Goal: Feedback & Contribution: Contribute content

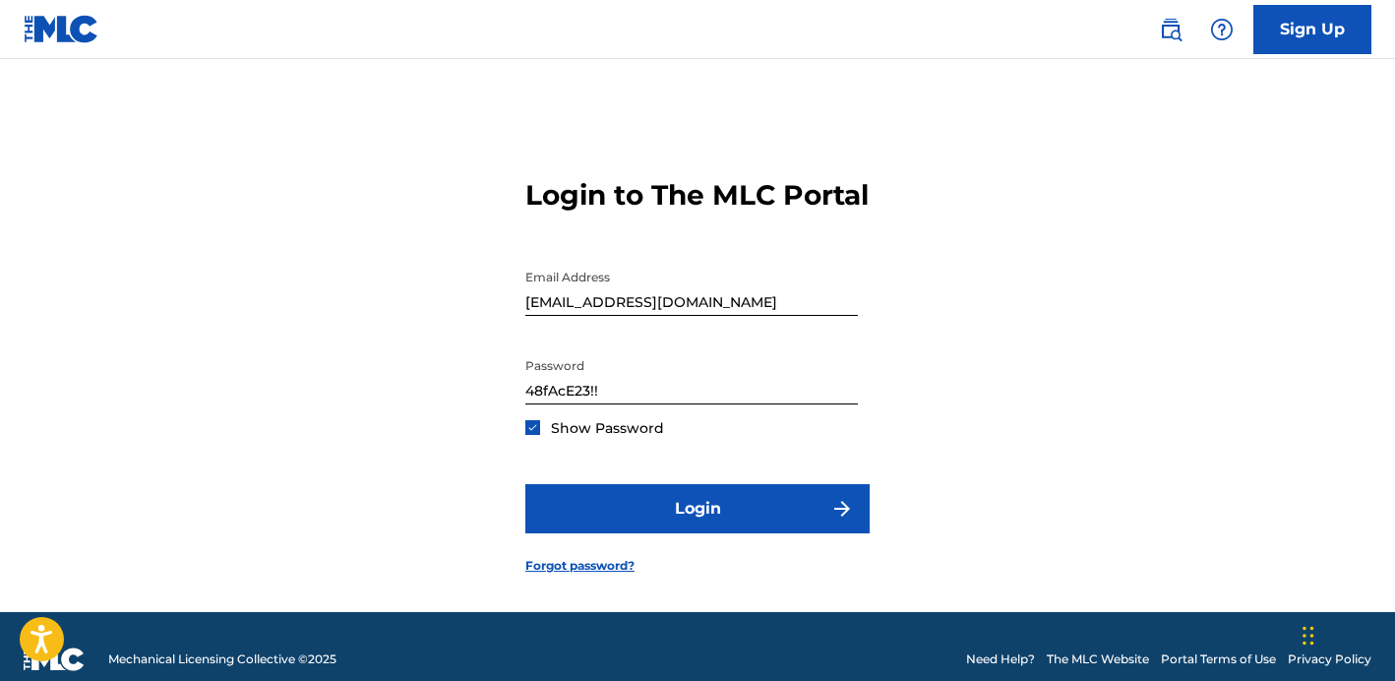
click at [734, 498] on button "Login" at bounding box center [697, 508] width 344 height 49
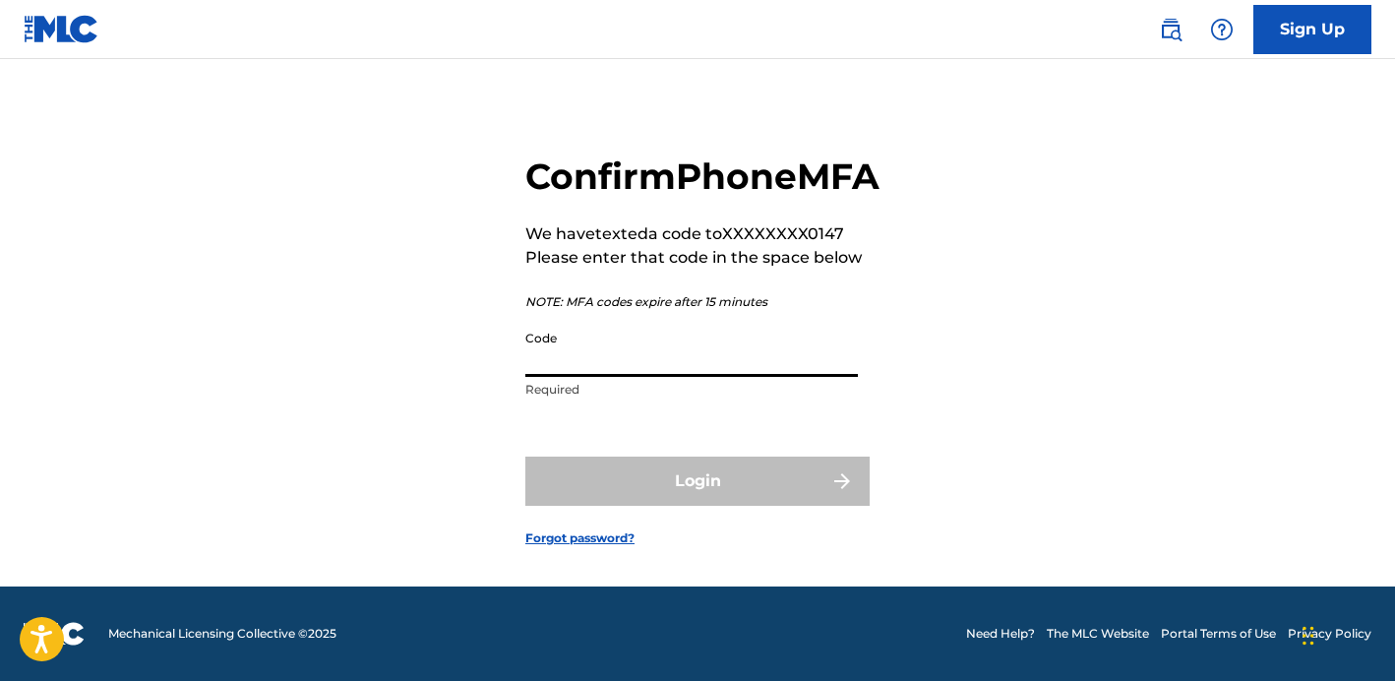
click at [685, 371] on input "Code" at bounding box center [691, 349] width 332 height 56
paste input "491536"
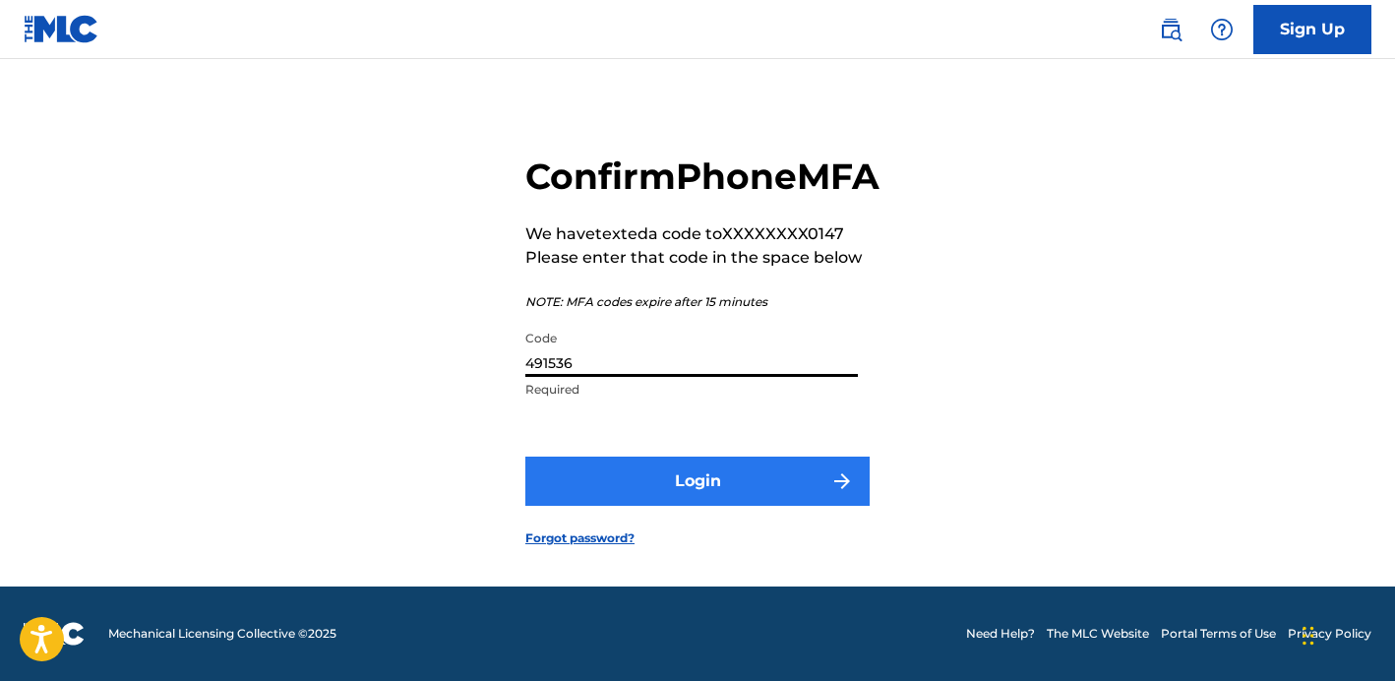
type input "491536"
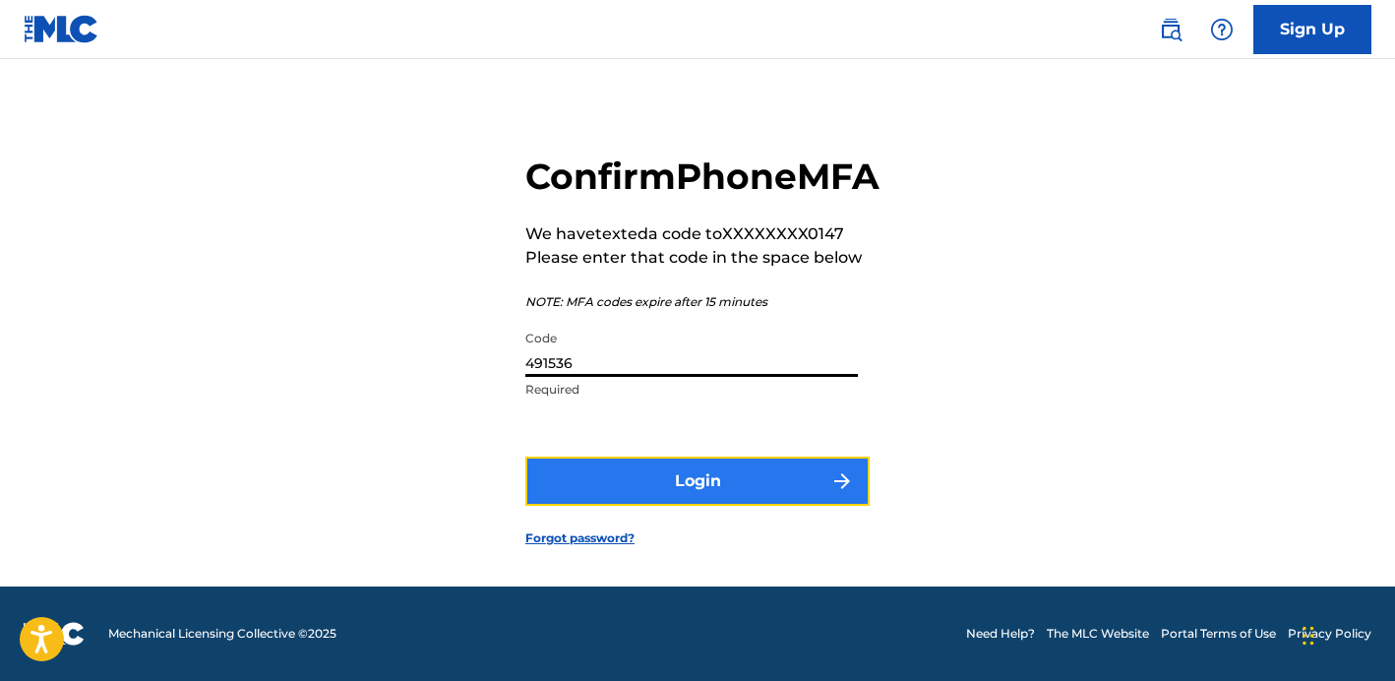
click at [624, 489] on button "Login" at bounding box center [697, 480] width 344 height 49
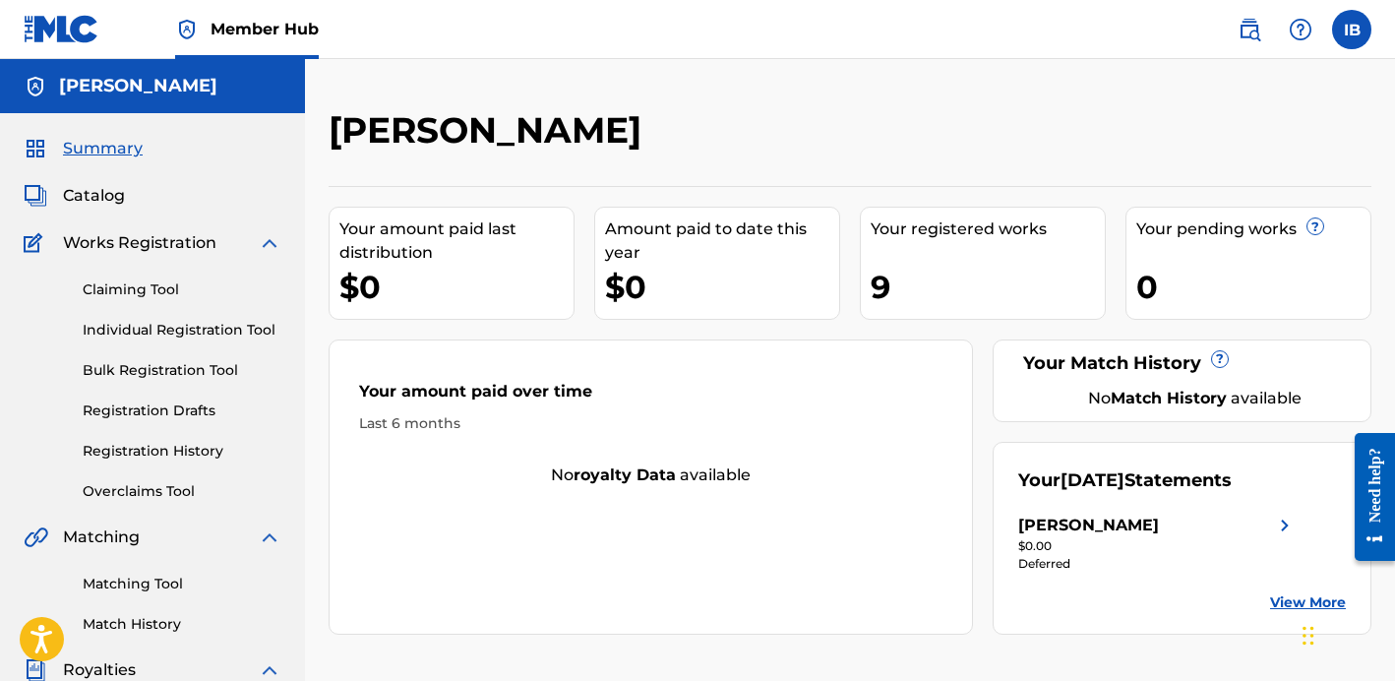
click at [700, 266] on div "$0" at bounding box center [722, 287] width 234 height 44
click at [1283, 525] on img at bounding box center [1285, 525] width 24 height 24
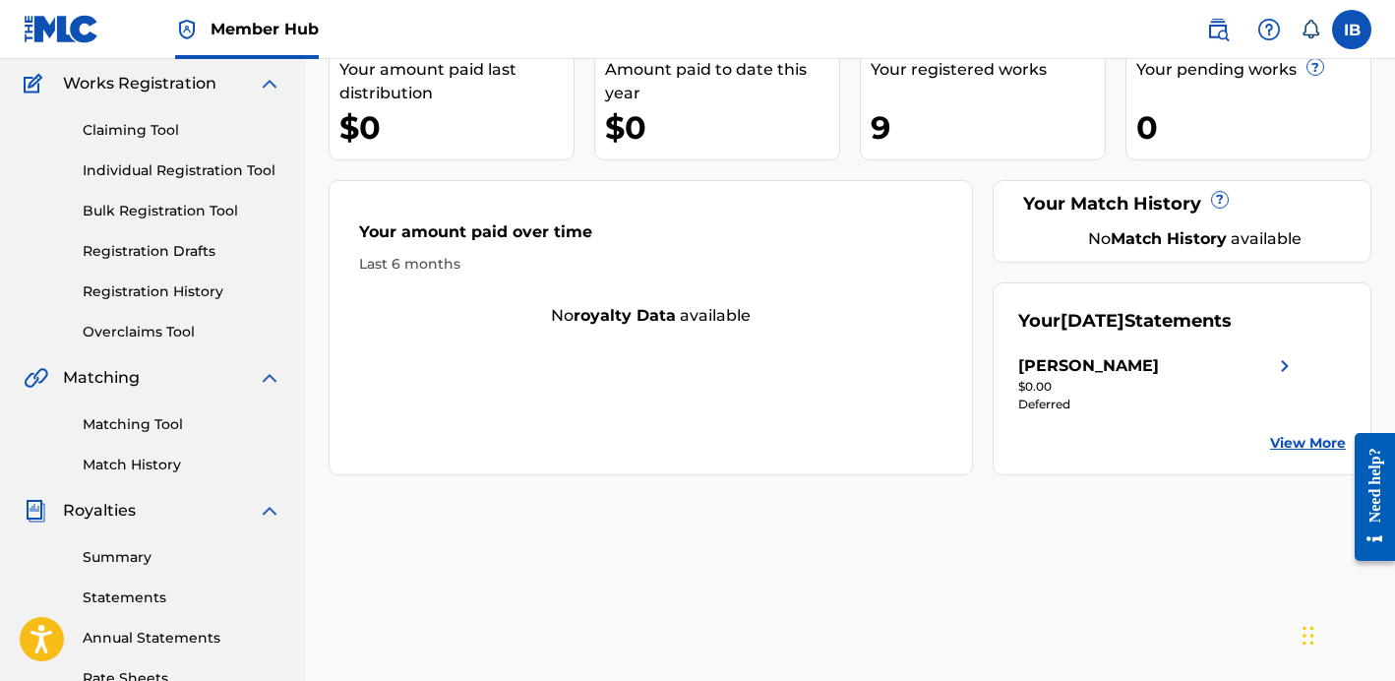
click at [1282, 435] on link "View More" at bounding box center [1308, 443] width 76 height 21
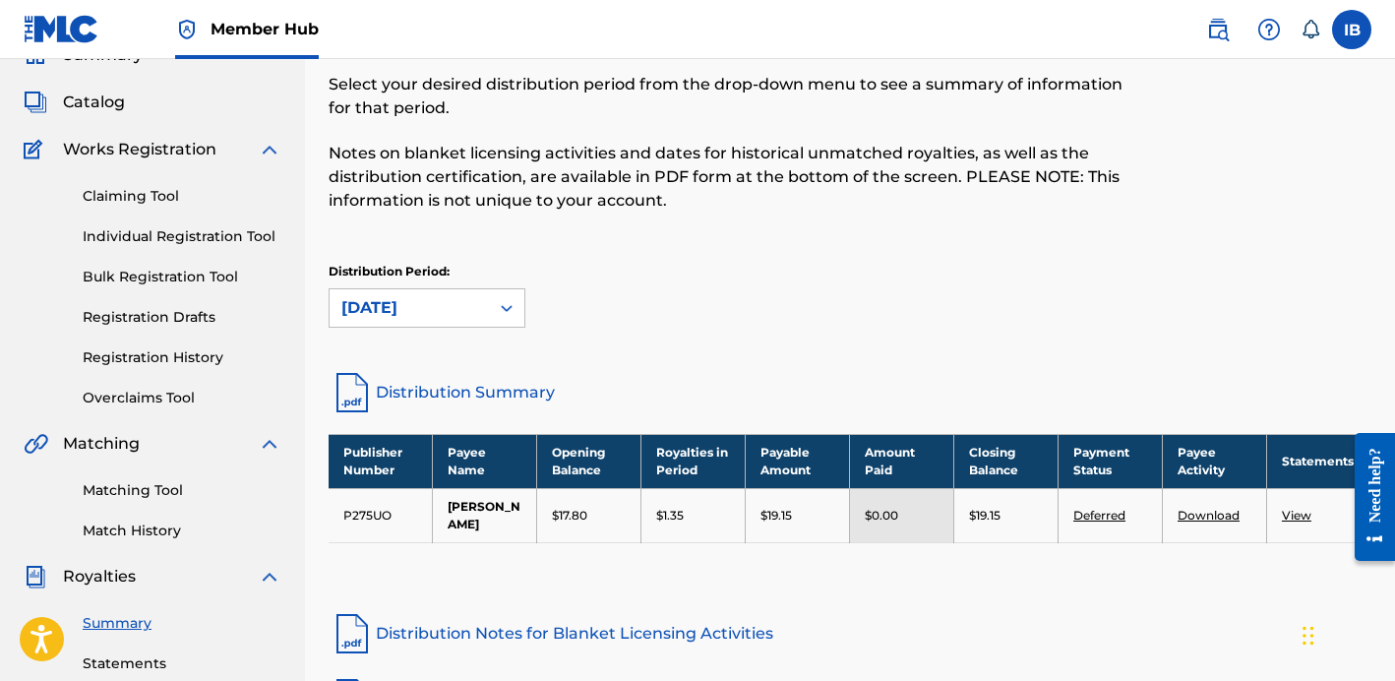
scroll to position [110, 0]
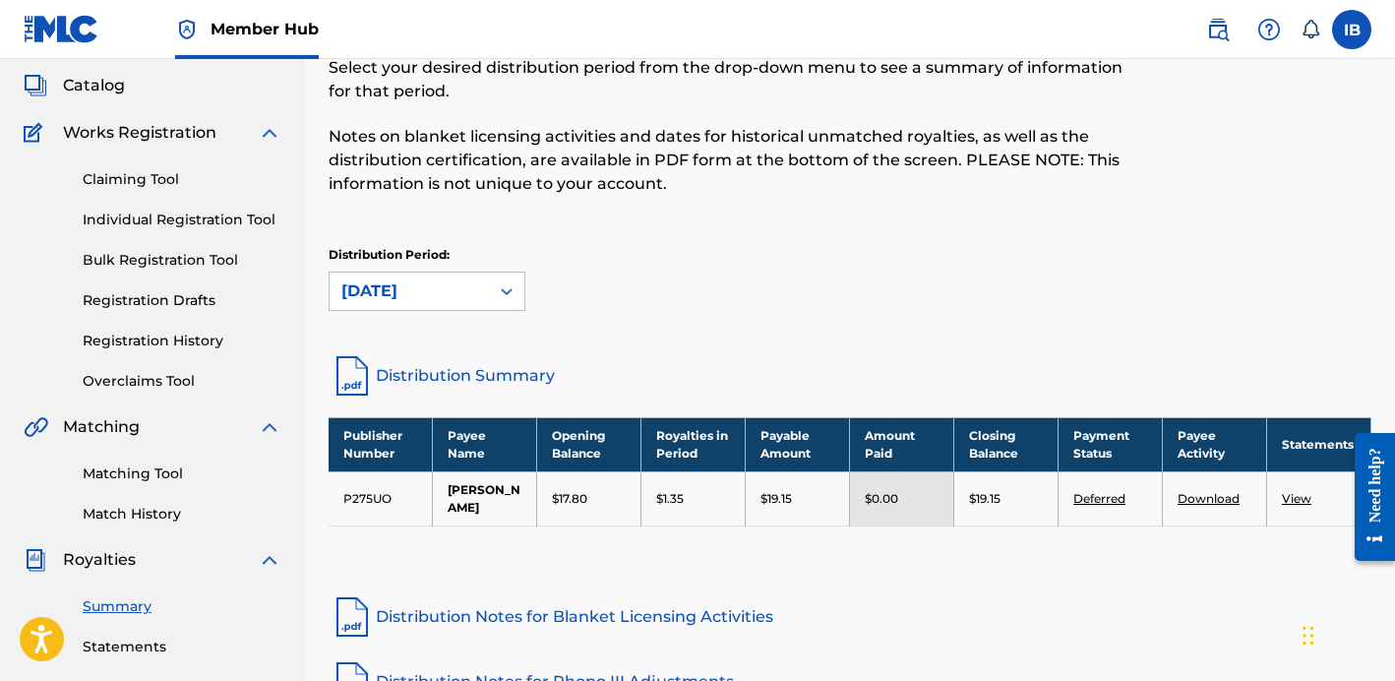
click at [1102, 506] on link "Deferred" at bounding box center [1099, 498] width 52 height 15
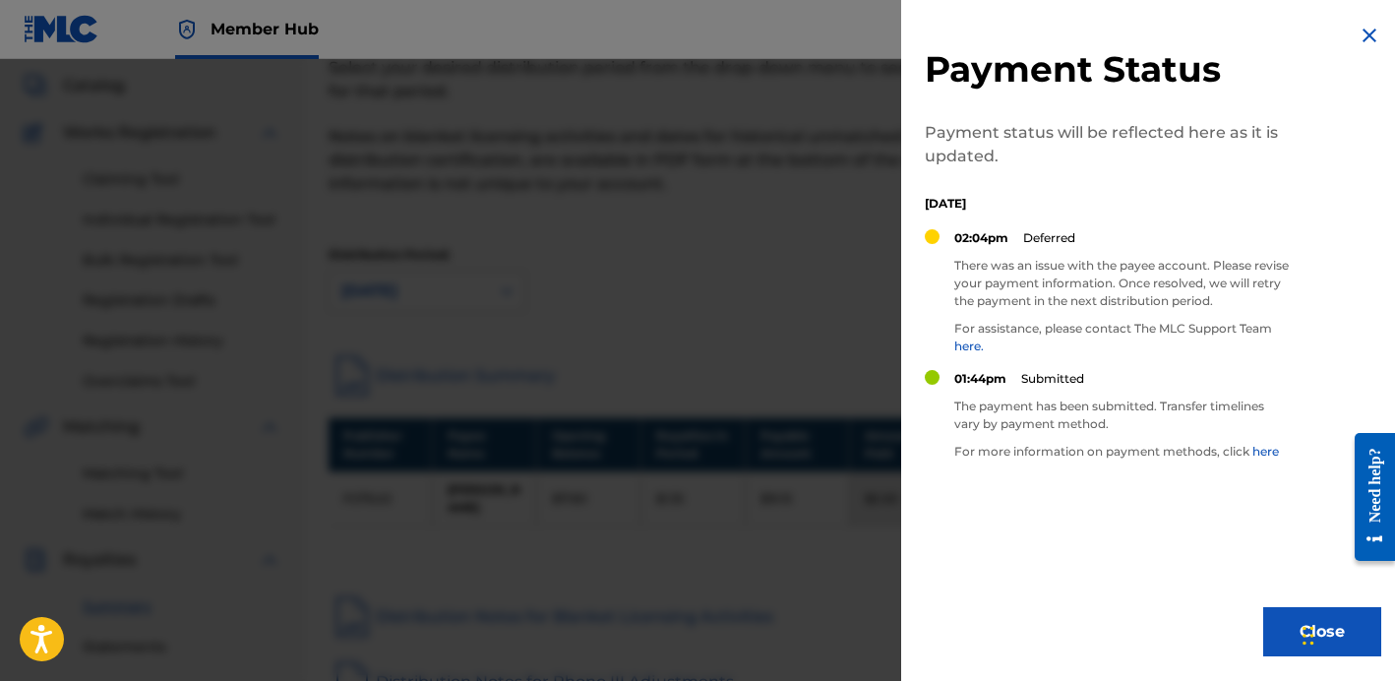
click at [1369, 32] on img at bounding box center [1369, 36] width 24 height 24
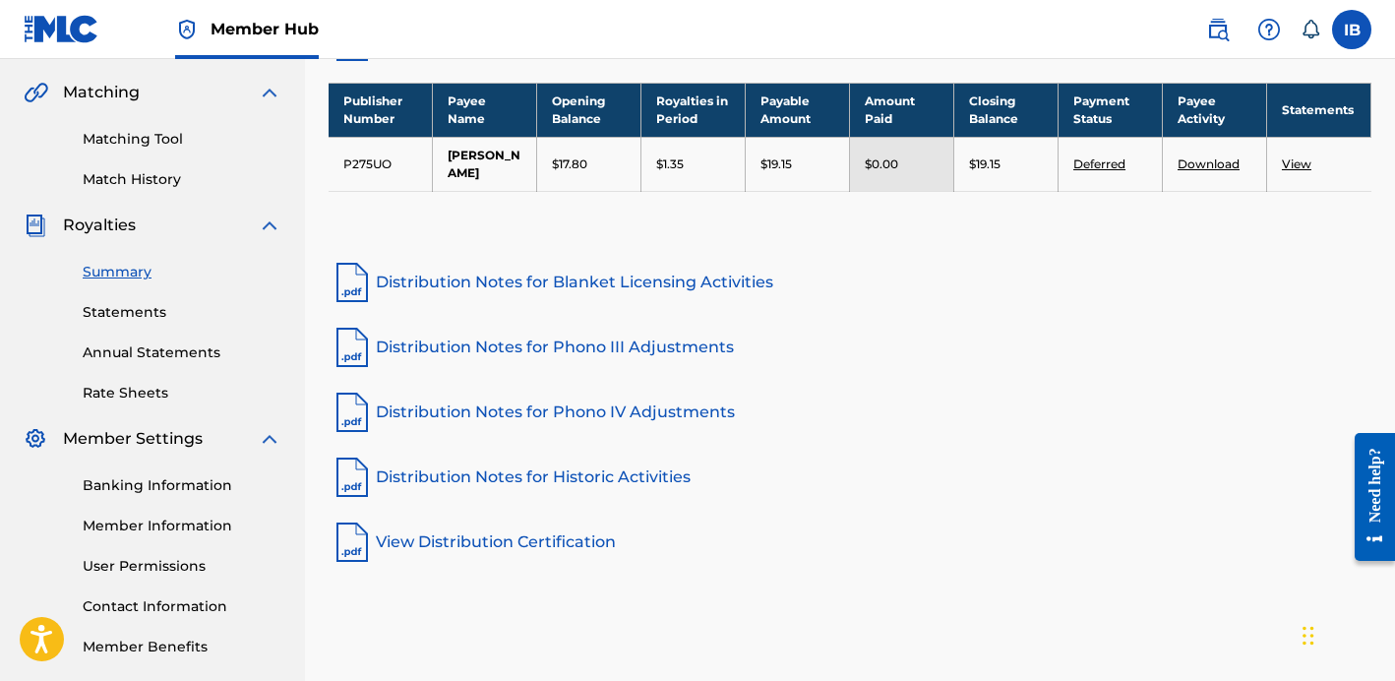
scroll to position [466, 0]
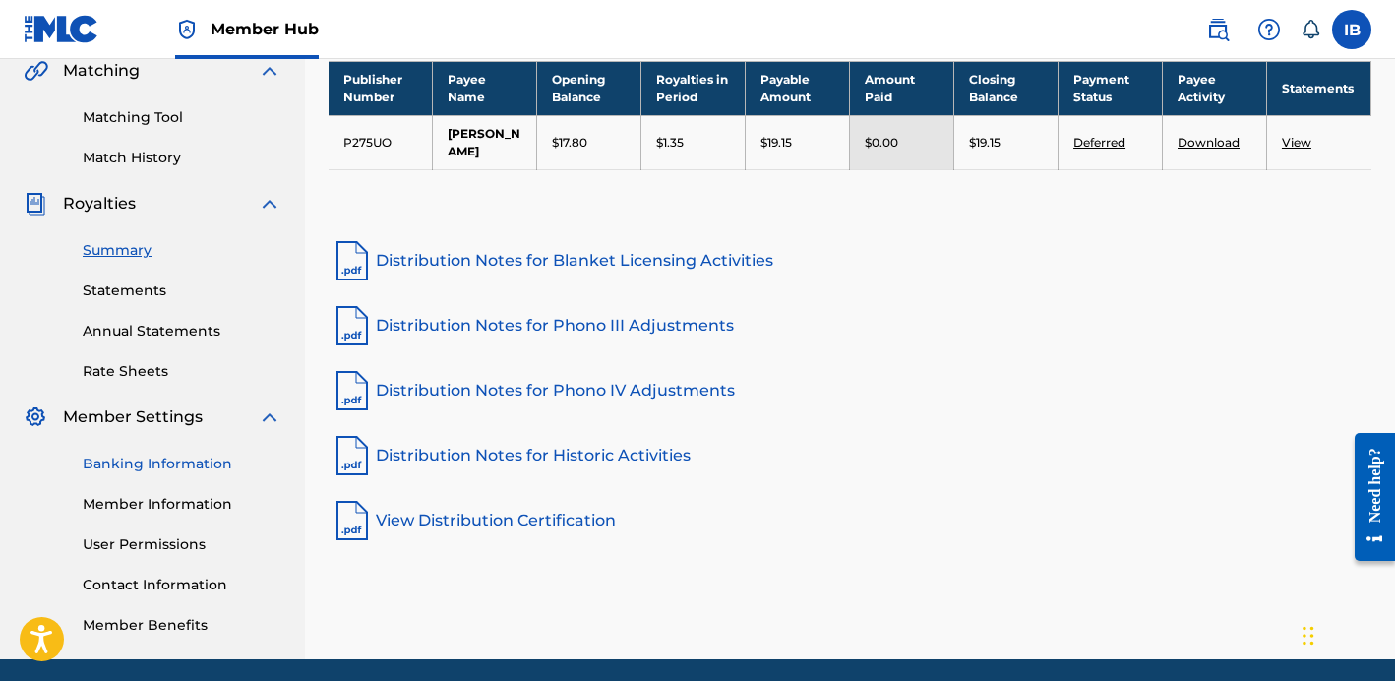
click at [163, 459] on link "Banking Information" at bounding box center [182, 463] width 199 height 21
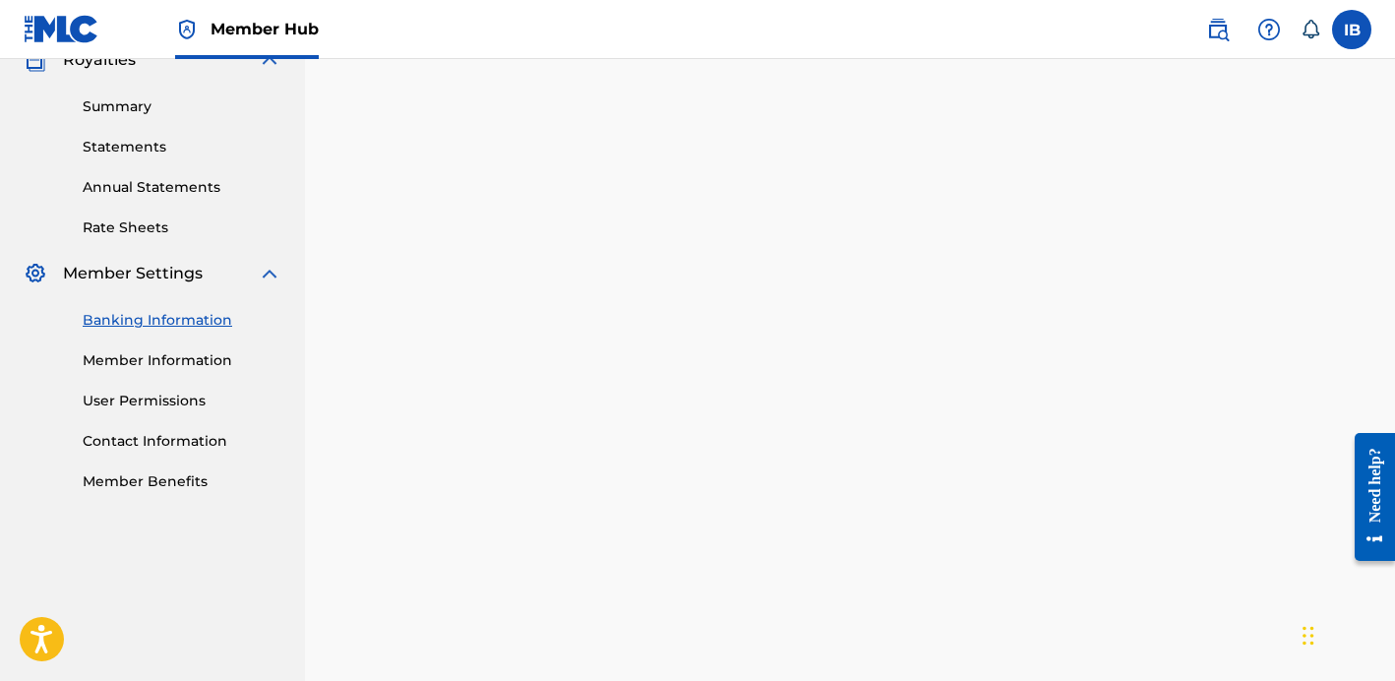
scroll to position [539, 0]
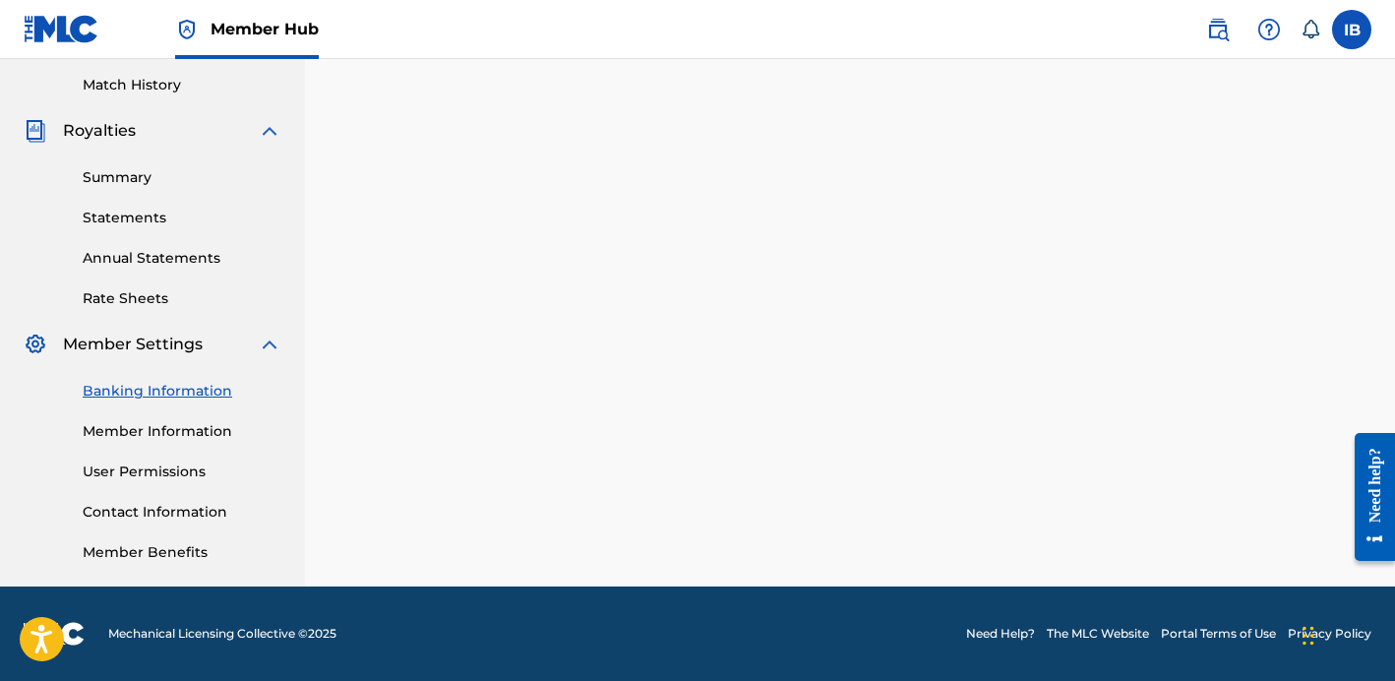
click at [170, 384] on link "Banking Information" at bounding box center [182, 391] width 199 height 21
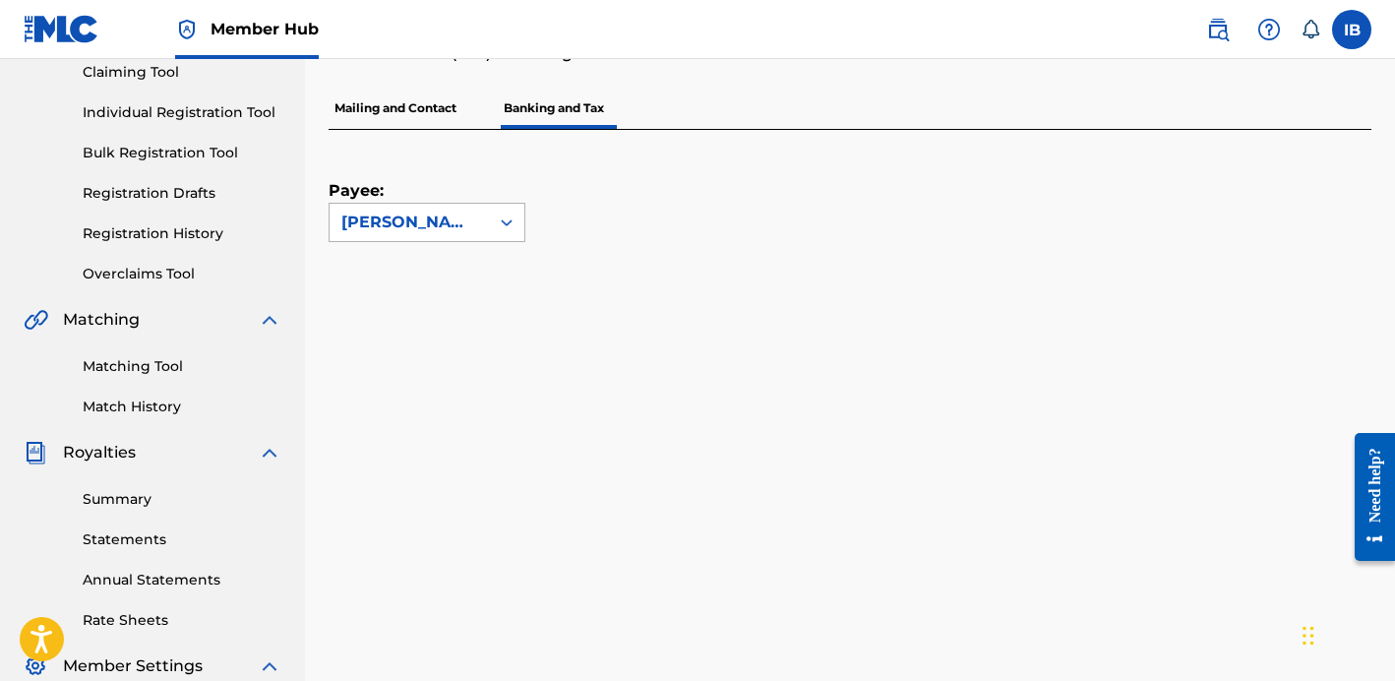
scroll to position [200, 0]
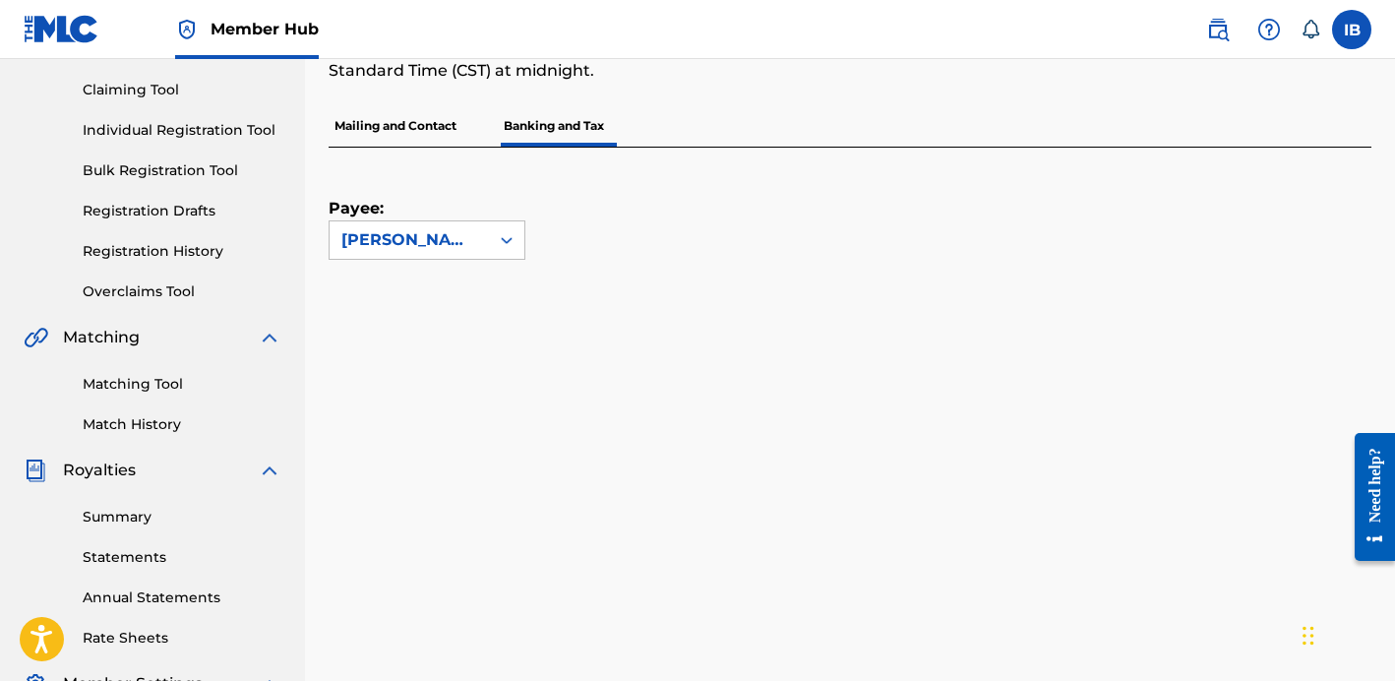
click at [127, 527] on div "Summary Statements Annual Statements Rate Sheets" at bounding box center [153, 565] width 258 height 166
click at [128, 518] on link "Summary" at bounding box center [182, 517] width 199 height 21
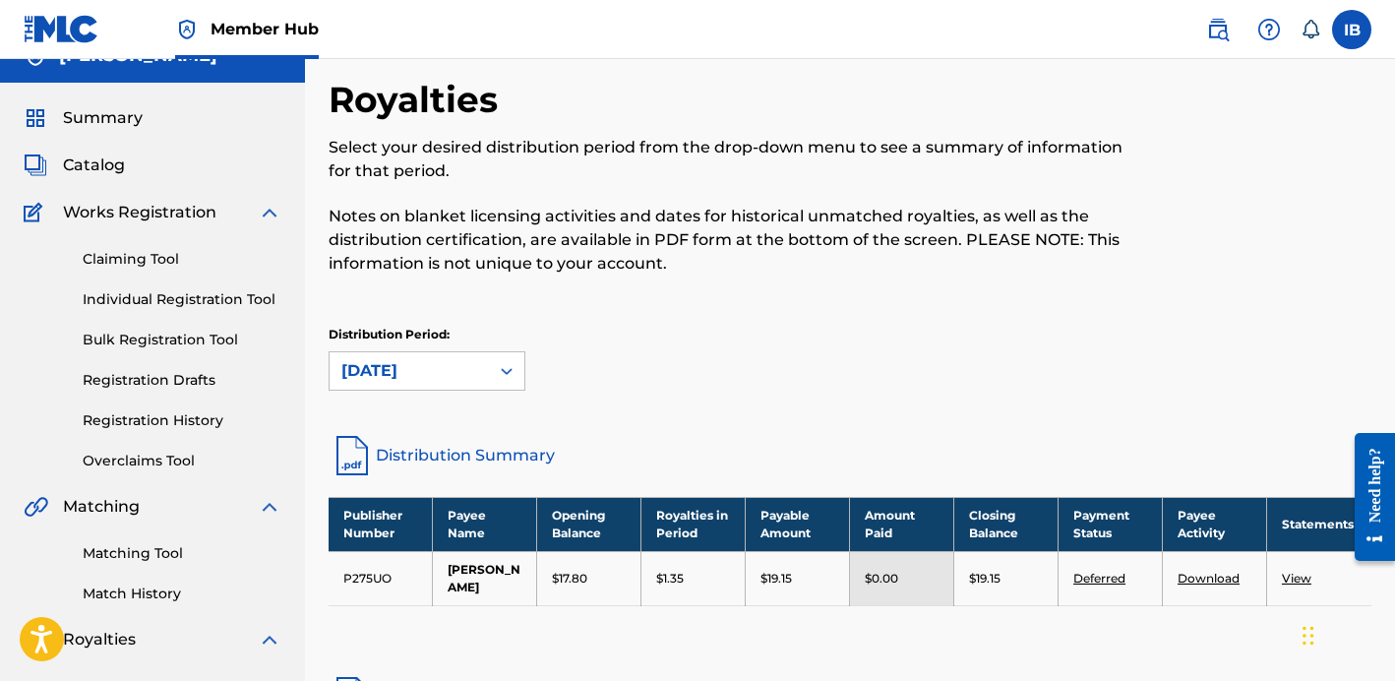
scroll to position [79, 0]
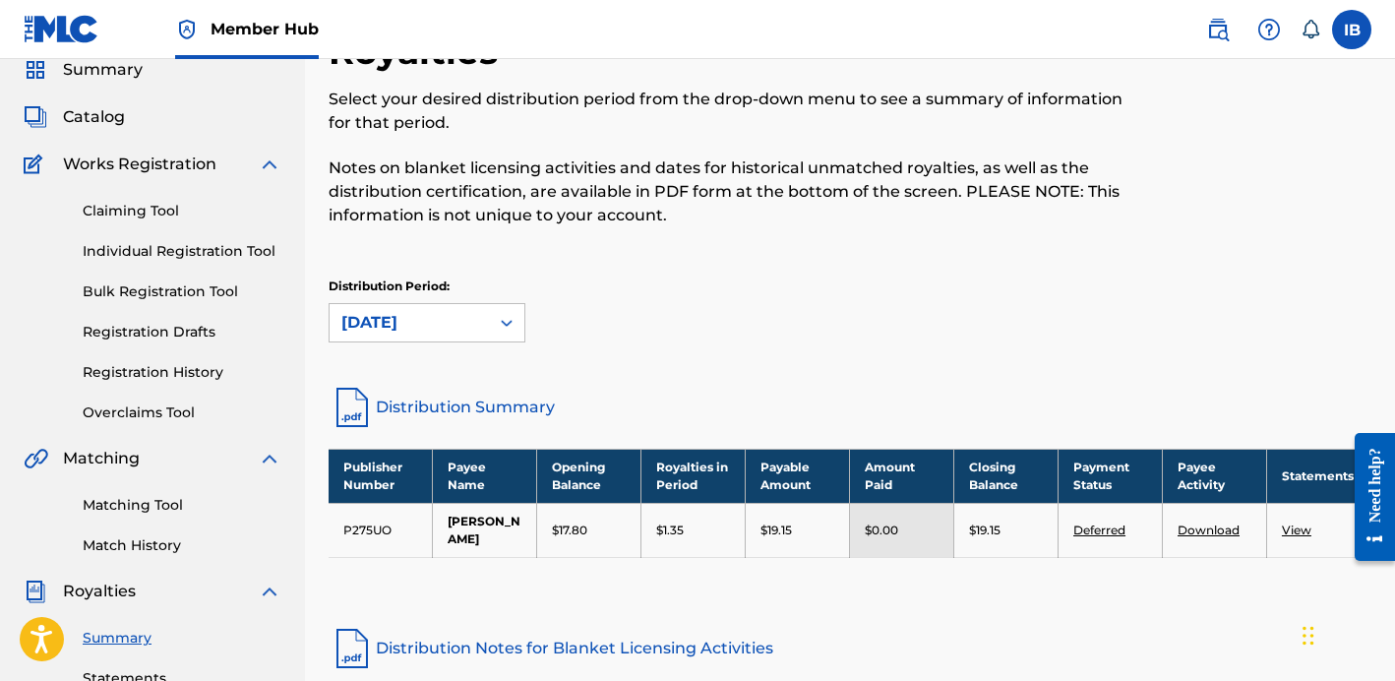
click at [1117, 537] on link "Deferred" at bounding box center [1099, 529] width 52 height 15
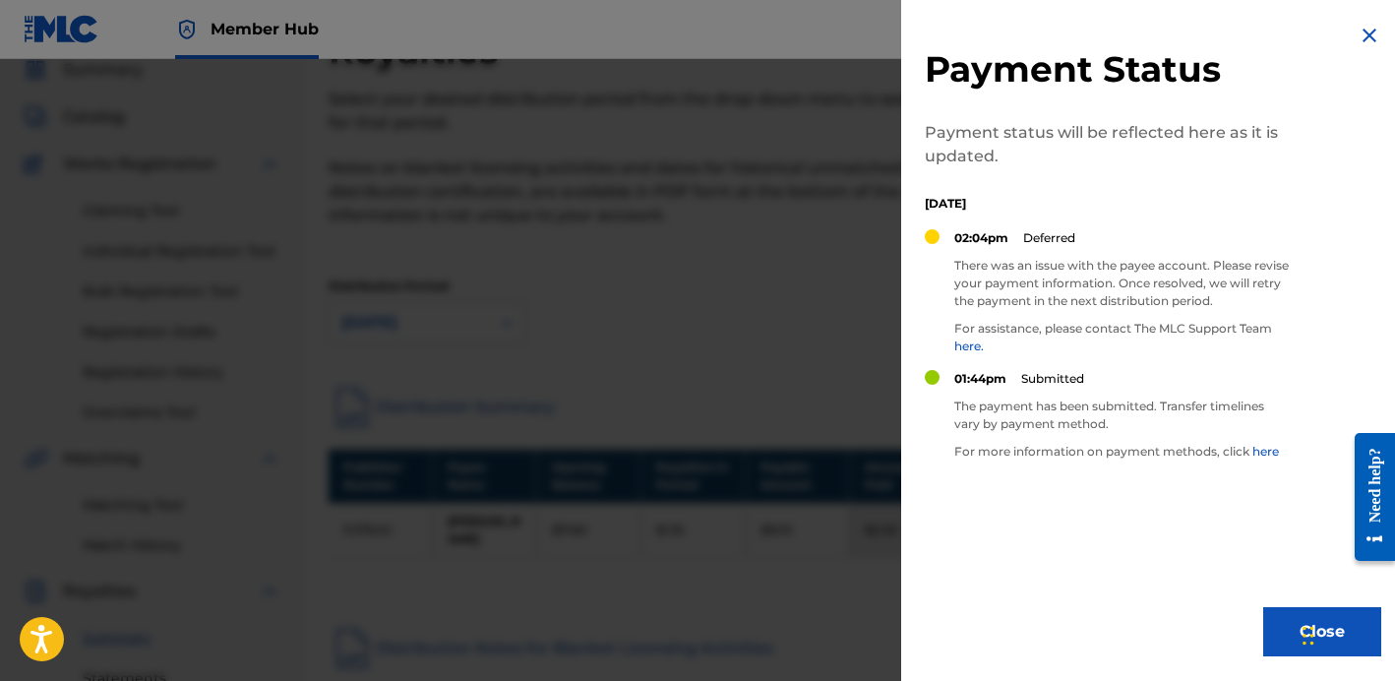
click at [1371, 32] on img at bounding box center [1369, 36] width 24 height 24
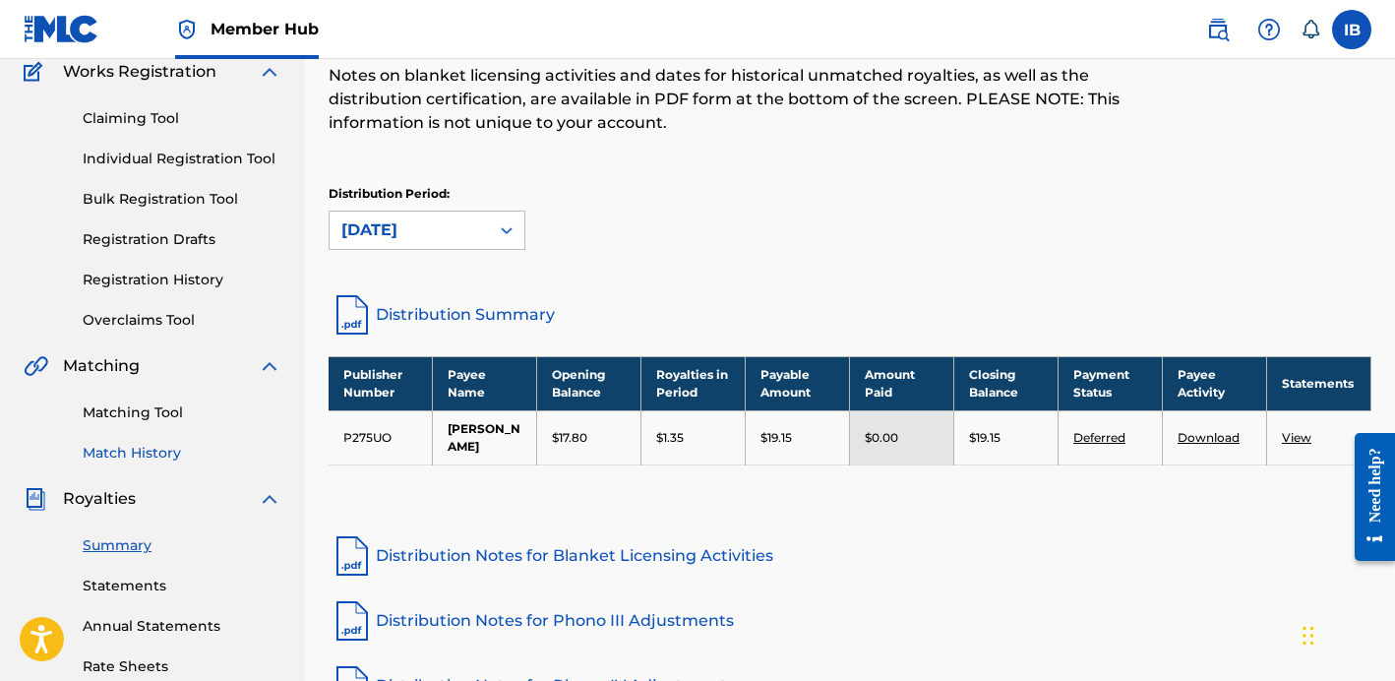
scroll to position [96, 0]
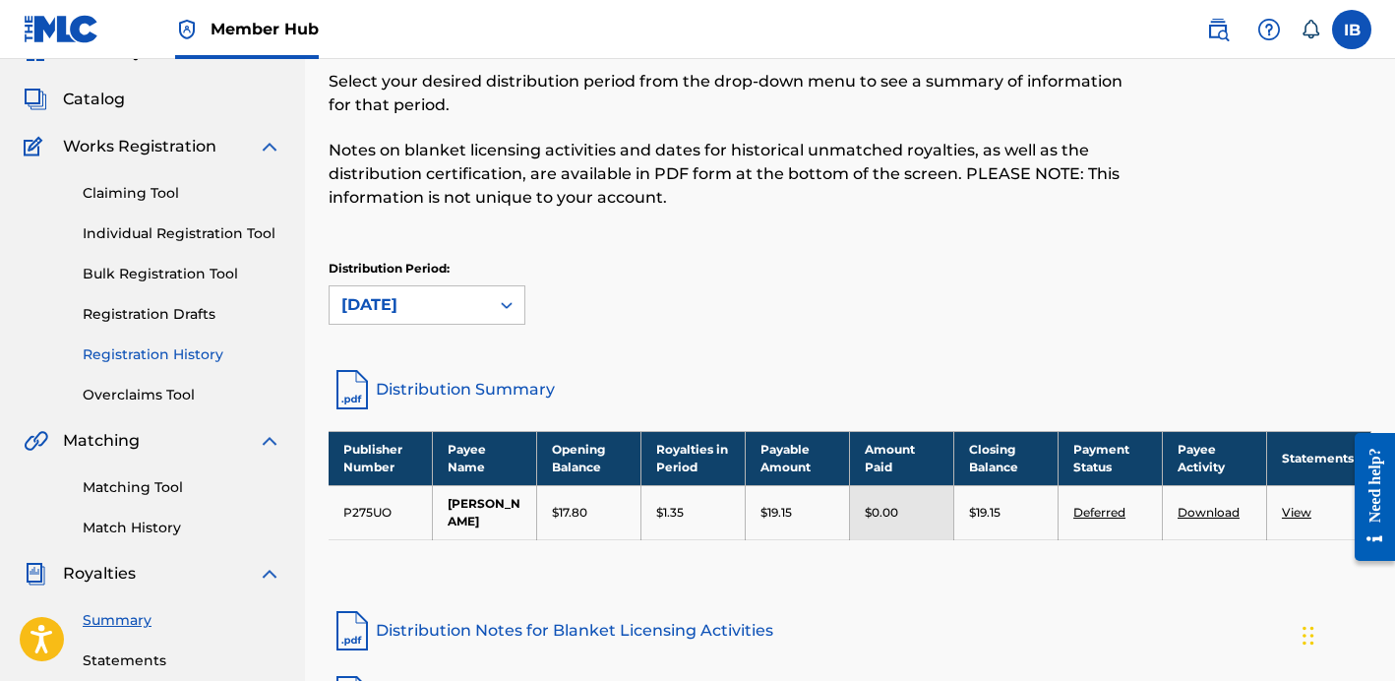
click at [150, 364] on link "Registration History" at bounding box center [182, 354] width 199 height 21
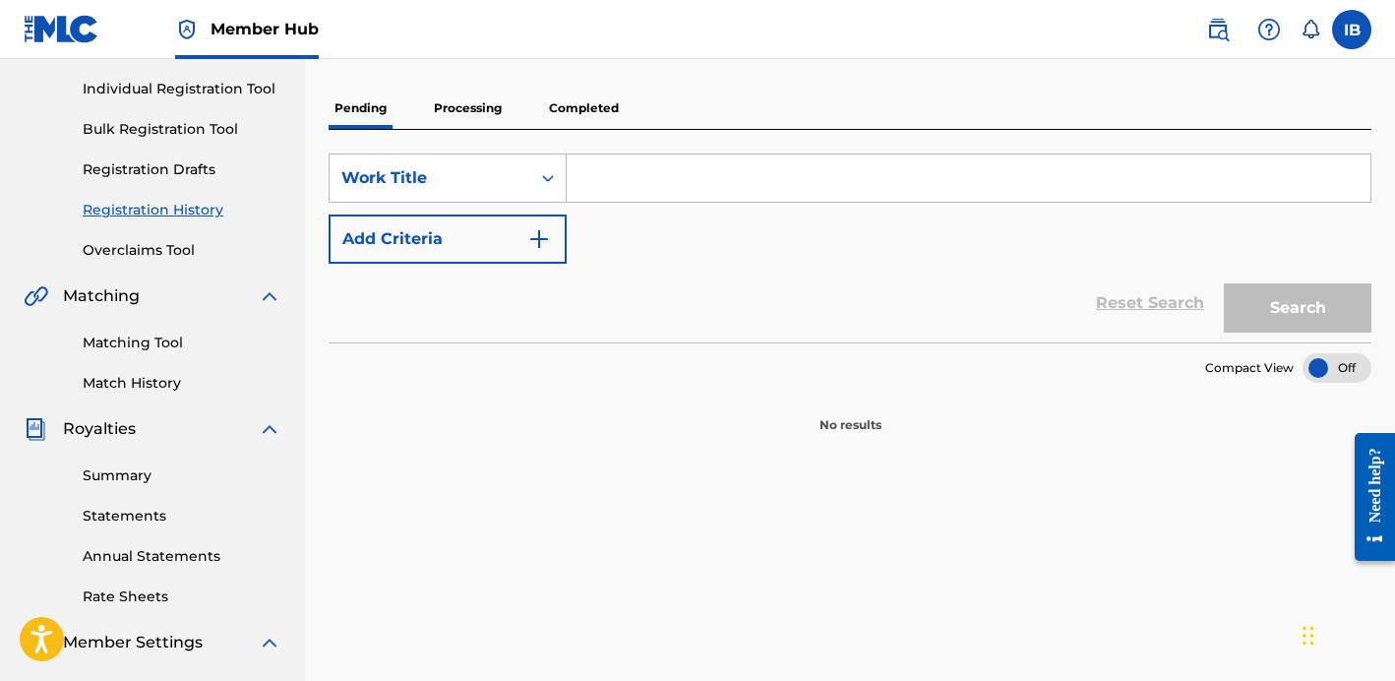
scroll to position [212, 0]
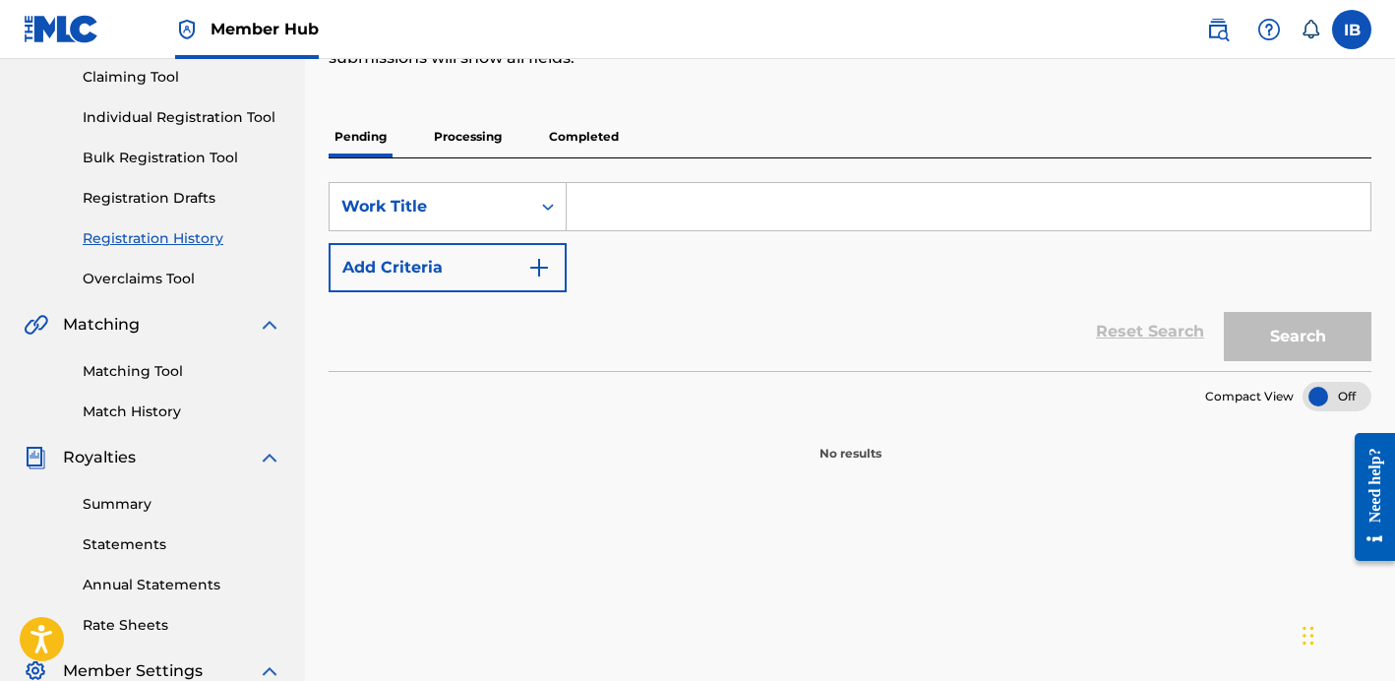
click at [499, 142] on p "Processing" at bounding box center [468, 136] width 80 height 41
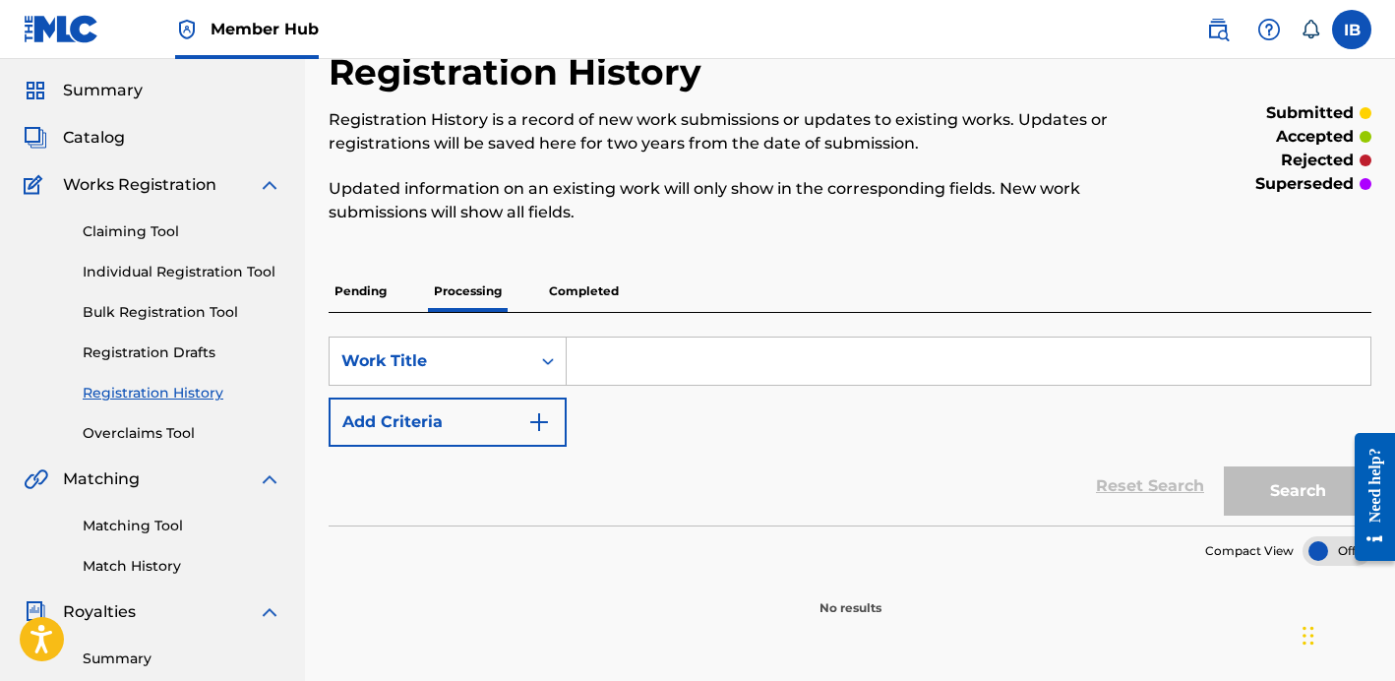
scroll to position [65, 0]
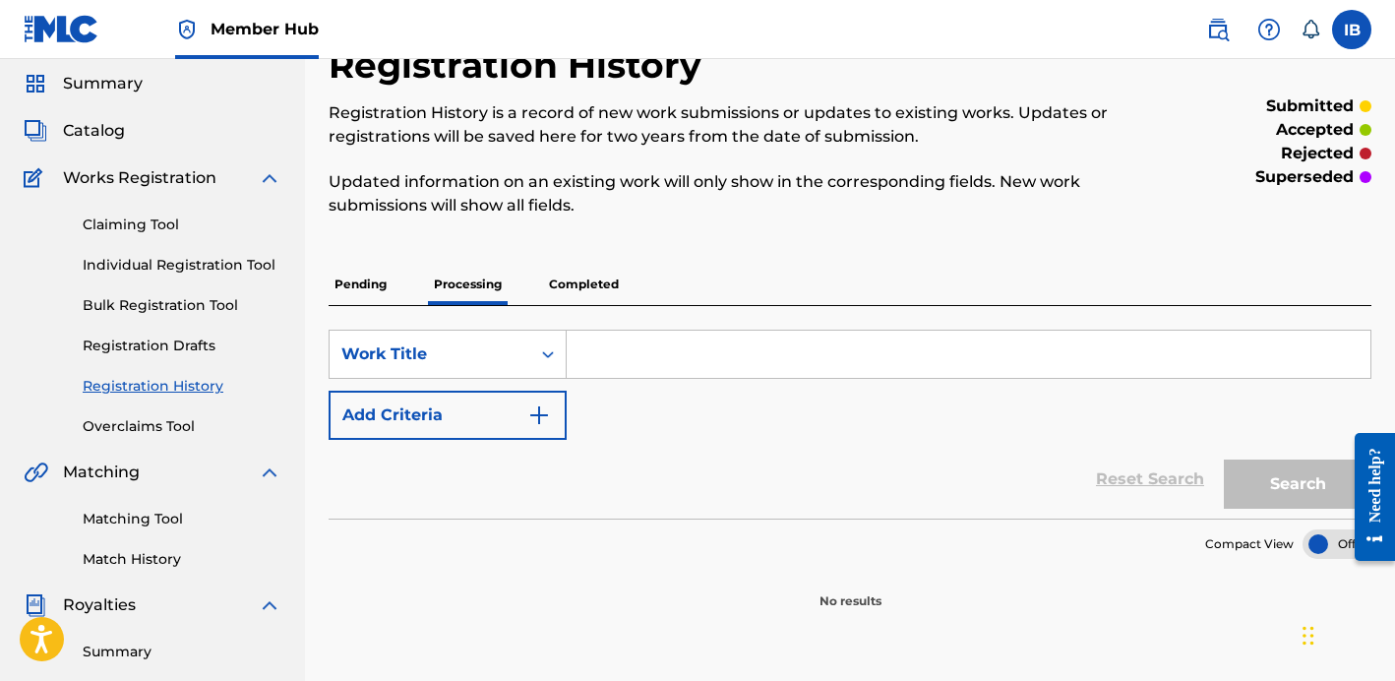
click at [577, 284] on p "Completed" at bounding box center [584, 284] width 82 height 41
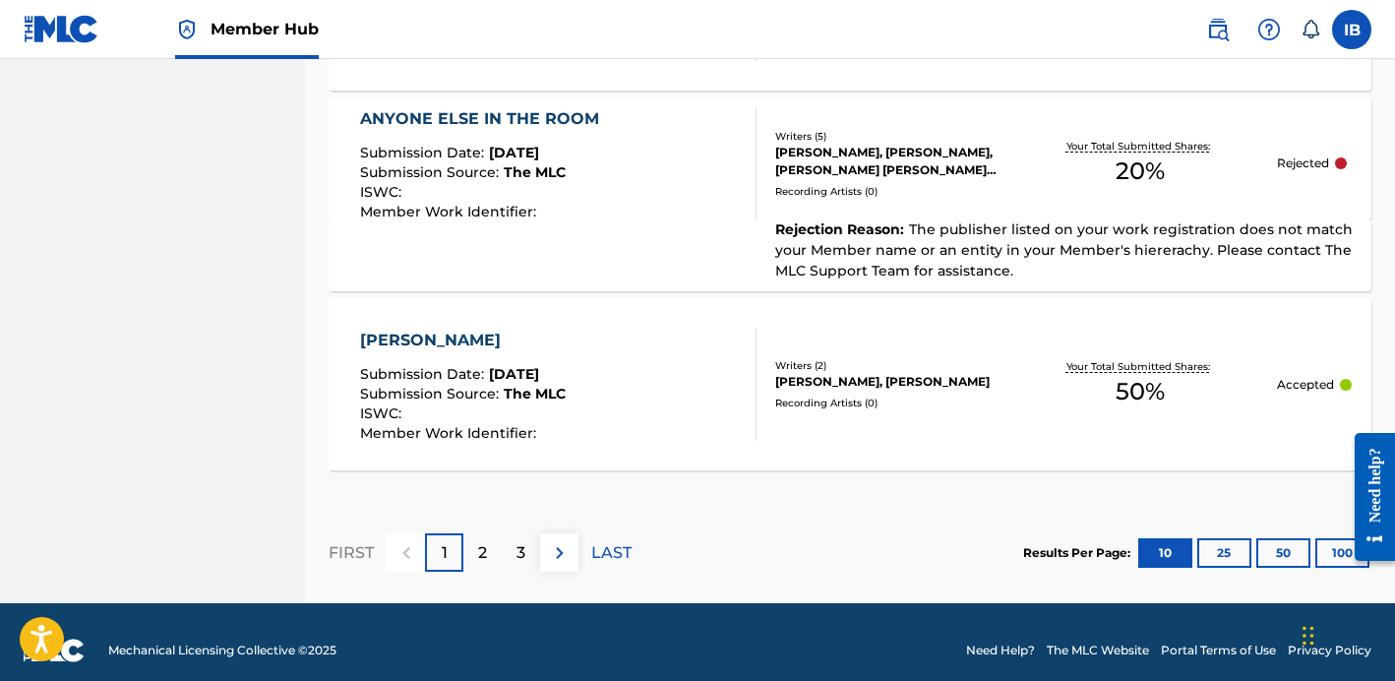
scroll to position [2130, 0]
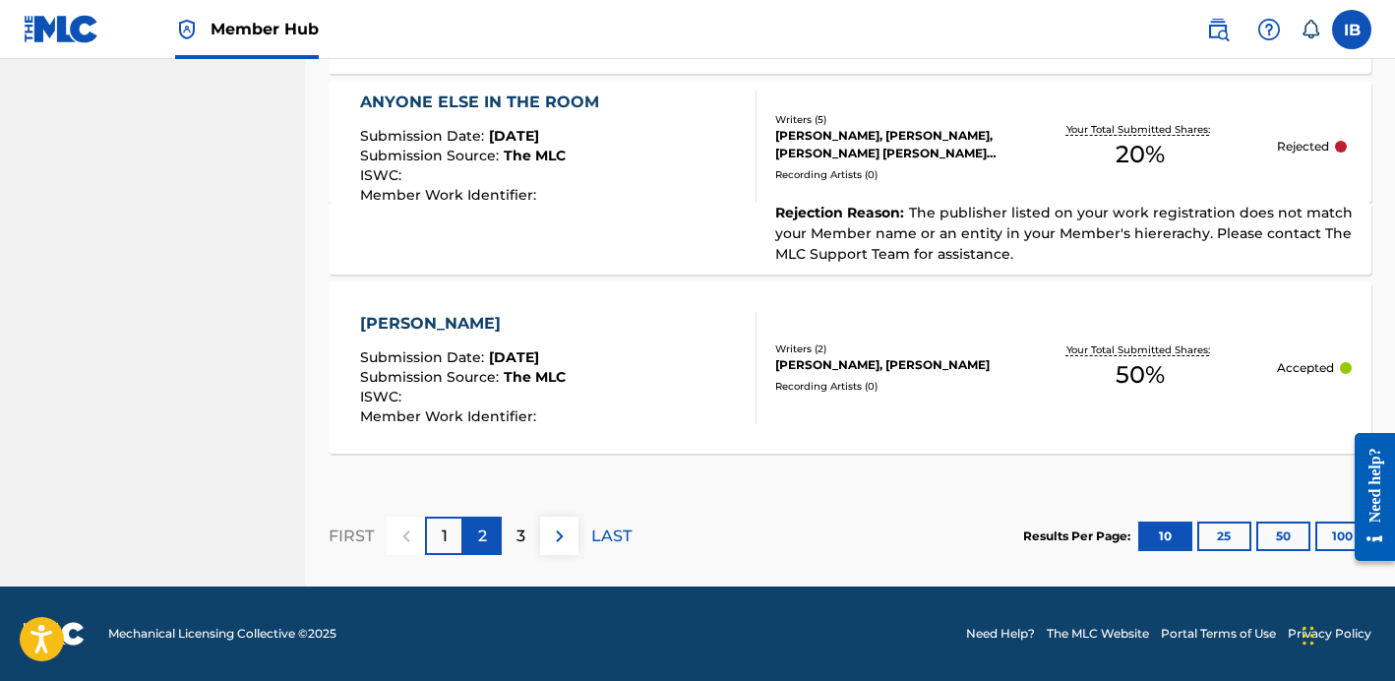
click at [487, 540] on div "2" at bounding box center [482, 535] width 38 height 38
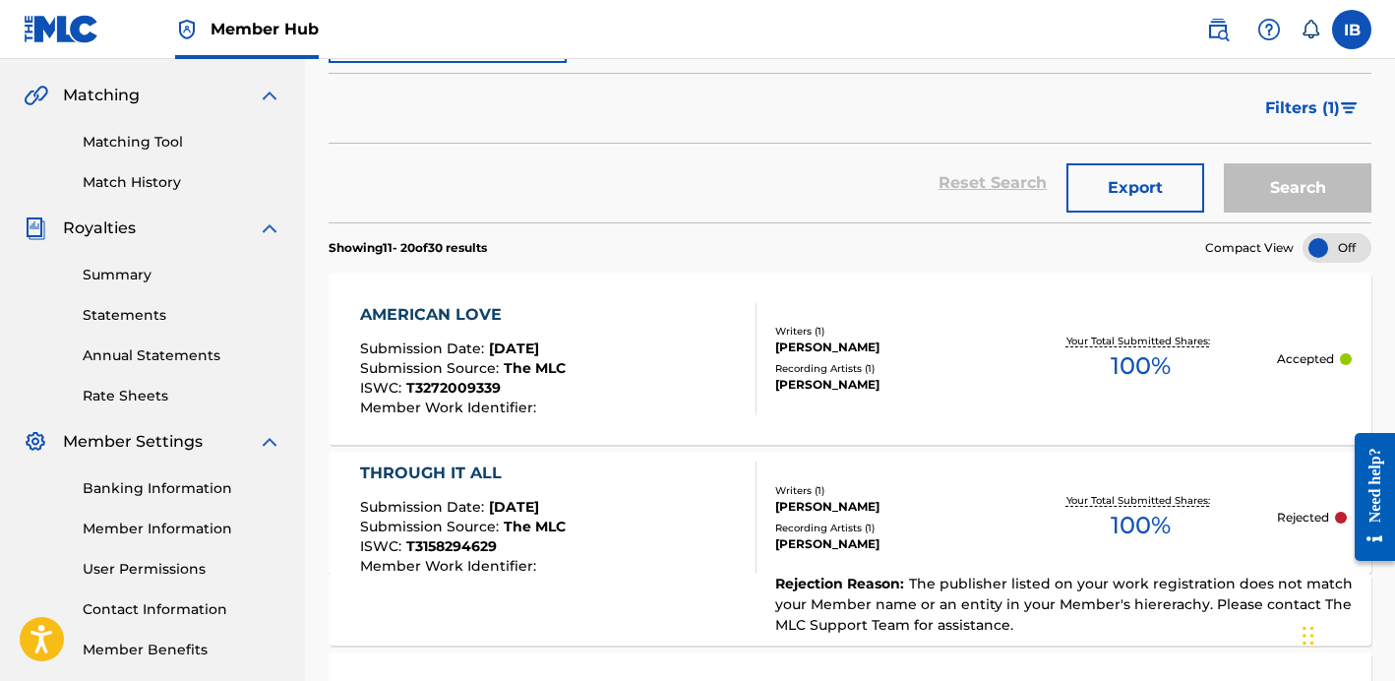
scroll to position [329, 0]
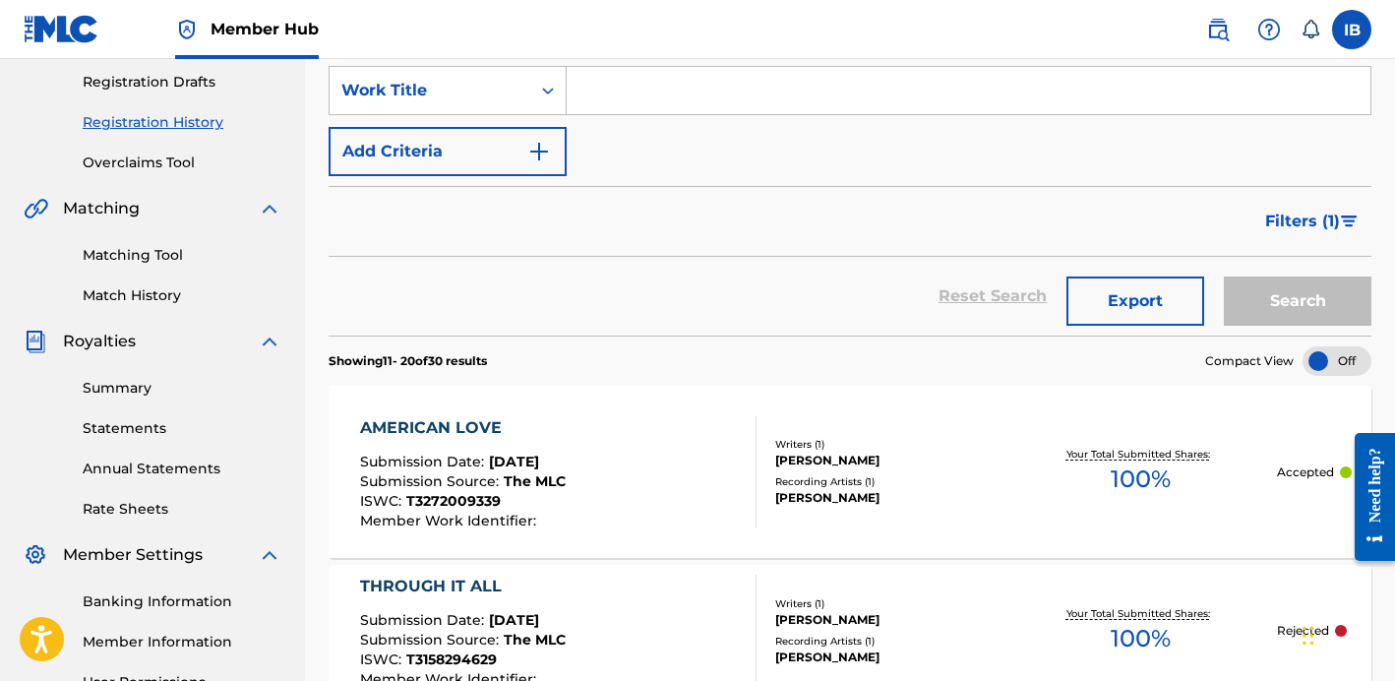
click at [1317, 365] on div at bounding box center [1336, 361] width 69 height 30
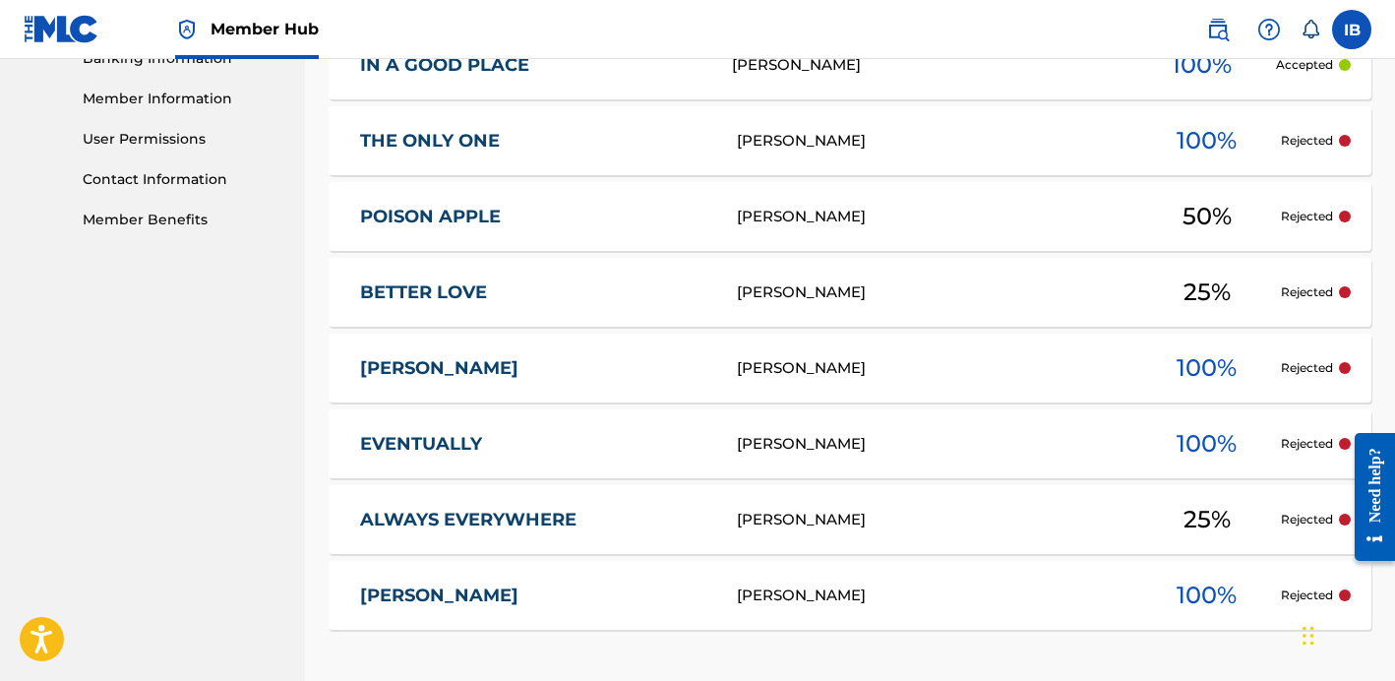
scroll to position [1048, 0]
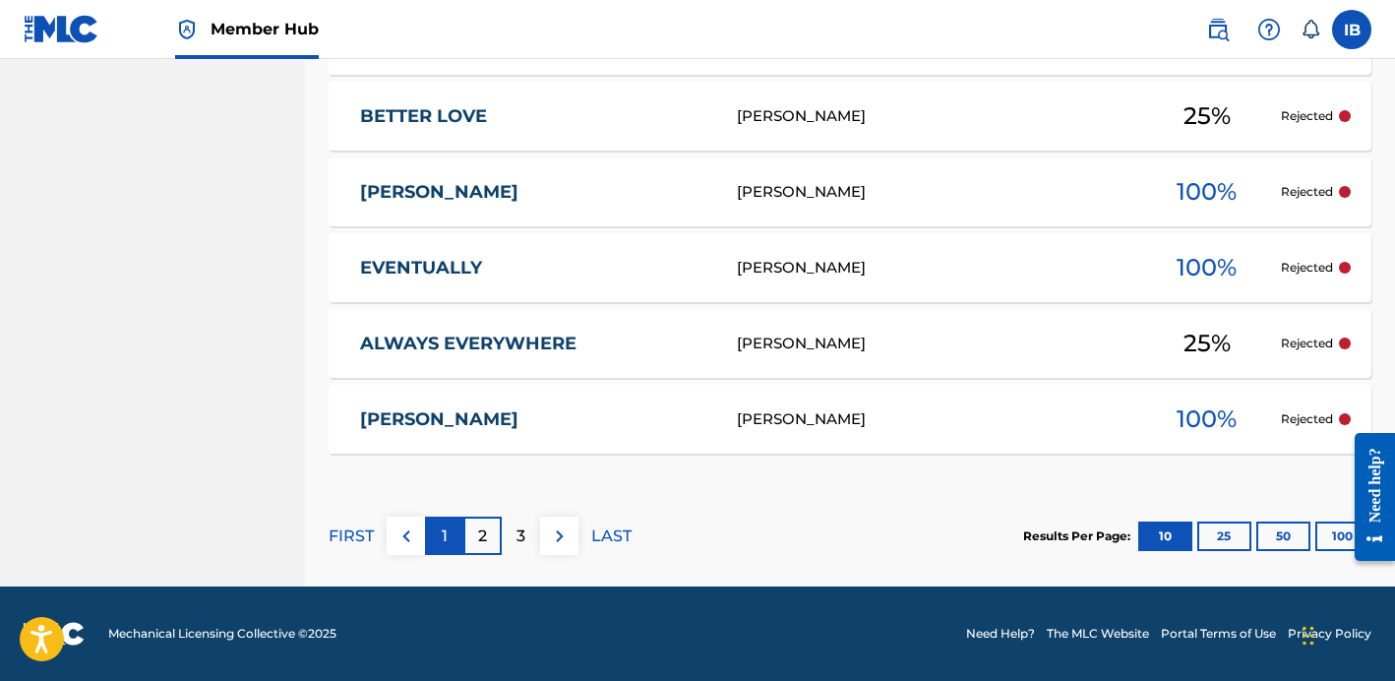
click at [444, 537] on p "1" at bounding box center [445, 536] width 6 height 24
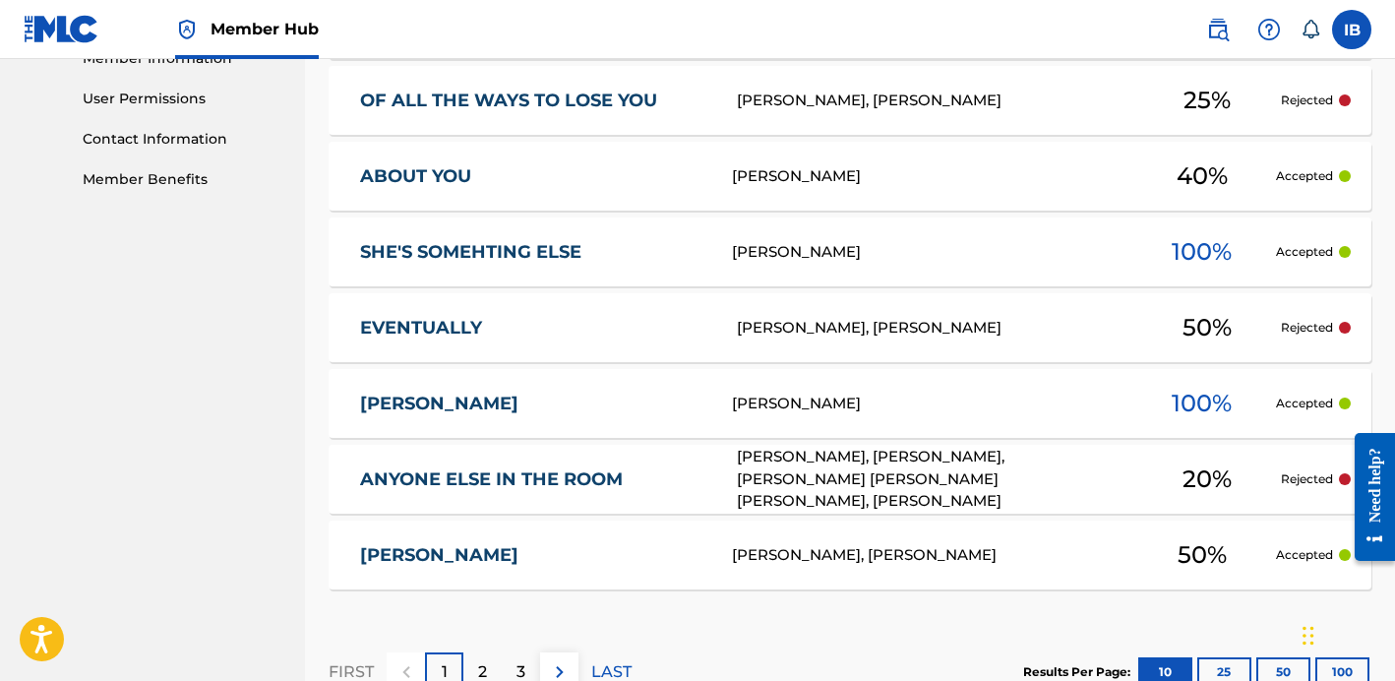
scroll to position [963, 0]
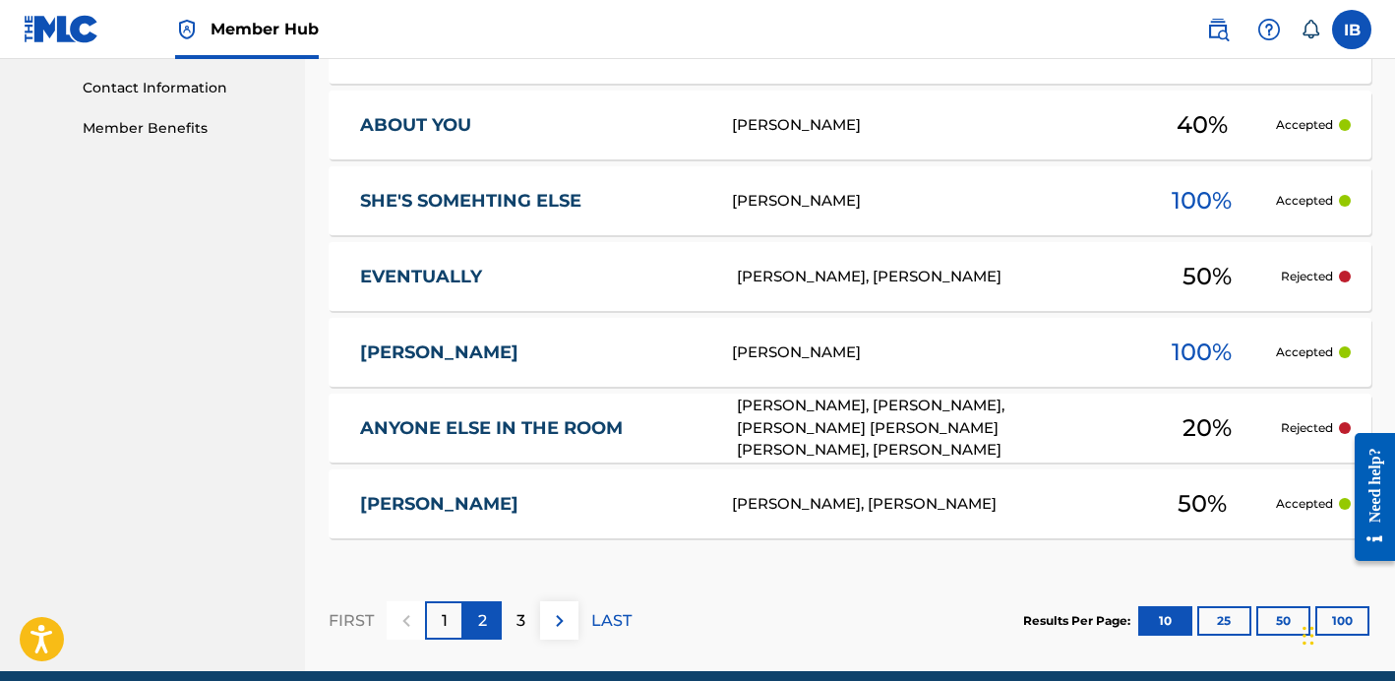
click at [484, 616] on p "2" at bounding box center [482, 621] width 9 height 24
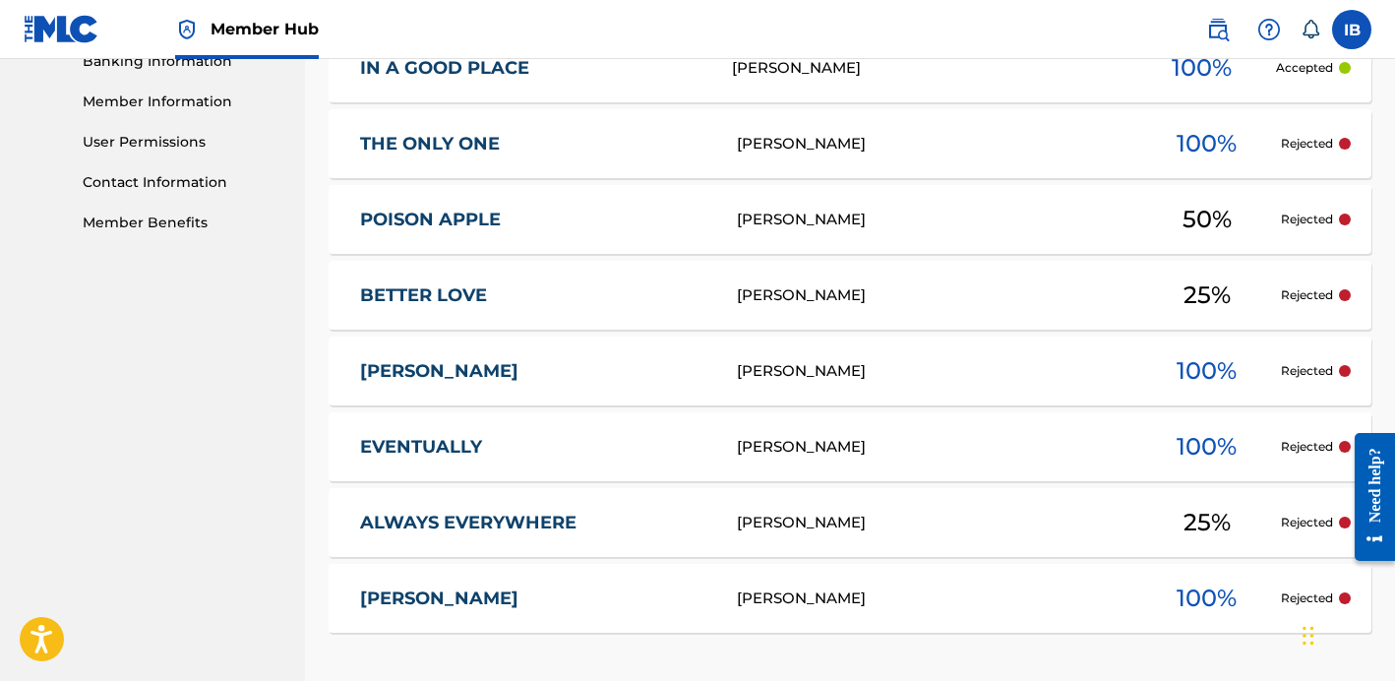
scroll to position [857, 0]
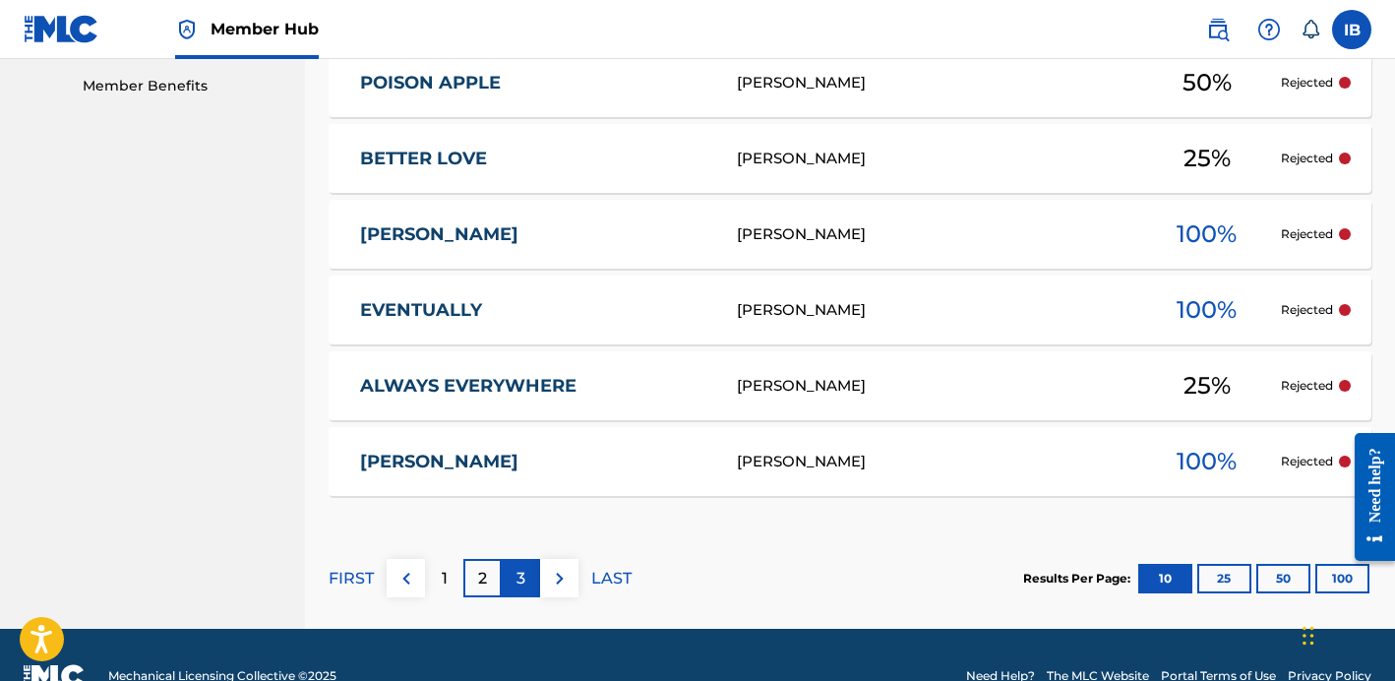
click at [524, 568] on p "3" at bounding box center [520, 579] width 9 height 24
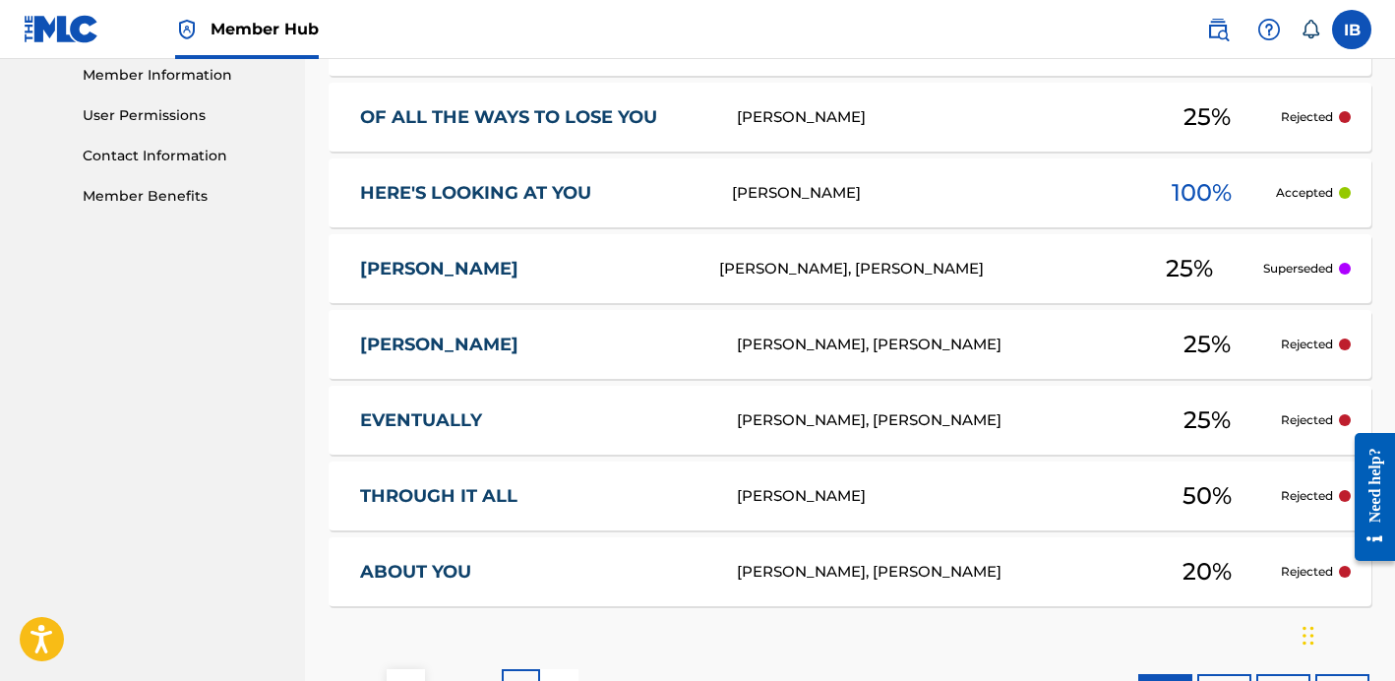
scroll to position [1048, 0]
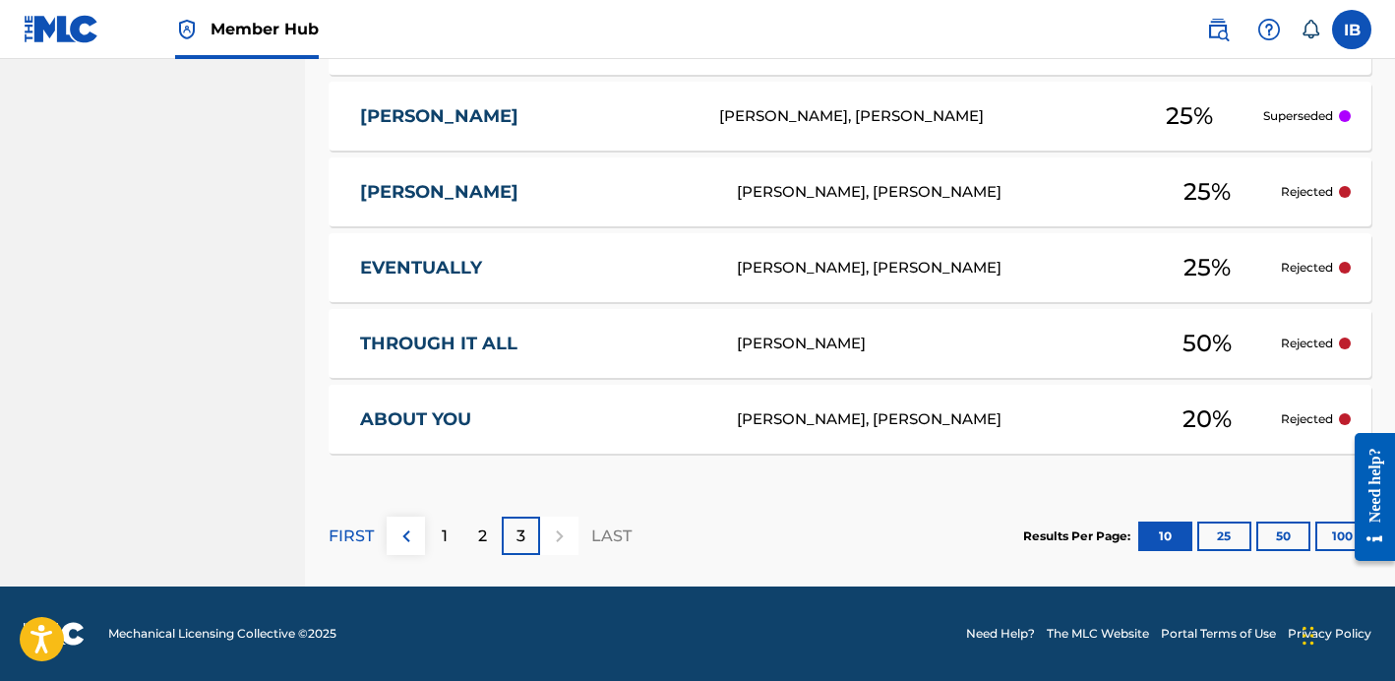
click at [558, 536] on div at bounding box center [559, 535] width 38 height 38
click at [419, 537] on button at bounding box center [406, 535] width 38 height 38
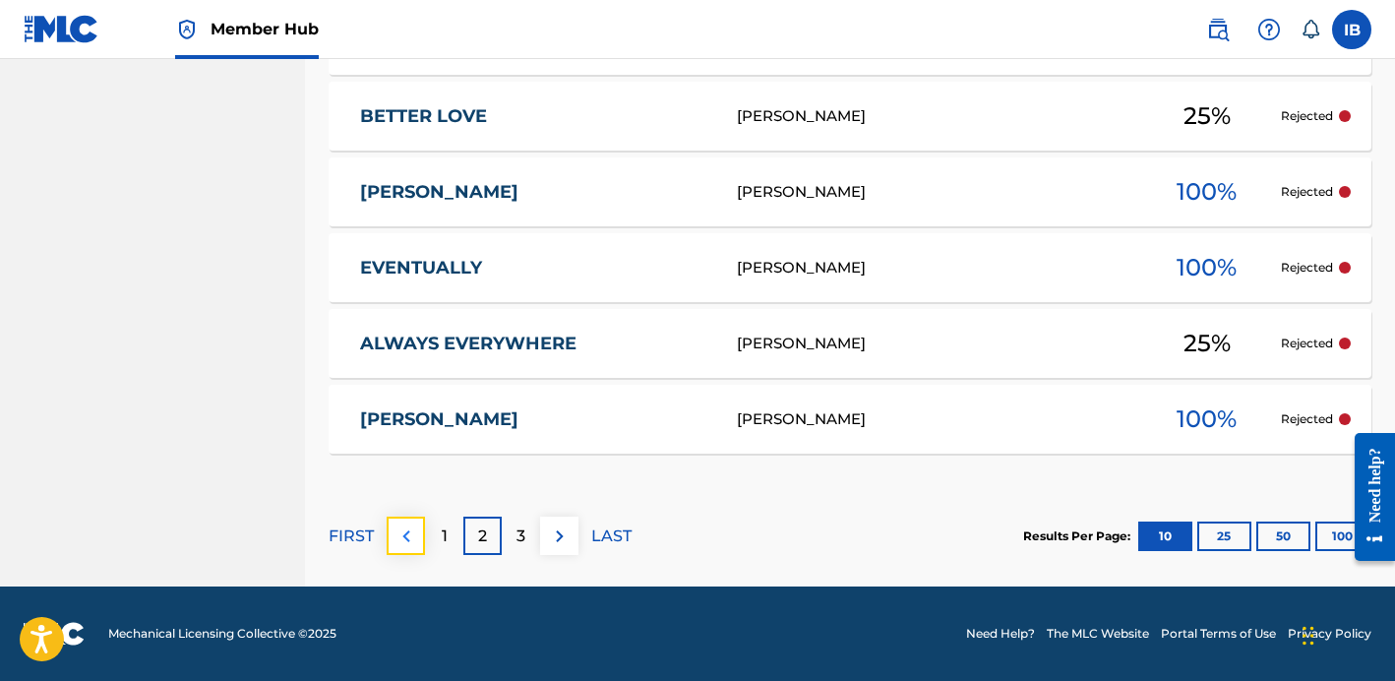
click at [391, 529] on button at bounding box center [406, 535] width 38 height 38
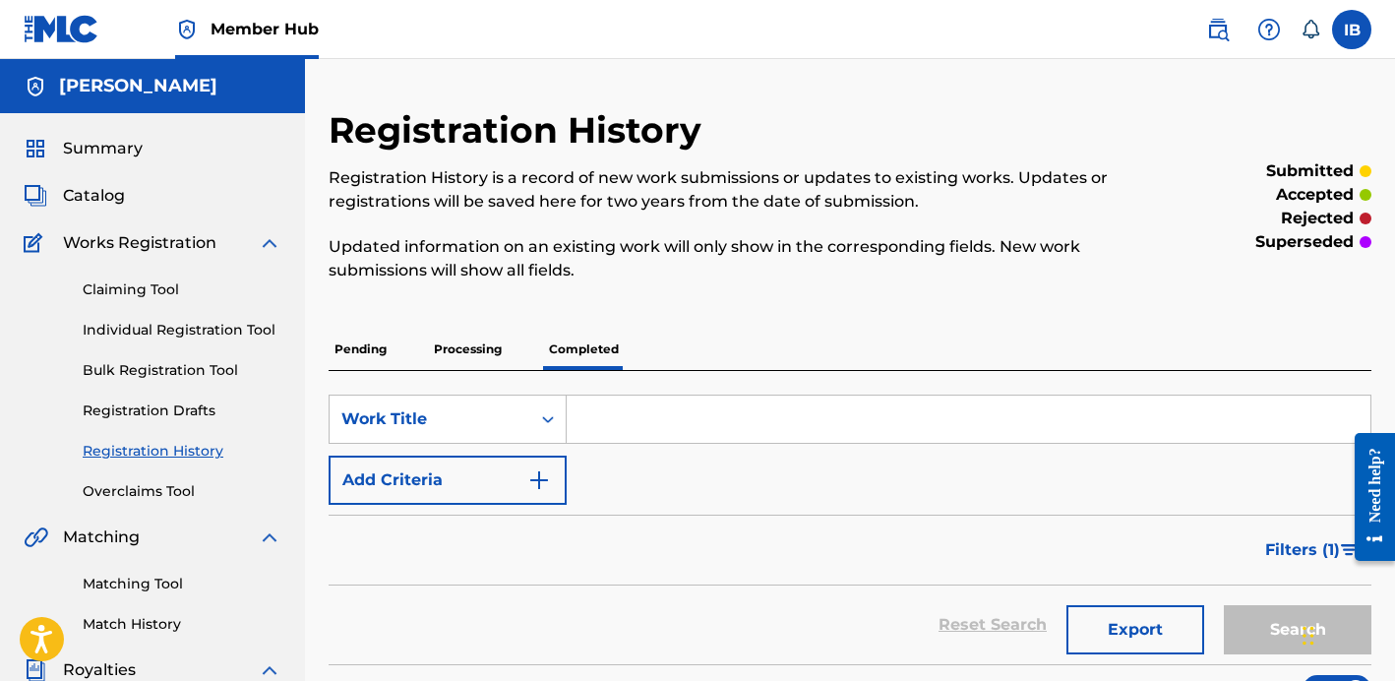
scroll to position [28, 0]
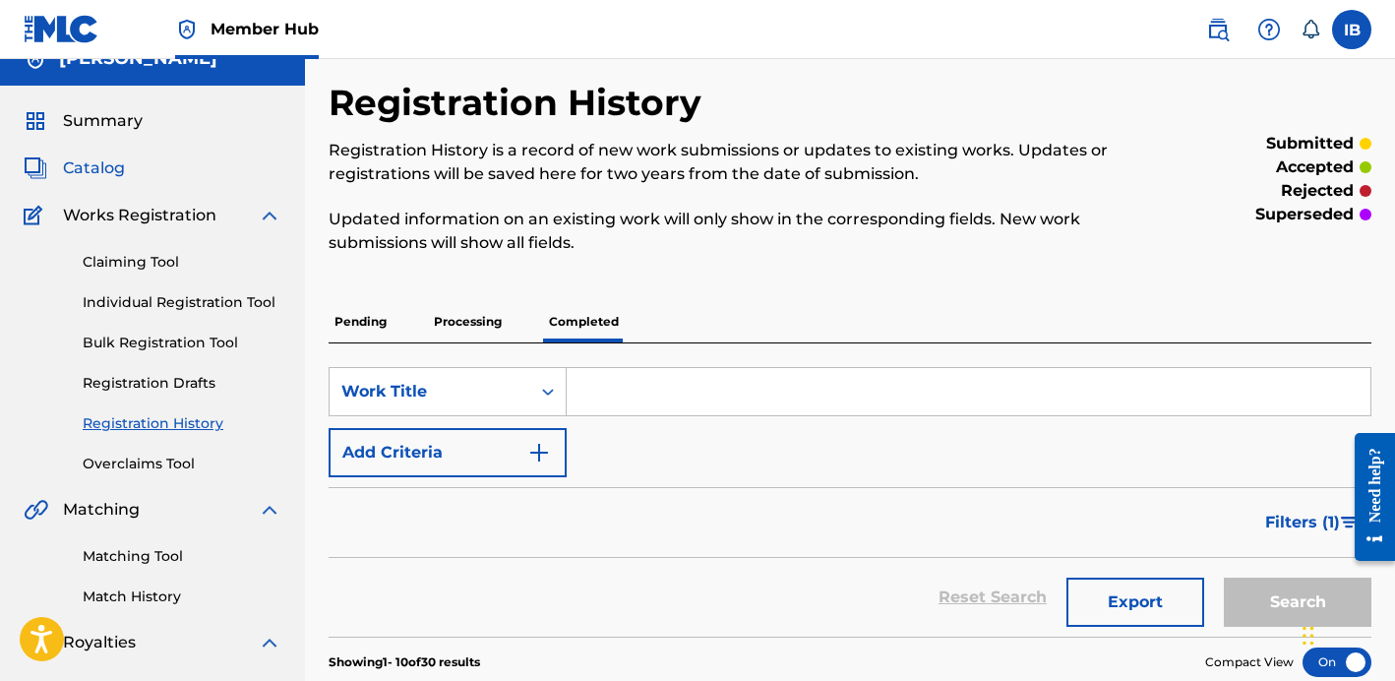
click at [117, 173] on span "Catalog" at bounding box center [94, 168] width 62 height 24
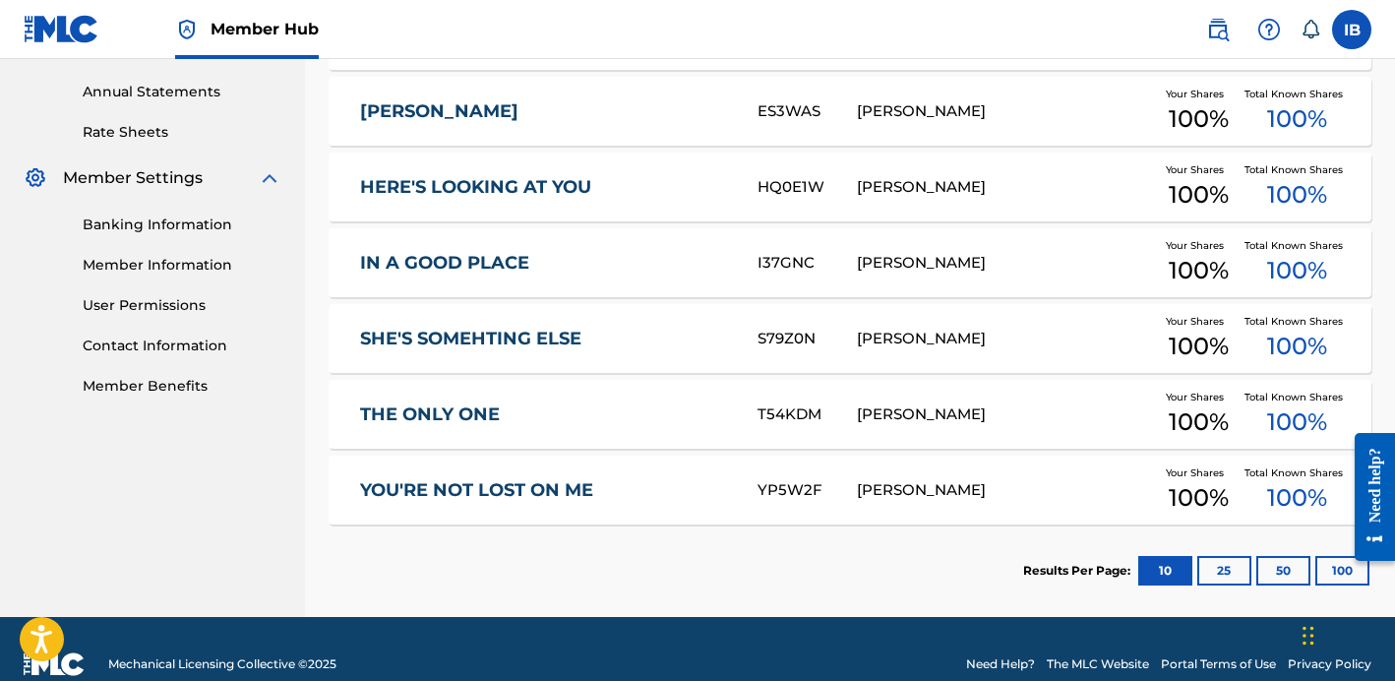
scroll to position [709, 0]
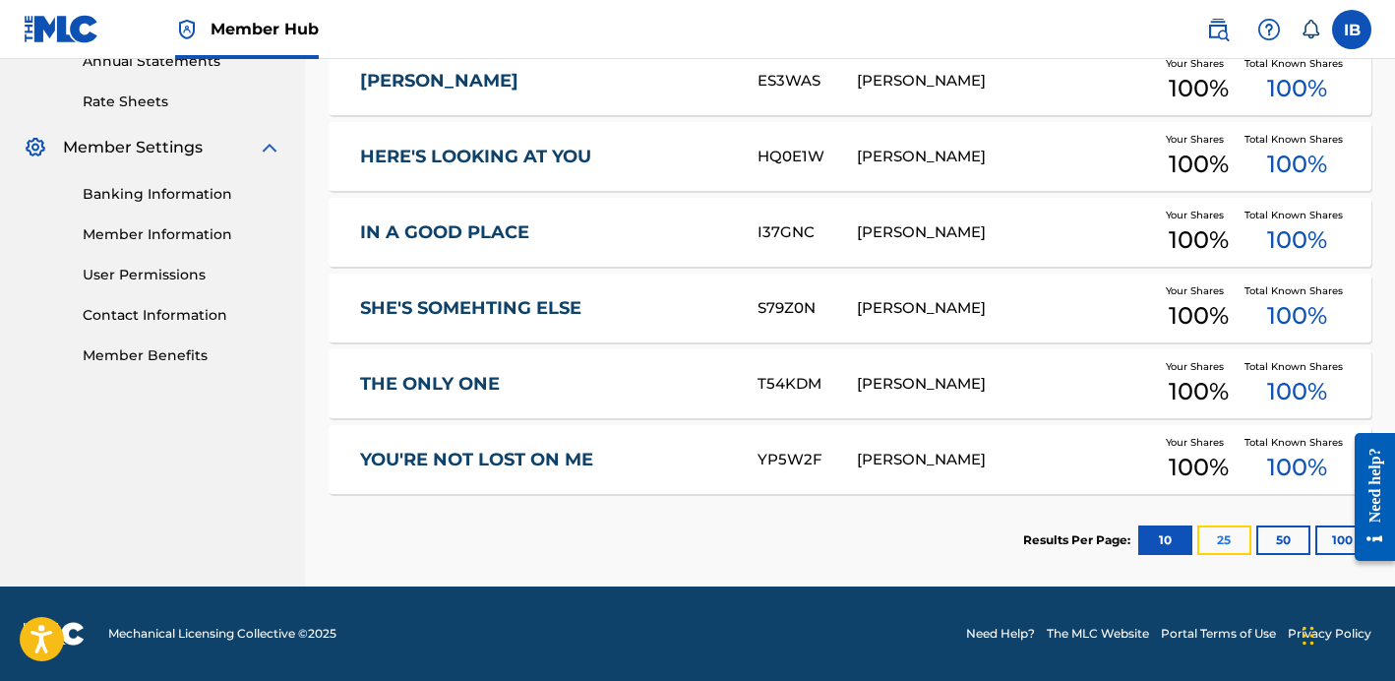
click at [1218, 539] on button "25" at bounding box center [1224, 540] width 54 height 30
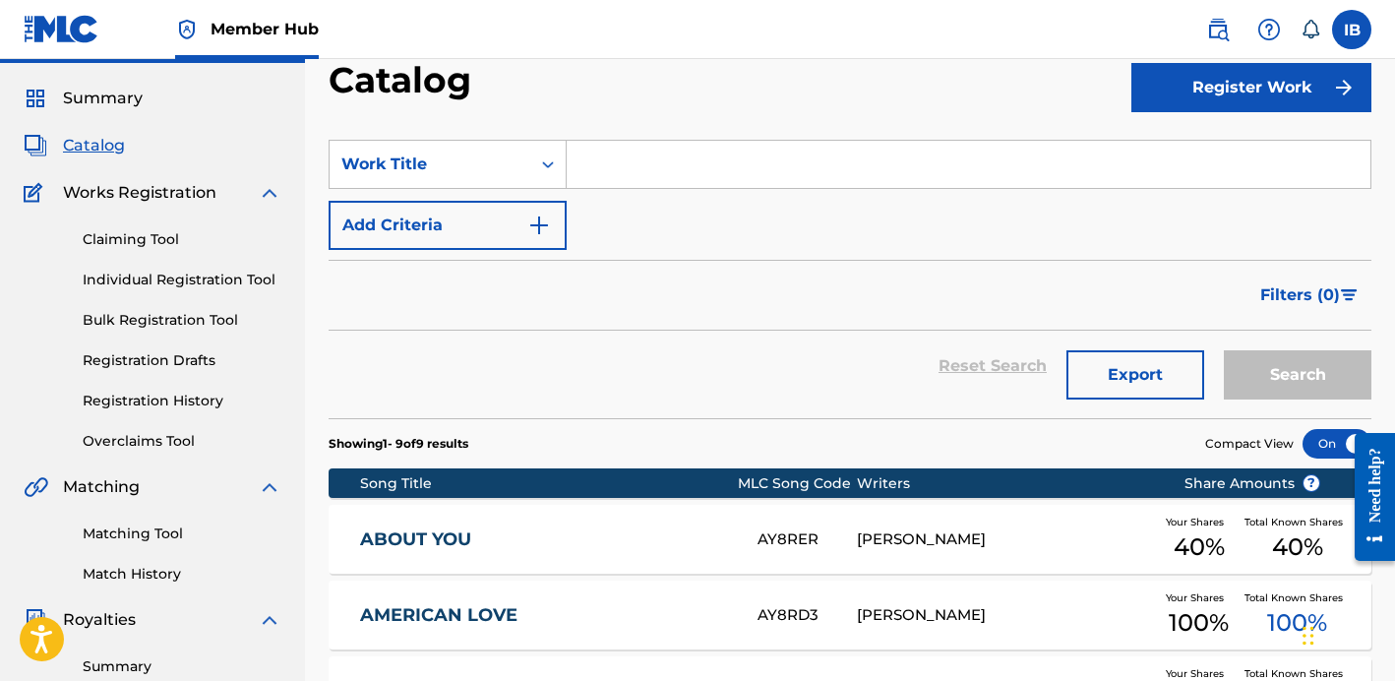
scroll to position [0, 0]
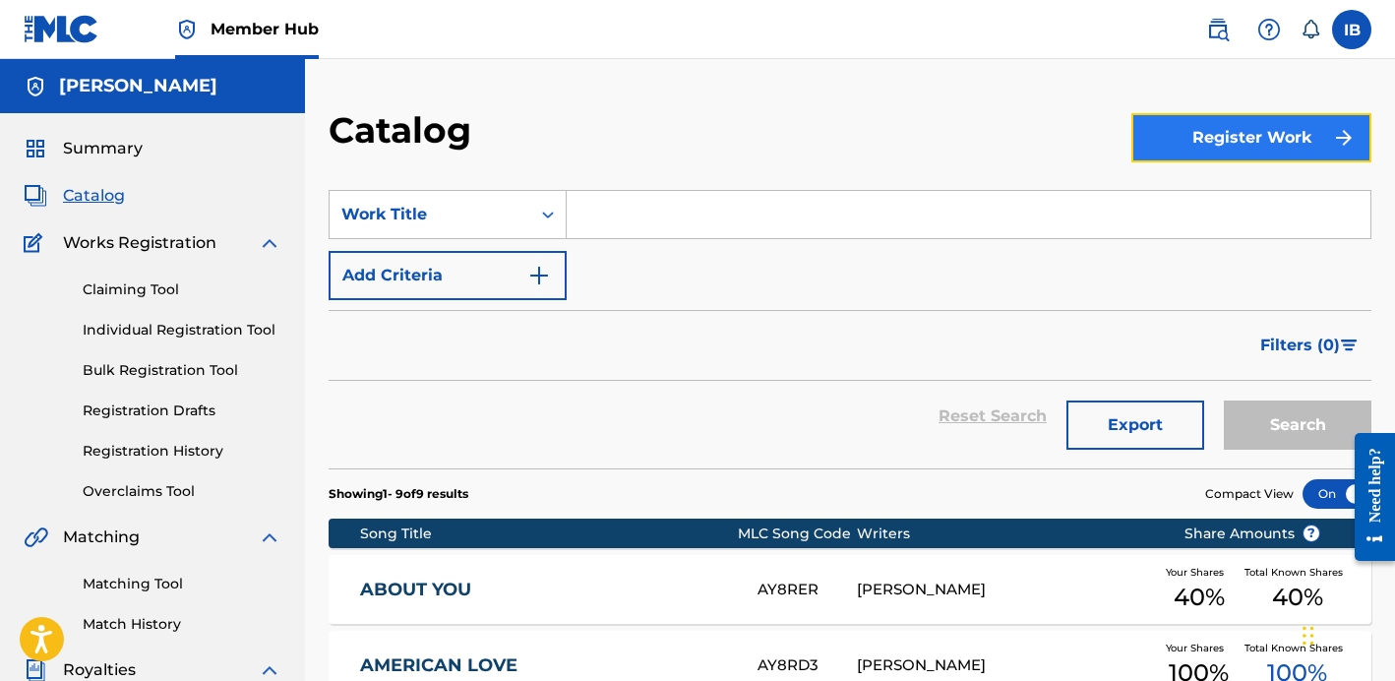
click at [1188, 130] on button "Register Work" at bounding box center [1251, 137] width 240 height 49
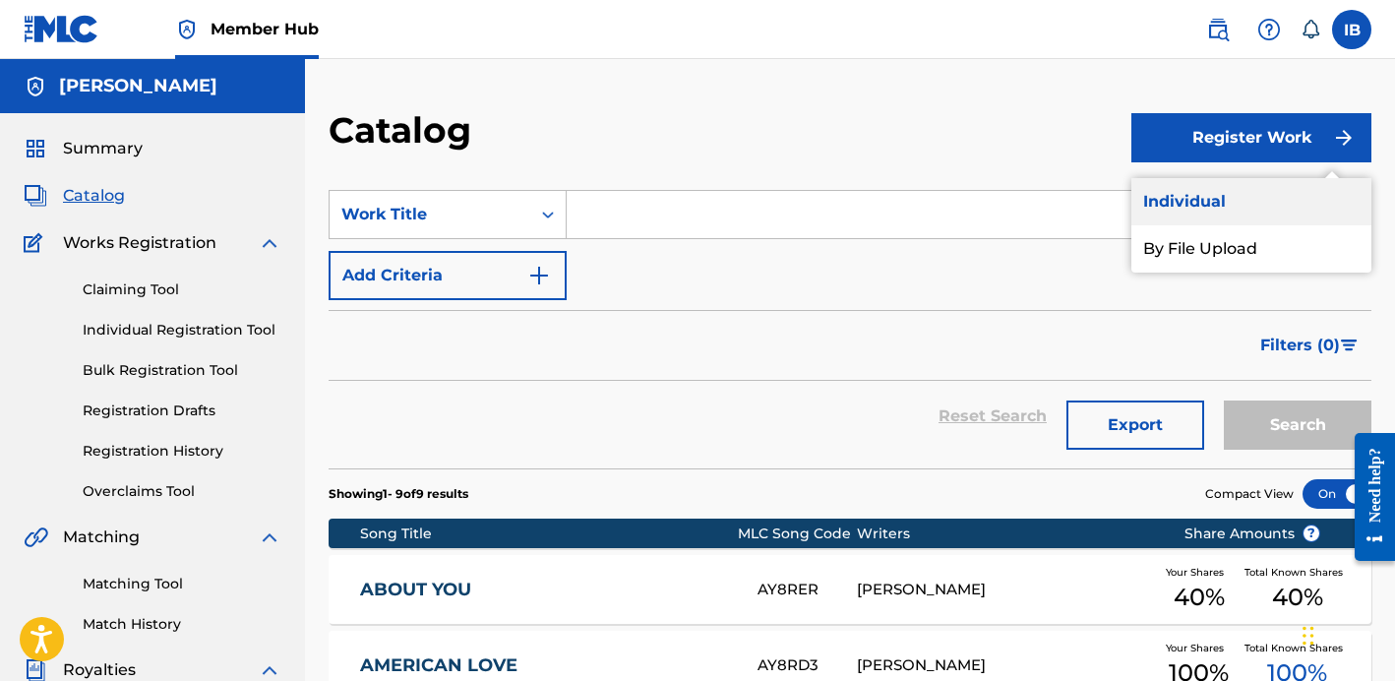
click at [1182, 207] on link "Individual" at bounding box center [1251, 201] width 240 height 47
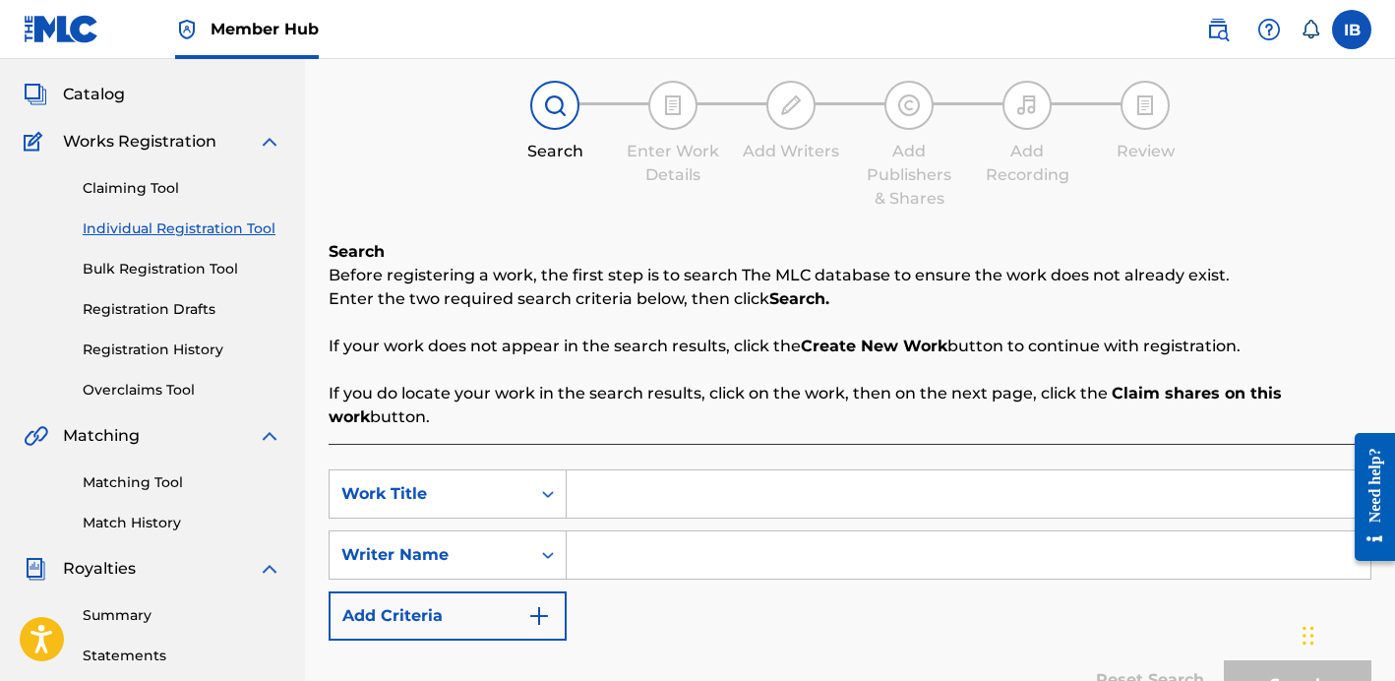
scroll to position [133, 0]
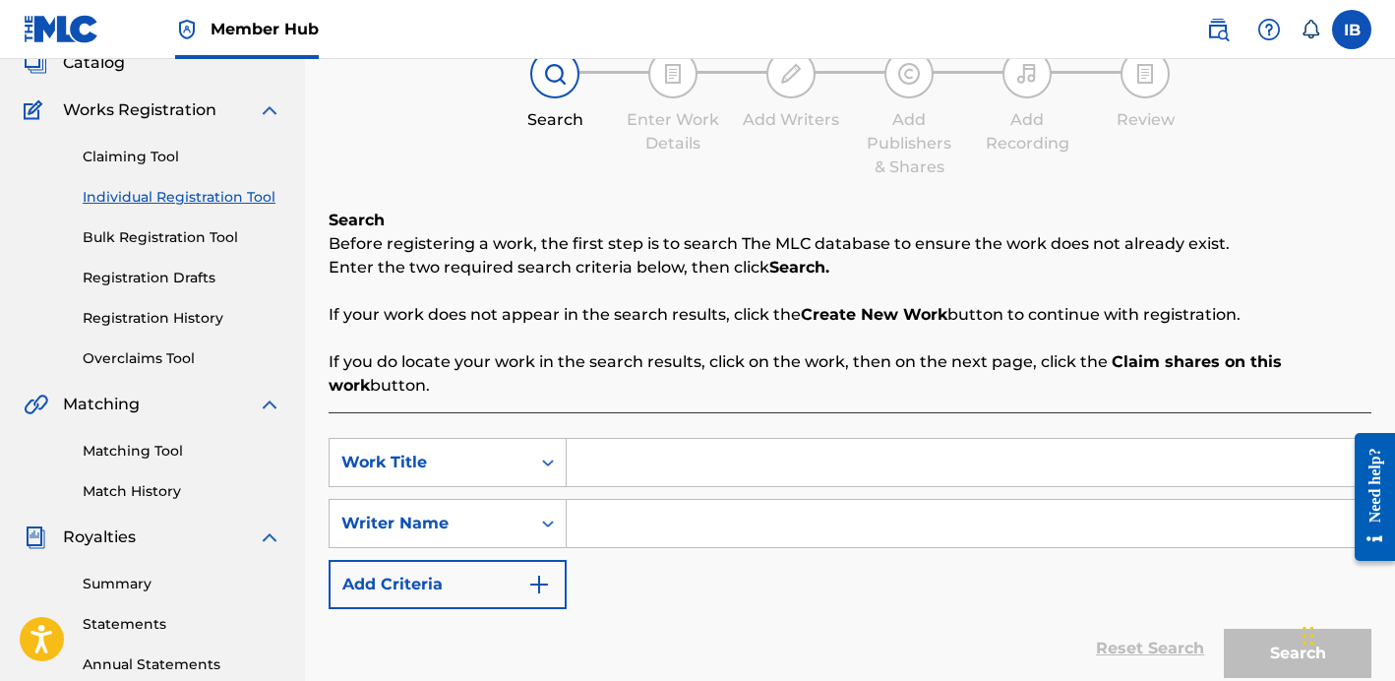
click at [671, 459] on input "Search Form" at bounding box center [969, 462] width 804 height 47
type input "Through It All"
click at [647, 520] on input "Search Form" at bounding box center [969, 523] width 804 height 47
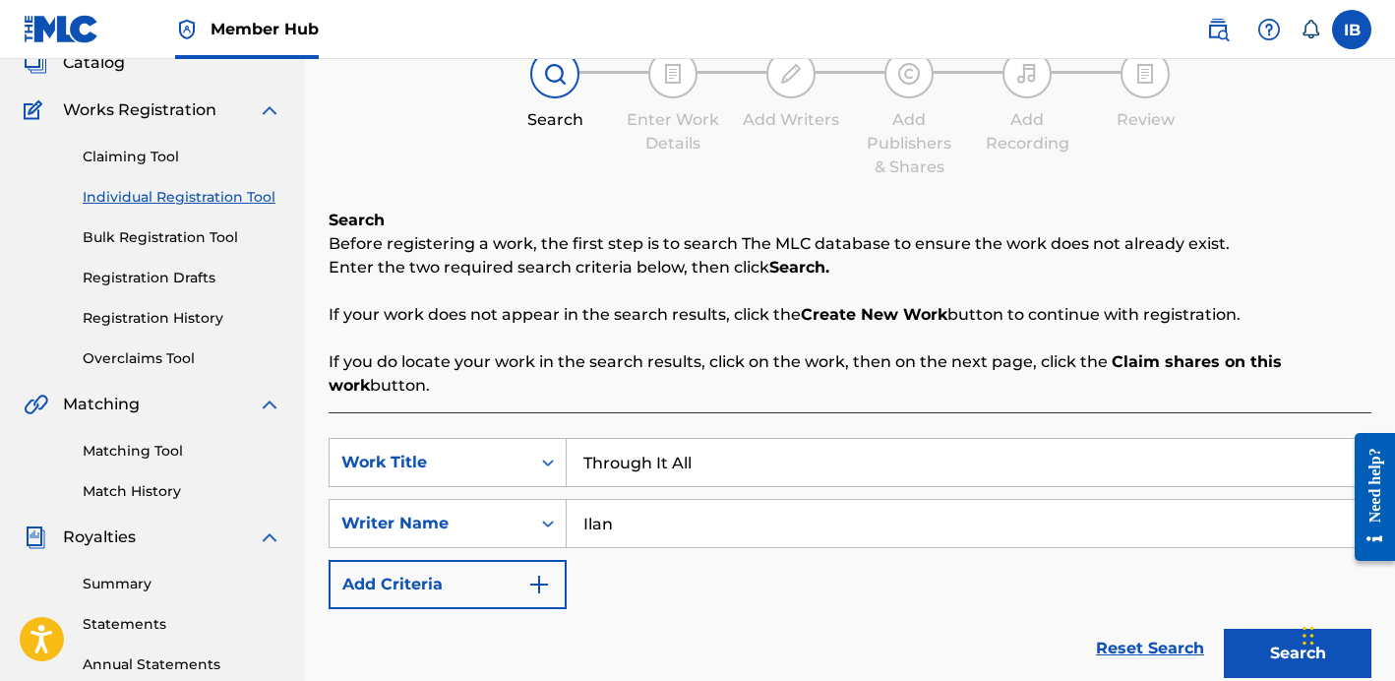
scroll to position [84, 0]
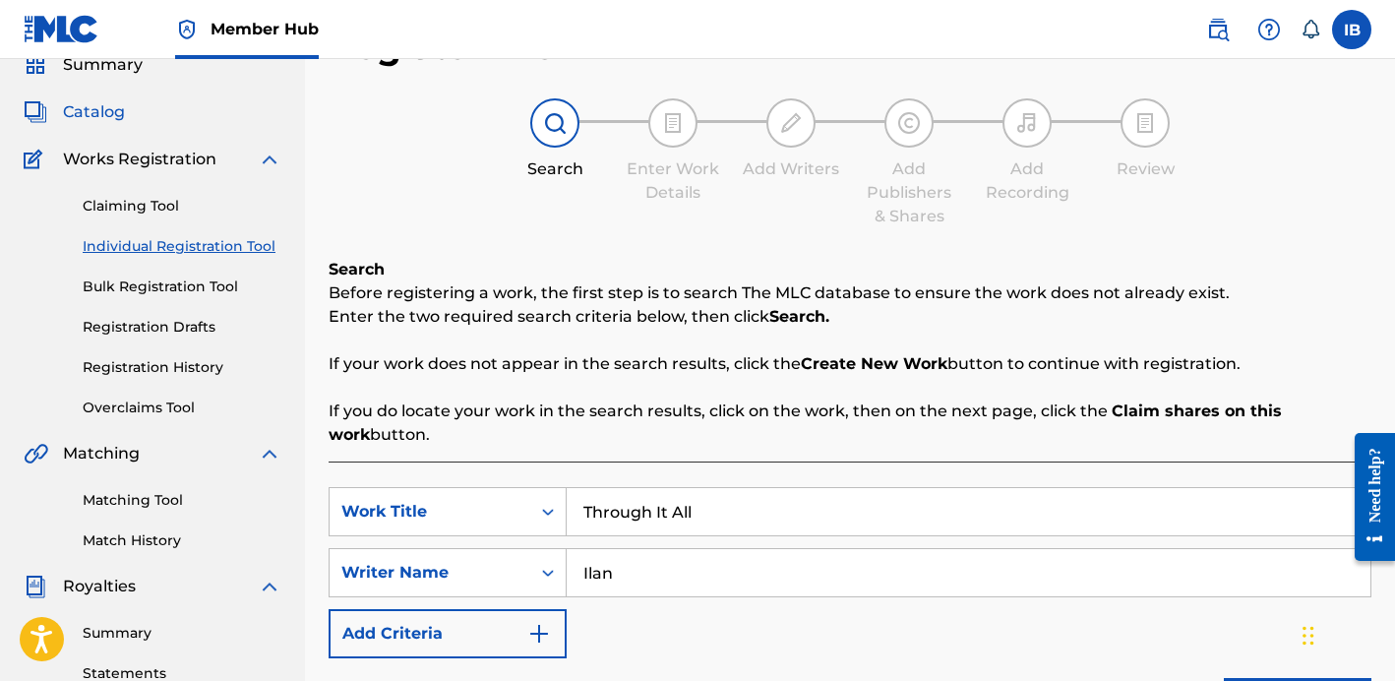
type input "Ilan"
click at [108, 101] on span "Catalog" at bounding box center [94, 112] width 62 height 24
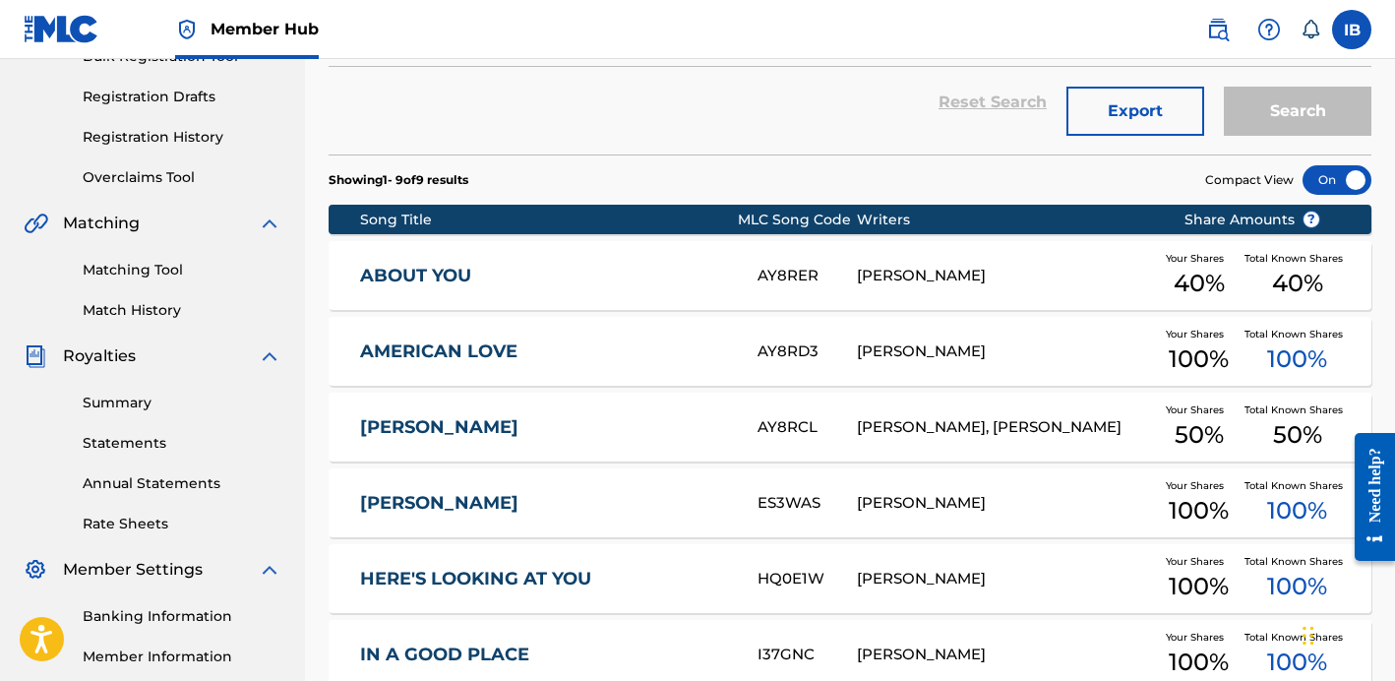
scroll to position [355, 0]
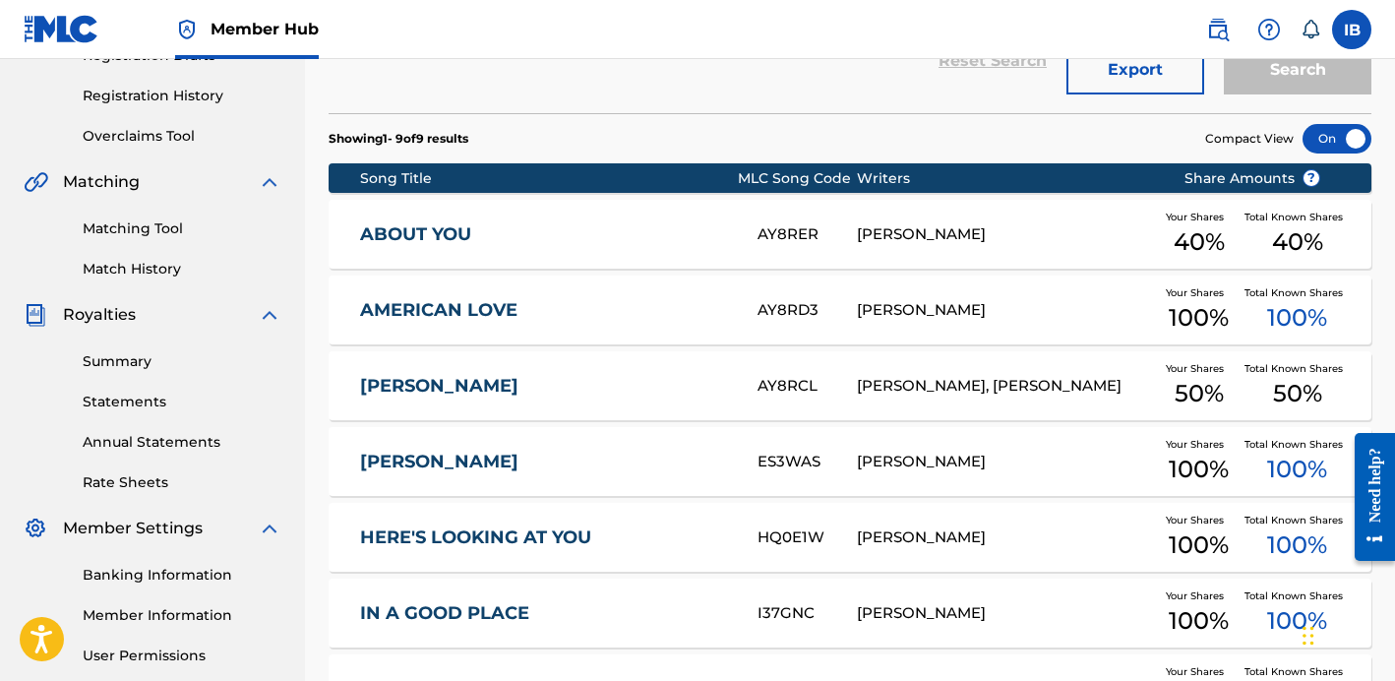
click at [467, 536] on link "HERE'S LOOKING AT YOU" at bounding box center [545, 537] width 371 height 23
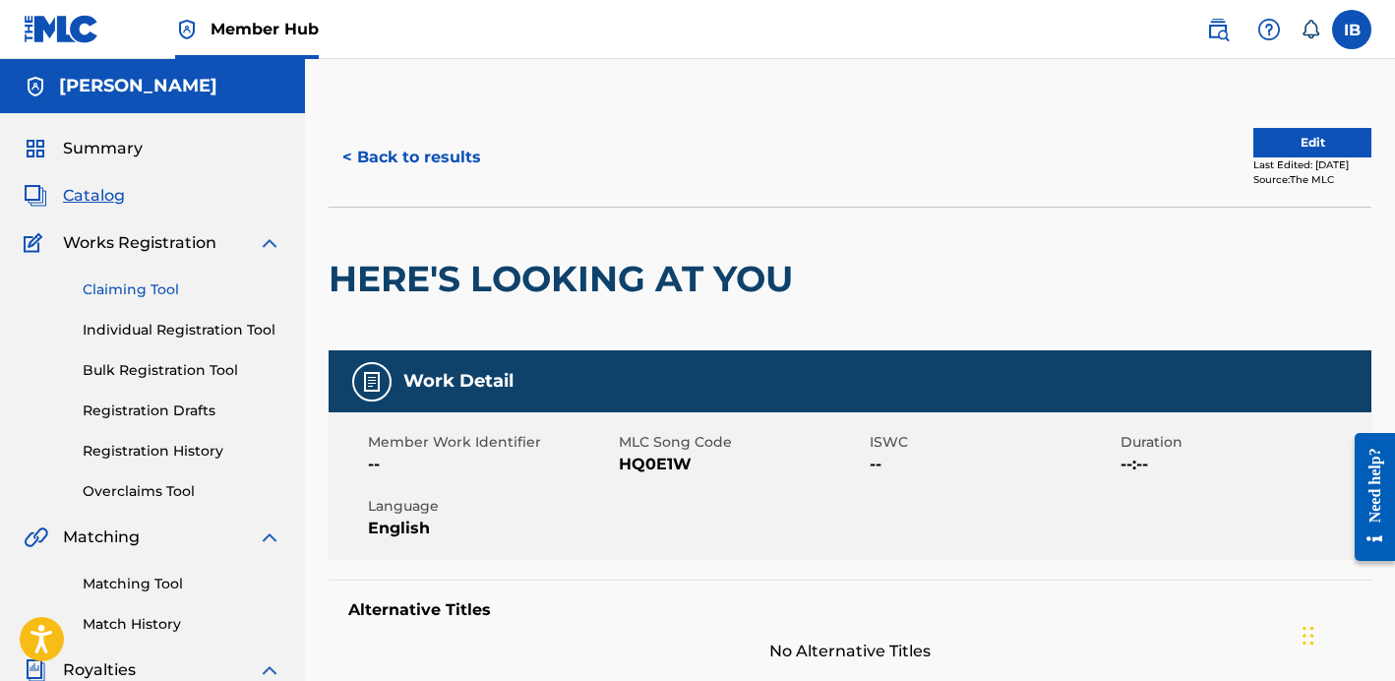
click at [115, 292] on link "Claiming Tool" at bounding box center [182, 289] width 199 height 21
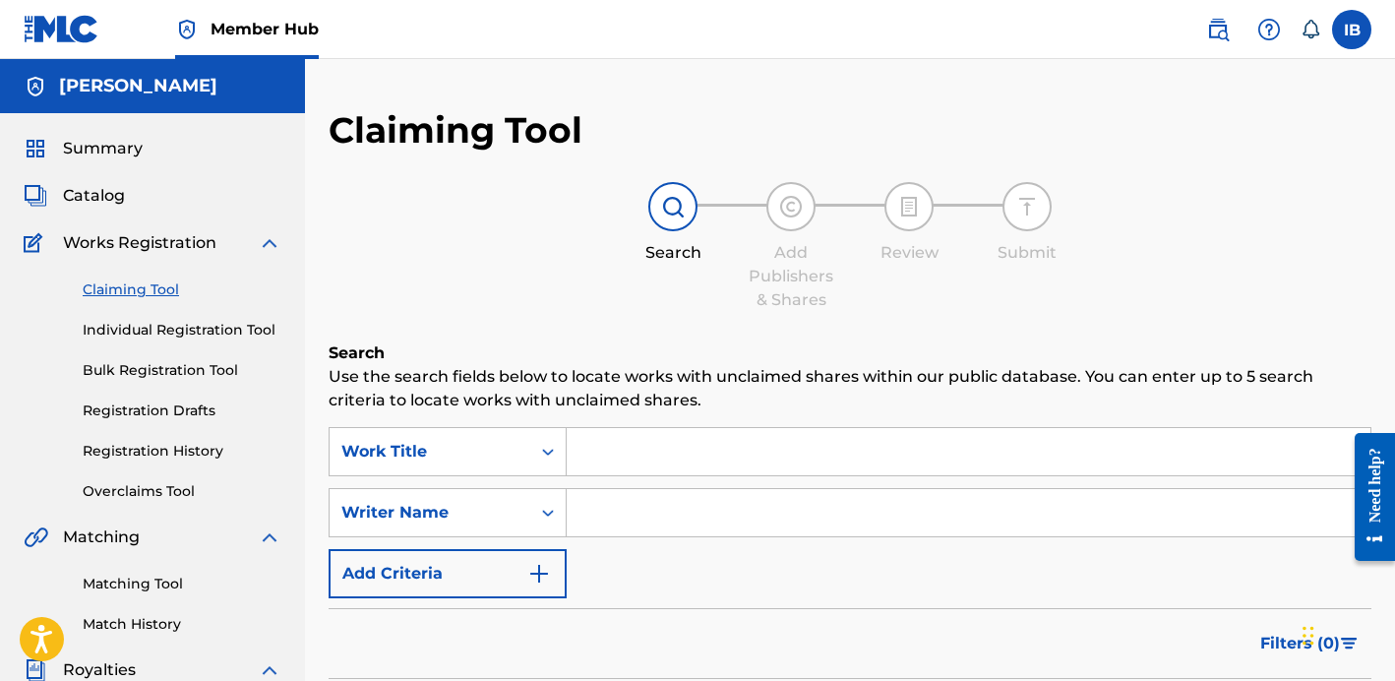
click at [634, 460] on input "Search Form" at bounding box center [969, 451] width 804 height 47
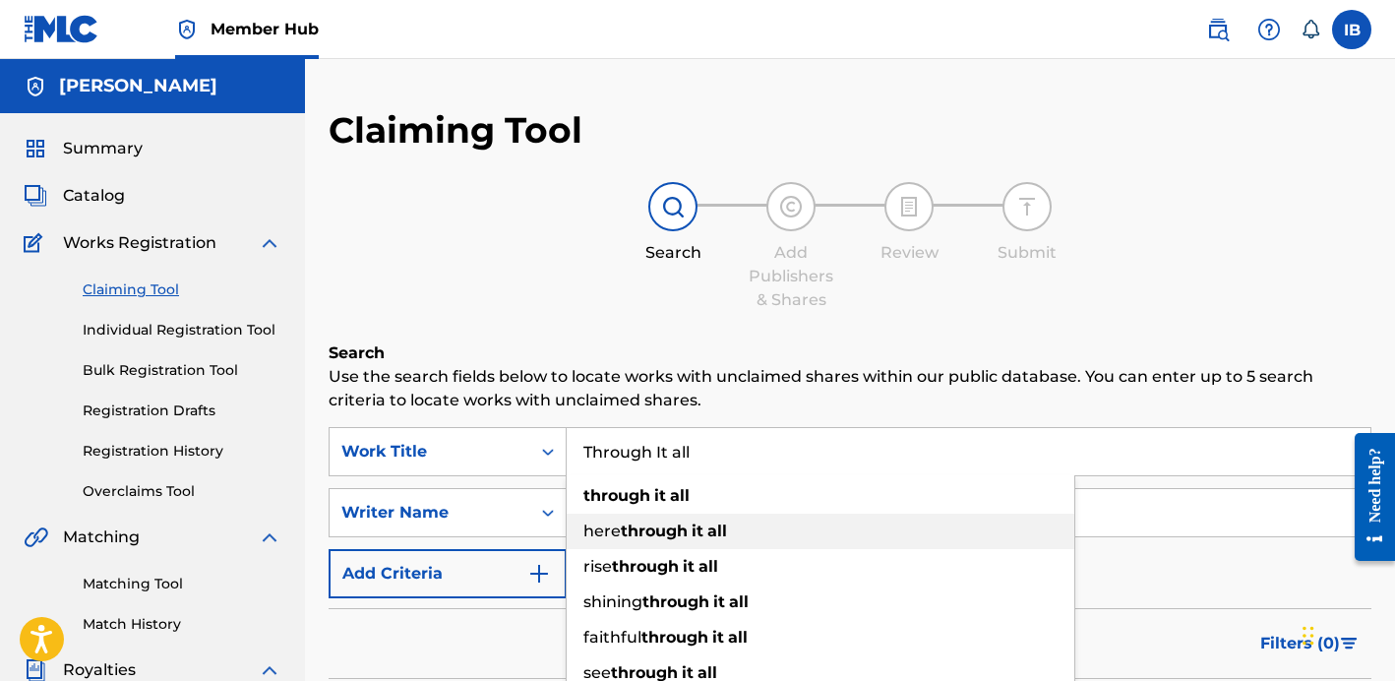
click at [678, 513] on div "here through it all" at bounding box center [821, 530] width 508 height 35
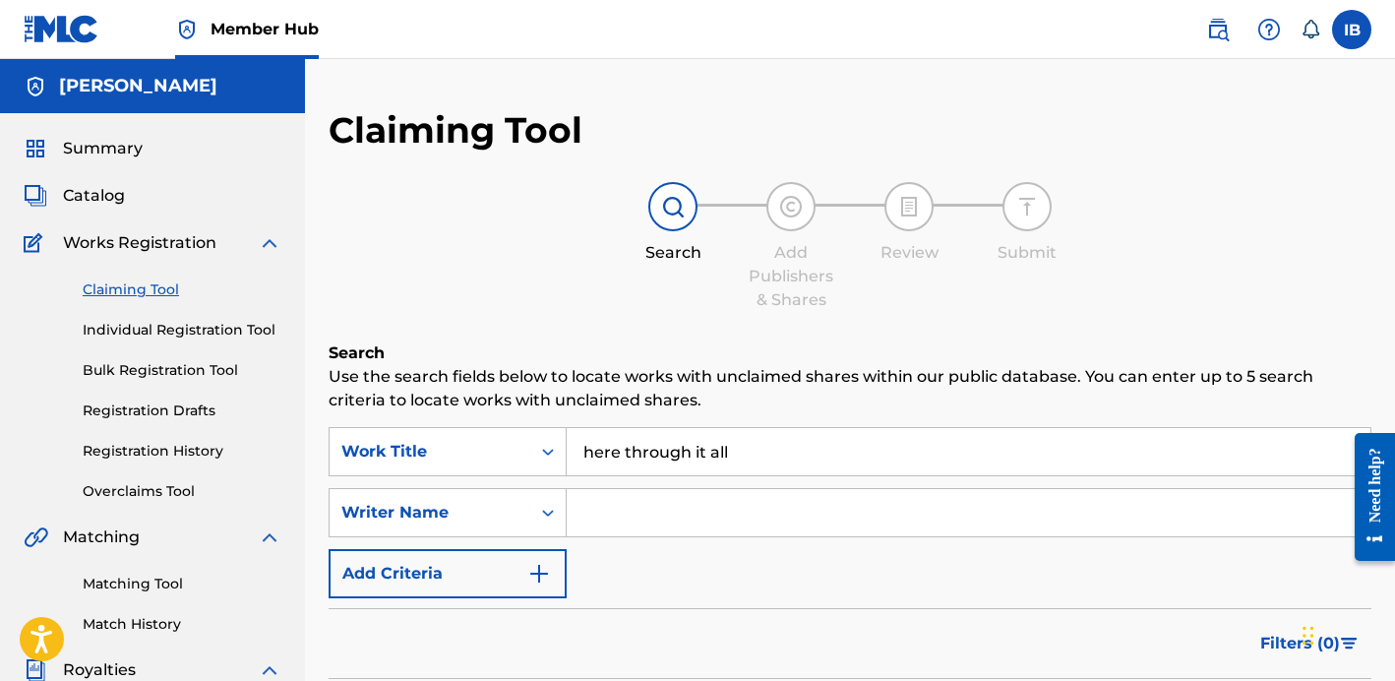
click at [623, 509] on input "Search Form" at bounding box center [969, 512] width 804 height 47
click at [674, 443] on input "here through it all" at bounding box center [969, 451] width 804 height 47
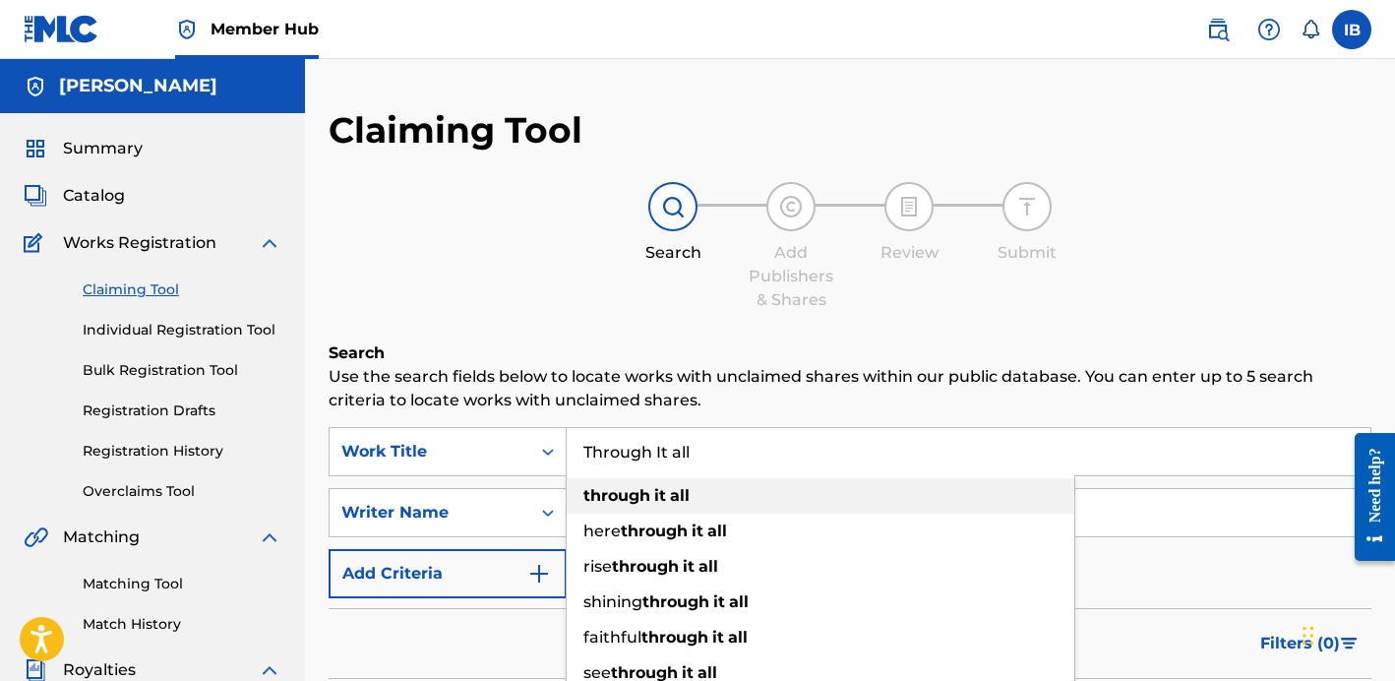
click at [669, 499] on span "Search Form" at bounding box center [668, 495] width 4 height 19
type input "through it all"
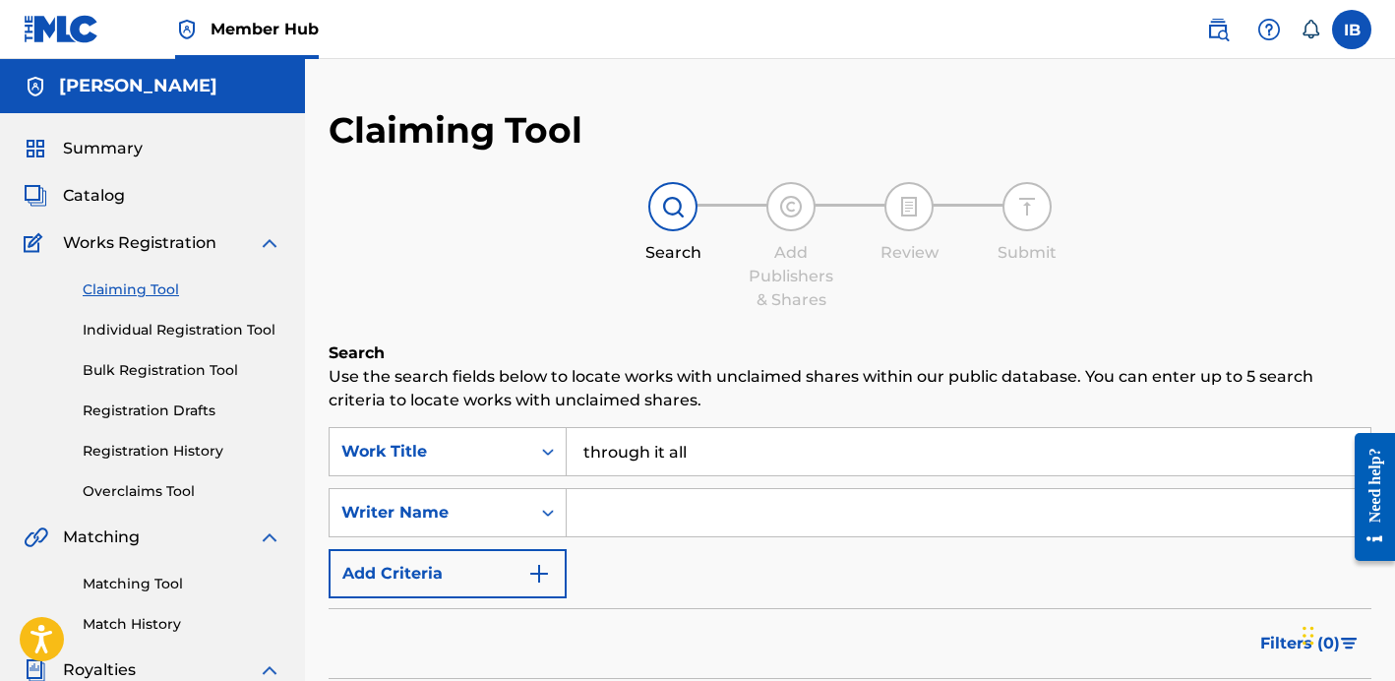
click at [612, 504] on input "Search Form" at bounding box center [969, 512] width 804 height 47
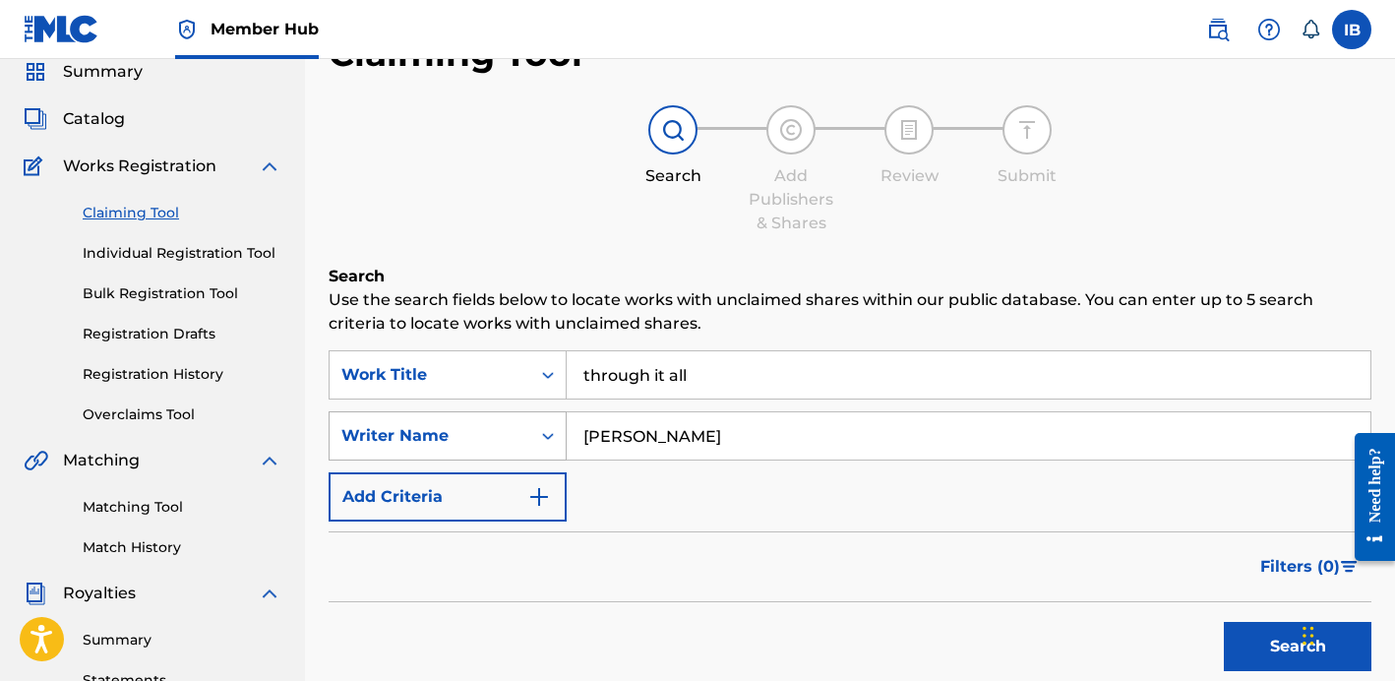
scroll to position [97, 0]
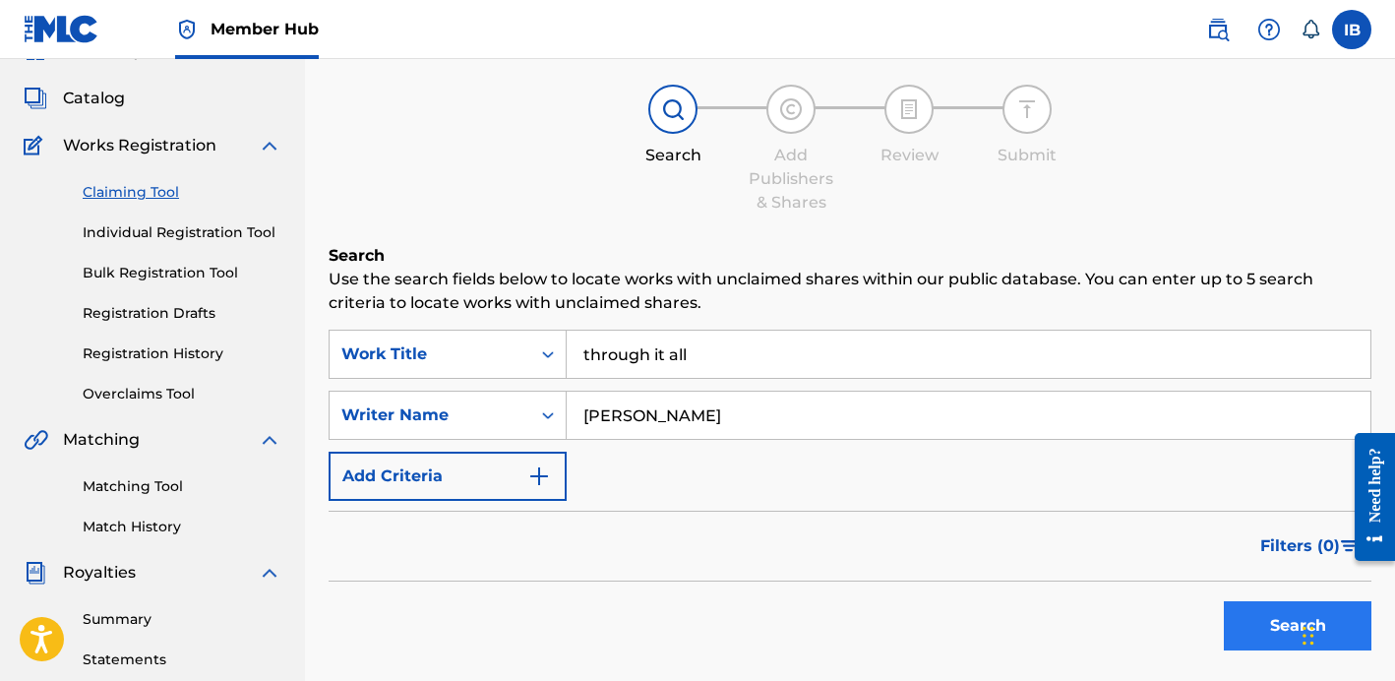
type input "[PERSON_NAME]"
click at [1256, 622] on button "Search" at bounding box center [1298, 625] width 148 height 49
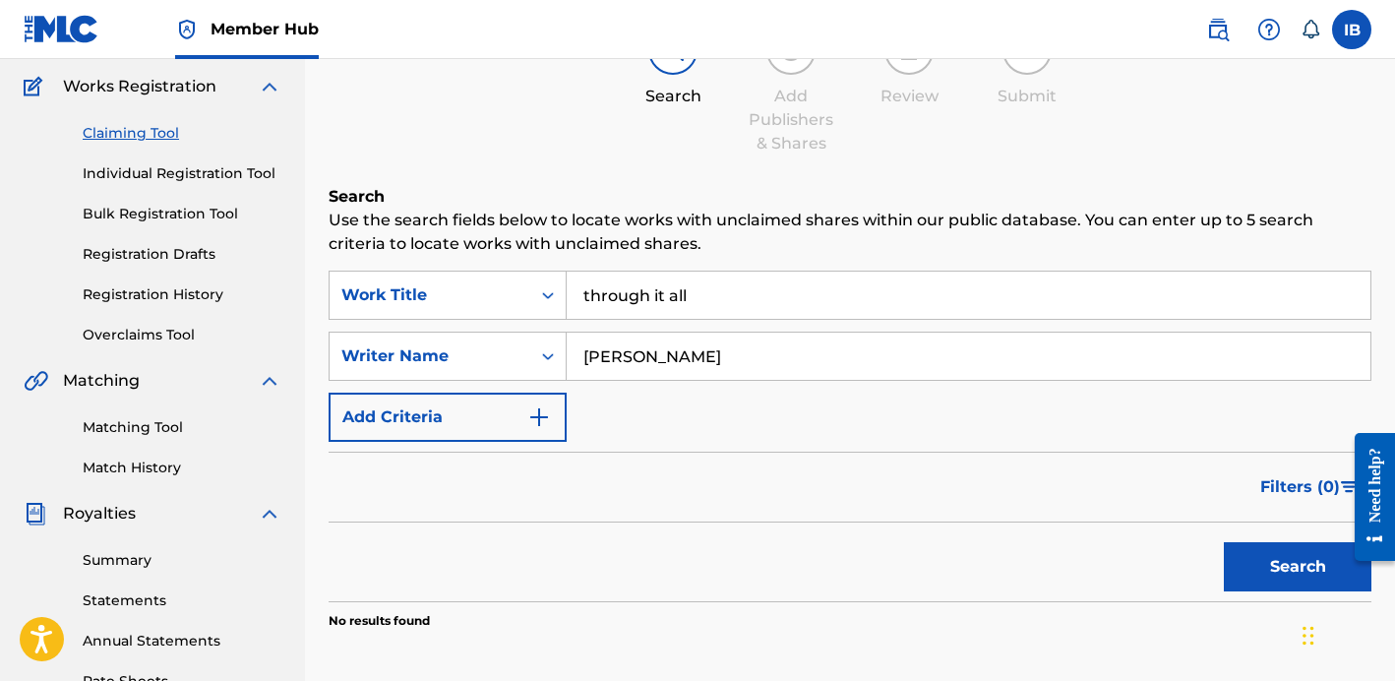
scroll to position [172, 0]
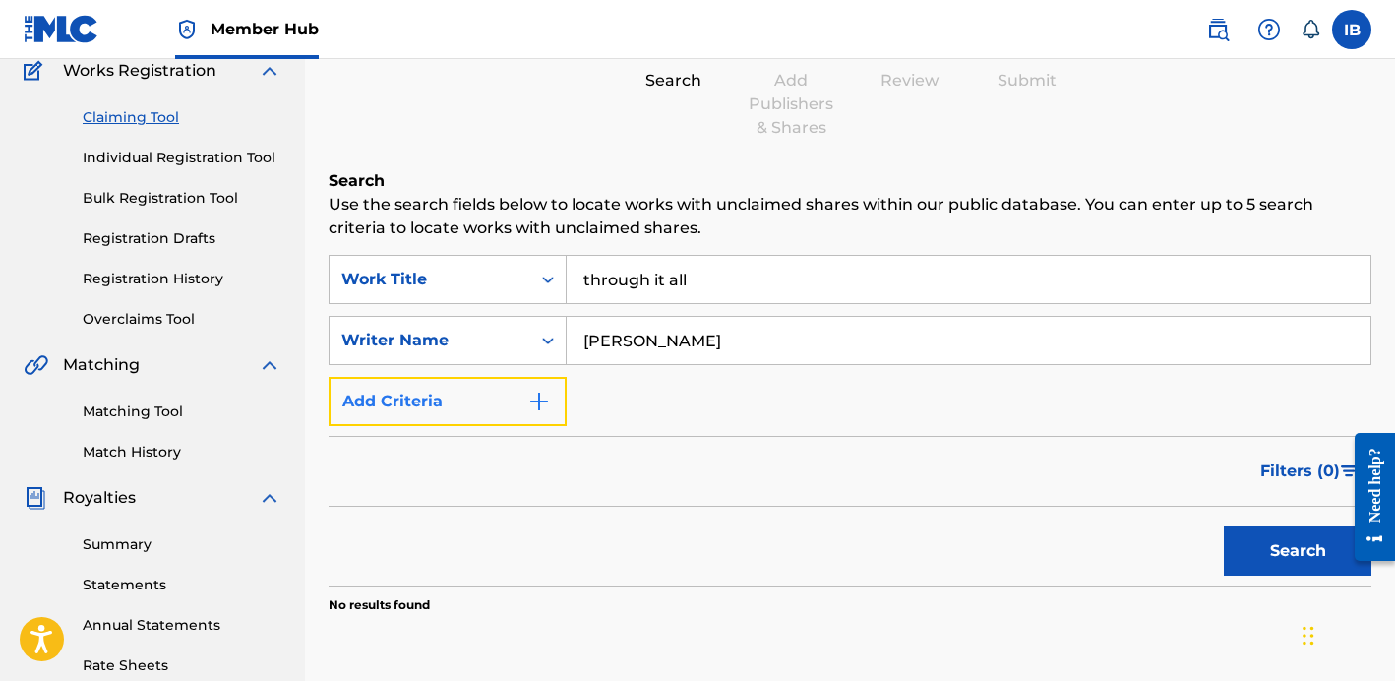
click at [527, 394] on img "Search Form" at bounding box center [539, 401] width 24 height 24
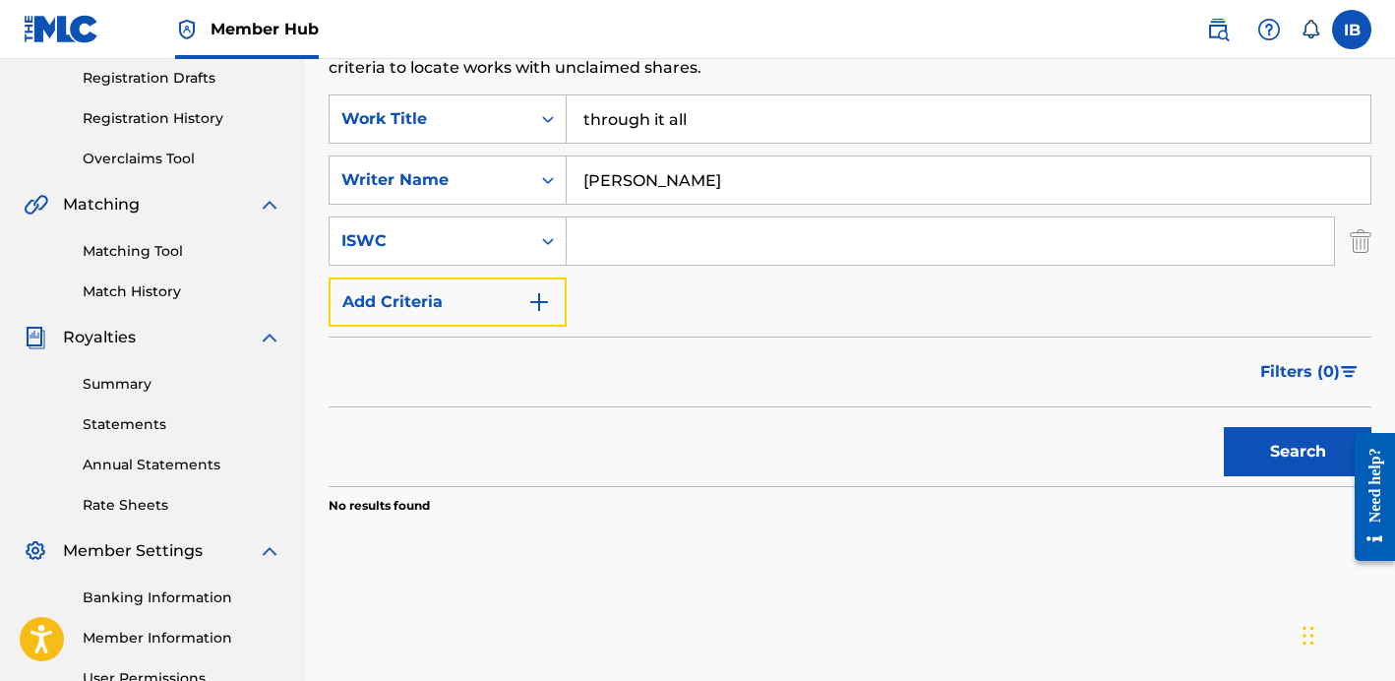
scroll to position [430, 0]
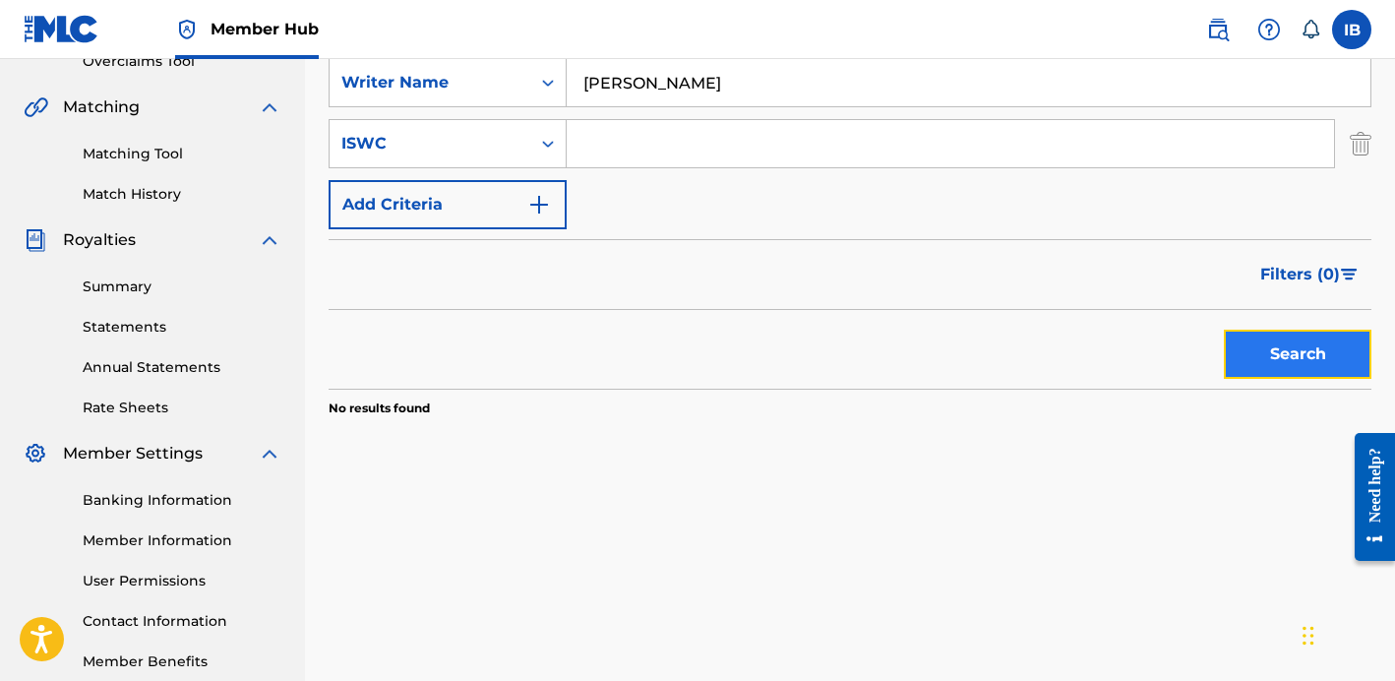
click at [1225, 359] on button "Search" at bounding box center [1298, 353] width 148 height 49
click at [1254, 356] on button "Search" at bounding box center [1298, 353] width 148 height 49
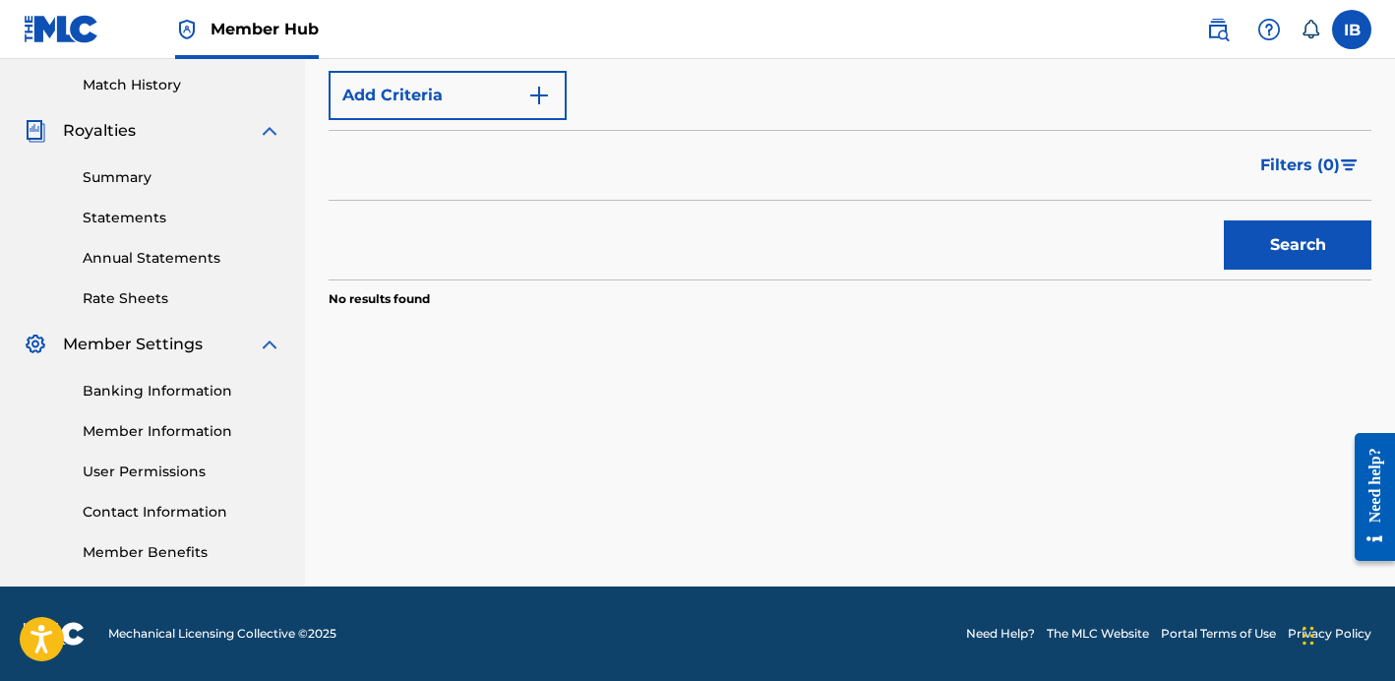
scroll to position [0, 0]
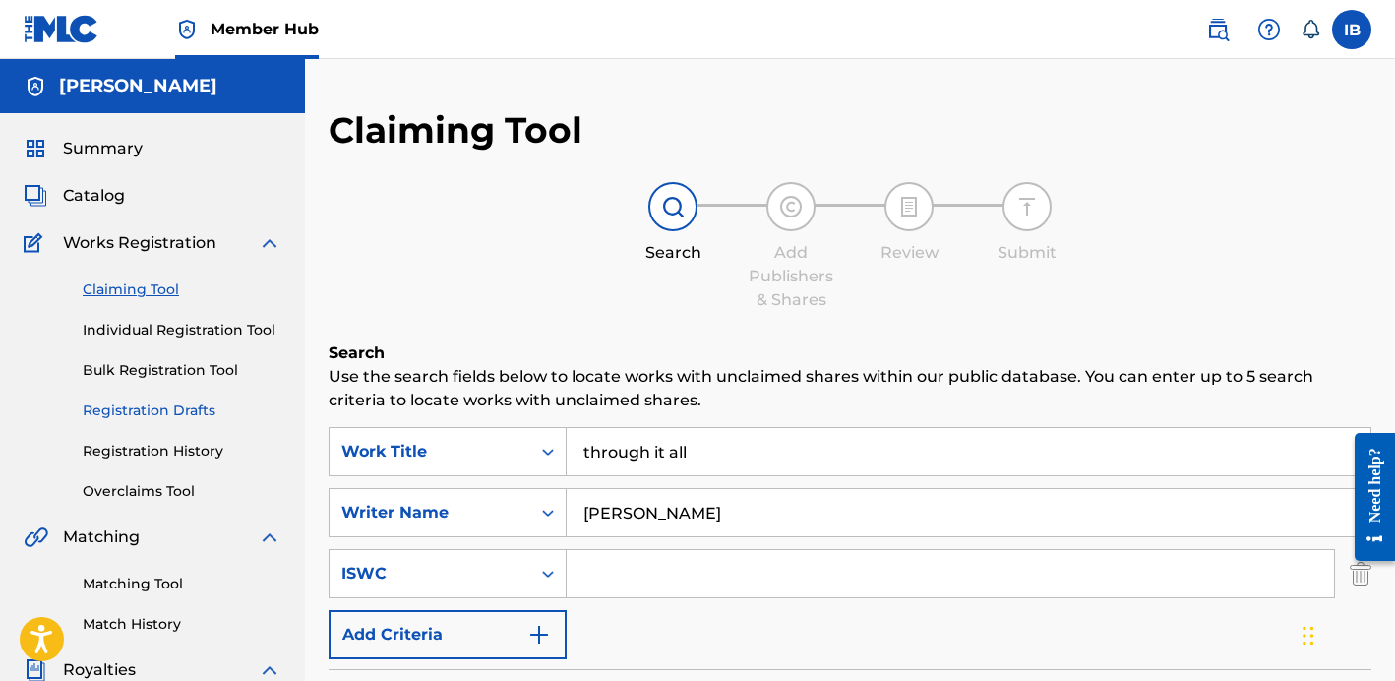
click at [167, 405] on link "Registration Drafts" at bounding box center [182, 410] width 199 height 21
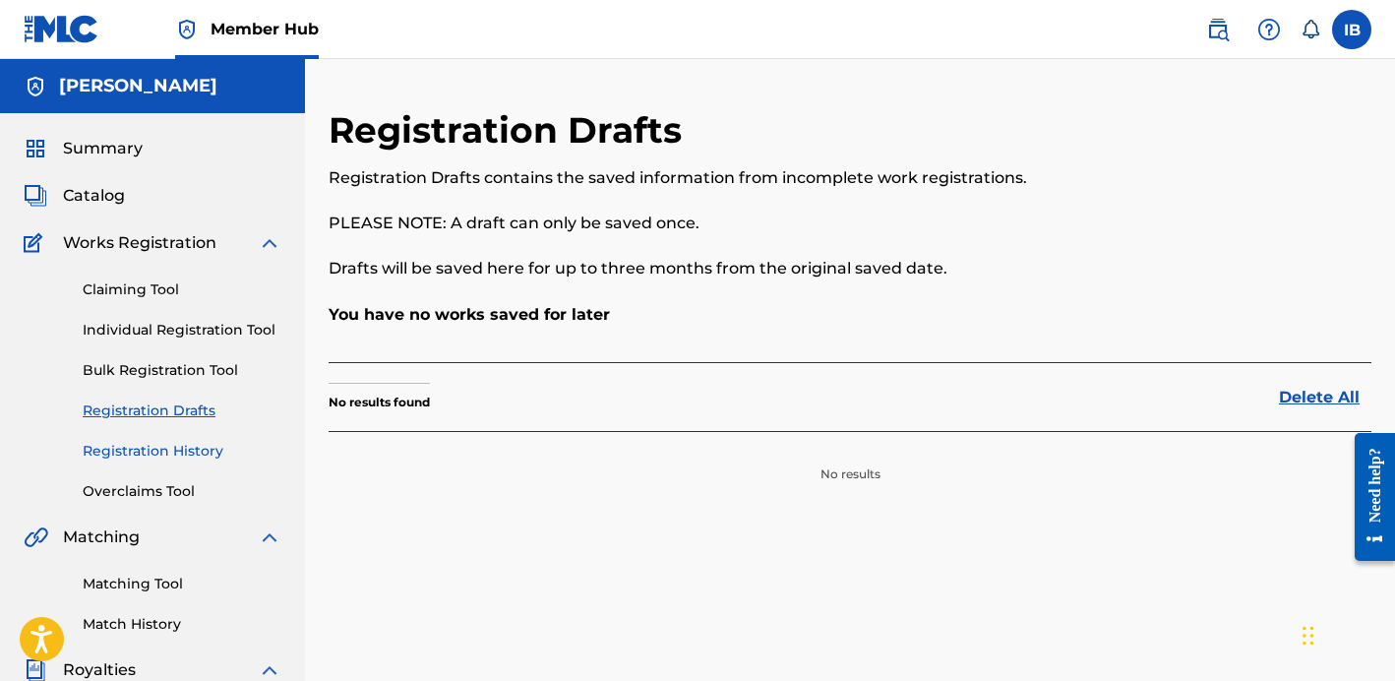
click at [158, 449] on link "Registration History" at bounding box center [182, 451] width 199 height 21
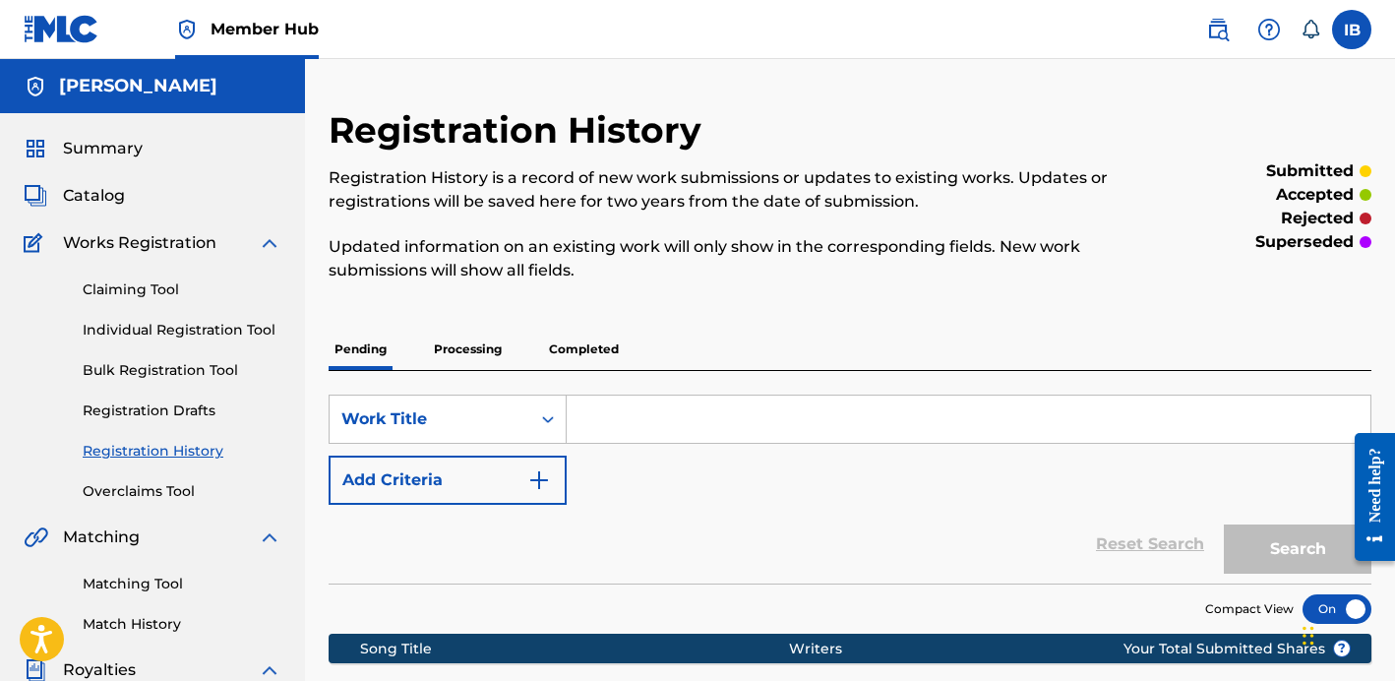
click at [463, 354] on p "Processing" at bounding box center [468, 349] width 80 height 41
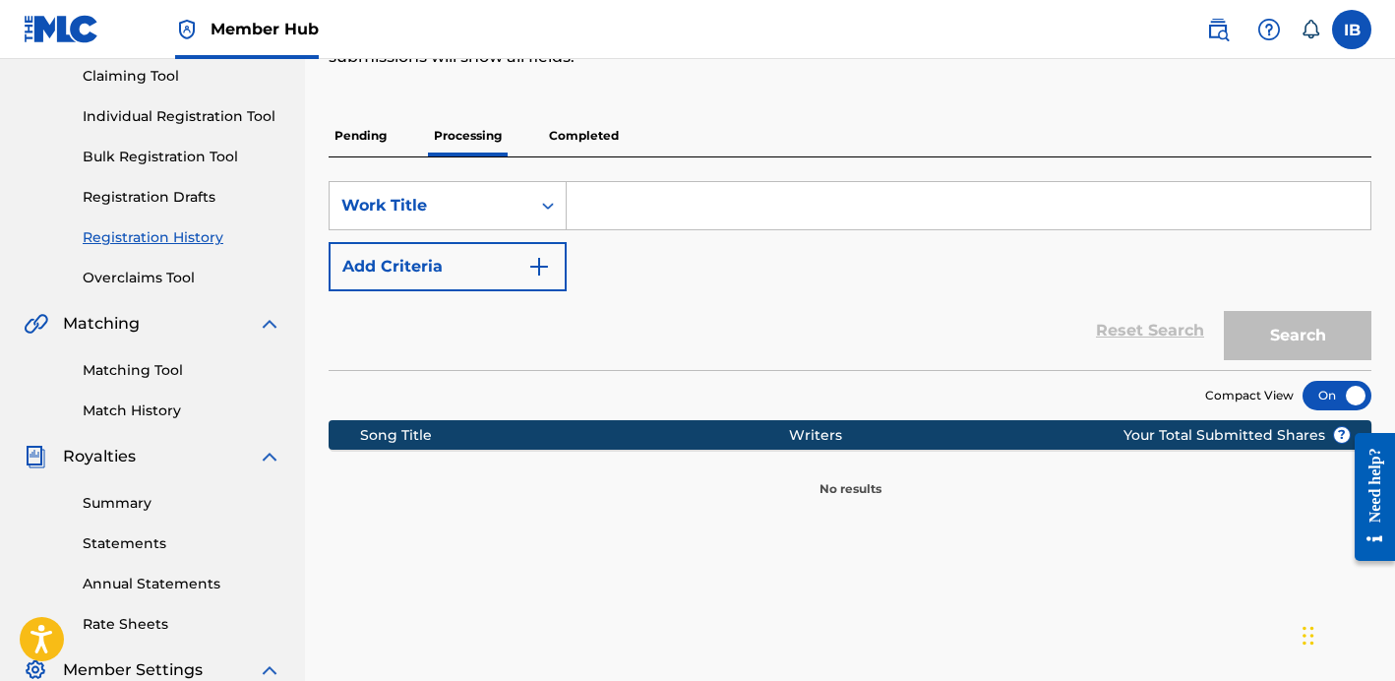
scroll to position [164, 0]
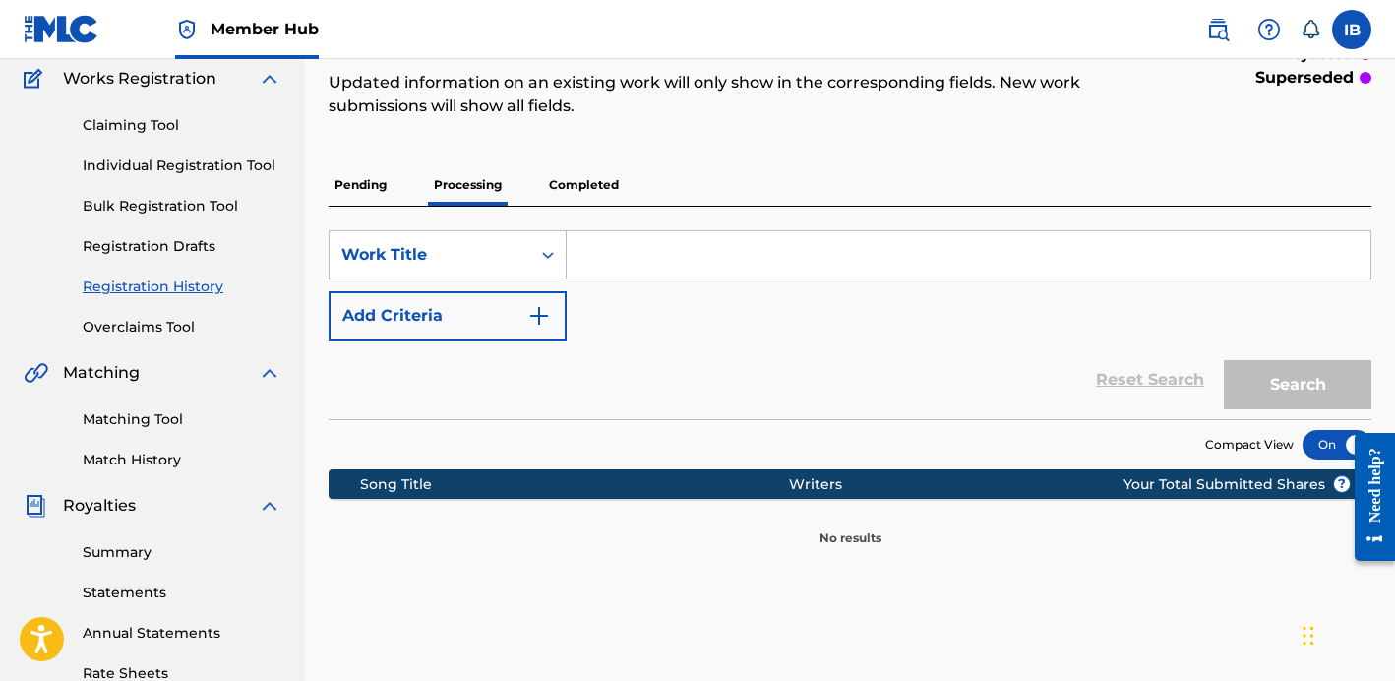
click at [608, 176] on p "Completed" at bounding box center [584, 184] width 82 height 41
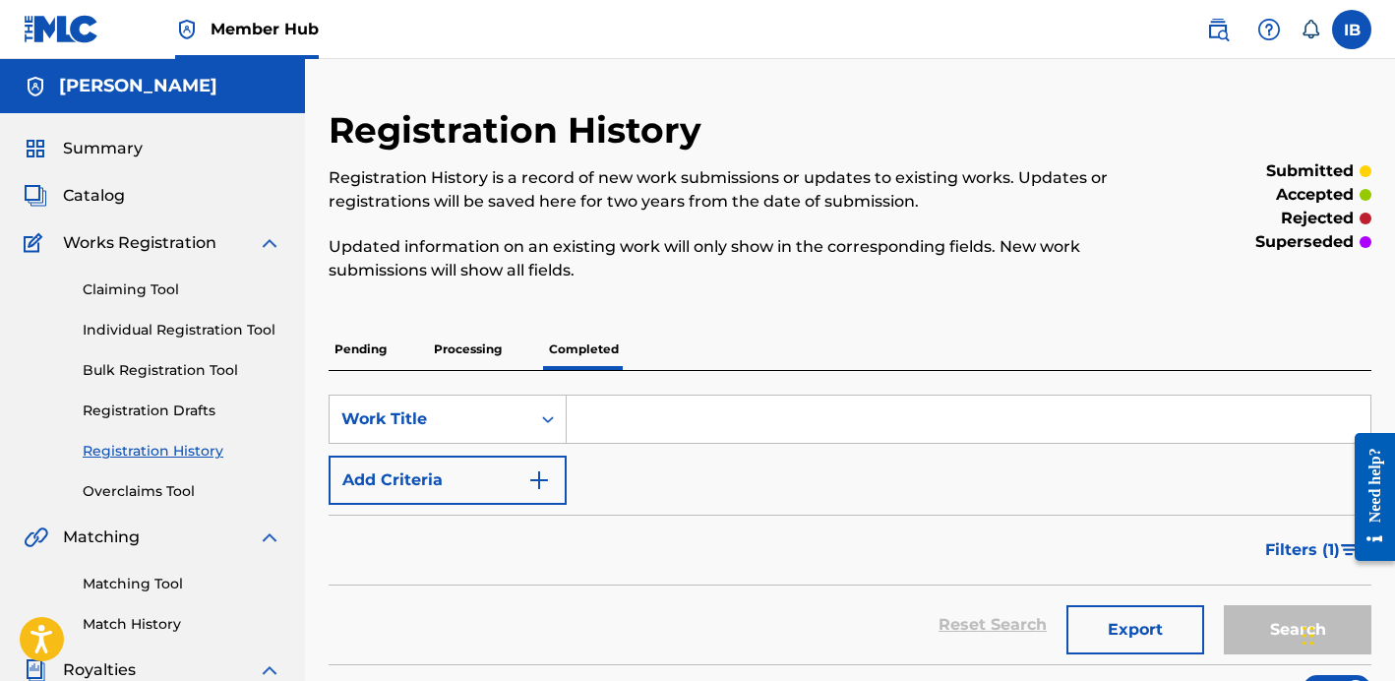
click at [628, 399] on input "Search Form" at bounding box center [969, 418] width 804 height 47
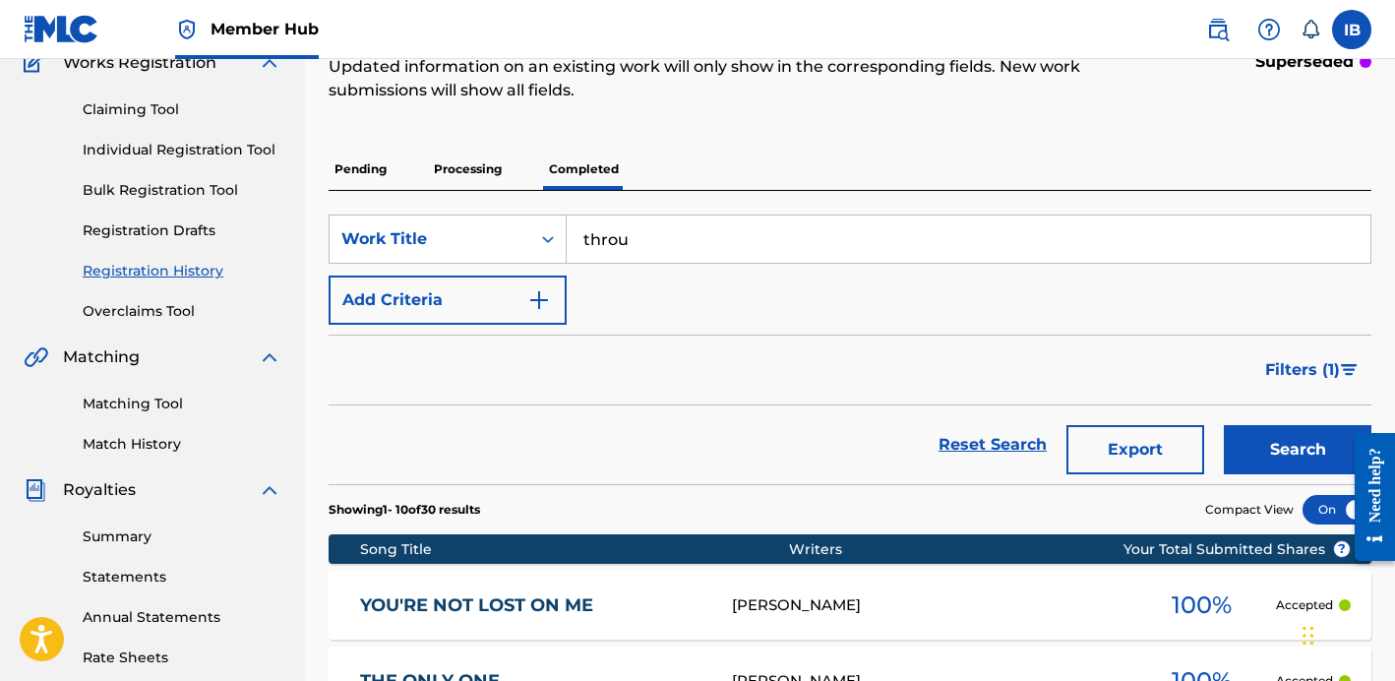
scroll to position [183, 0]
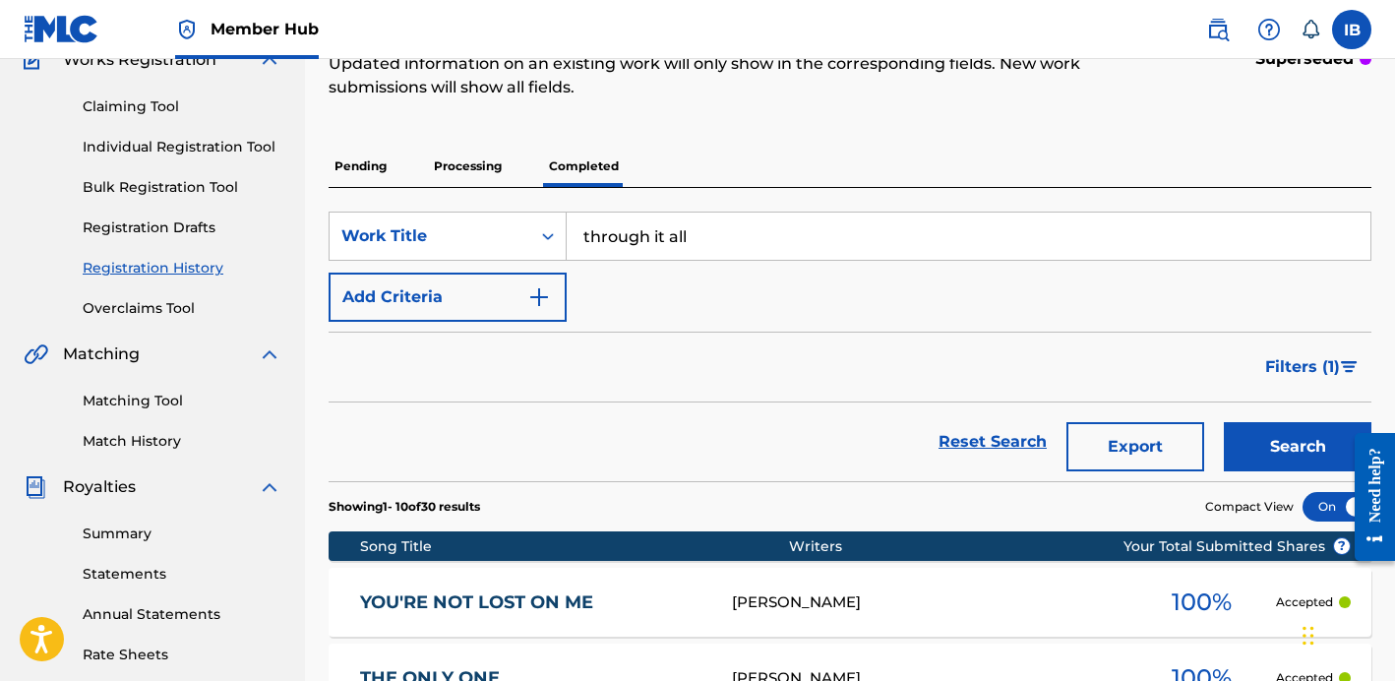
type input "through it all"
click at [1224, 422] on button "Search" at bounding box center [1298, 446] width 148 height 49
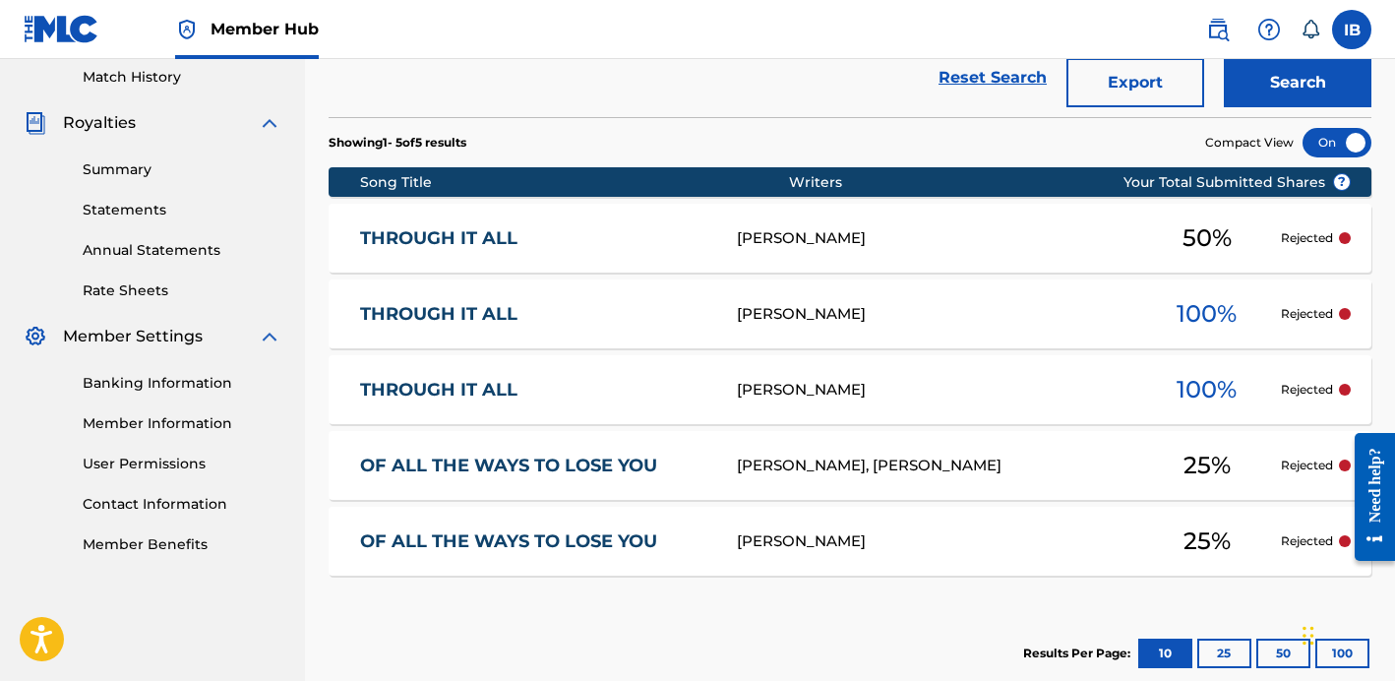
scroll to position [551, 0]
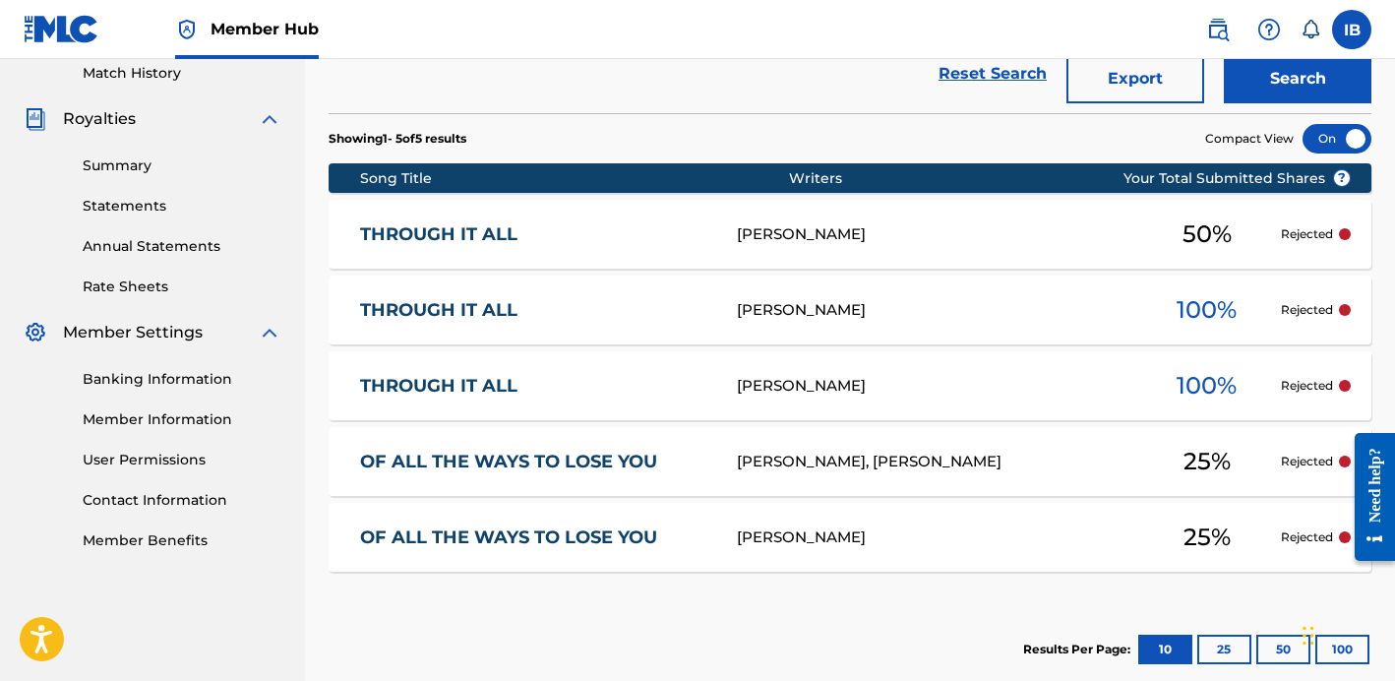
click at [642, 380] on link "THROUGH IT ALL" at bounding box center [535, 386] width 350 height 23
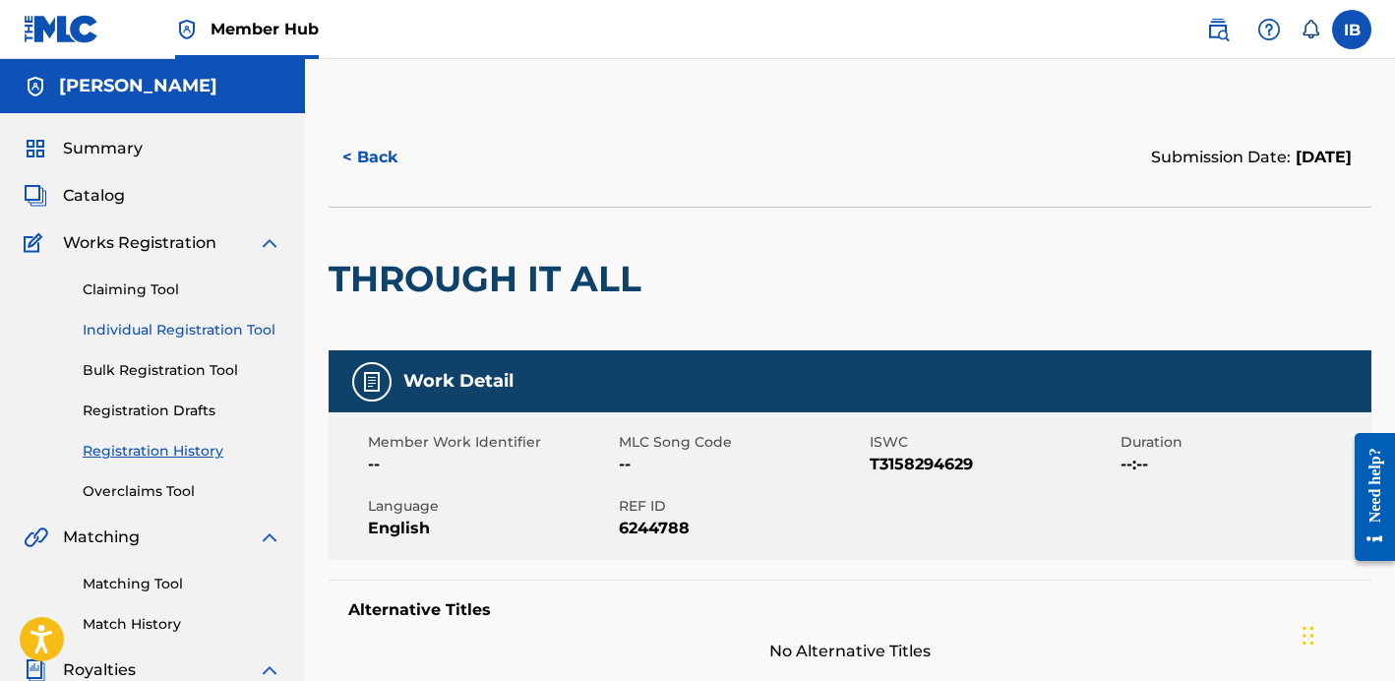
click at [140, 327] on link "Individual Registration Tool" at bounding box center [182, 330] width 199 height 21
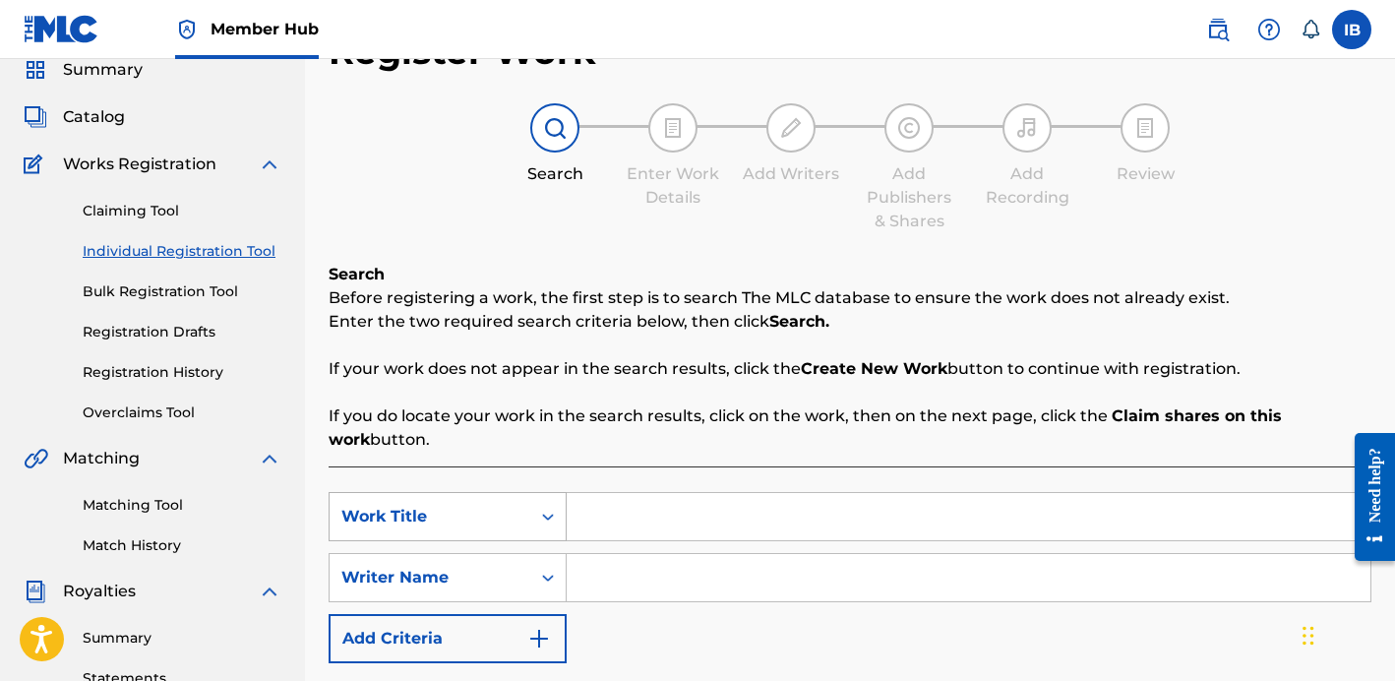
scroll to position [128, 0]
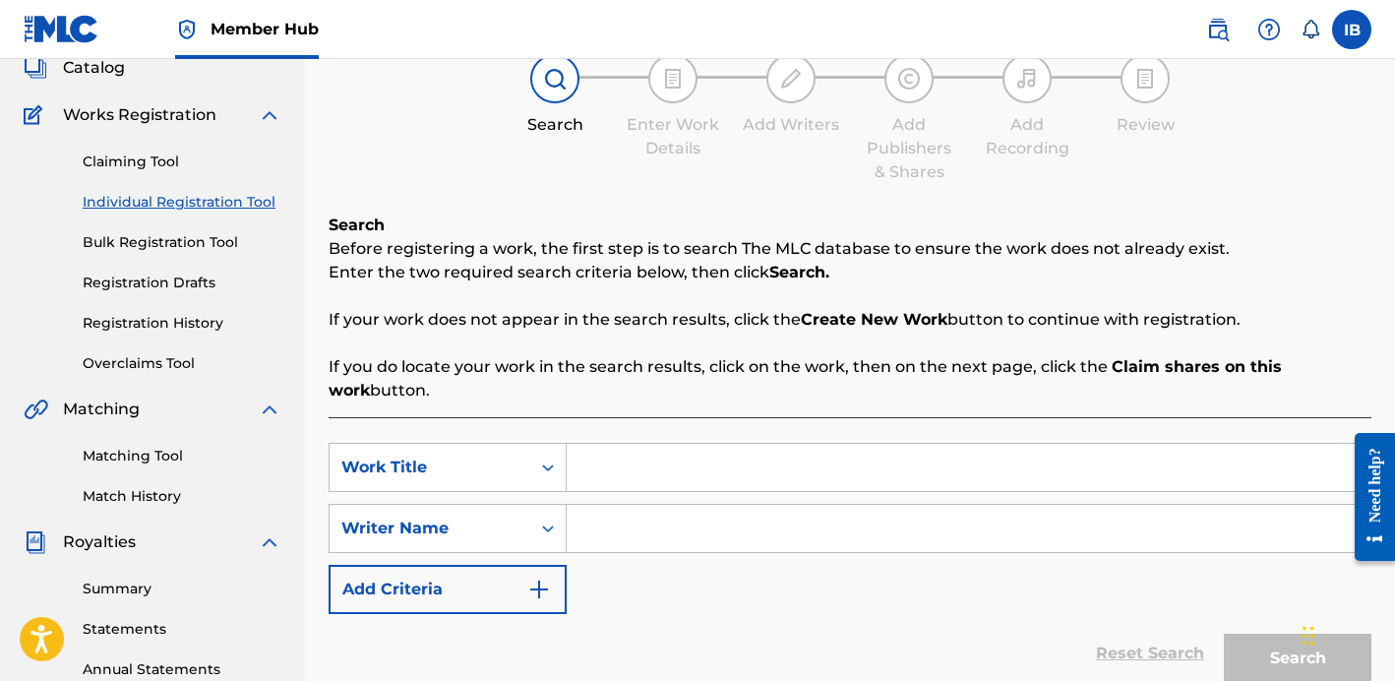
click at [706, 456] on input "Search Form" at bounding box center [969, 467] width 804 height 47
type input "Through it all"
click at [684, 551] on input "Search Form" at bounding box center [969, 528] width 804 height 47
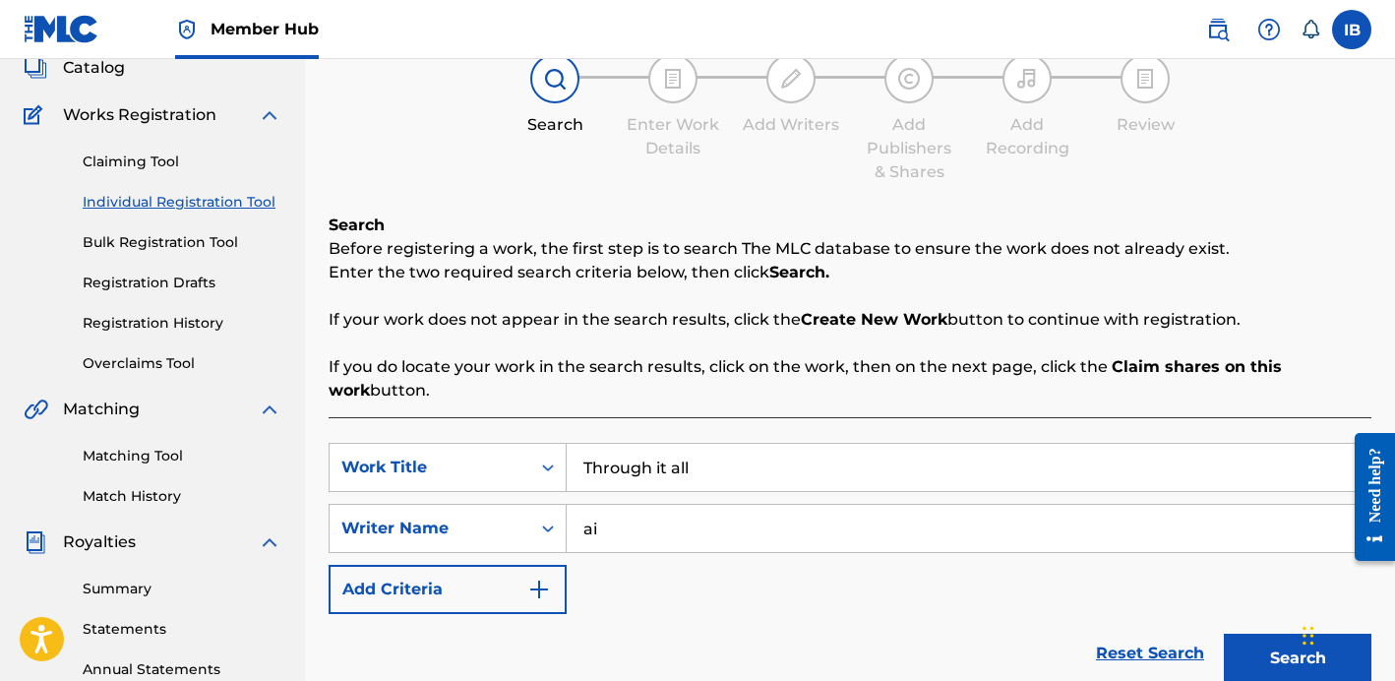
type input "a"
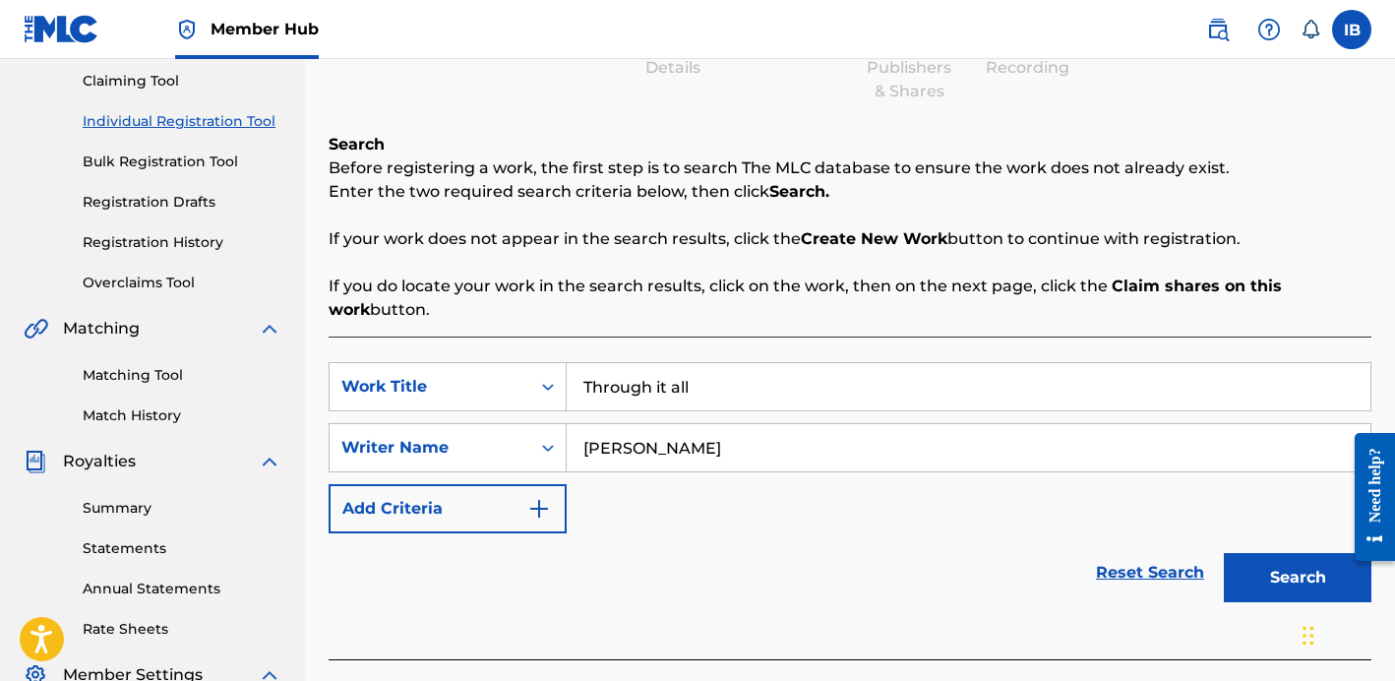
scroll to position [259, 0]
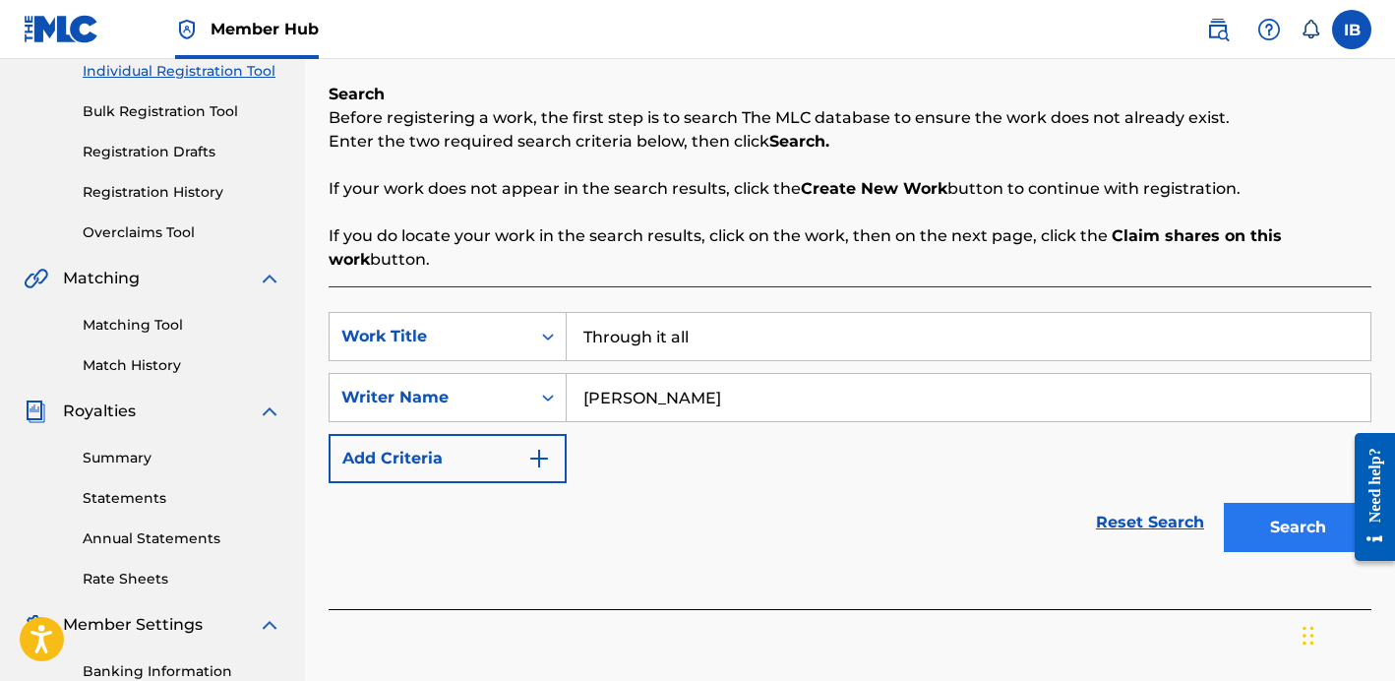
type input "[PERSON_NAME]"
click at [1278, 507] on button "Search" at bounding box center [1298, 527] width 148 height 49
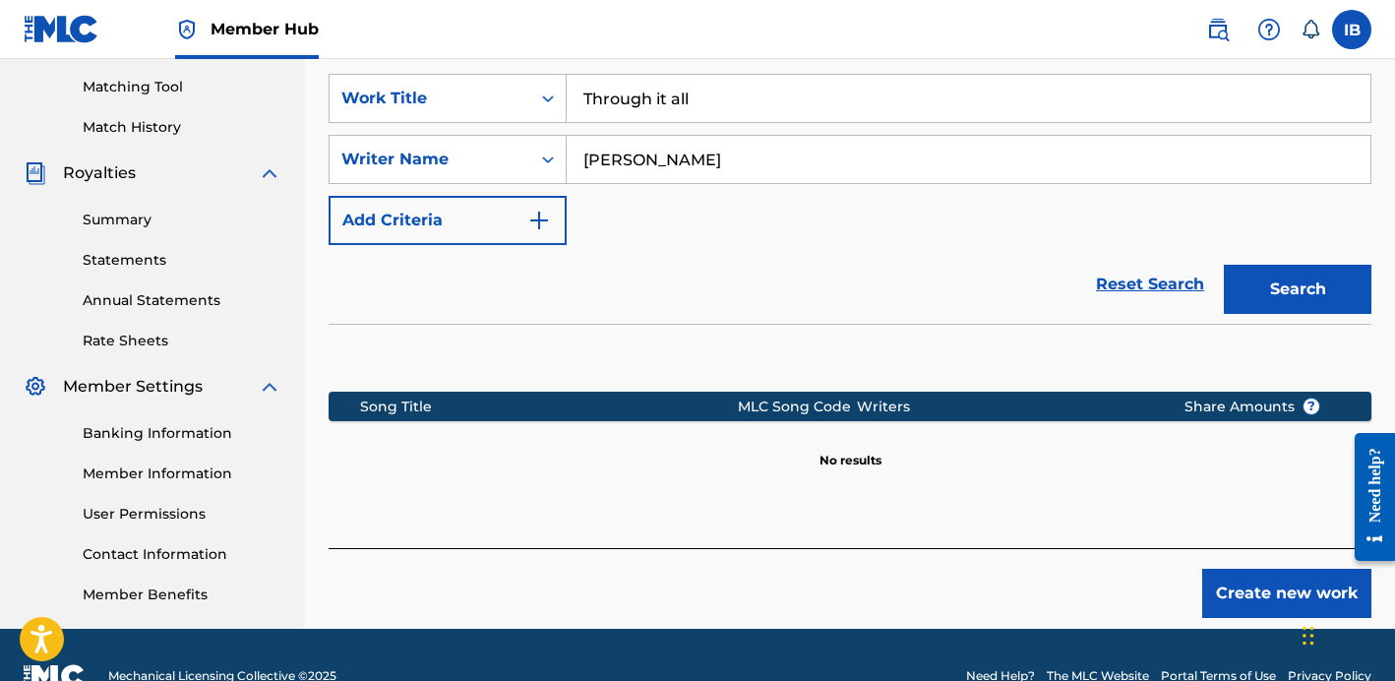
scroll to position [539, 0]
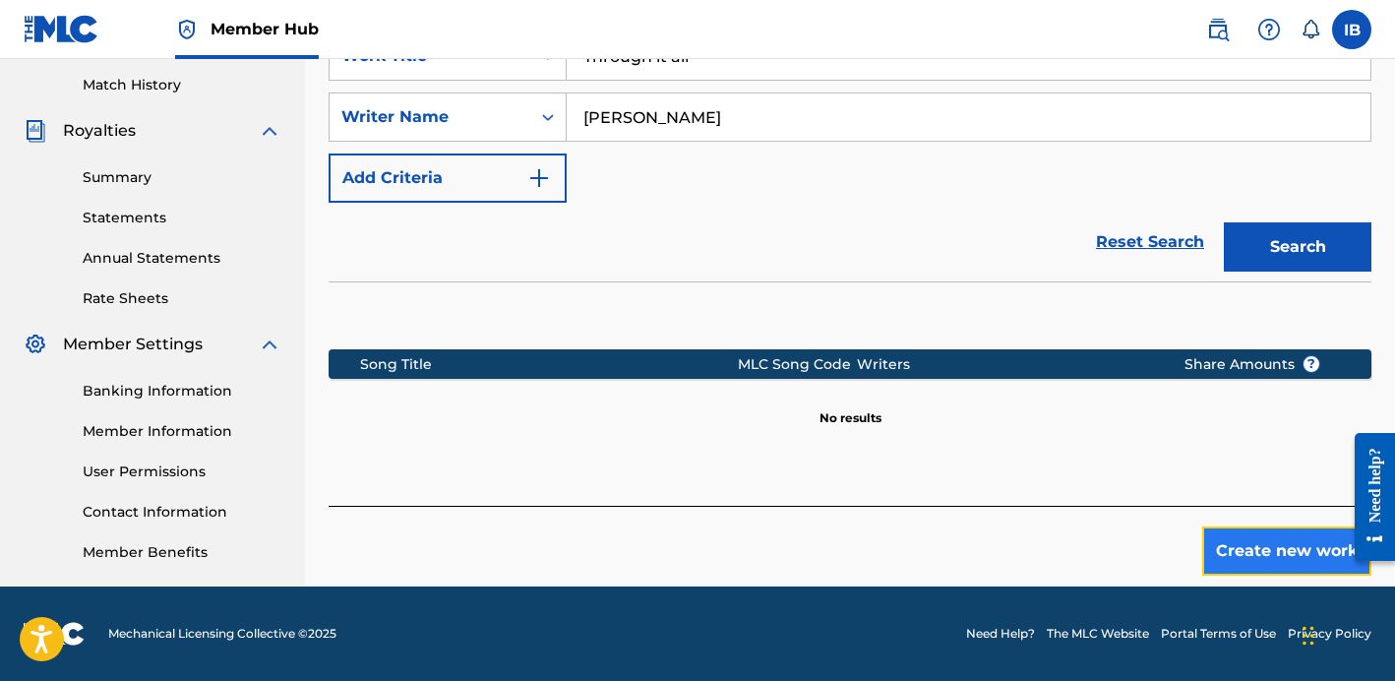
click at [1244, 551] on button "Create new work" at bounding box center [1286, 550] width 169 height 49
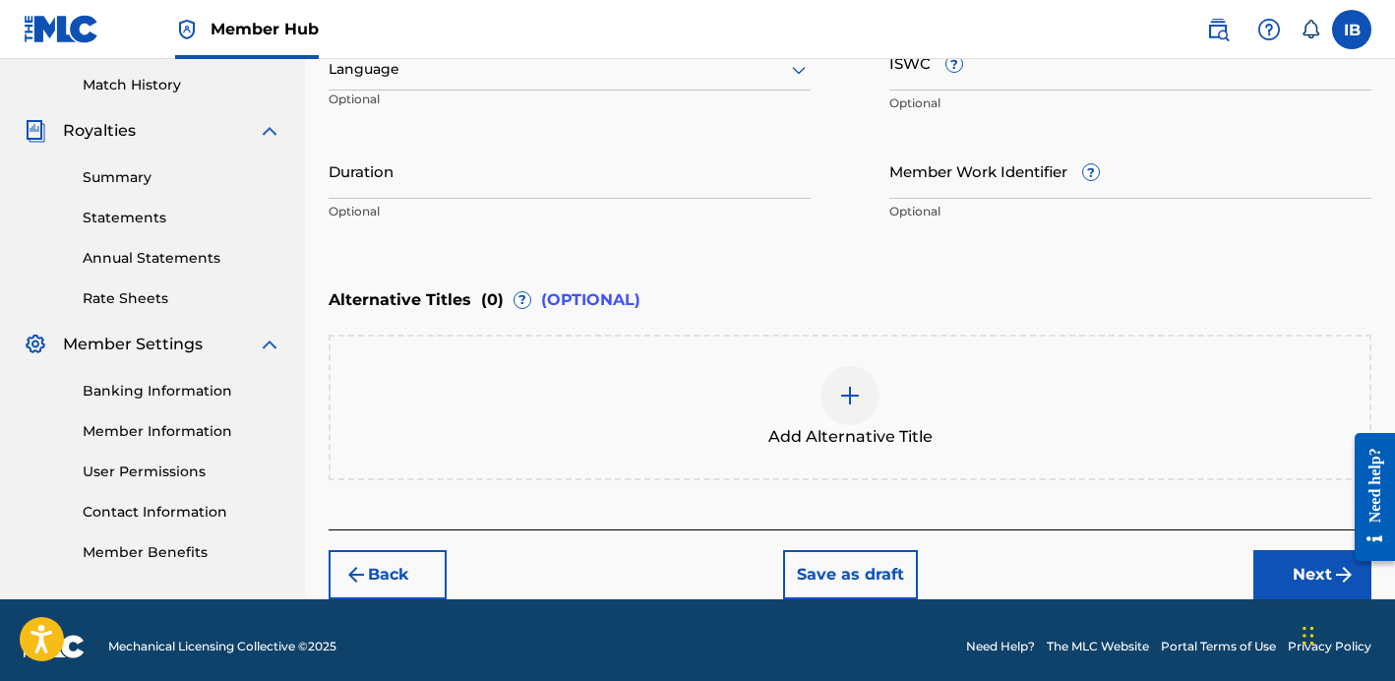
scroll to position [240, 0]
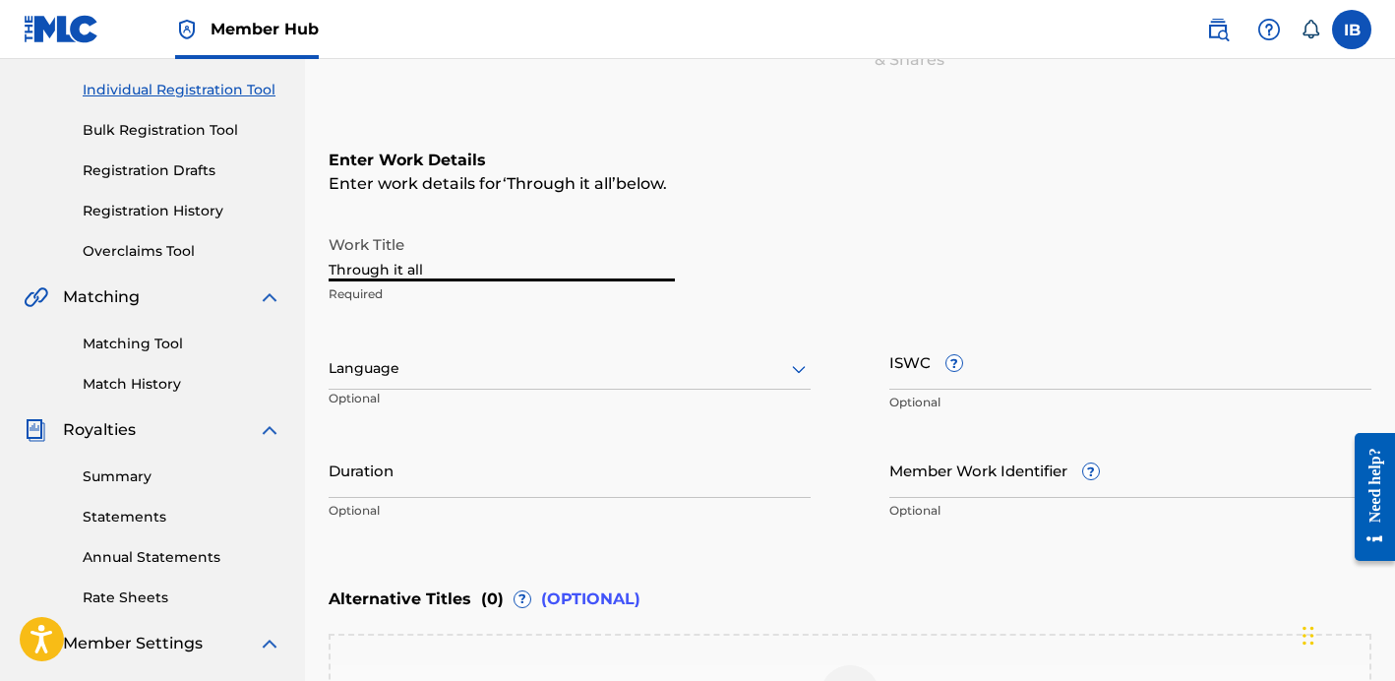
drag, startPoint x: 450, startPoint y: 274, endPoint x: 412, endPoint y: 274, distance: 38.4
click at [412, 274] on input "Through it all" at bounding box center [502, 253] width 346 height 56
type input "Through It All"
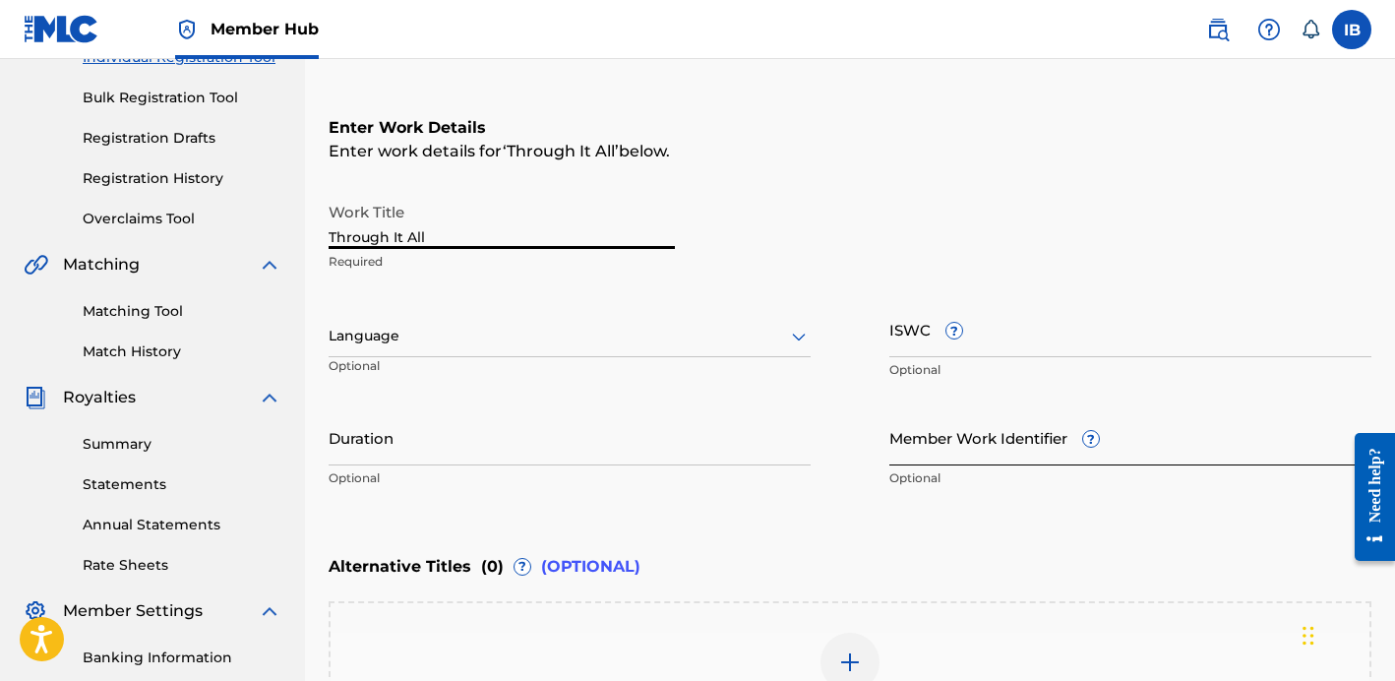
scroll to position [274, 0]
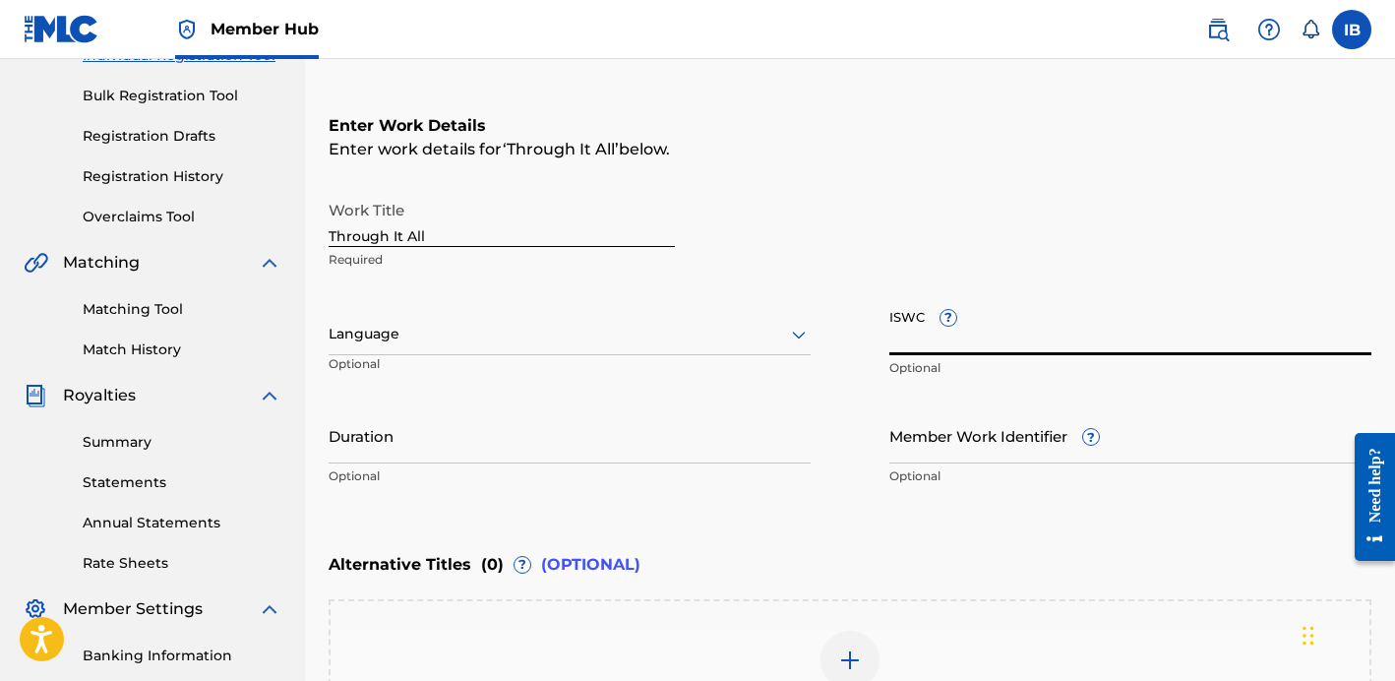
click at [978, 335] on input "ISWC ?" at bounding box center [1130, 327] width 482 height 56
paste input "T-315.829.462-9"
type input "T-315.829.462-9"
click at [971, 433] on input "Member Work Identifier ?" at bounding box center [1130, 435] width 482 height 56
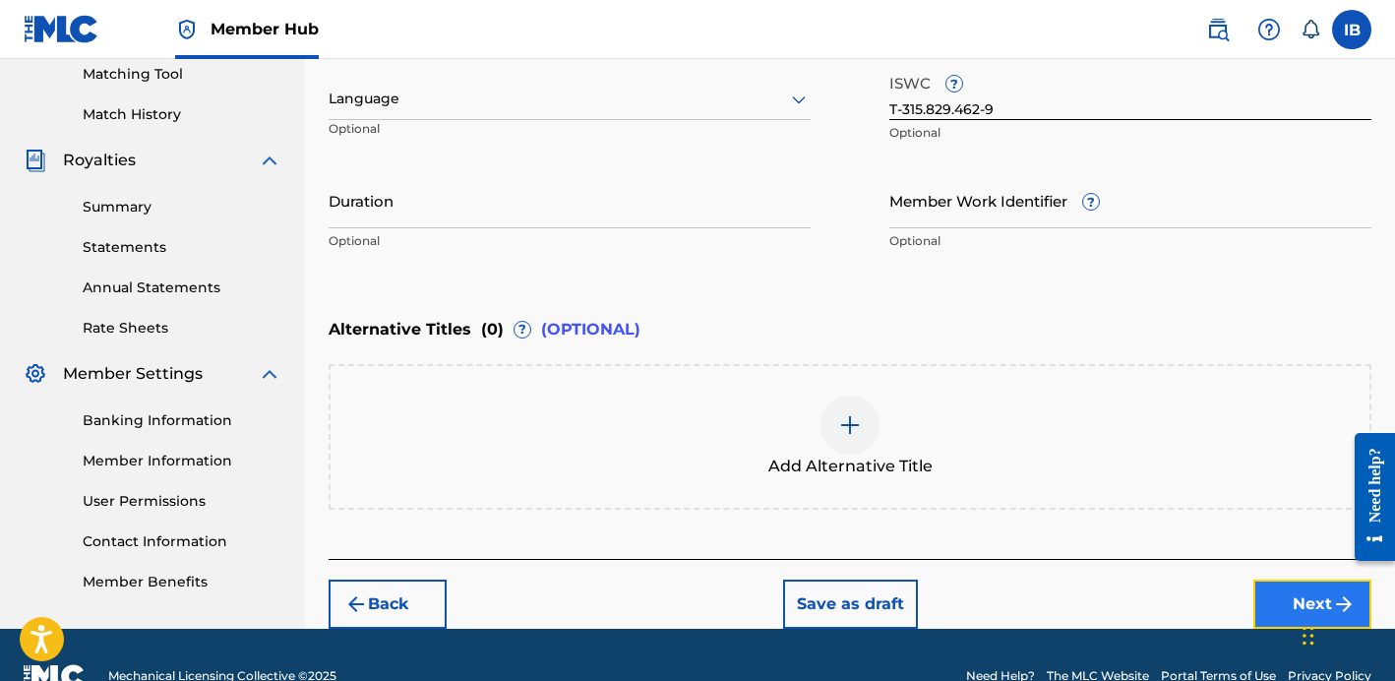
click at [1273, 604] on button "Next" at bounding box center [1312, 603] width 118 height 49
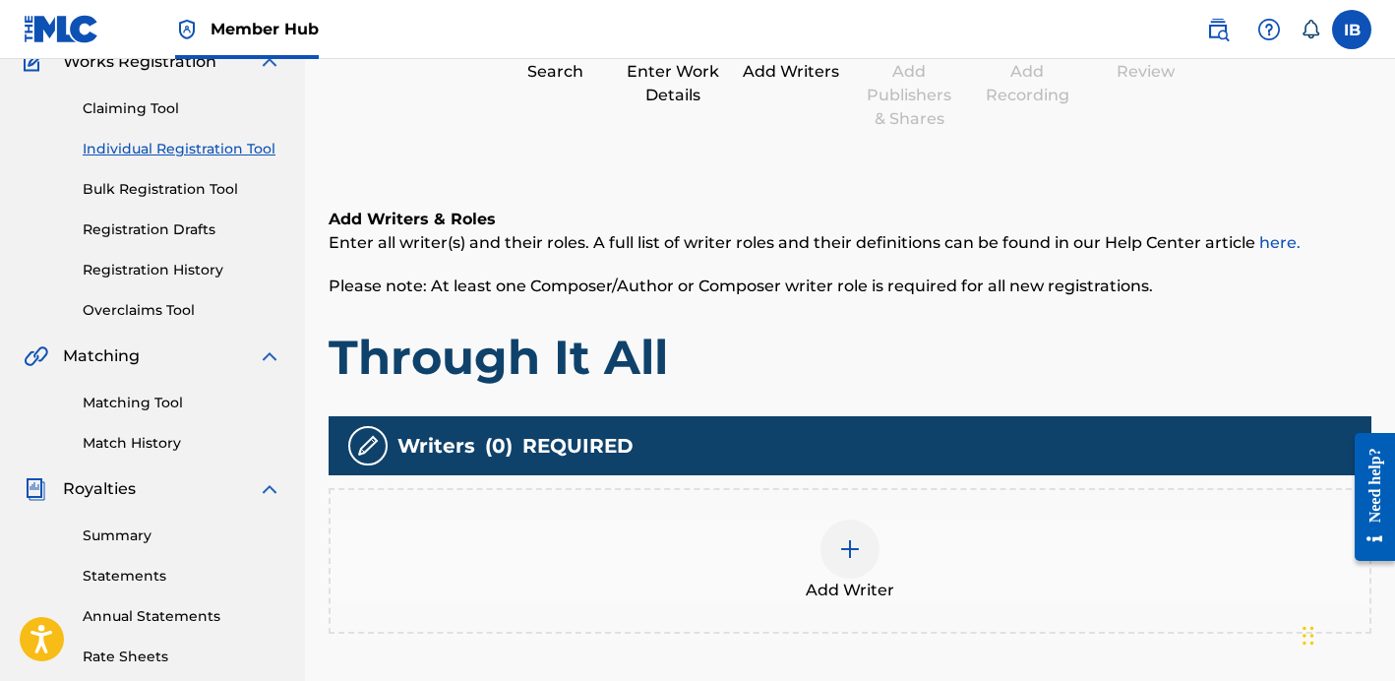
scroll to position [246, 0]
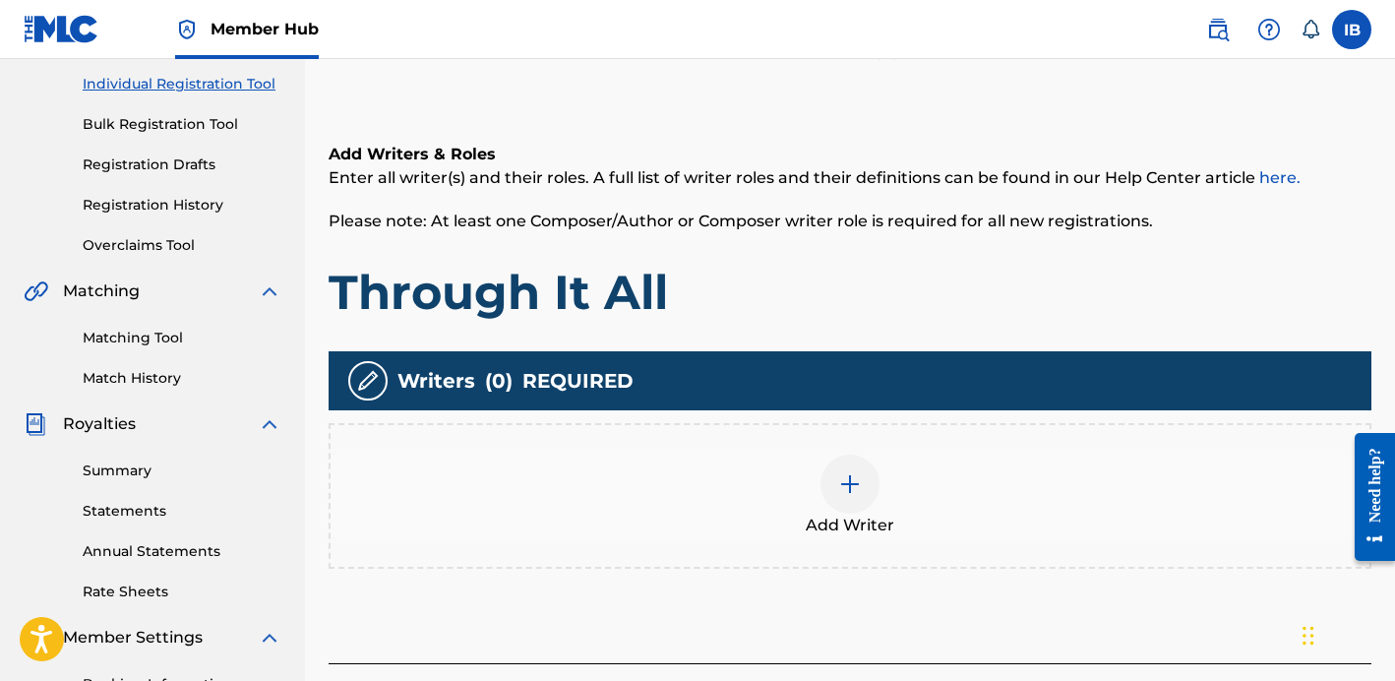
click at [831, 487] on div at bounding box center [849, 483] width 59 height 59
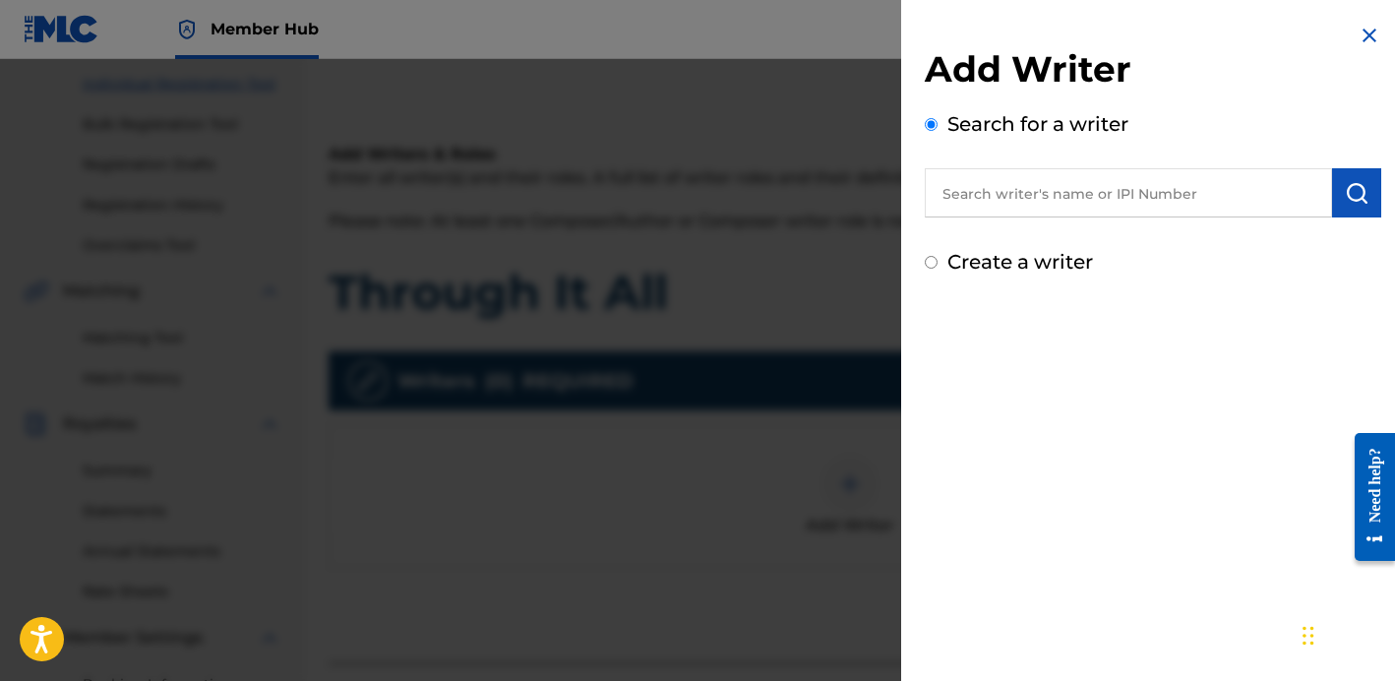
click at [1007, 195] on input "text" at bounding box center [1128, 192] width 407 height 49
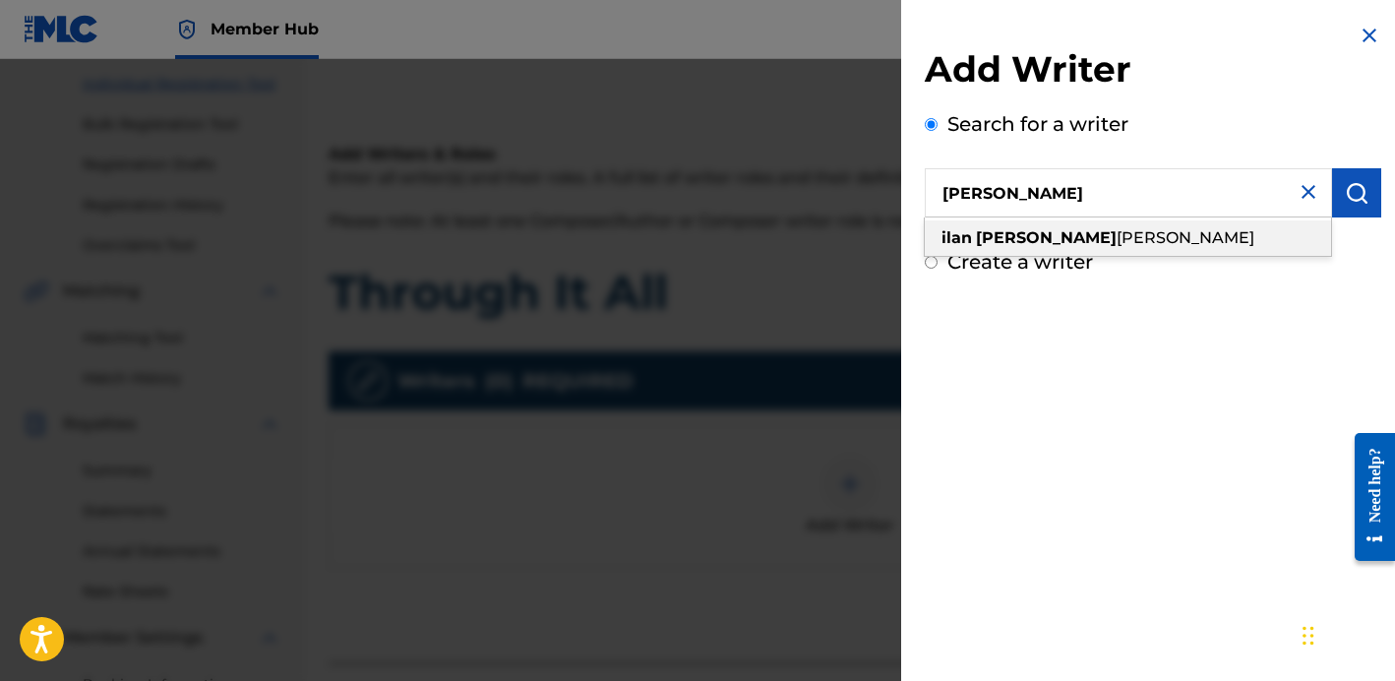
click at [1001, 242] on strong "[PERSON_NAME]" at bounding box center [1046, 237] width 141 height 19
type input "[PERSON_NAME] [PERSON_NAME]"
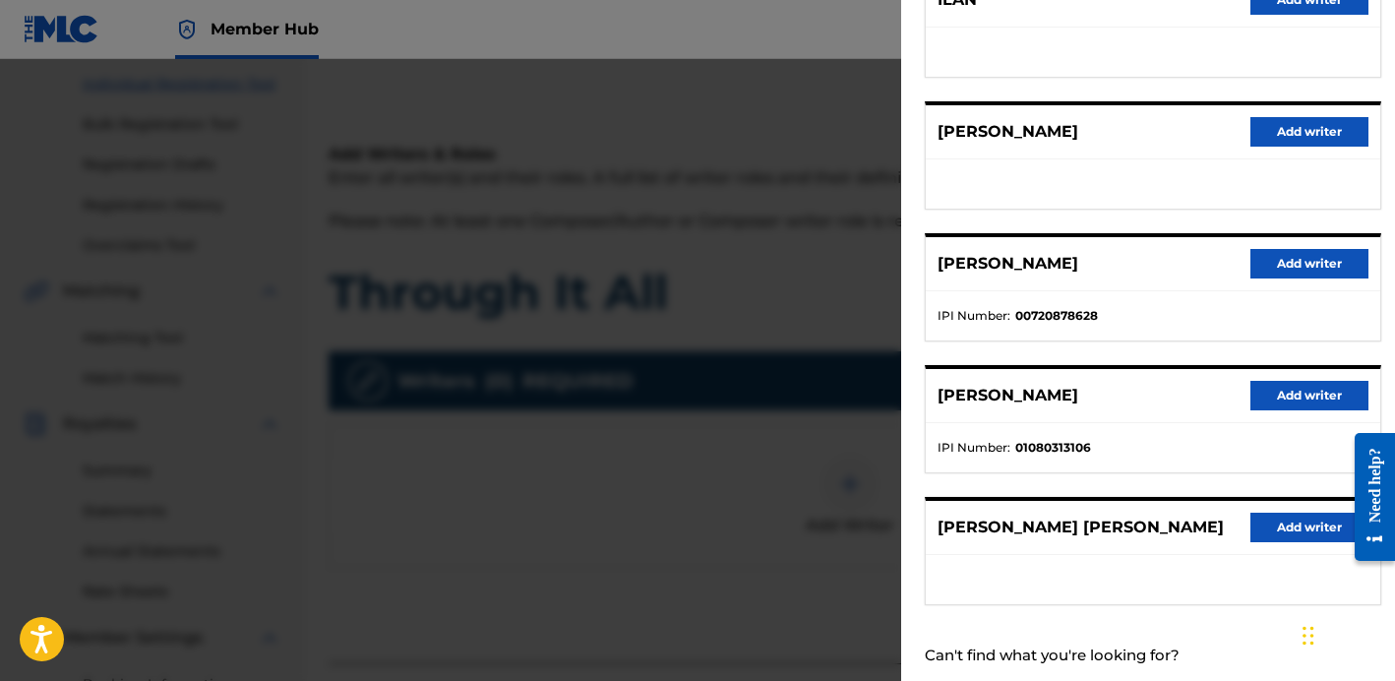
scroll to position [316, 0]
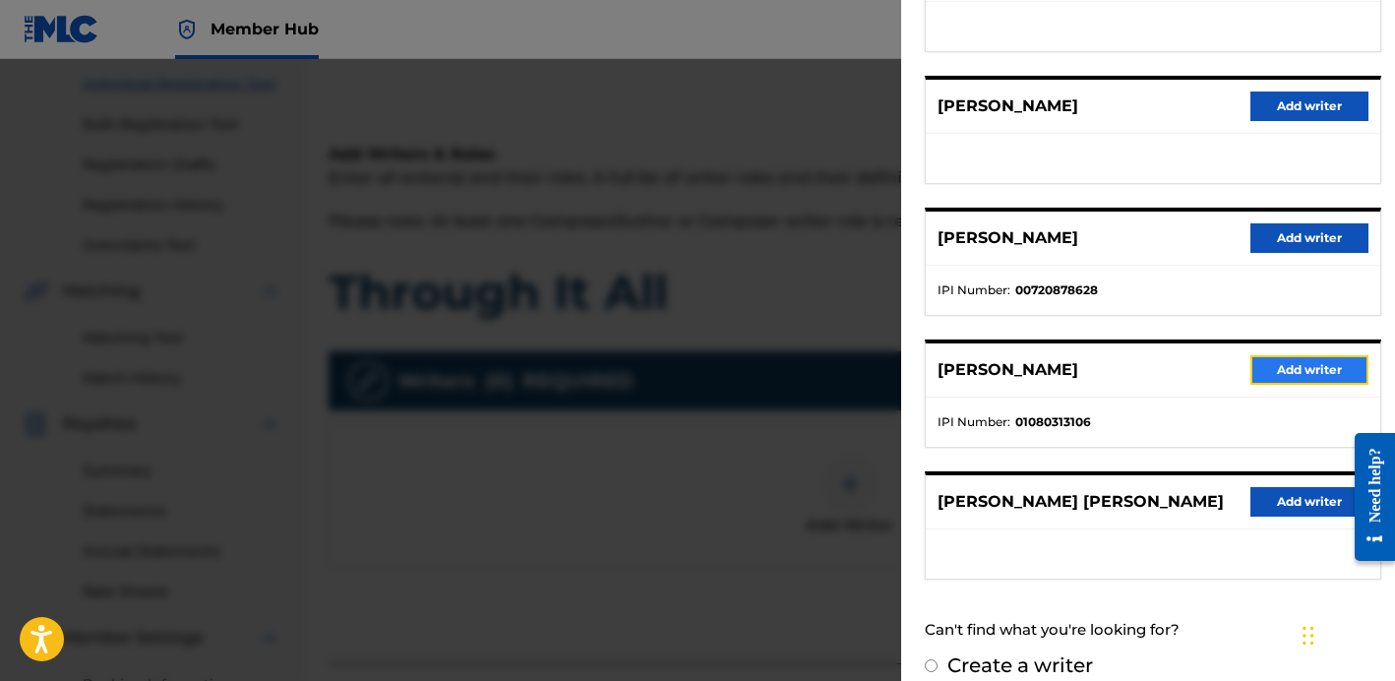
click at [1273, 368] on button "Add writer" at bounding box center [1309, 370] width 118 height 30
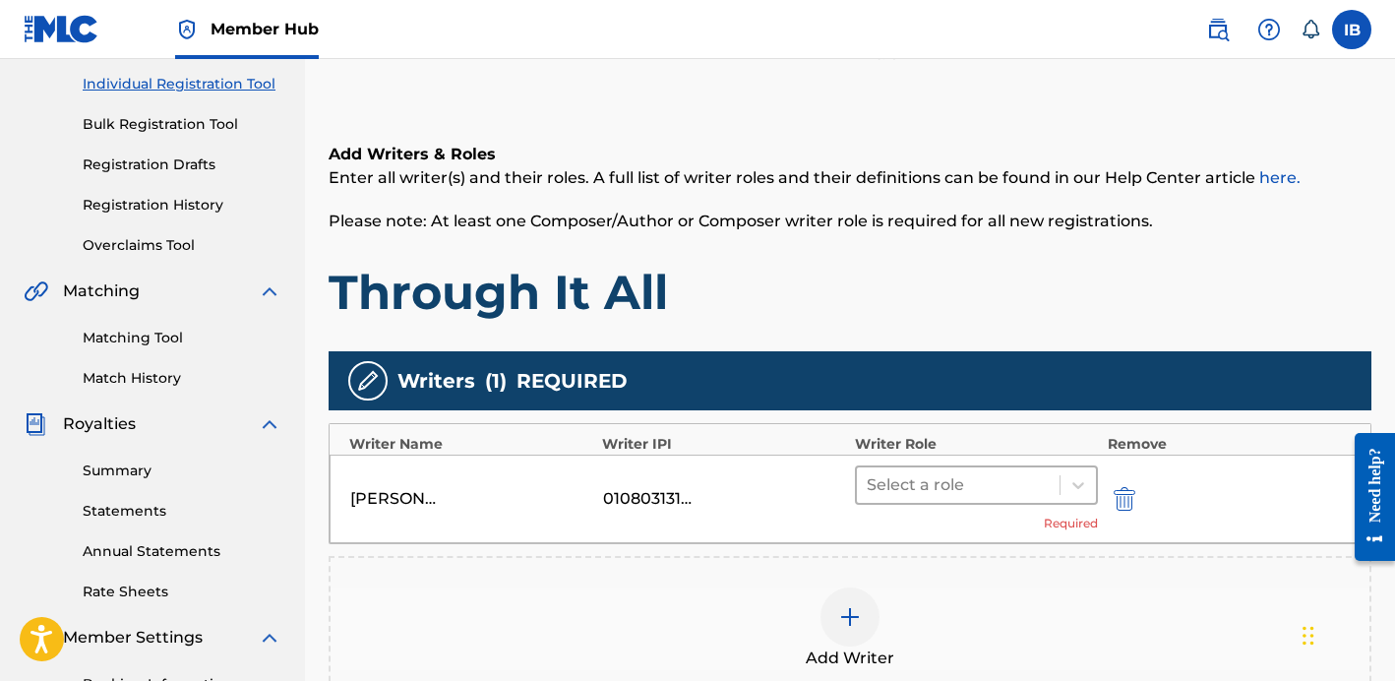
click at [1021, 496] on div at bounding box center [958, 485] width 183 height 28
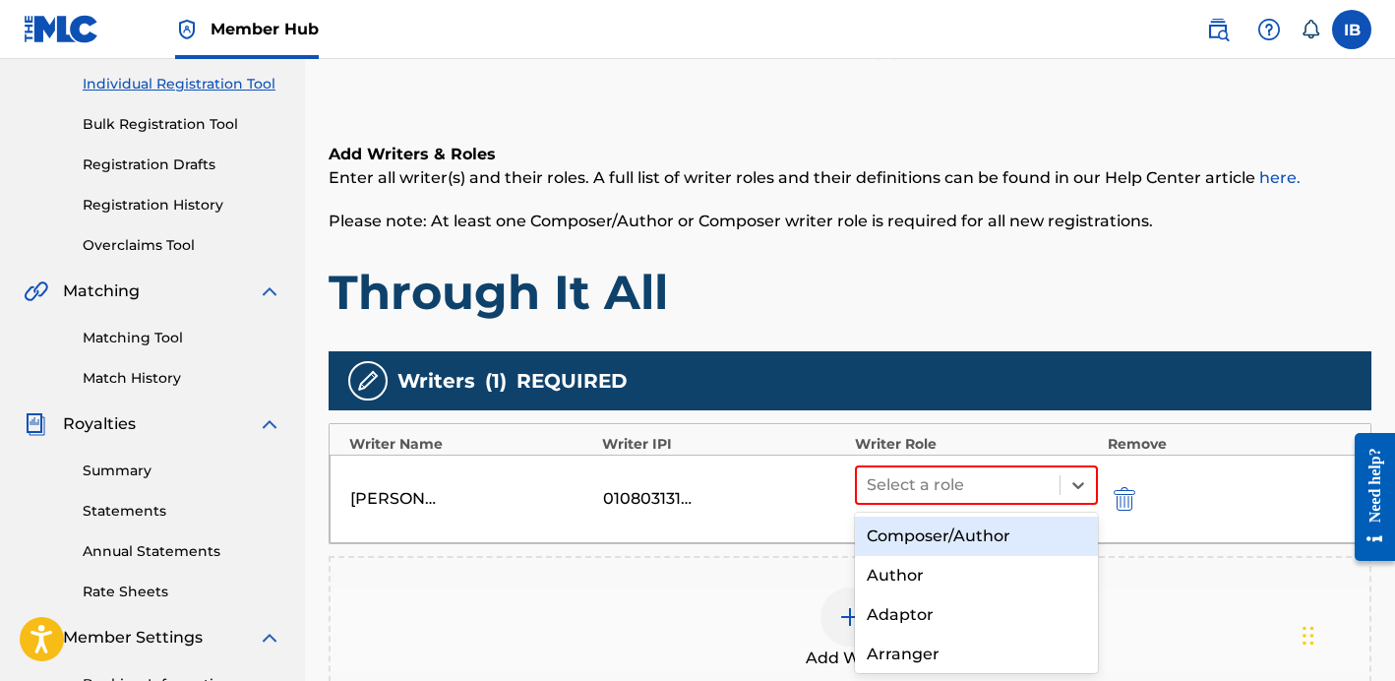
click at [946, 544] on div "Composer/Author" at bounding box center [976, 535] width 243 height 39
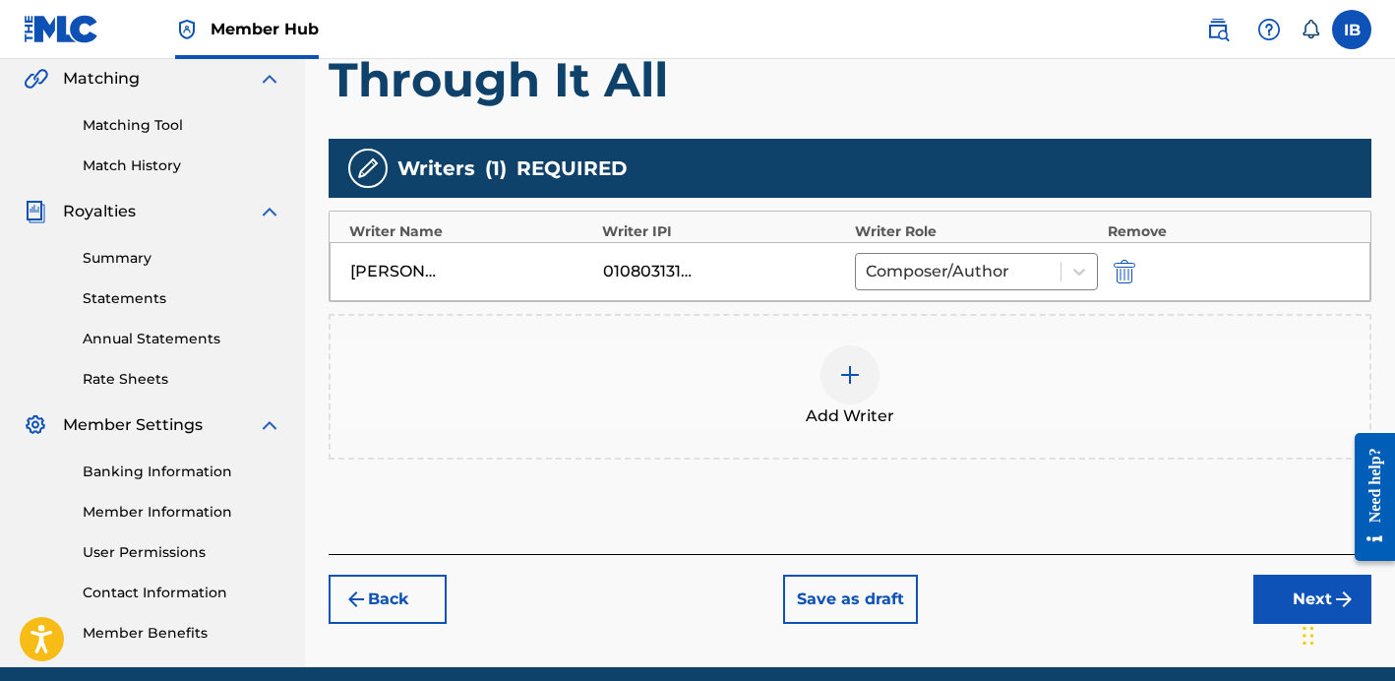
scroll to position [460, 0]
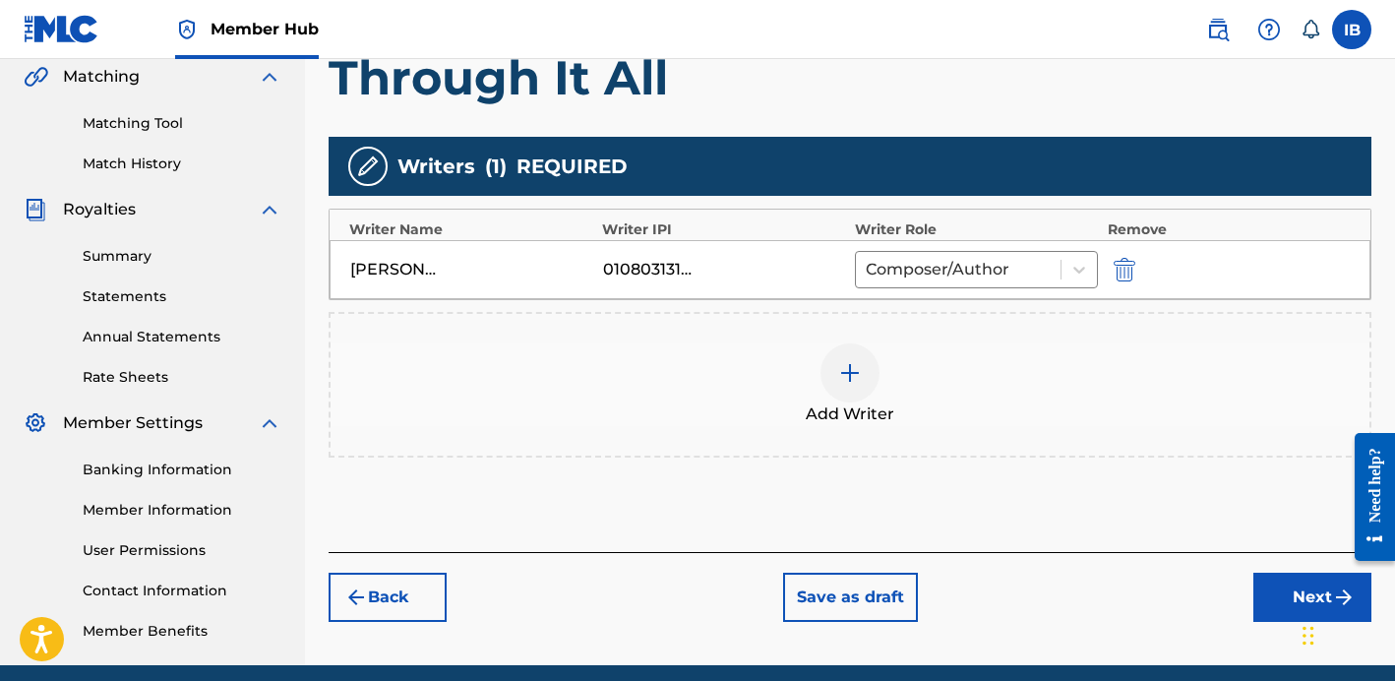
click at [874, 377] on div at bounding box center [849, 372] width 59 height 59
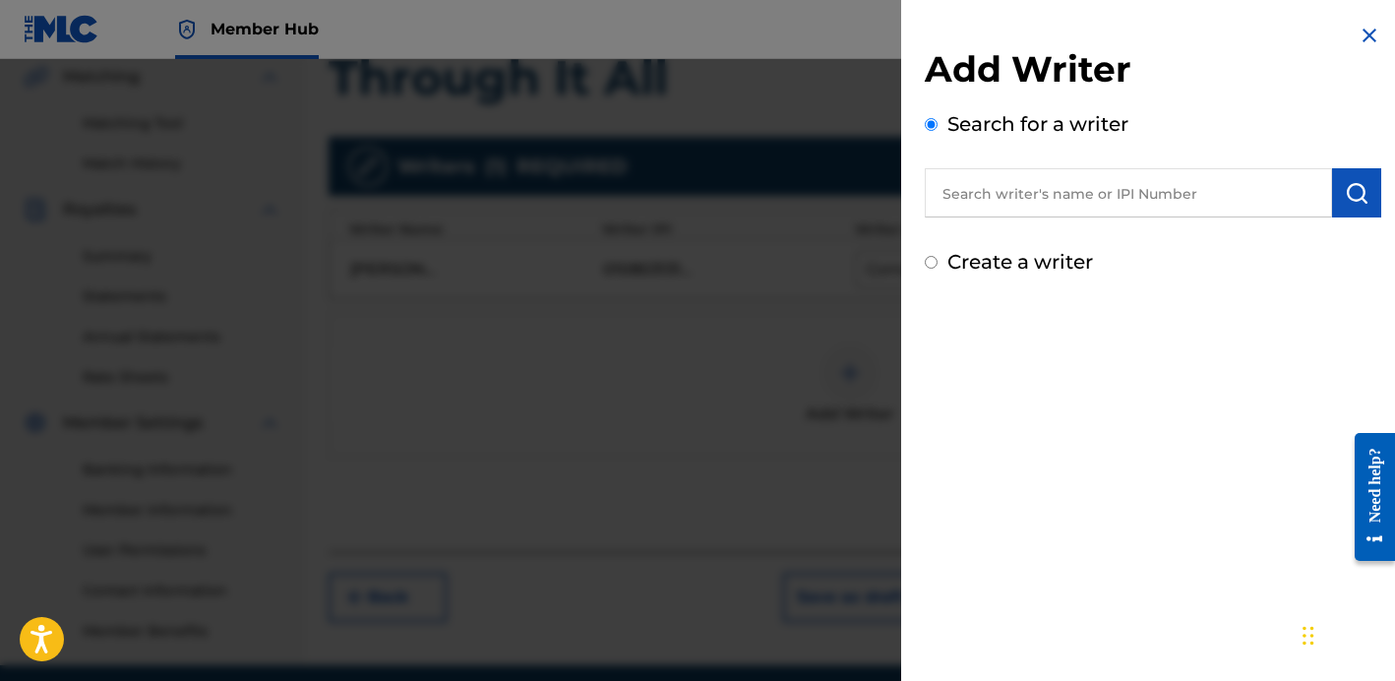
click at [1156, 216] on input "text" at bounding box center [1128, 192] width 407 height 49
click at [1357, 37] on img at bounding box center [1369, 36] width 24 height 24
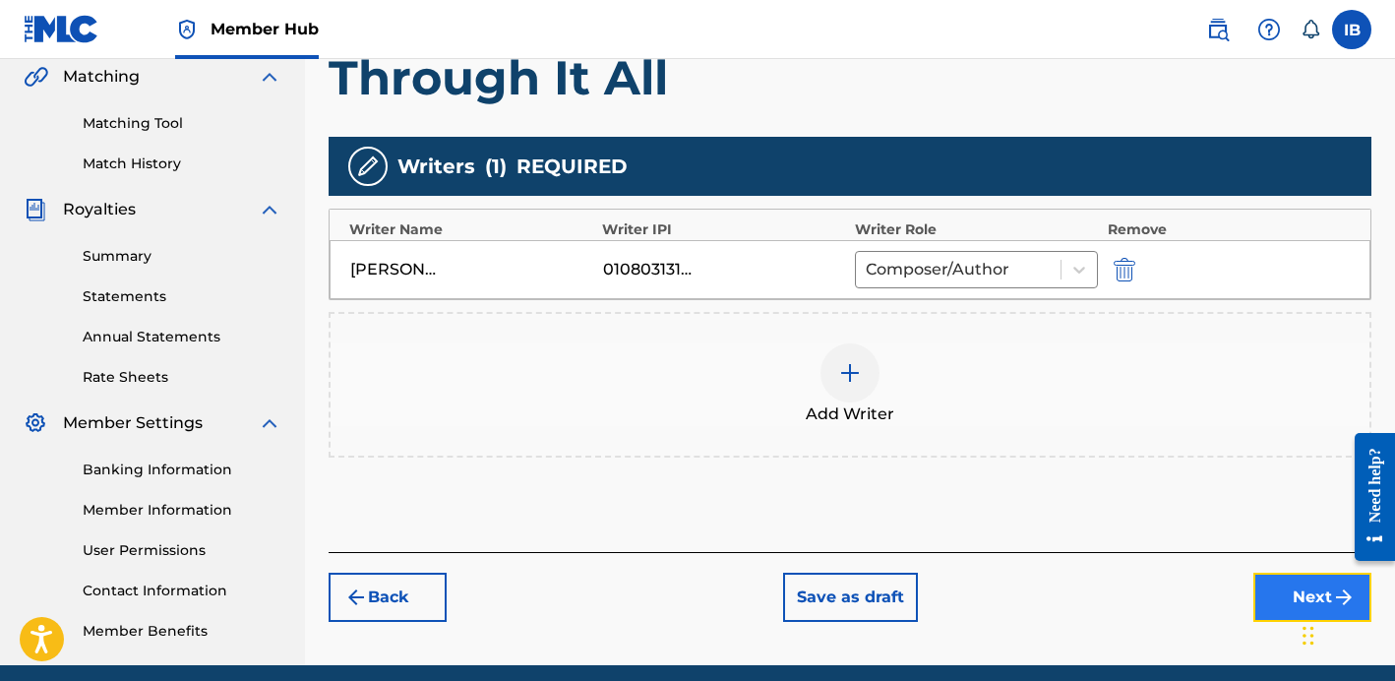
click at [1255, 583] on button "Next" at bounding box center [1312, 596] width 118 height 49
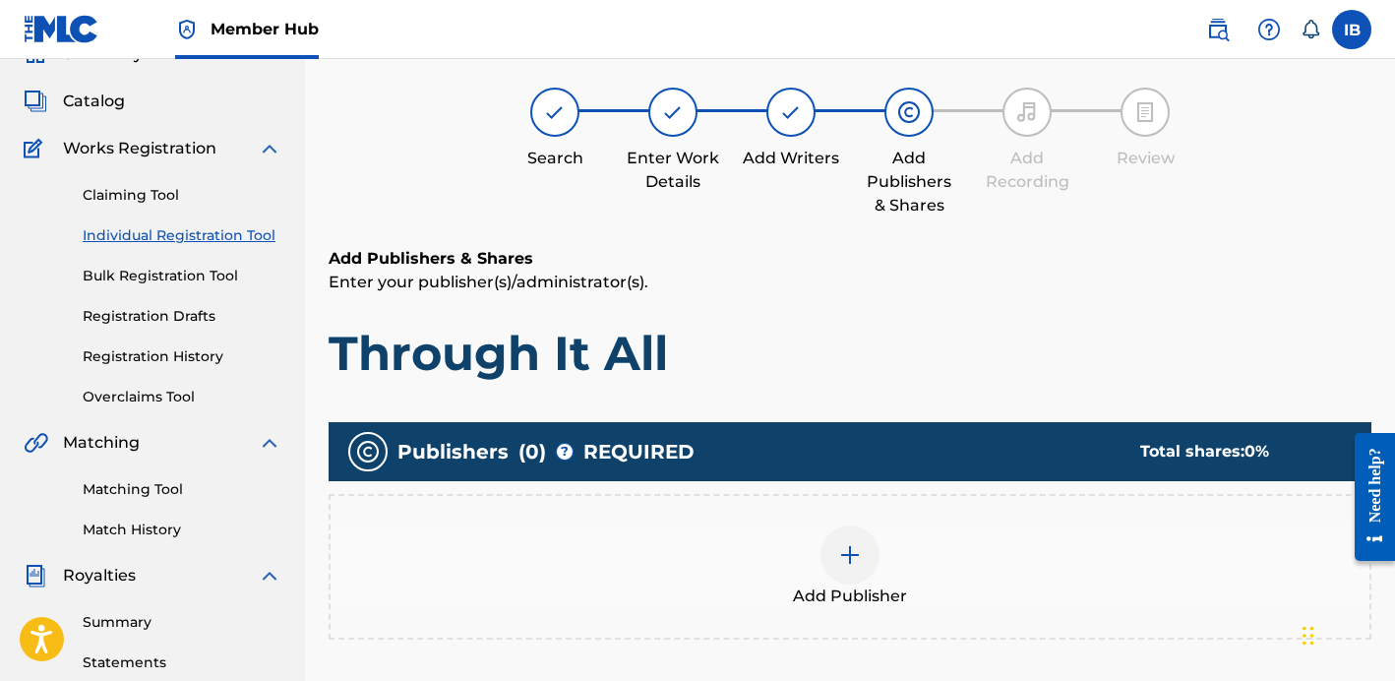
scroll to position [89, 0]
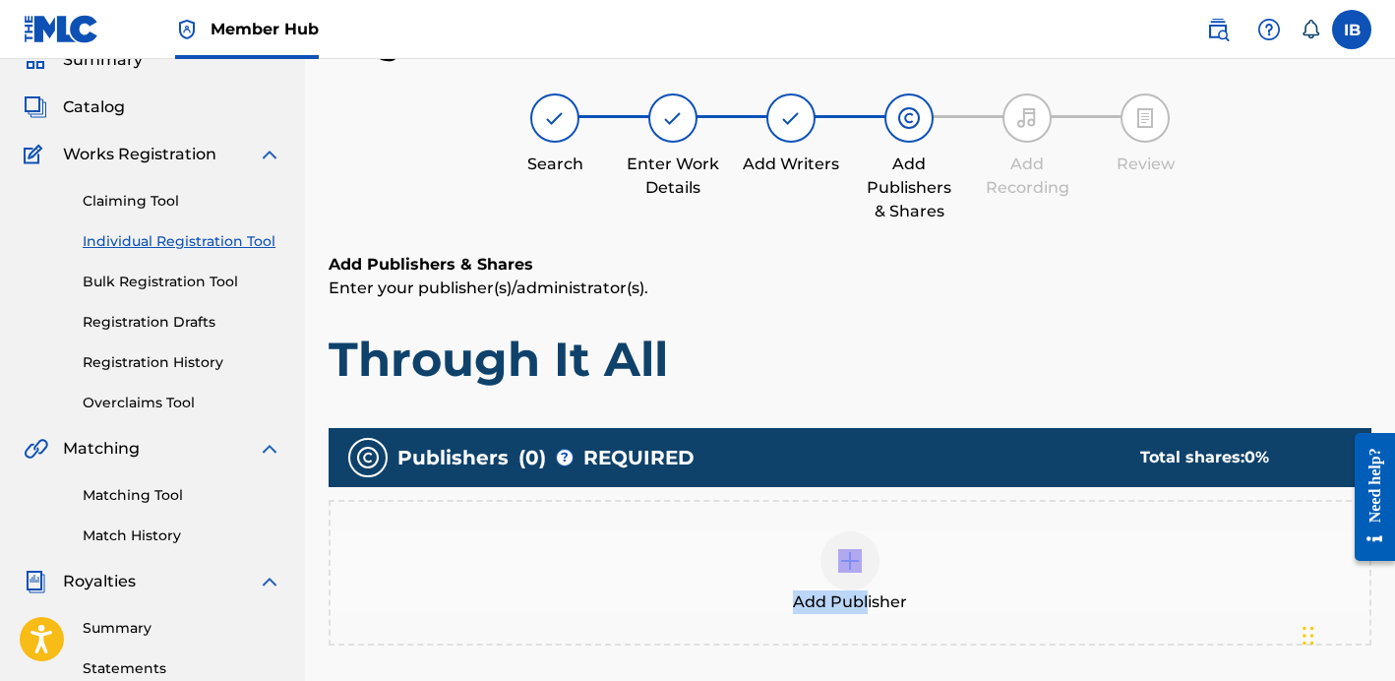
click at [866, 590] on span "Add Publisher" at bounding box center [850, 602] width 114 height 24
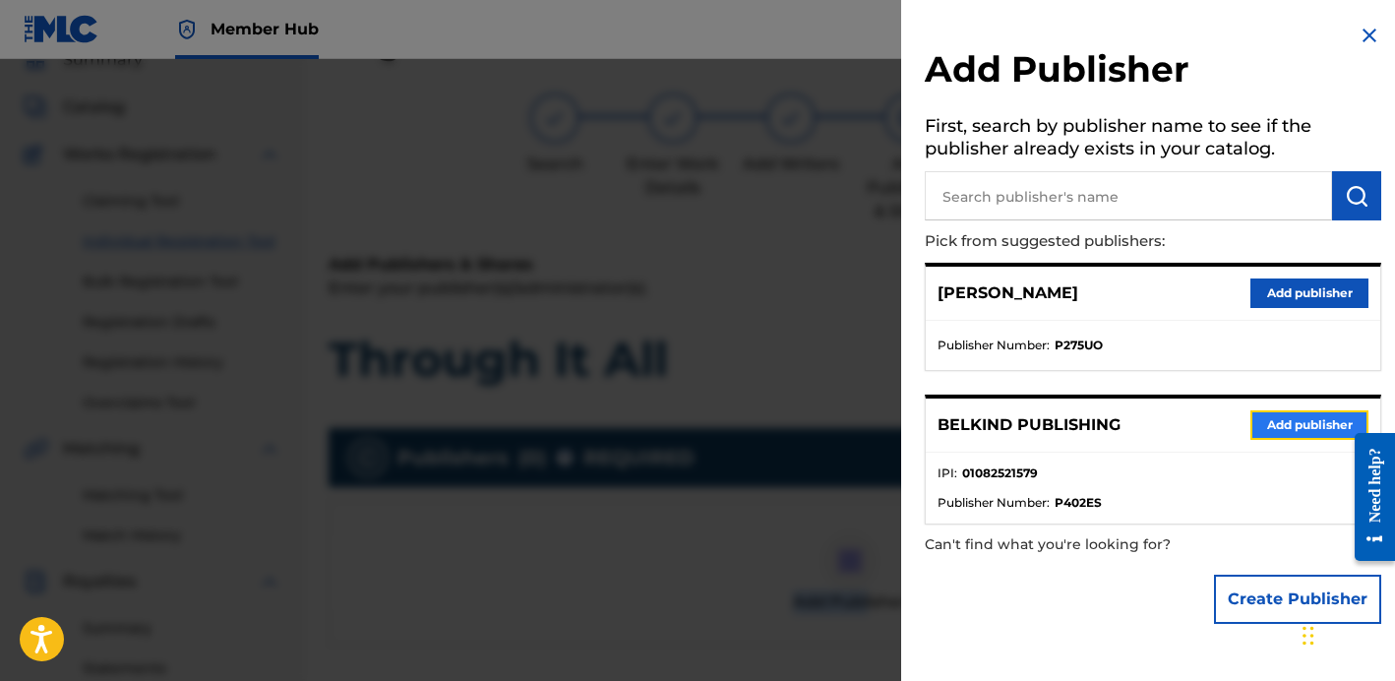
click at [1265, 422] on button "Add publisher" at bounding box center [1309, 425] width 118 height 30
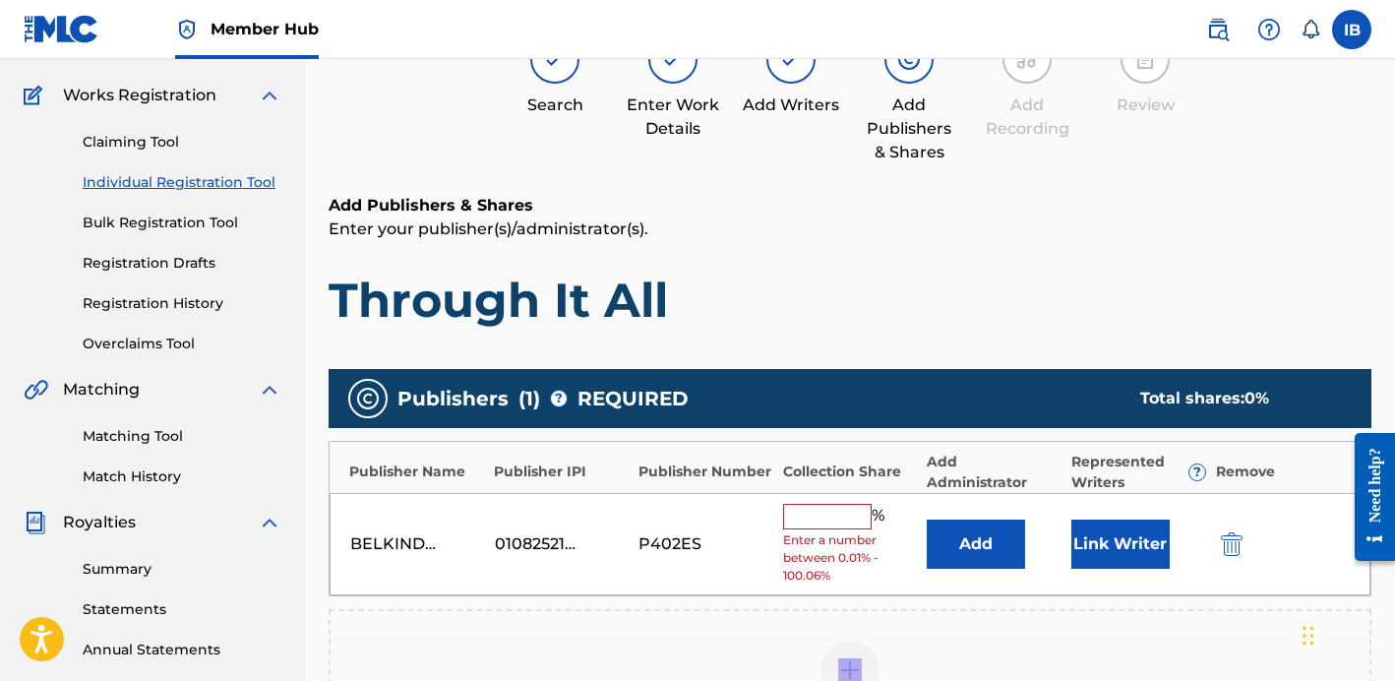
scroll to position [174, 0]
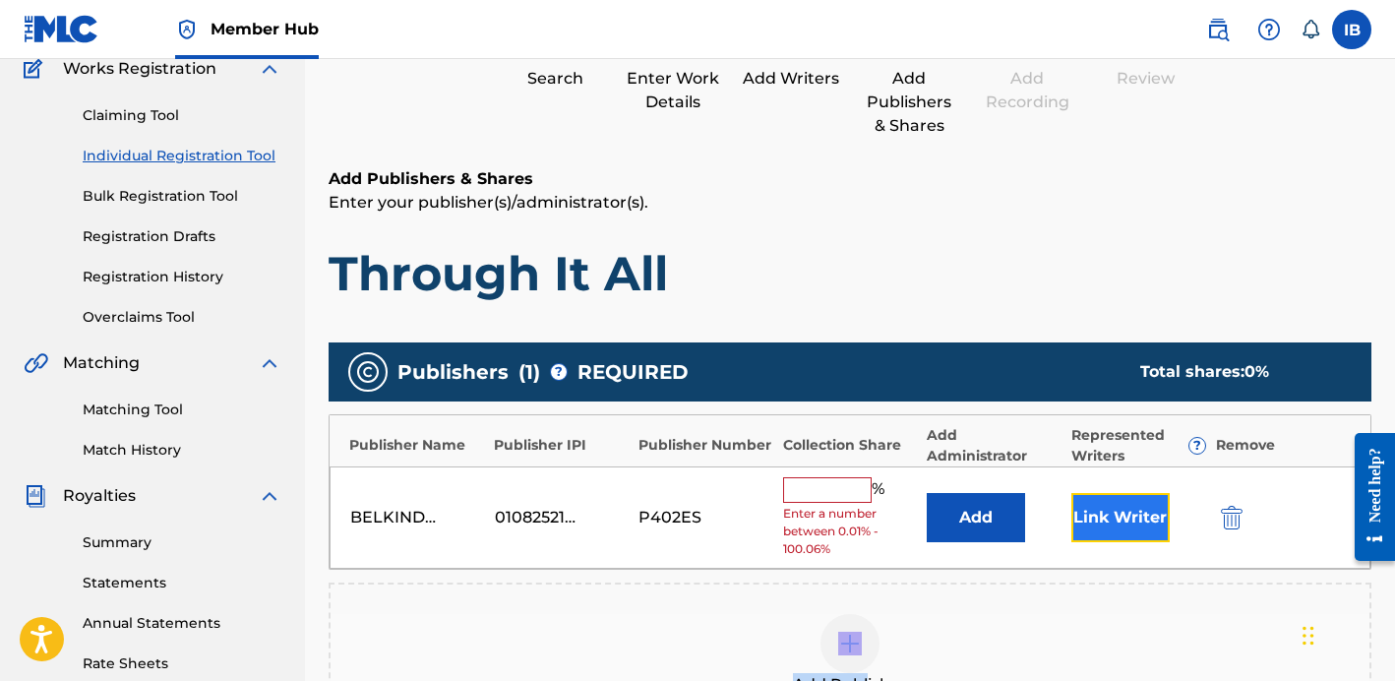
click at [1098, 512] on button "Link Writer" at bounding box center [1120, 517] width 98 height 49
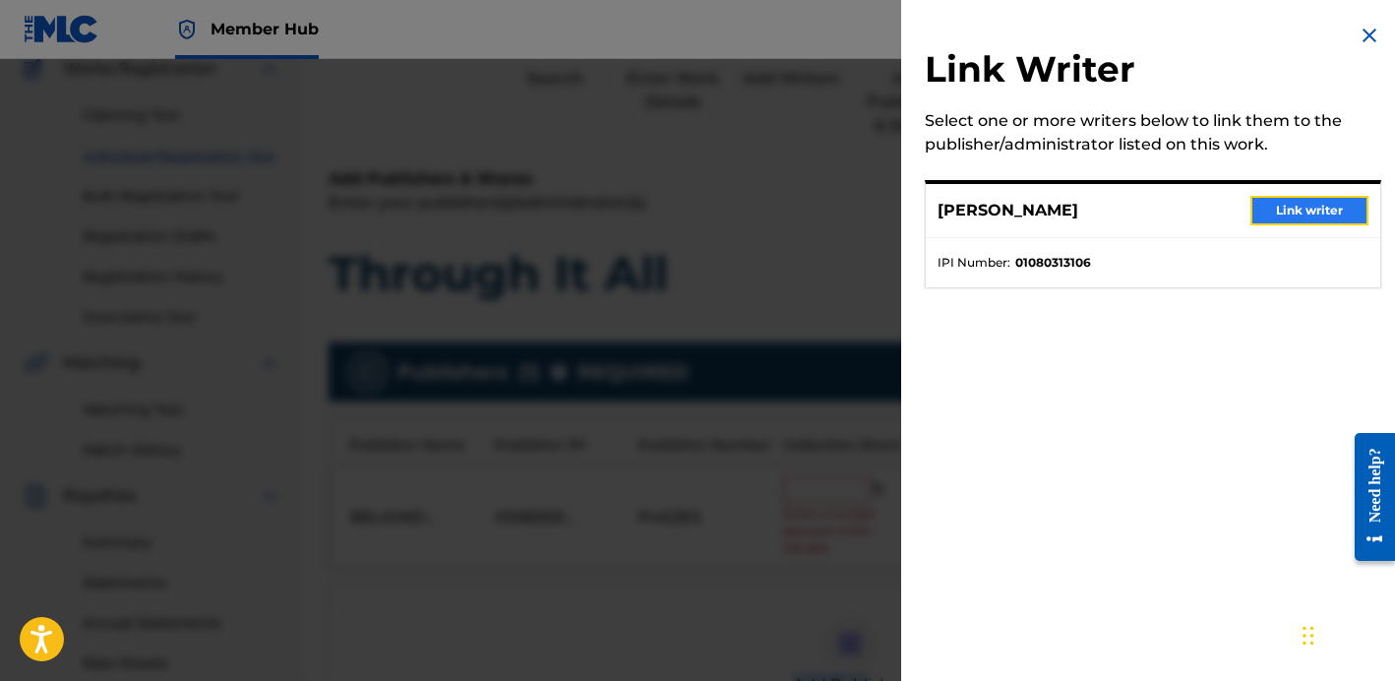
click at [1324, 217] on button "Link writer" at bounding box center [1309, 211] width 118 height 30
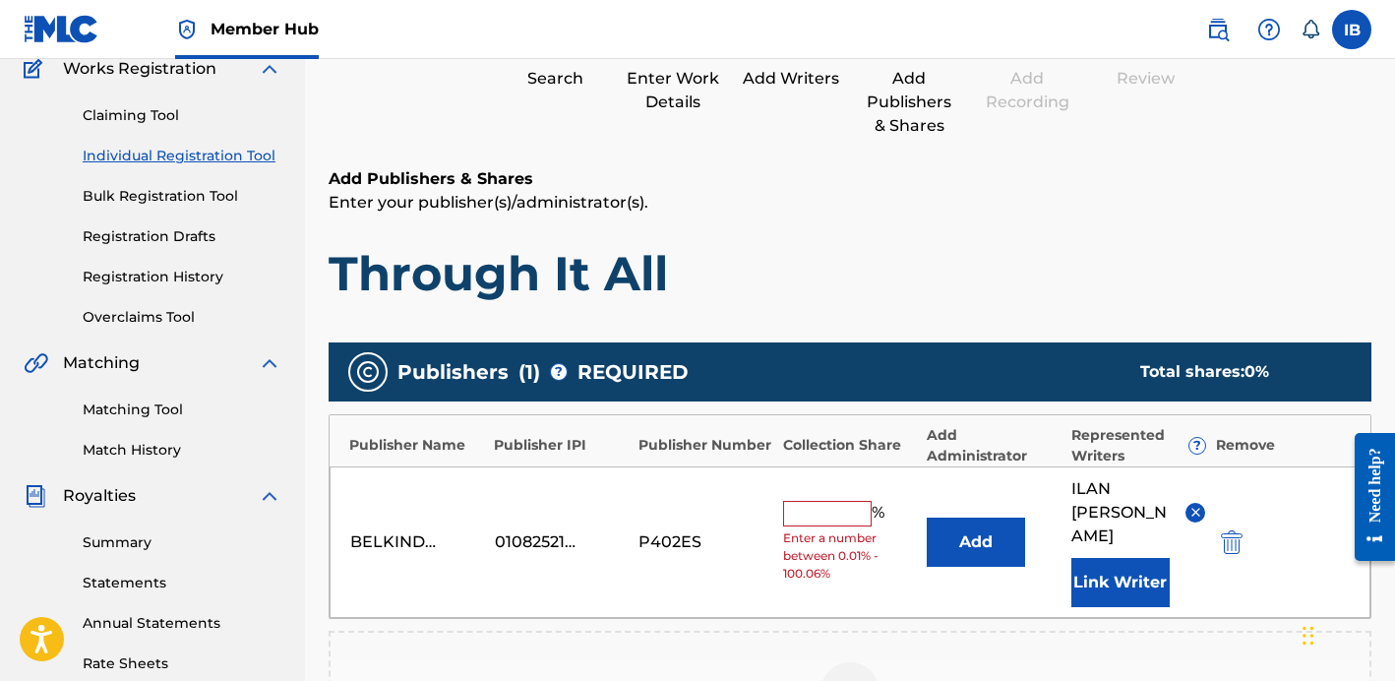
click at [824, 535] on span "Enter a number between 0.01% - 100.06%" at bounding box center [850, 555] width 135 height 53
click at [823, 514] on input "text" at bounding box center [827, 514] width 89 height 26
type input "100"
click at [825, 460] on div "Publisher Name Publisher IPI Publisher Number Collection Share Add Administrato…" at bounding box center [849, 440] width 1041 height 51
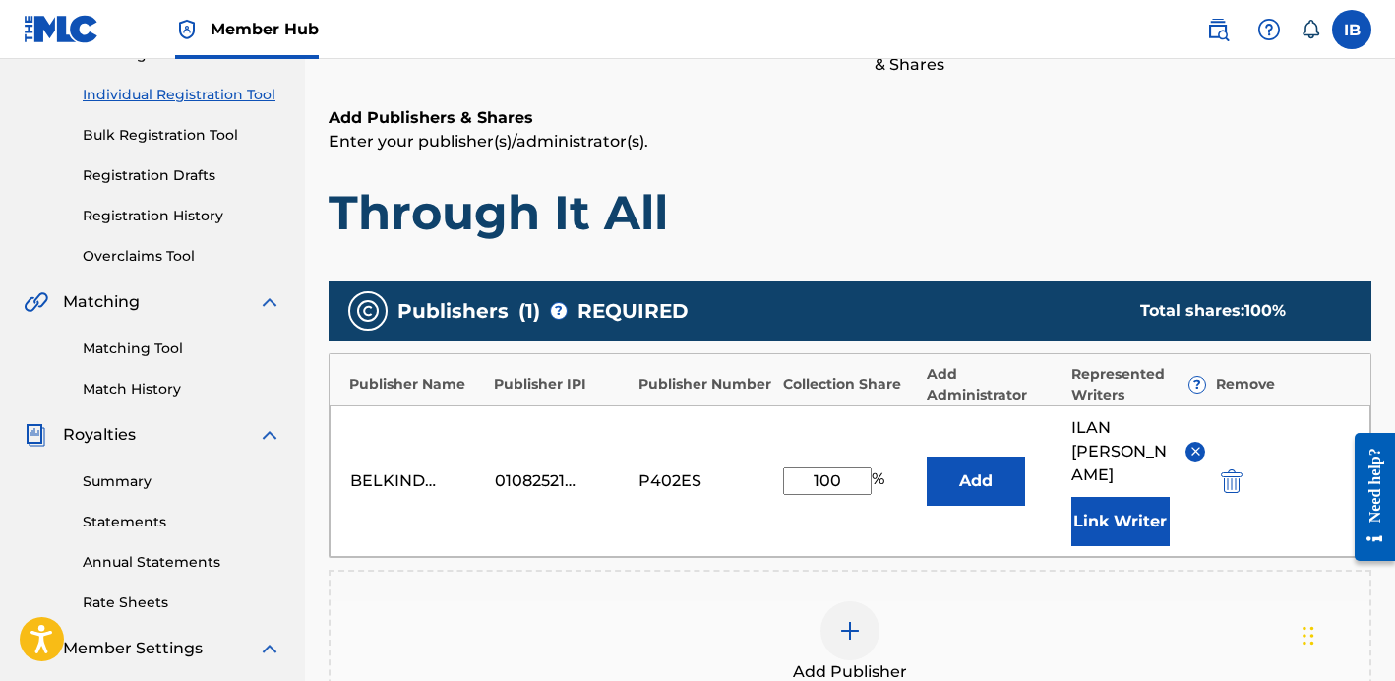
scroll to position [259, 0]
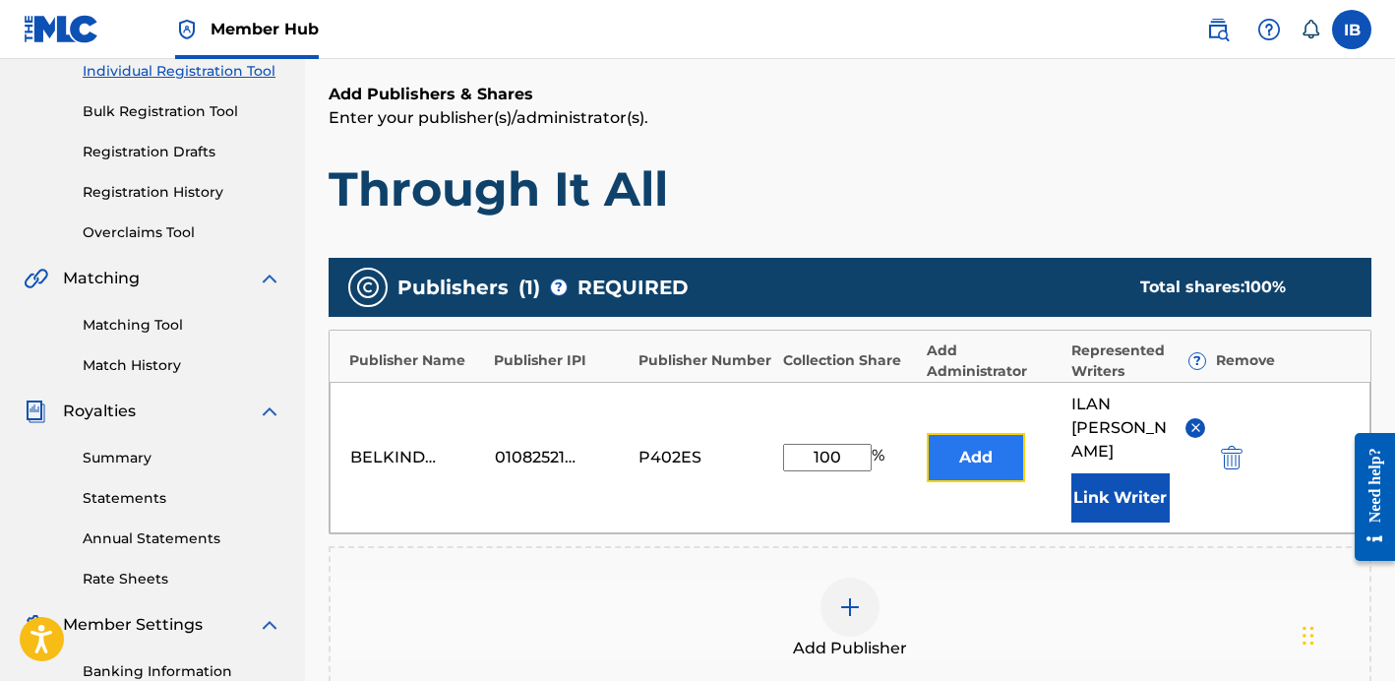
click at [992, 444] on button "Add" at bounding box center [976, 457] width 98 height 49
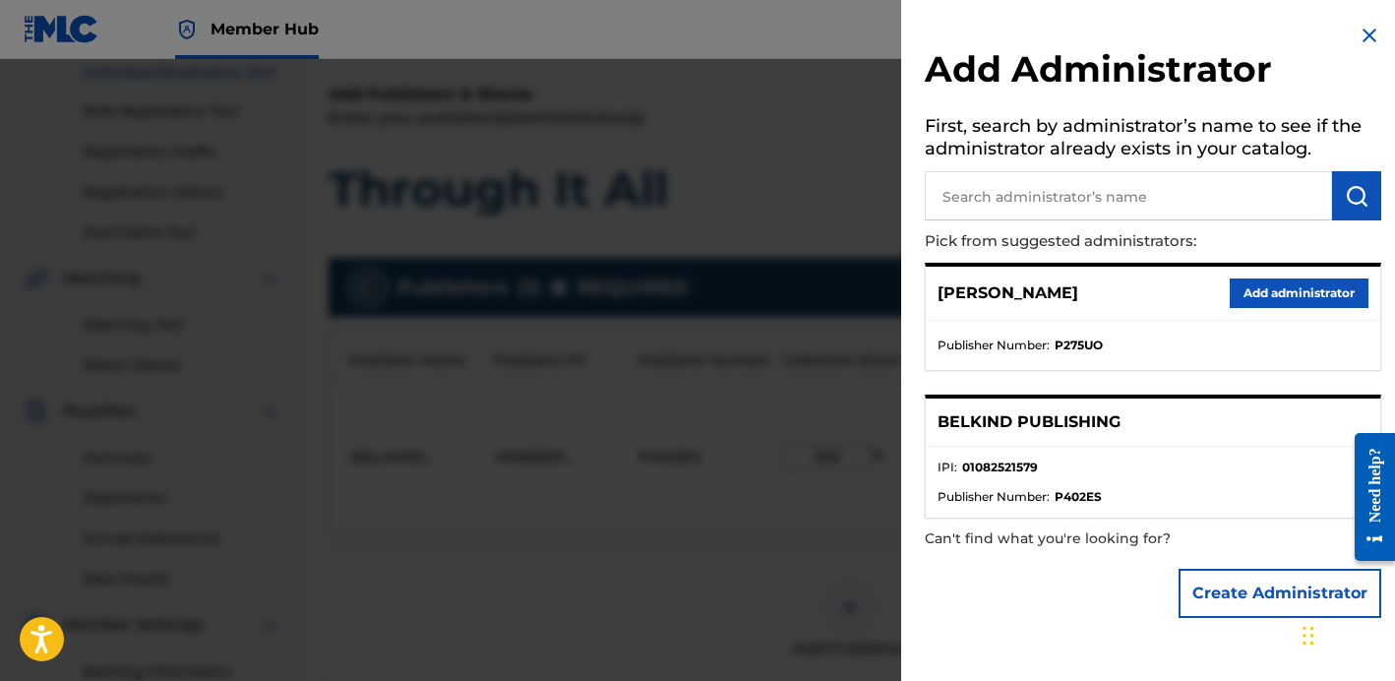
click at [1357, 30] on img at bounding box center [1369, 36] width 24 height 24
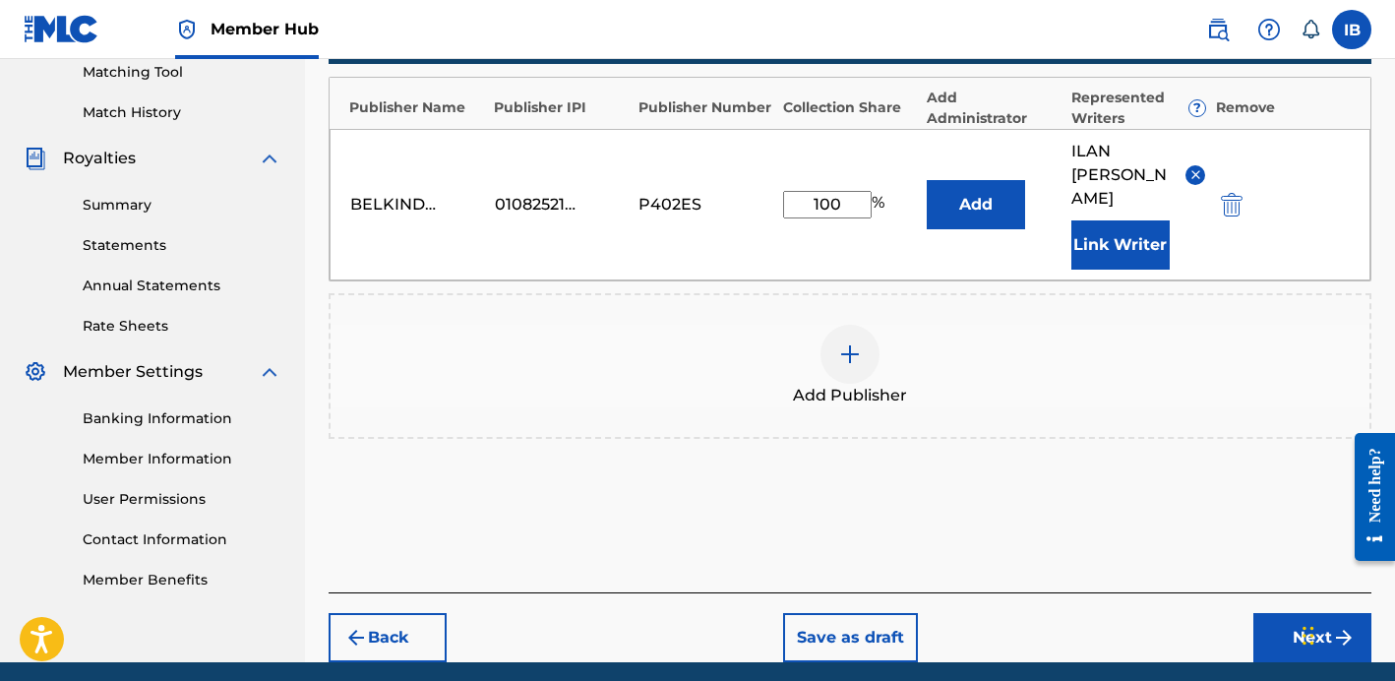
scroll to position [548, 0]
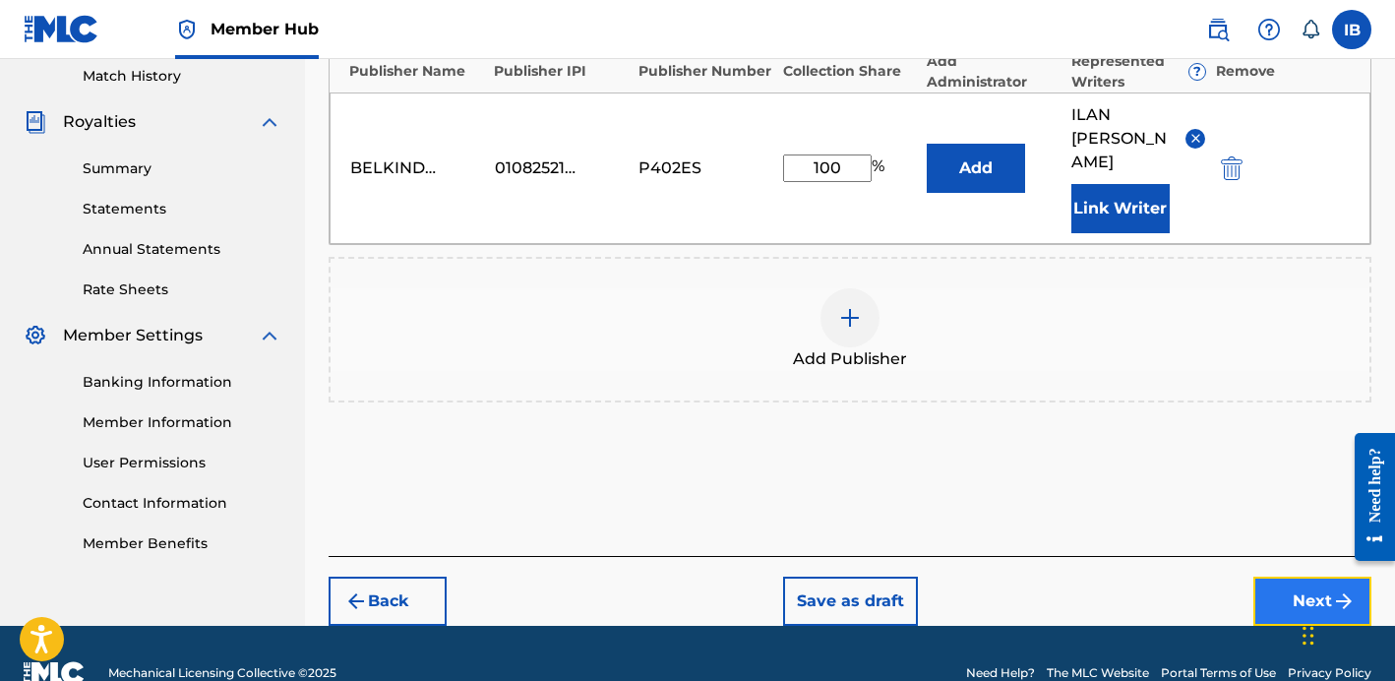
click at [1267, 590] on button "Next" at bounding box center [1312, 600] width 118 height 49
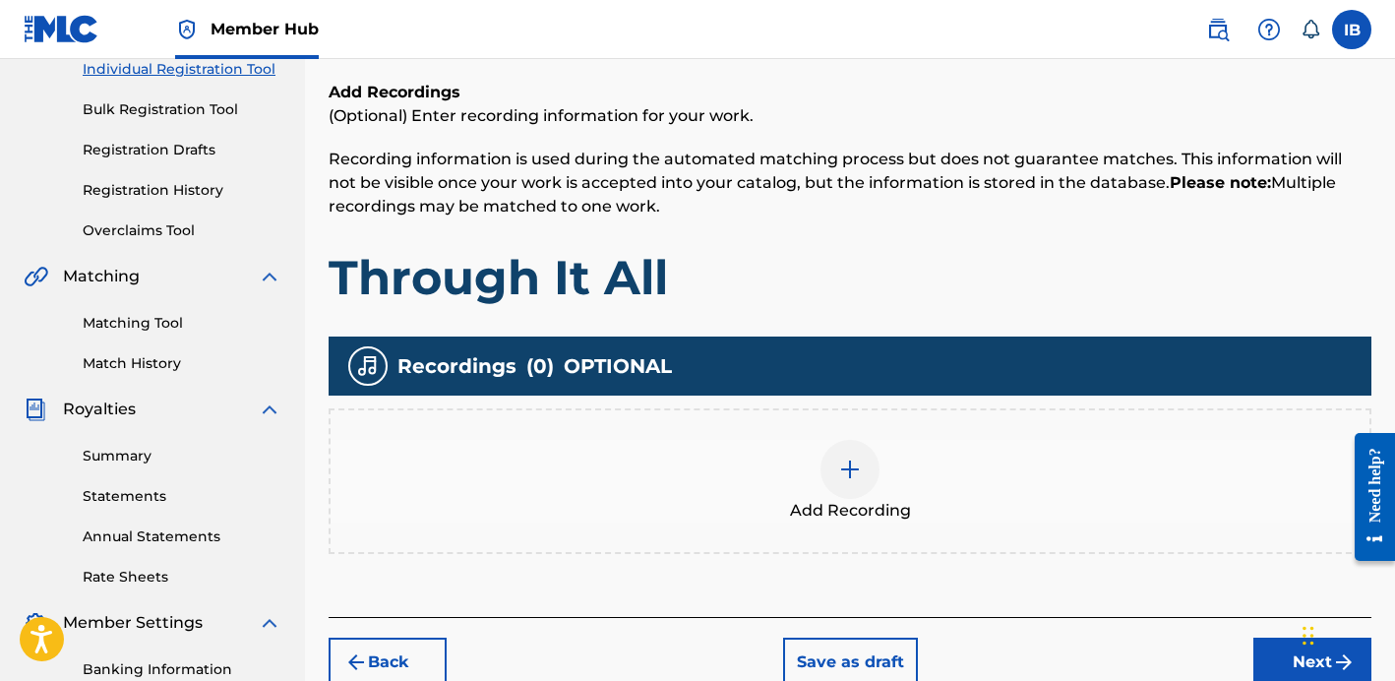
scroll to position [290, 0]
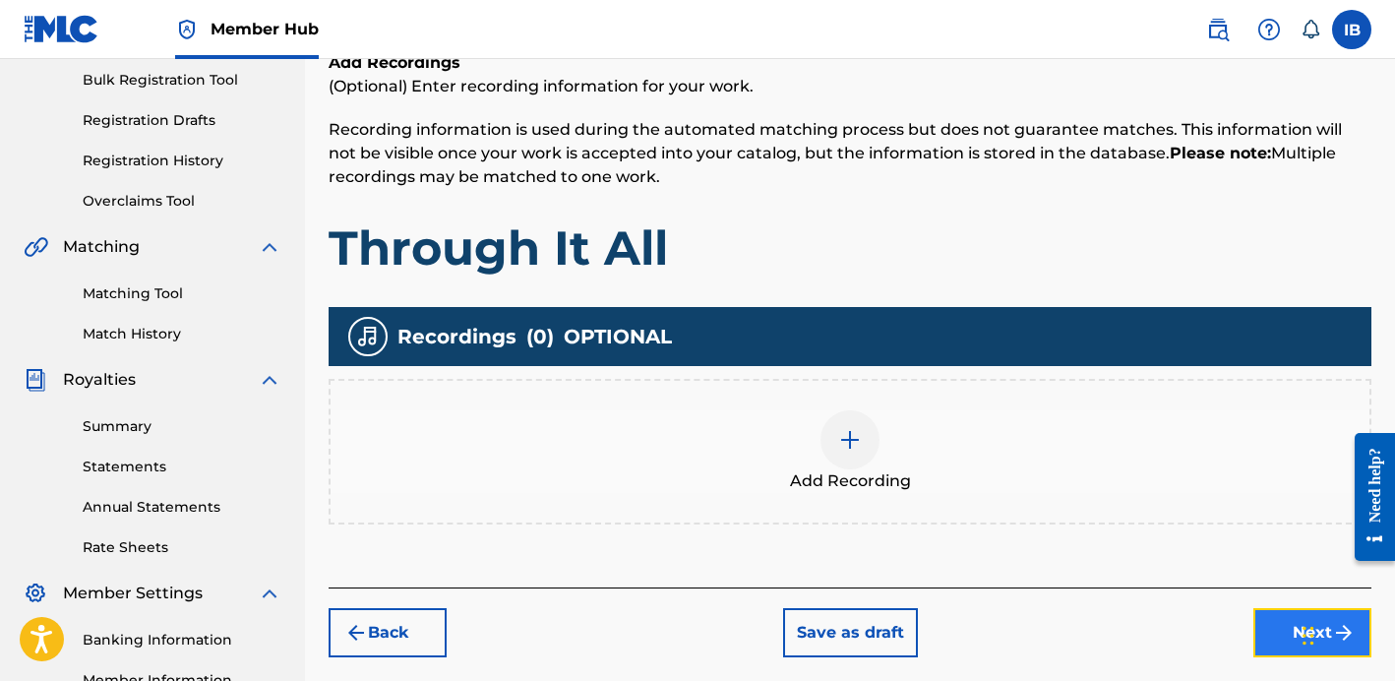
click at [1257, 625] on button "Next" at bounding box center [1312, 632] width 118 height 49
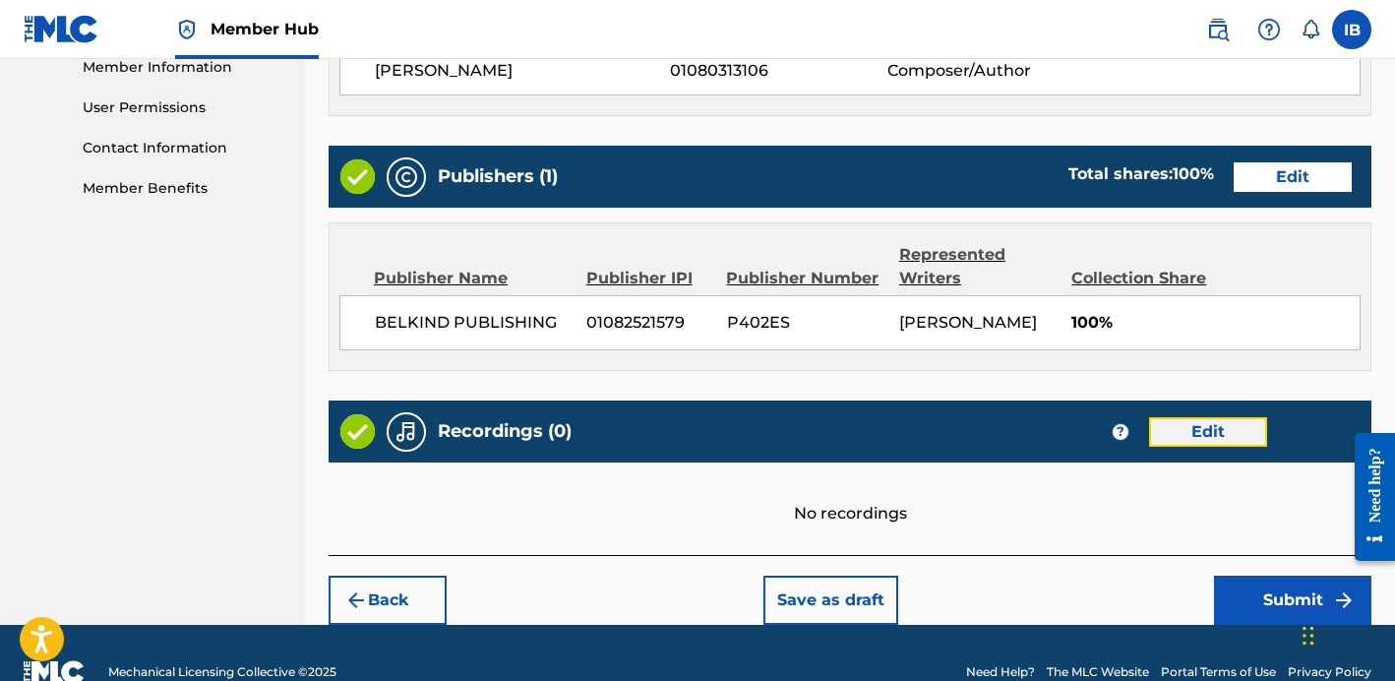
click at [1179, 447] on button "Edit" at bounding box center [1208, 432] width 118 height 30
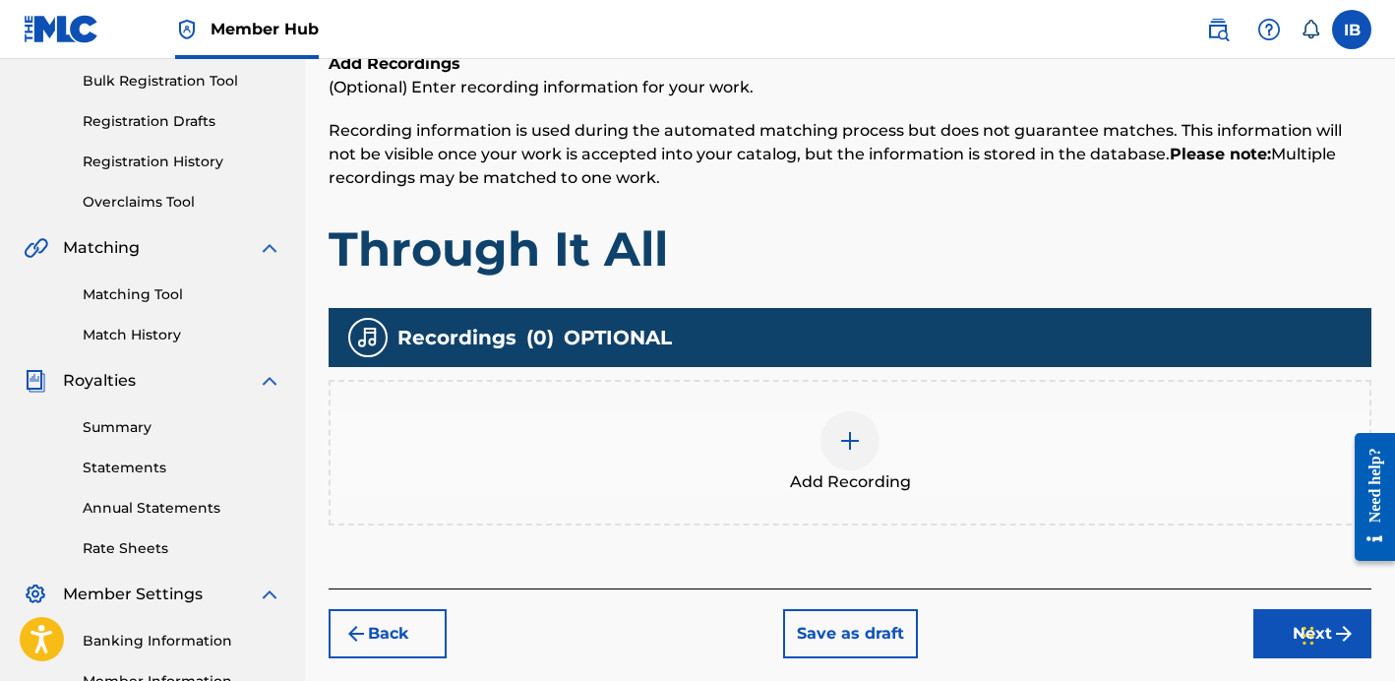
scroll to position [270, 0]
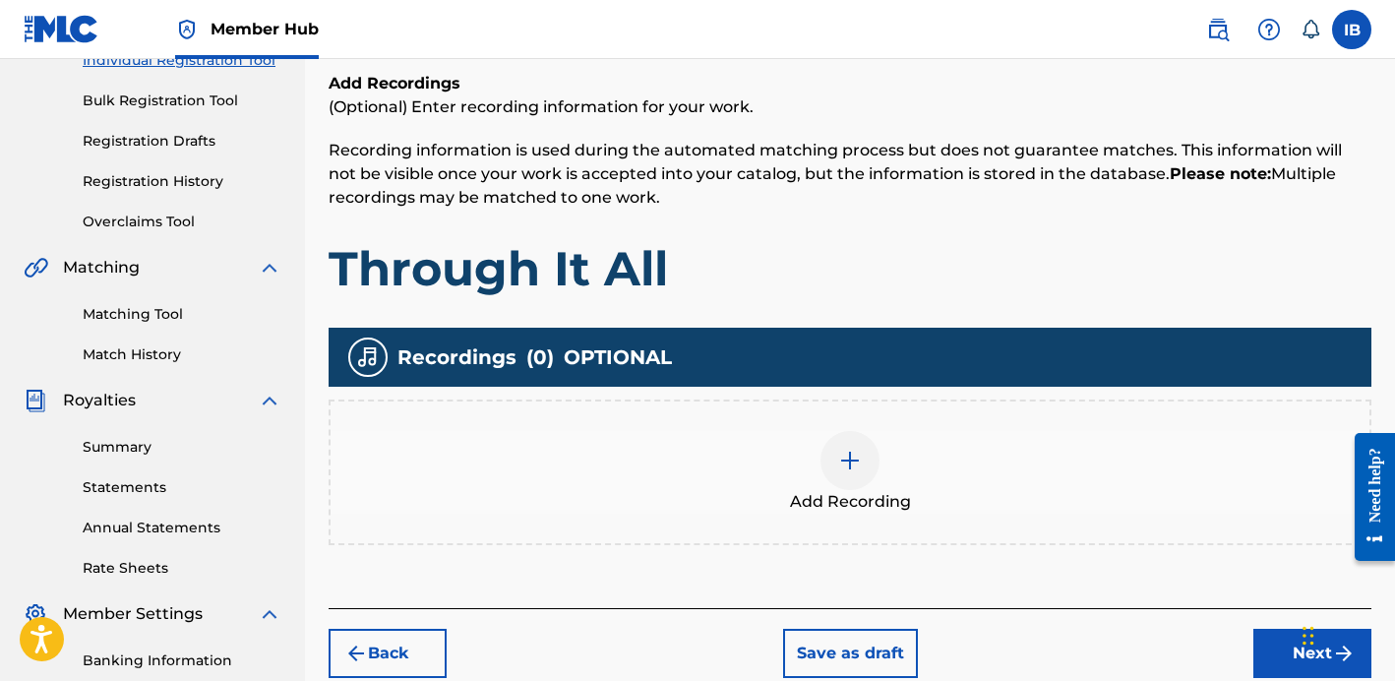
click at [838, 446] on div at bounding box center [849, 460] width 59 height 59
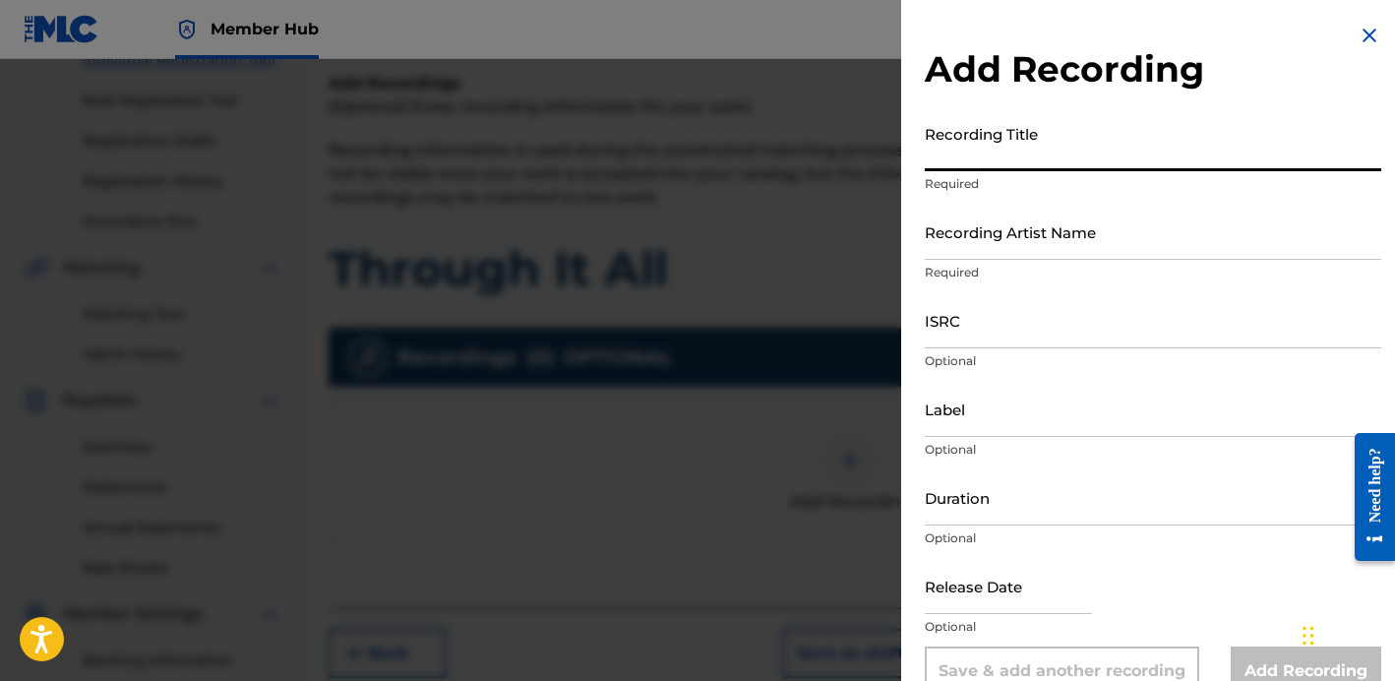
click at [1061, 151] on input "Recording Title" at bounding box center [1153, 143] width 456 height 56
type input "Through It All"
click at [1023, 249] on input "Recording Artist Name" at bounding box center [1153, 232] width 456 height 56
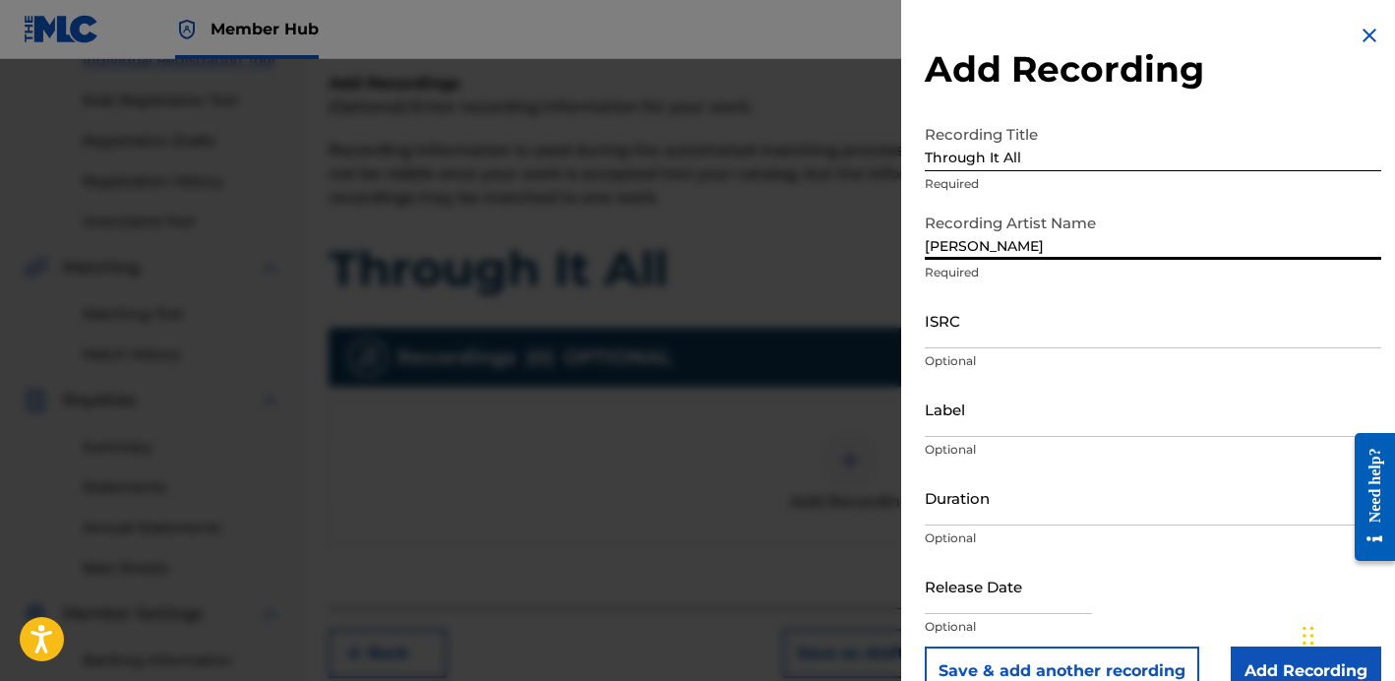
type input "[PERSON_NAME]"
click at [979, 336] on input "ISRC" at bounding box center [1153, 320] width 456 height 56
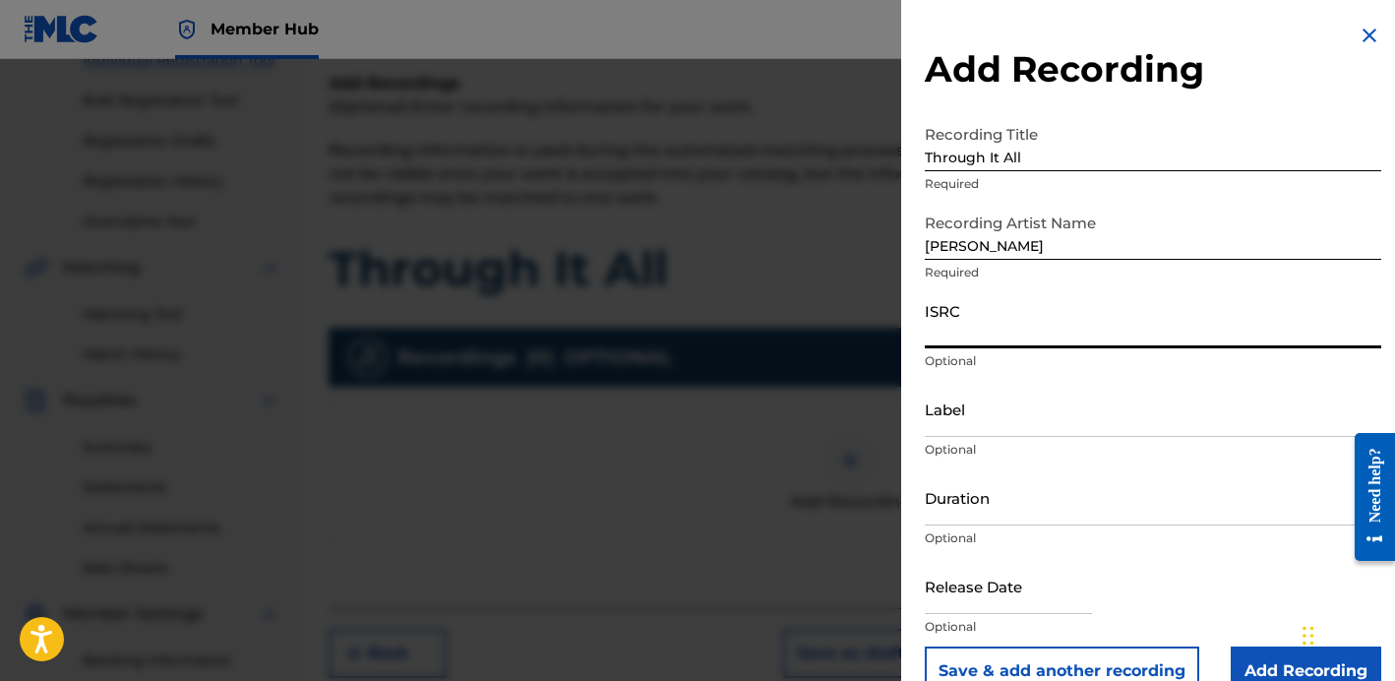
paste input "QZFYZ2373402"
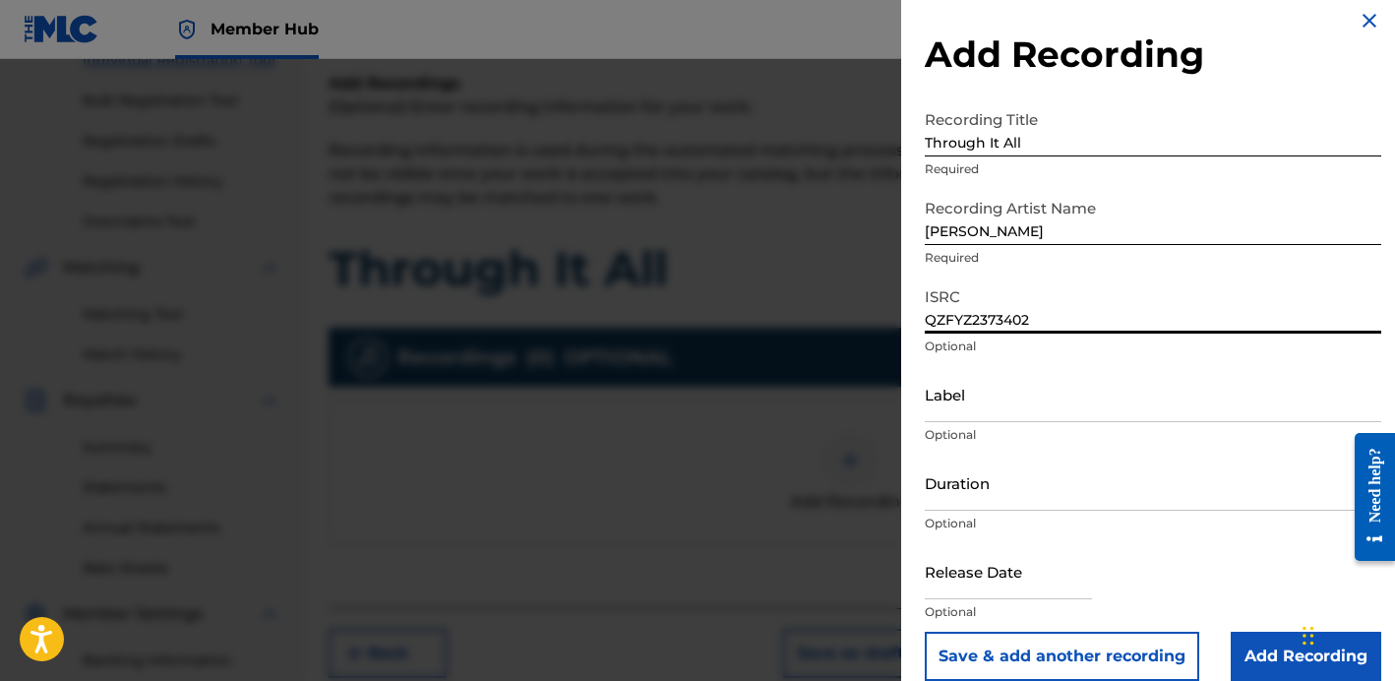
scroll to position [38, 0]
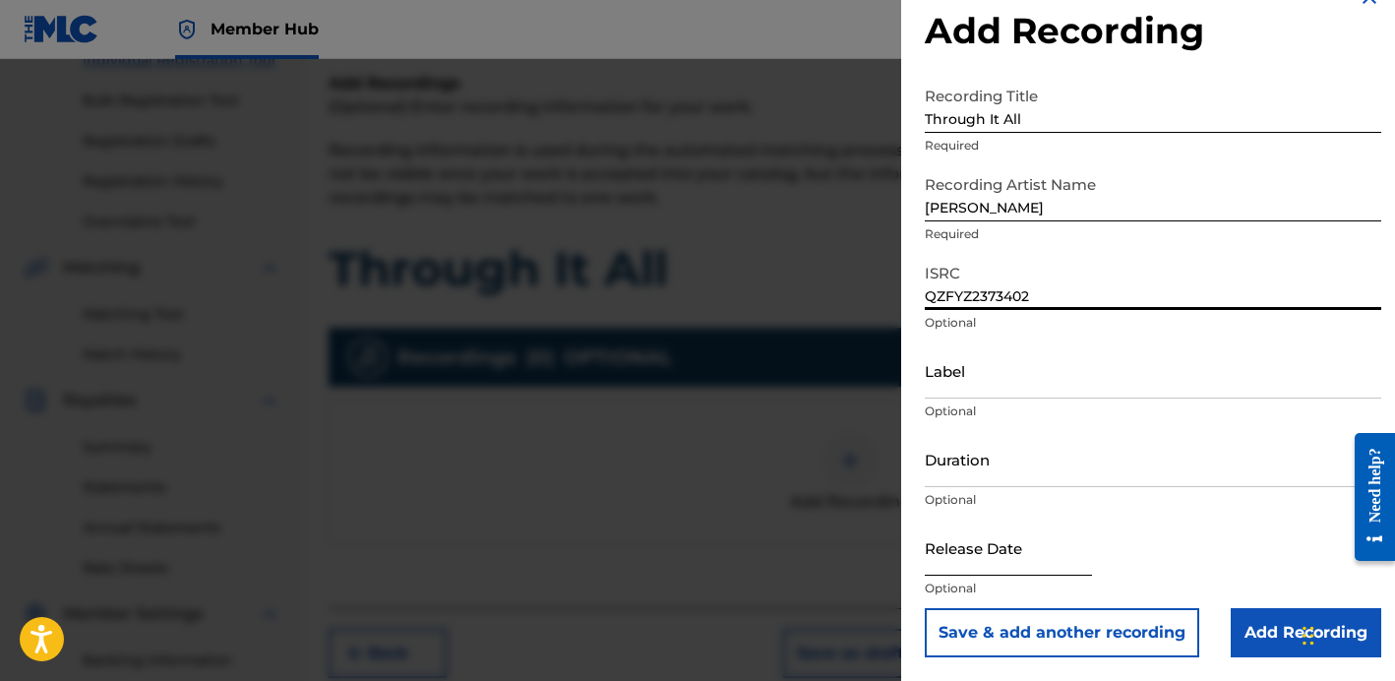
type input "QZFYZ2373402"
click at [1074, 564] on input "text" at bounding box center [1008, 547] width 167 height 56
select select "8"
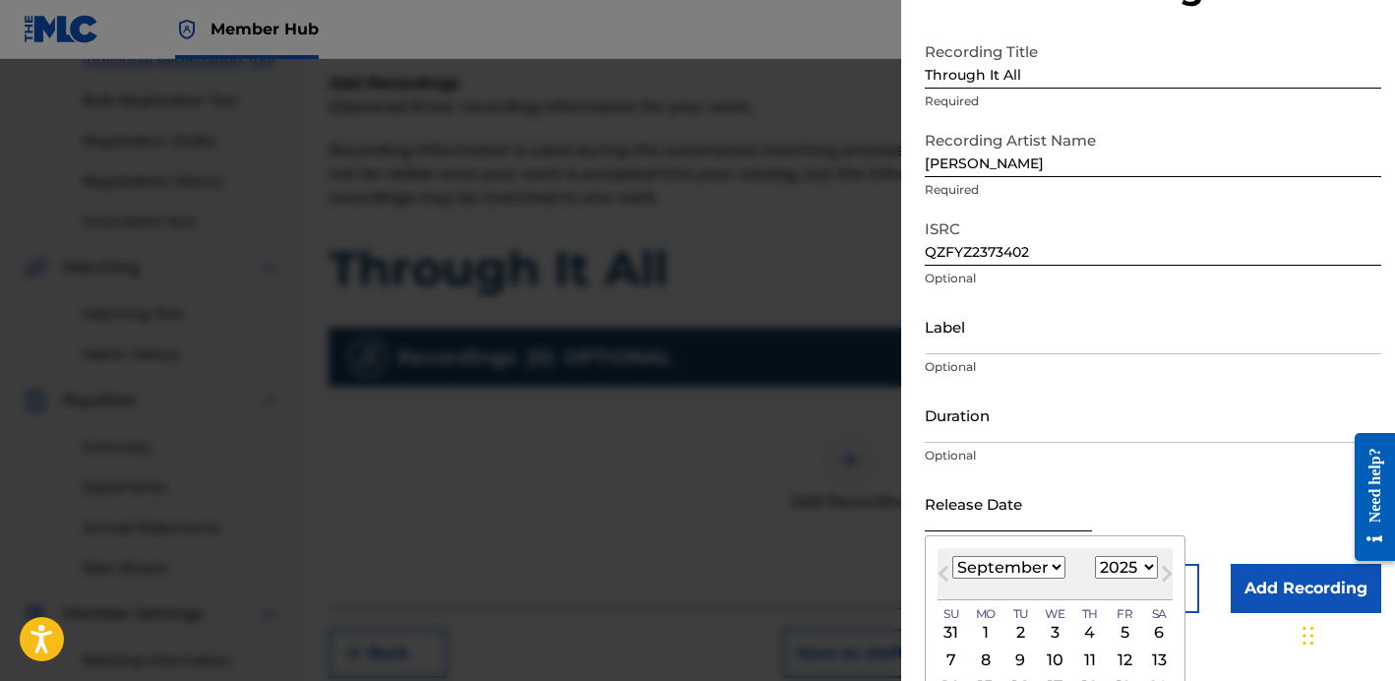
scroll to position [107, 0]
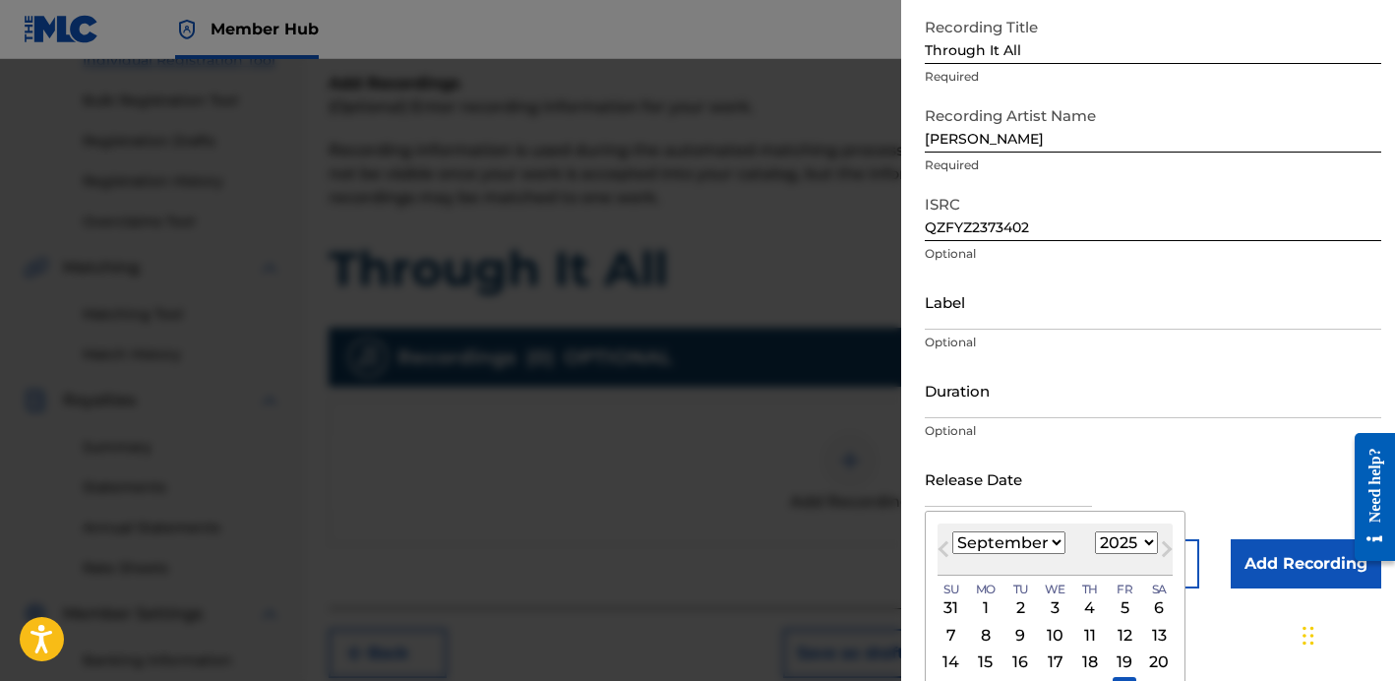
click at [1127, 539] on select "1899 1900 1901 1902 1903 1904 1905 1906 1907 1908 1909 1910 1911 1912 1913 1914…" at bounding box center [1126, 542] width 63 height 23
select select "2023"
click at [1095, 531] on select "1899 1900 1901 1902 1903 1904 1905 1906 1907 1908 1909 1910 1911 1912 1913 1914…" at bounding box center [1126, 542] width 63 height 23
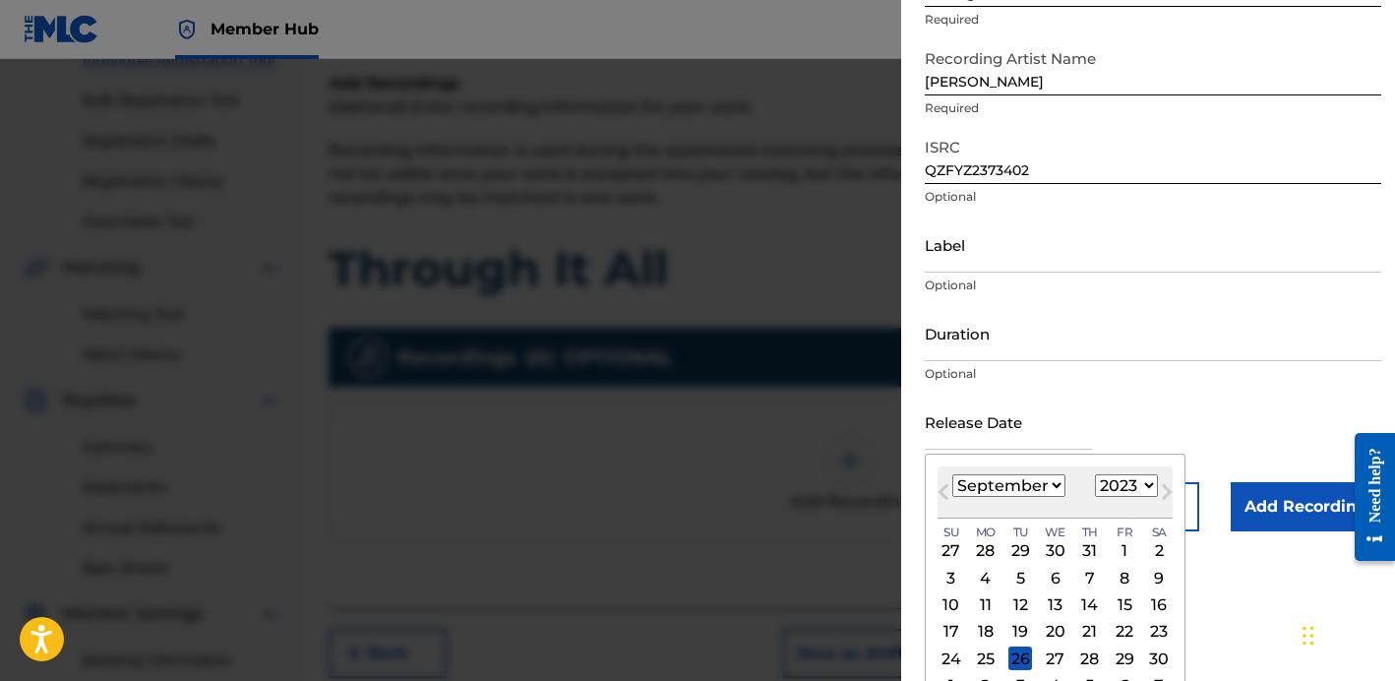
scroll to position [165, 0]
click at [1053, 497] on div "[DATE] January February March April May June July August September October Nove…" at bounding box center [1054, 491] width 235 height 52
click at [1053, 483] on select "January February March April May June July August September October November De…" at bounding box center [1008, 484] width 113 height 23
select select "1"
click at [952, 473] on select "January February March April May June July August September October November De…" at bounding box center [1008, 484] width 113 height 23
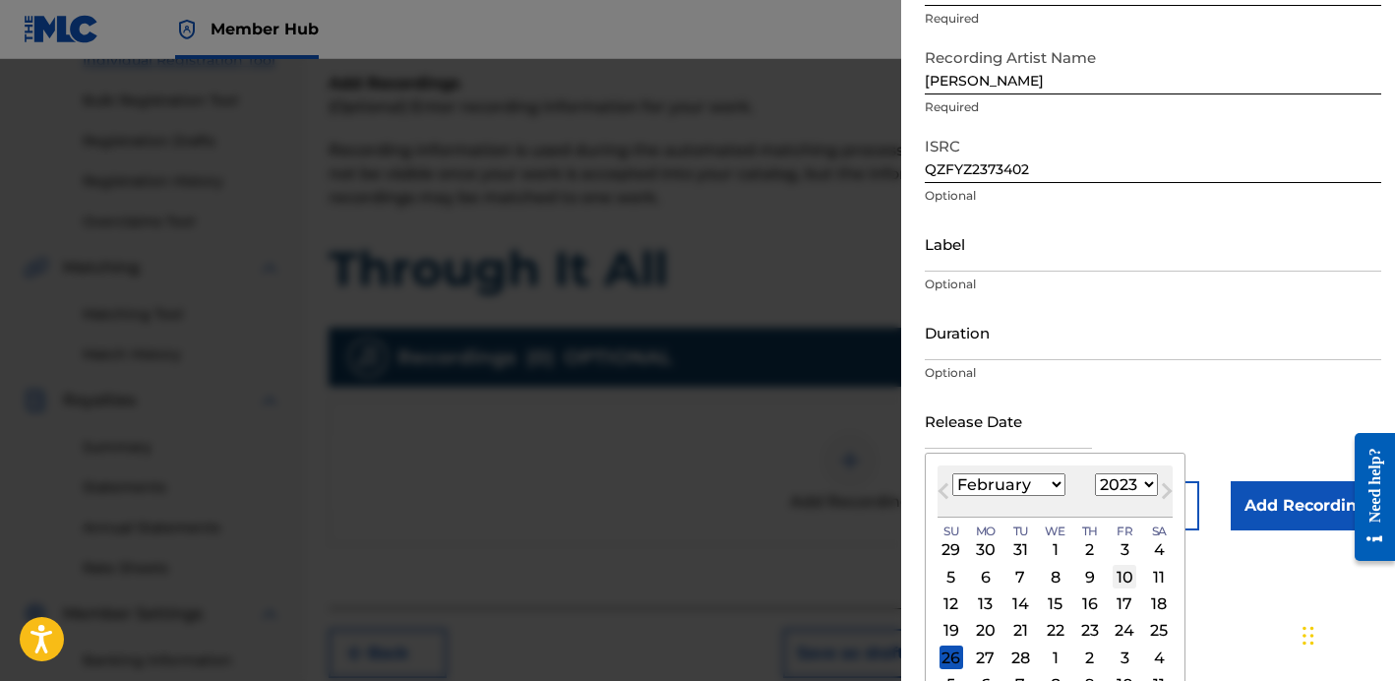
click at [1112, 571] on div "10" at bounding box center [1124, 577] width 24 height 24
type input "[DATE]"
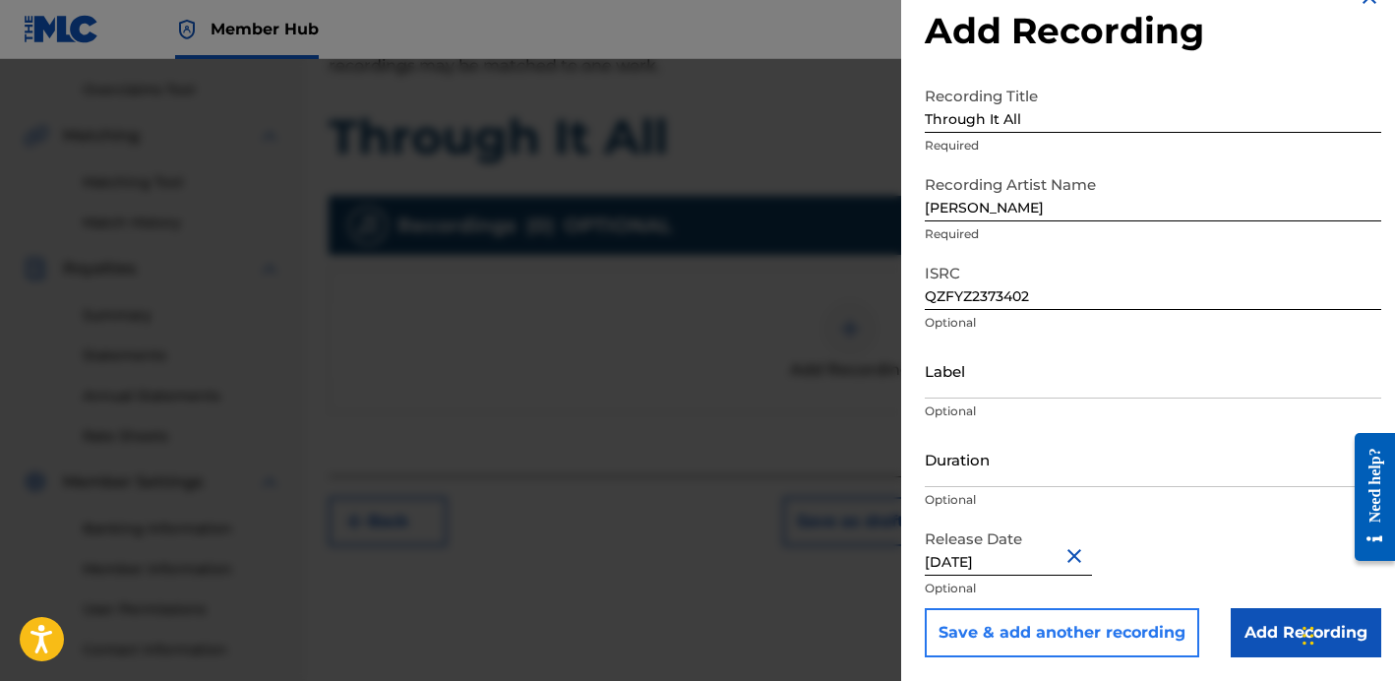
scroll to position [498, 0]
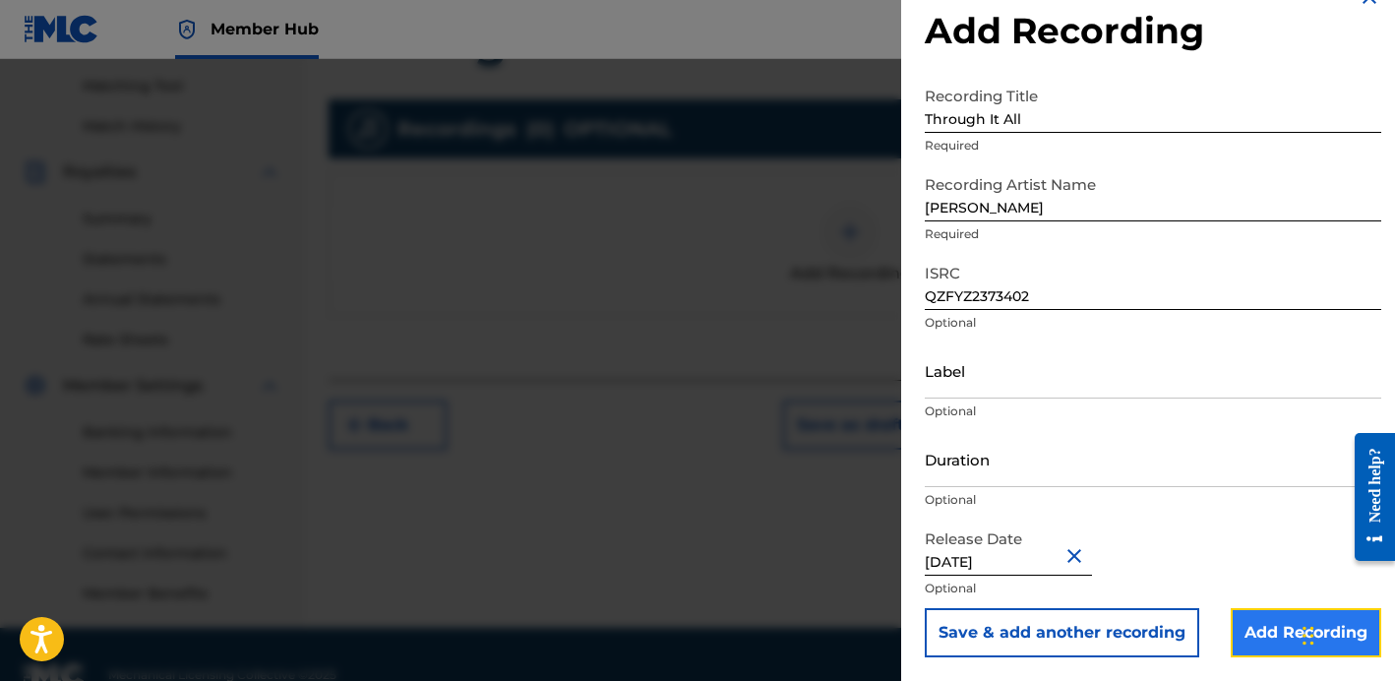
click at [1230, 623] on input "Add Recording" at bounding box center [1305, 632] width 150 height 49
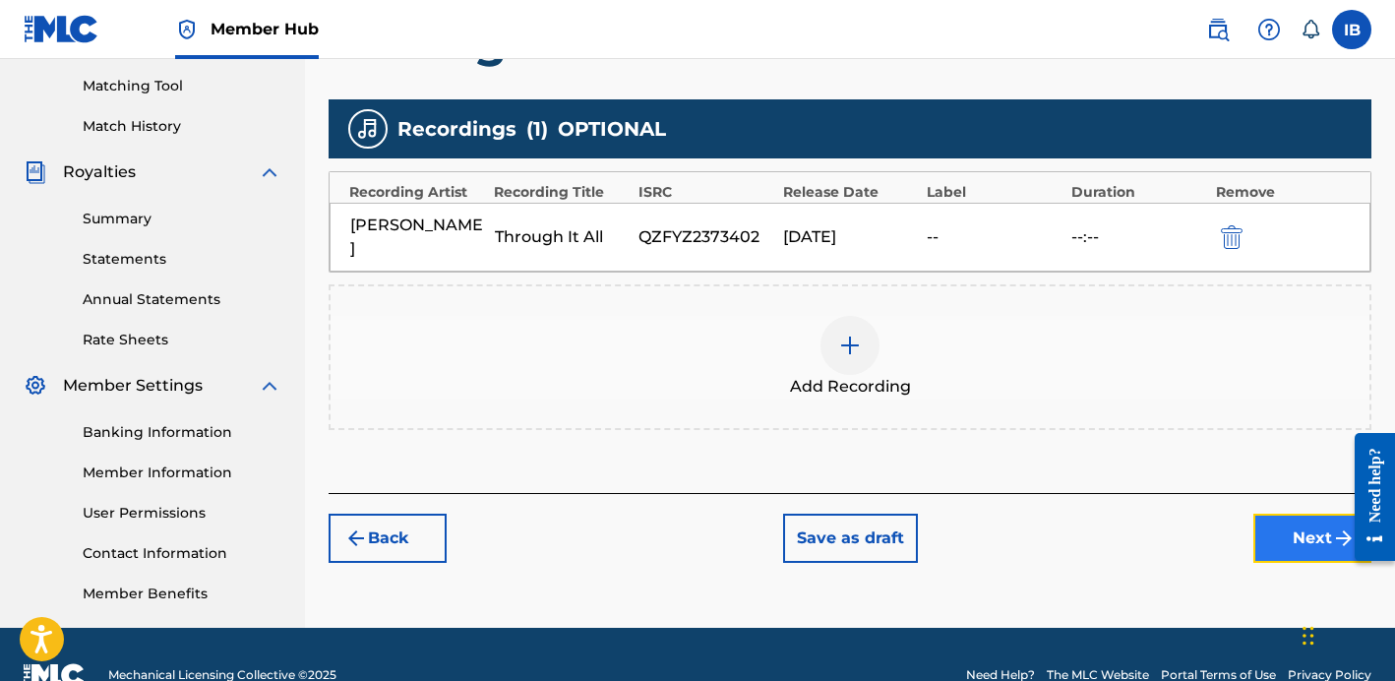
click at [1298, 513] on button "Next" at bounding box center [1312, 537] width 118 height 49
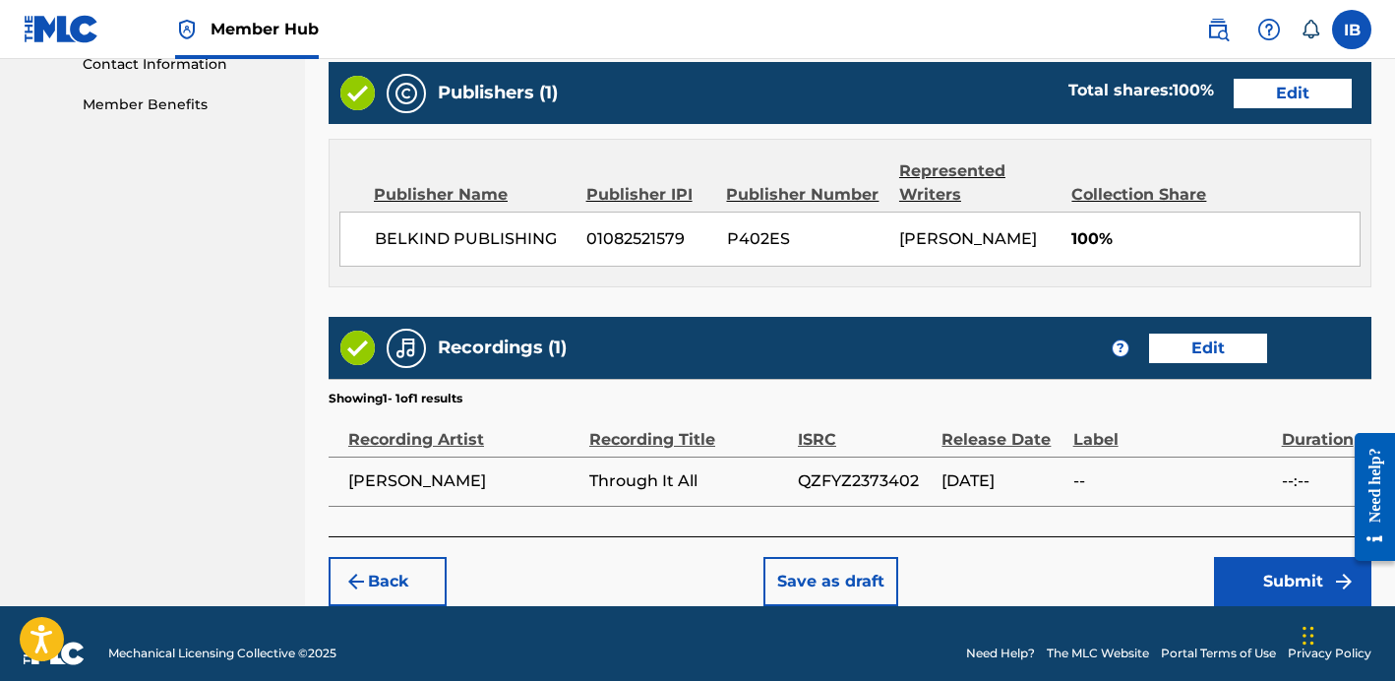
scroll to position [1028, 0]
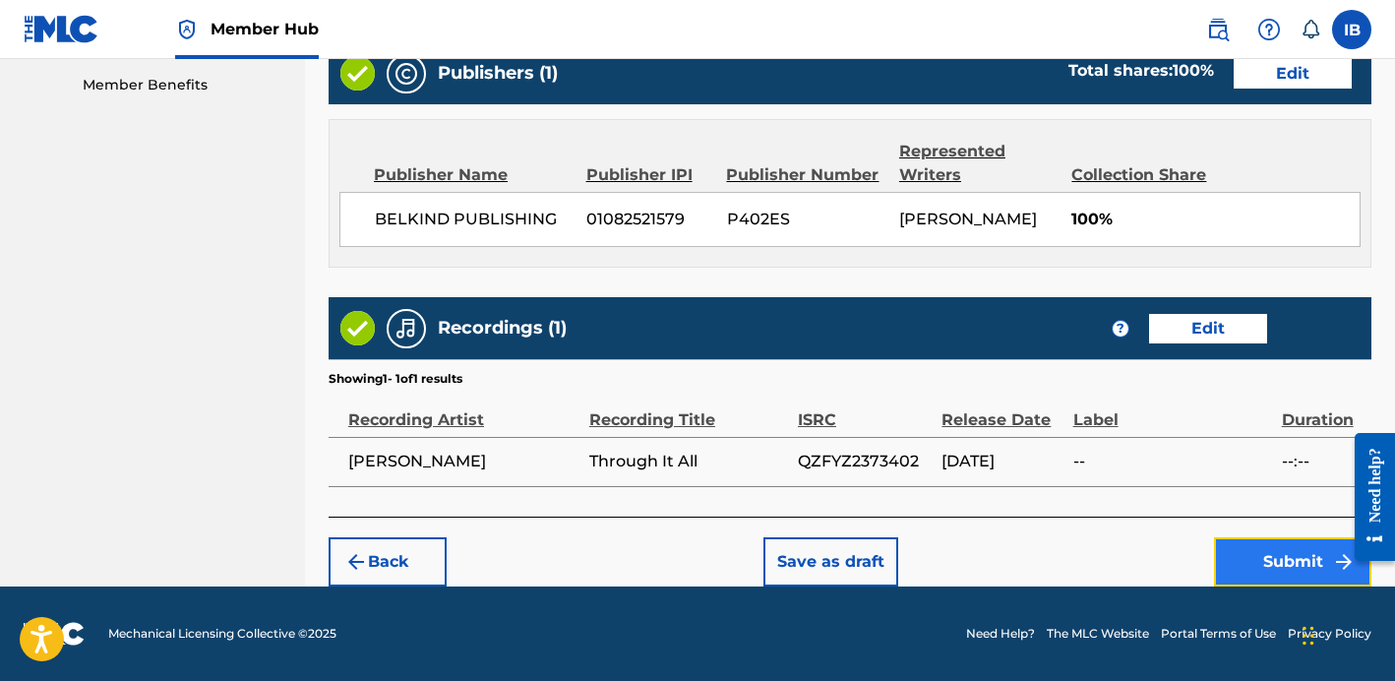
click at [1250, 545] on button "Submit" at bounding box center [1292, 561] width 157 height 49
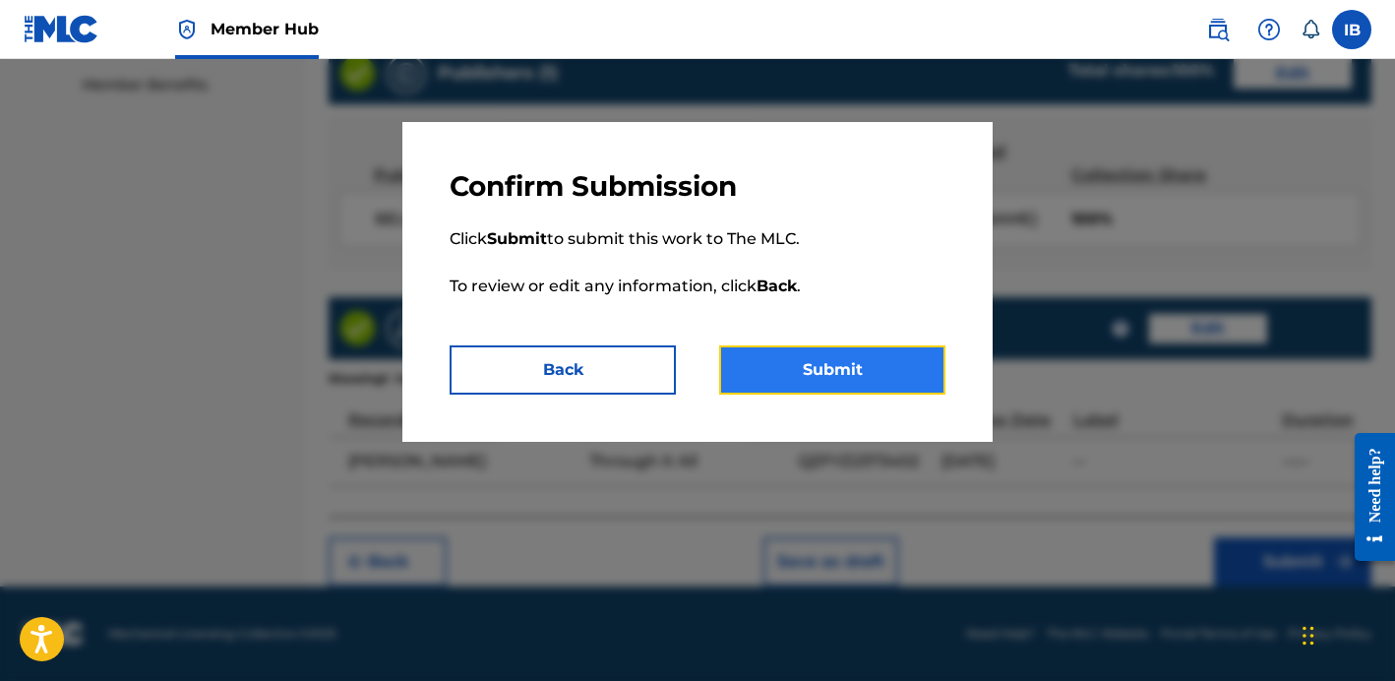
click at [796, 360] on button "Submit" at bounding box center [832, 369] width 226 height 49
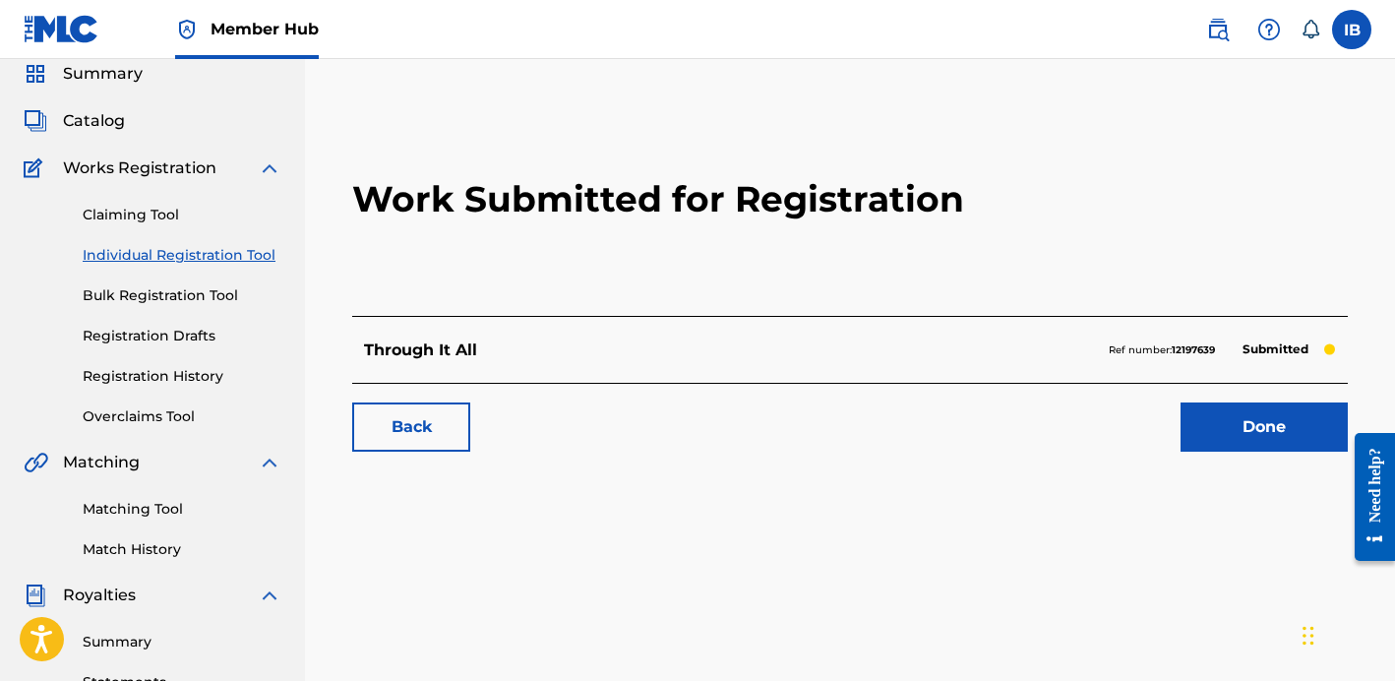
scroll to position [177, 0]
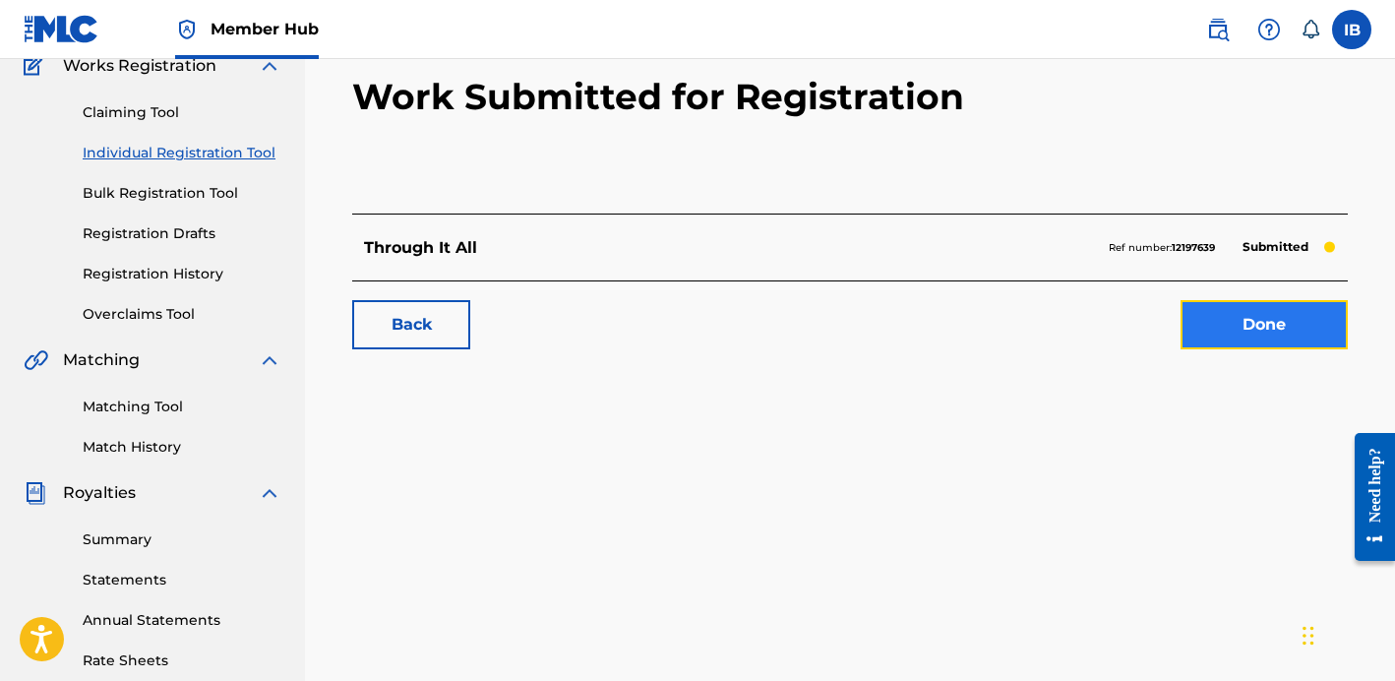
click at [1308, 341] on link "Done" at bounding box center [1263, 324] width 167 height 49
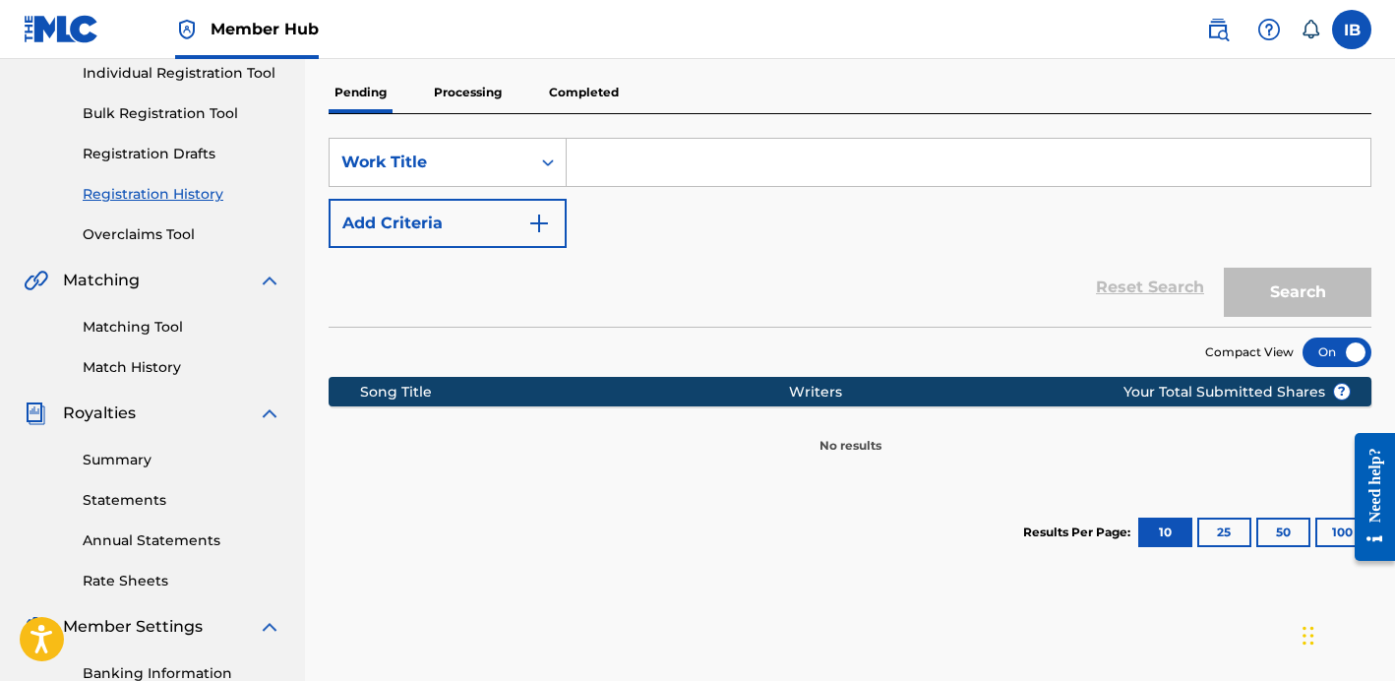
scroll to position [40, 0]
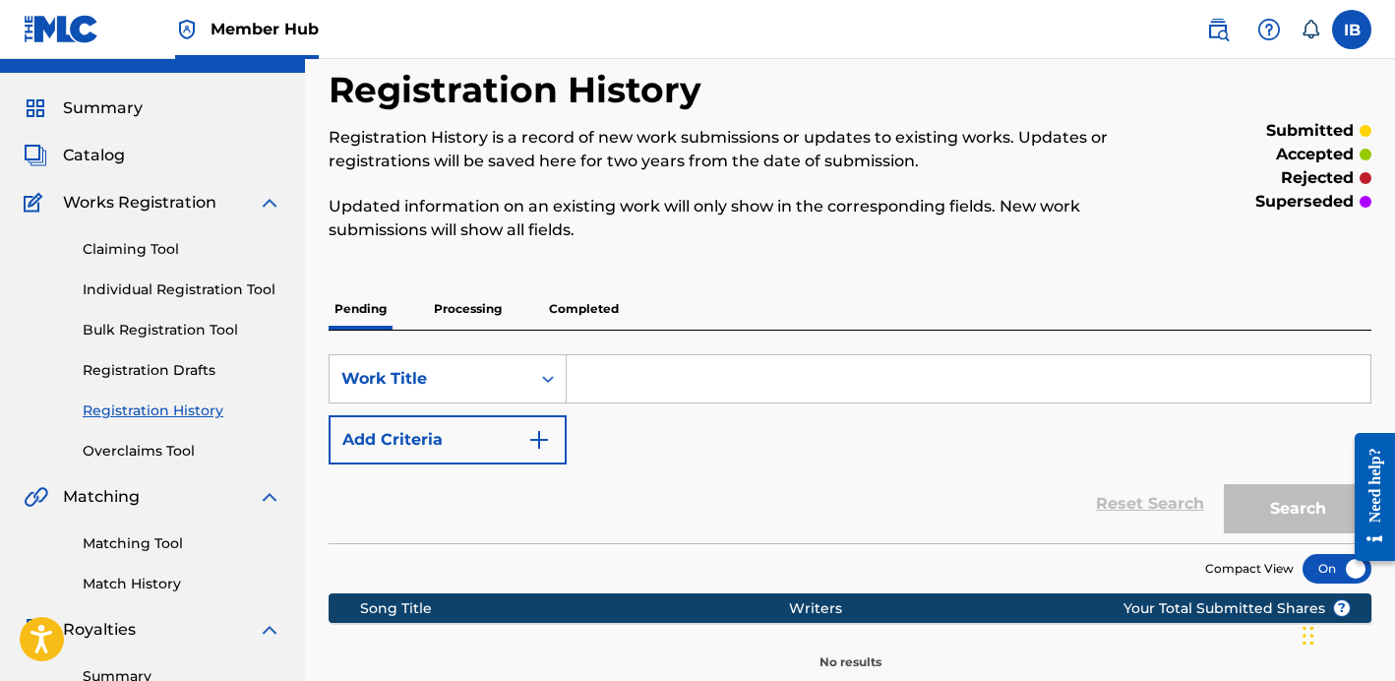
click at [163, 300] on div "Claiming Tool Individual Registration Tool Bulk Registration Tool Registration …" at bounding box center [153, 337] width 258 height 247
click at [168, 286] on link "Individual Registration Tool" at bounding box center [182, 289] width 199 height 21
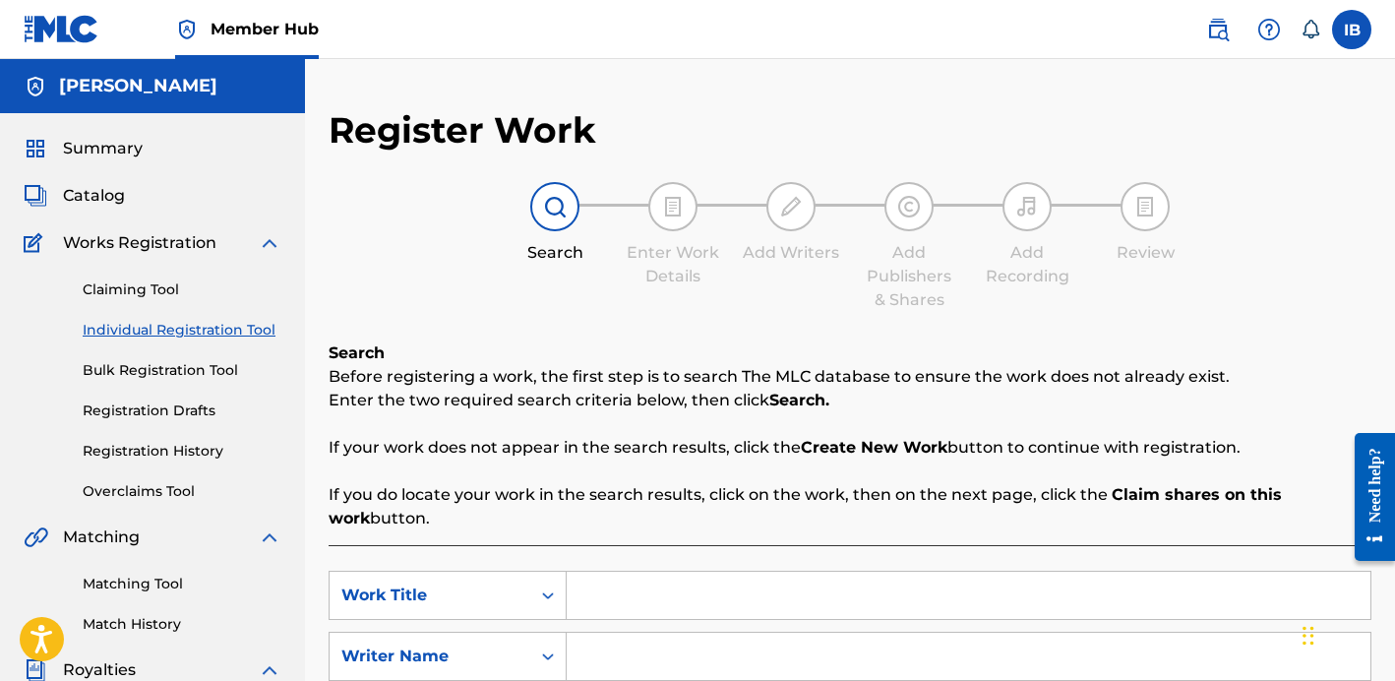
scroll to position [238, 0]
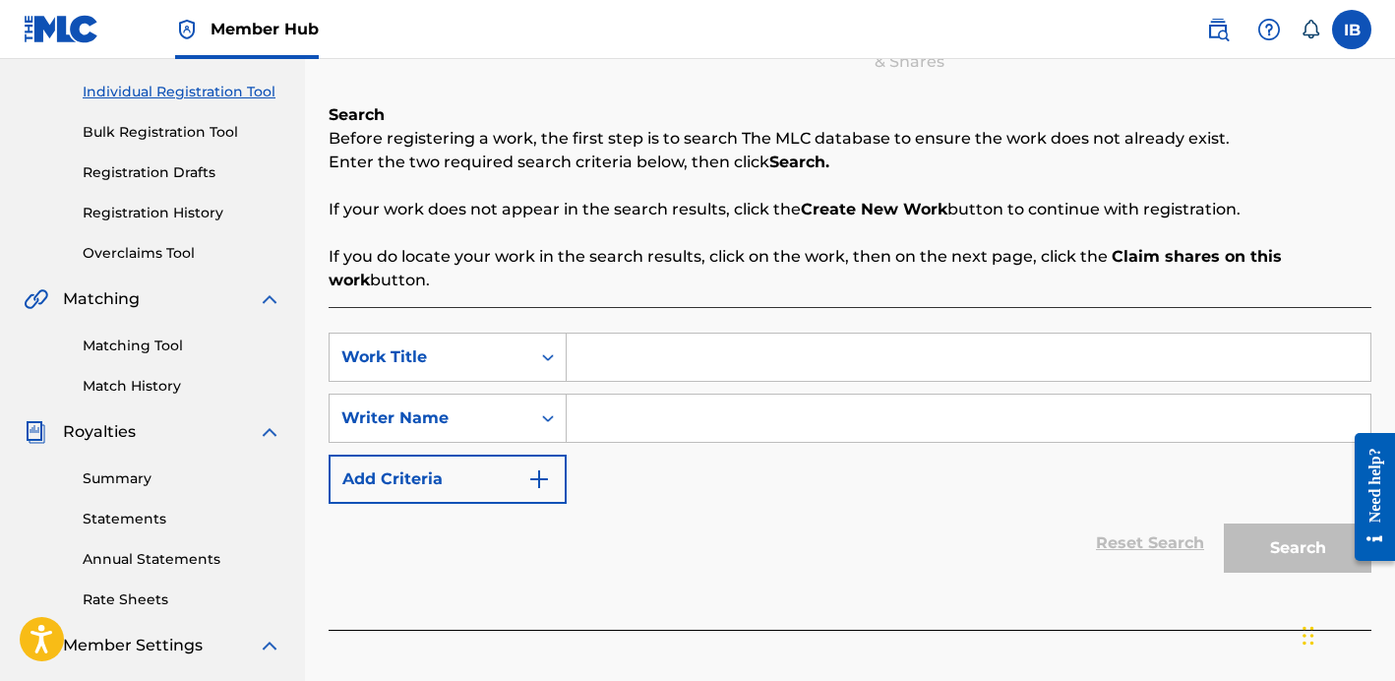
click at [748, 373] on input "Search Form" at bounding box center [969, 356] width 804 height 47
drag, startPoint x: 753, startPoint y: 370, endPoint x: 628, endPoint y: 369, distance: 125.9
click at [627, 370] on input "nothing more to it" at bounding box center [969, 356] width 804 height 47
type input "nothing more to it"
click at [634, 408] on input "Search Form" at bounding box center [969, 417] width 804 height 47
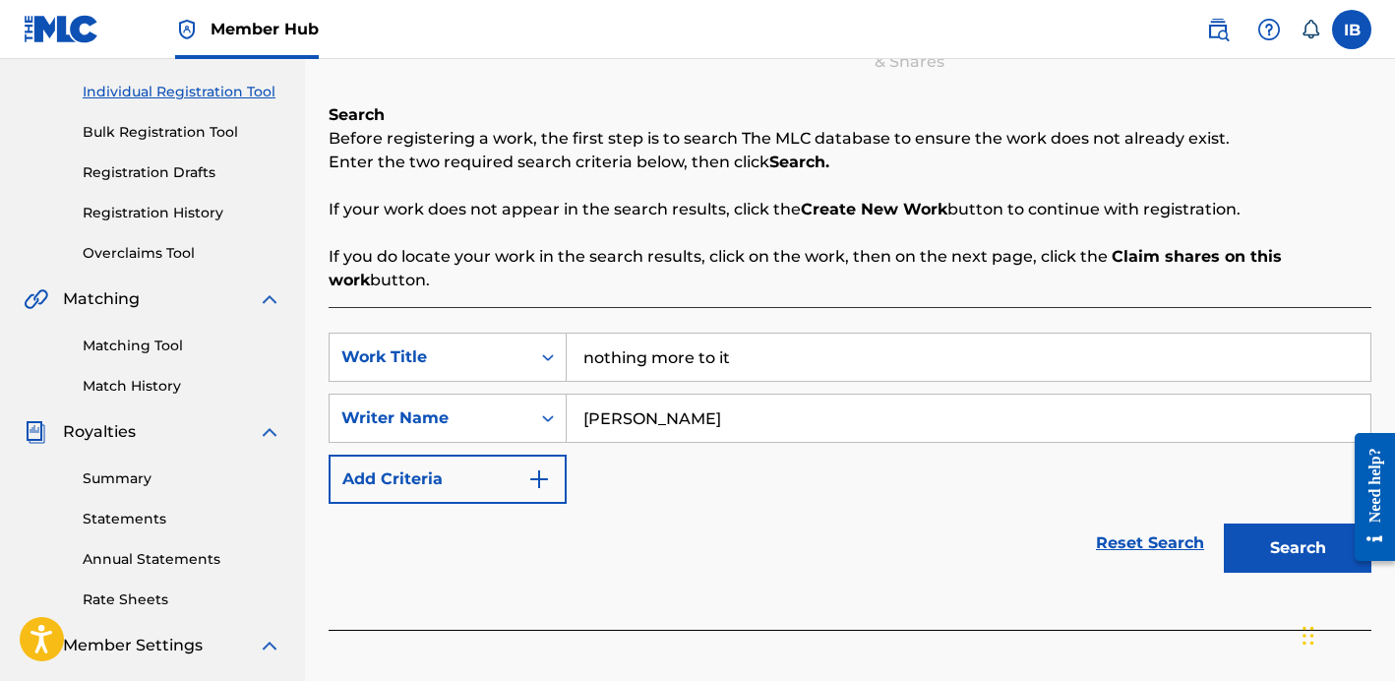
type input "[PERSON_NAME]"
click at [1224, 523] on button "Search" at bounding box center [1298, 547] width 148 height 49
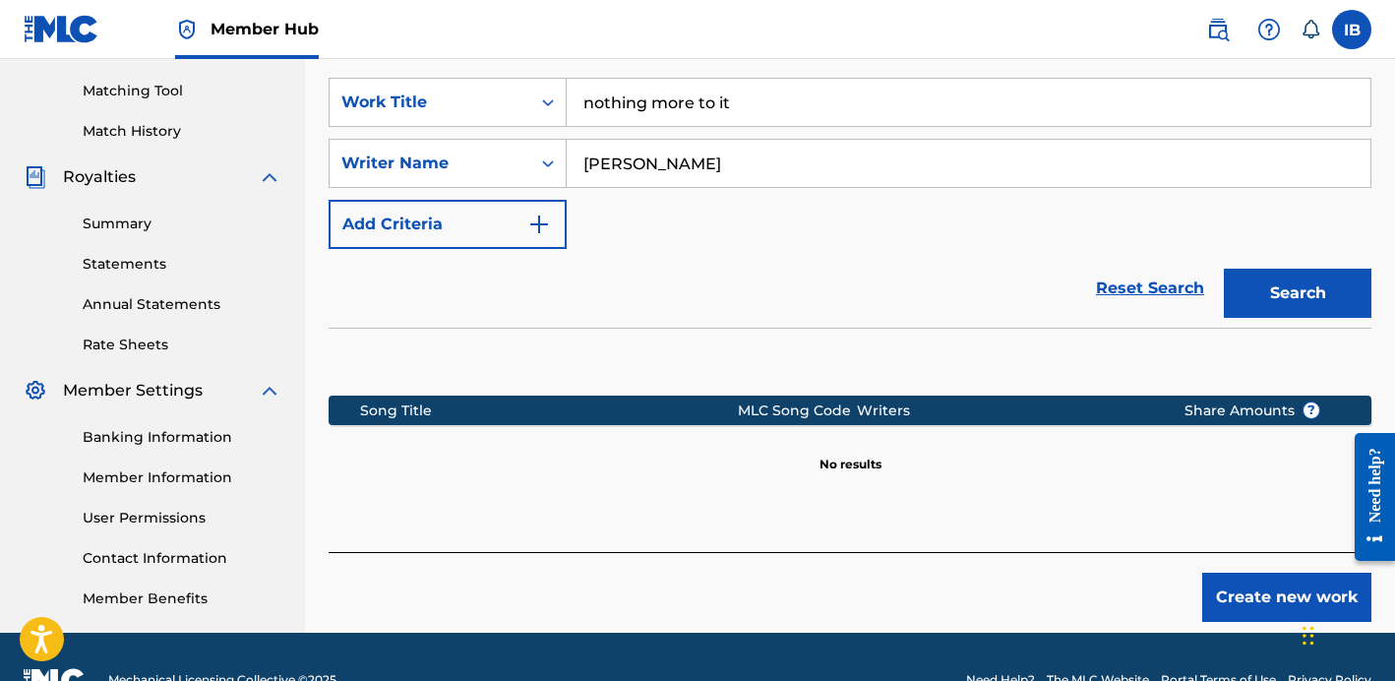
scroll to position [503, 0]
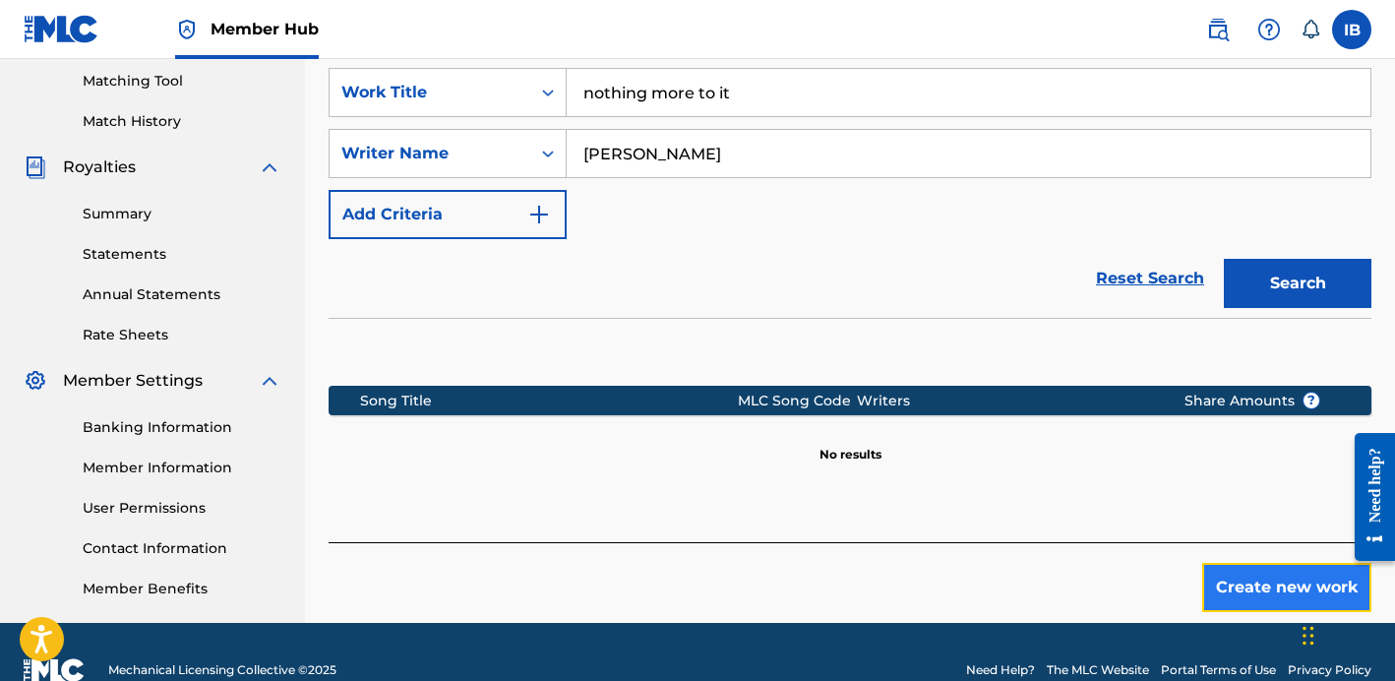
click at [1247, 591] on button "Create new work" at bounding box center [1286, 587] width 169 height 49
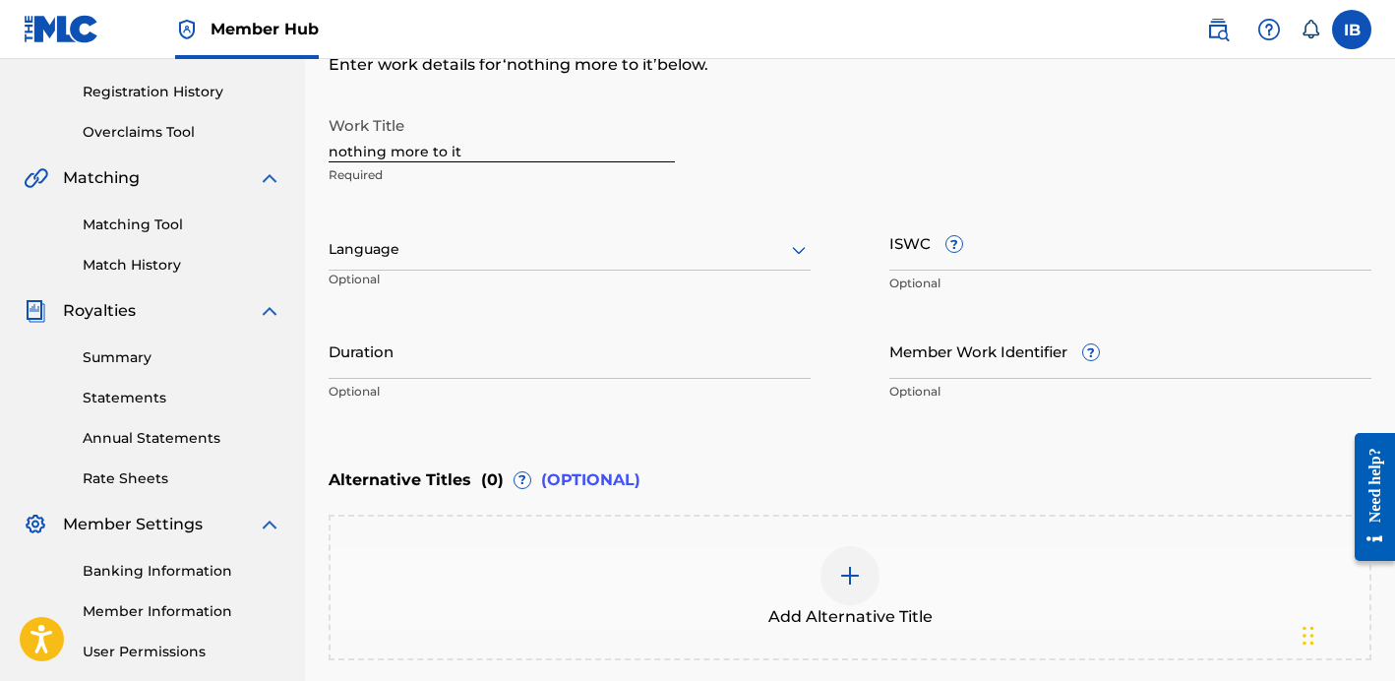
scroll to position [321, 0]
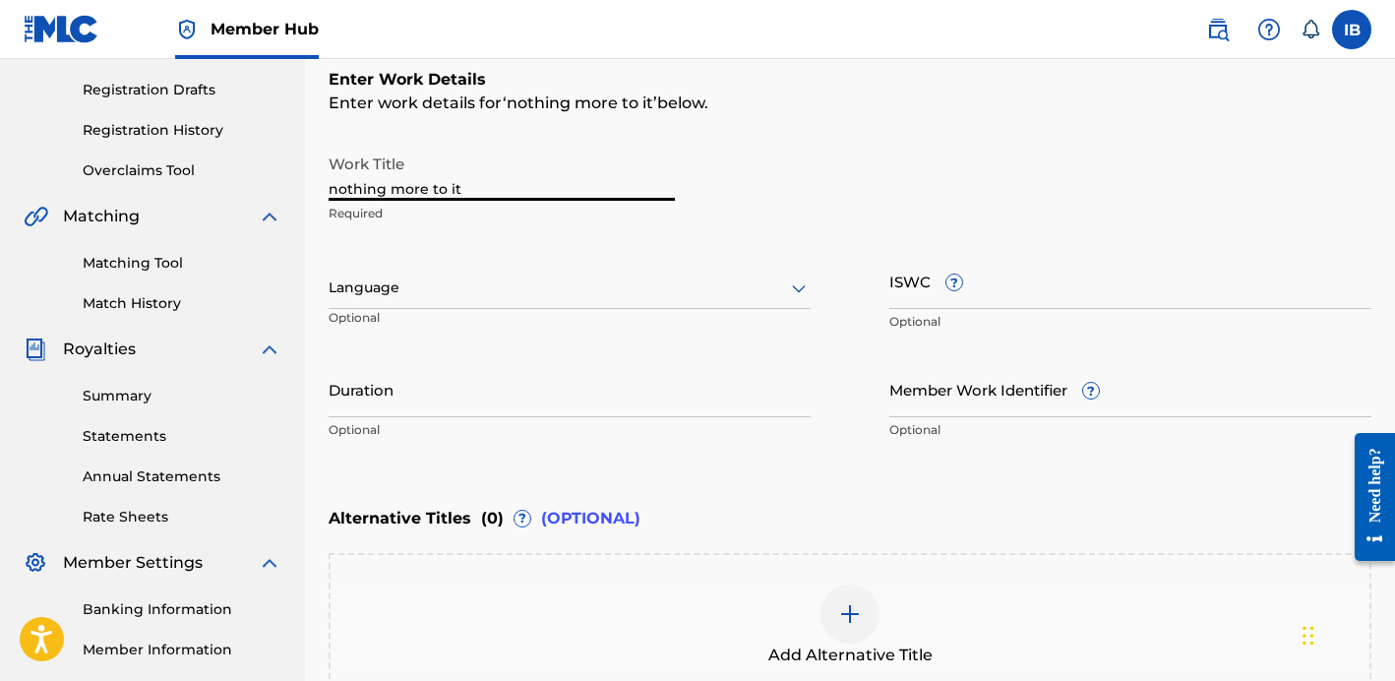
drag, startPoint x: 513, startPoint y: 182, endPoint x: 282, endPoint y: 174, distance: 231.3
click at [282, 174] on main "[PERSON_NAME] Summary Catalog Works Registration Claiming Tool Individual Regis…" at bounding box center [697, 277] width 1395 height 1079
type input "Nothing More to It"
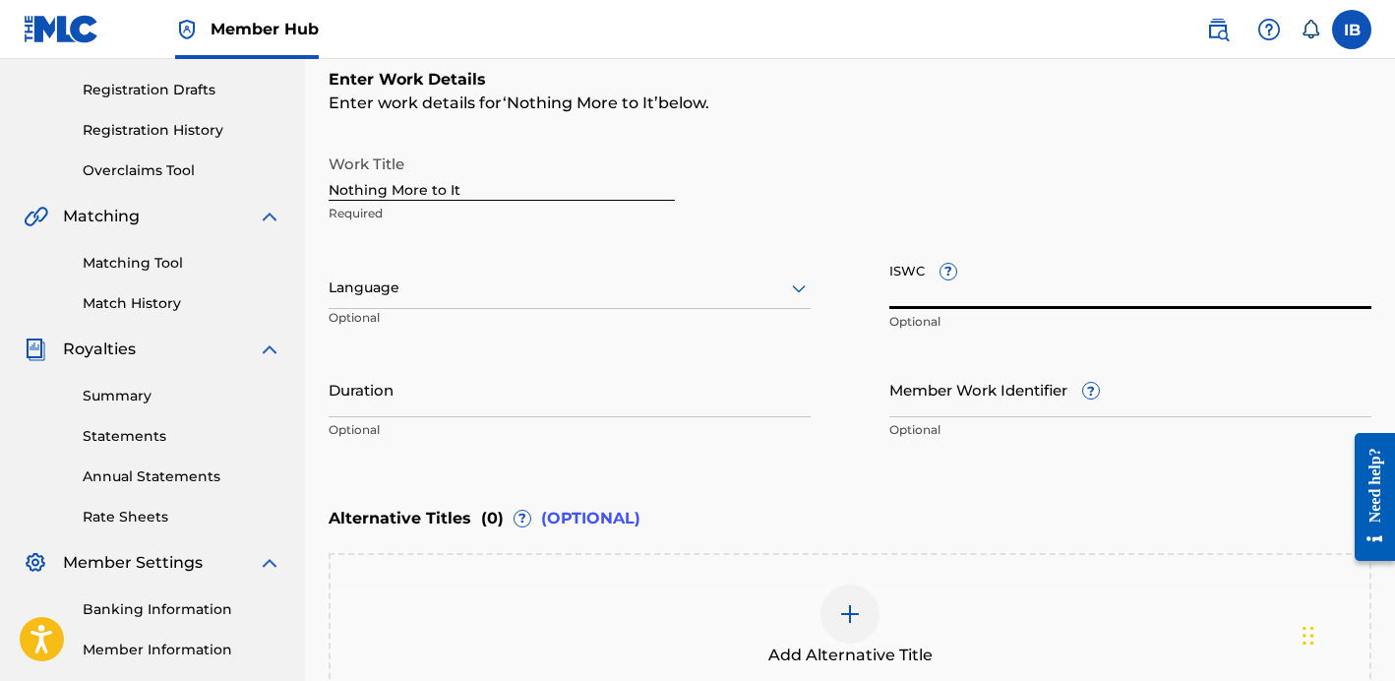
click at [958, 297] on input "ISWC ?" at bounding box center [1130, 281] width 482 height 56
paste input "T-334.955.225-2"
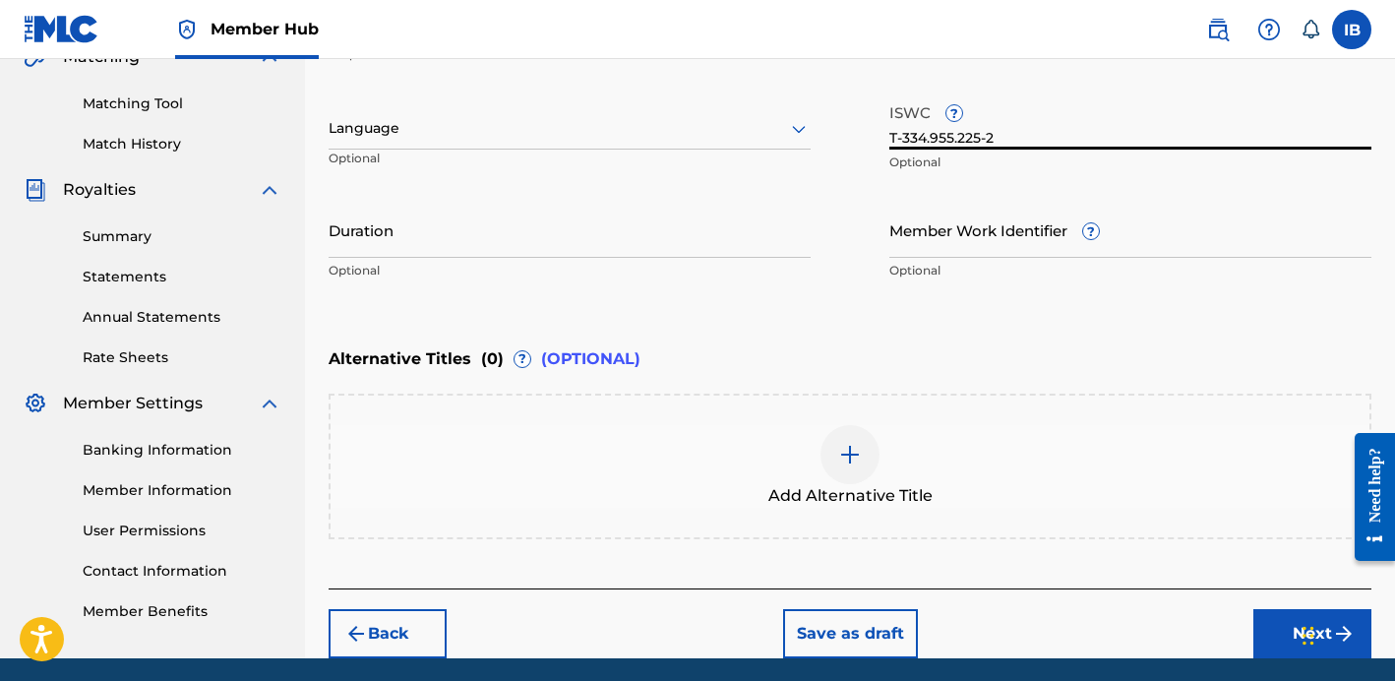
scroll to position [489, 0]
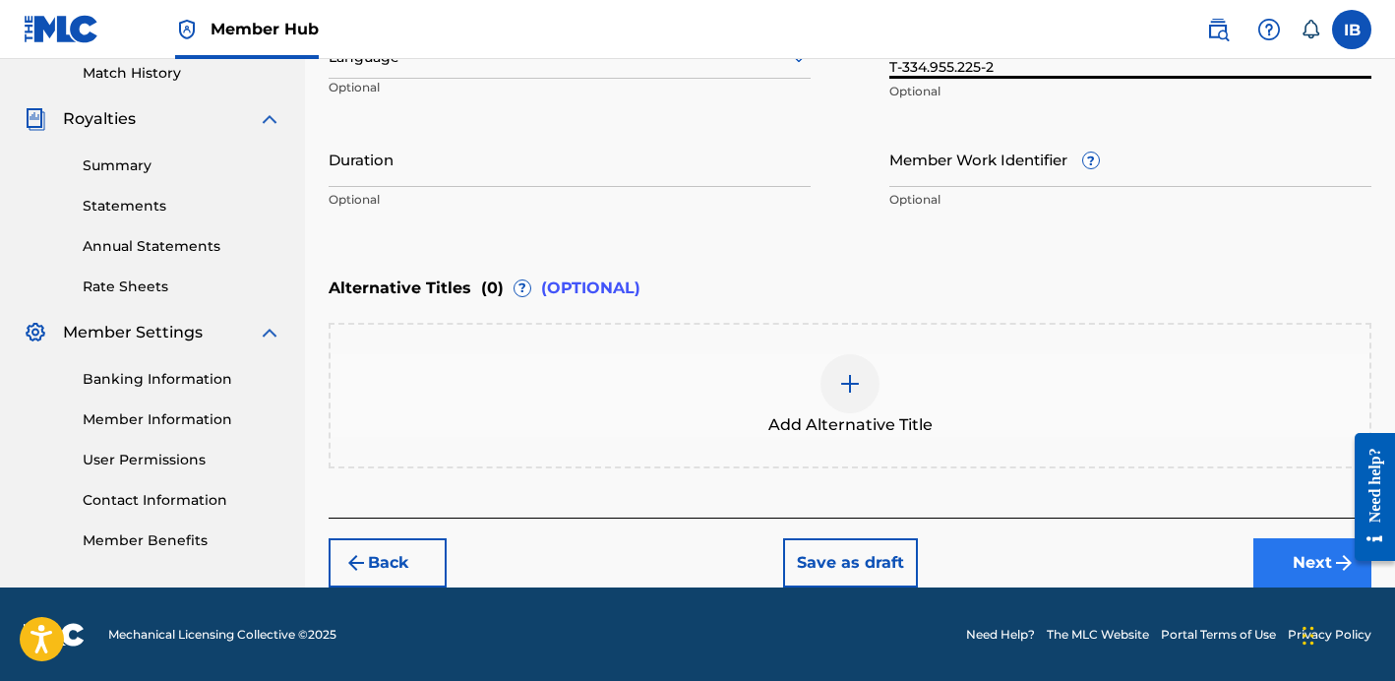
type input "T-334.955.225-2"
click at [1276, 551] on button "Next" at bounding box center [1312, 562] width 118 height 49
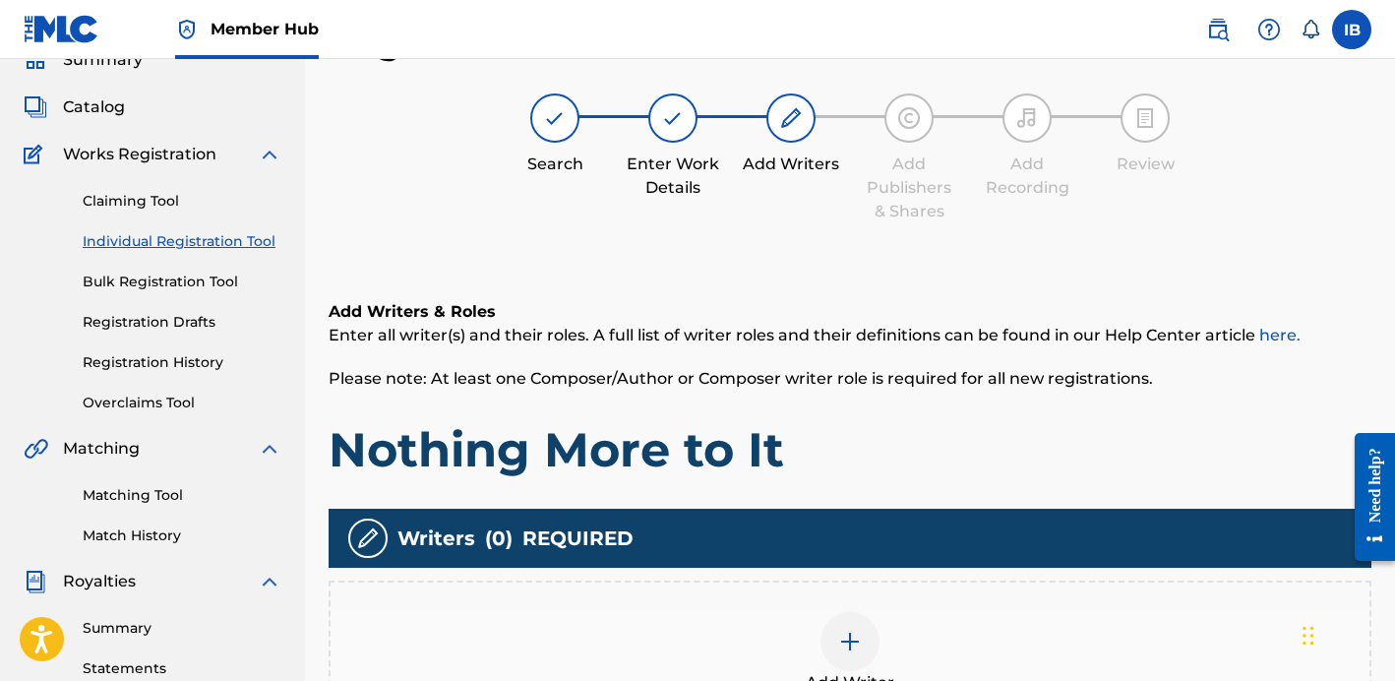
scroll to position [414, 0]
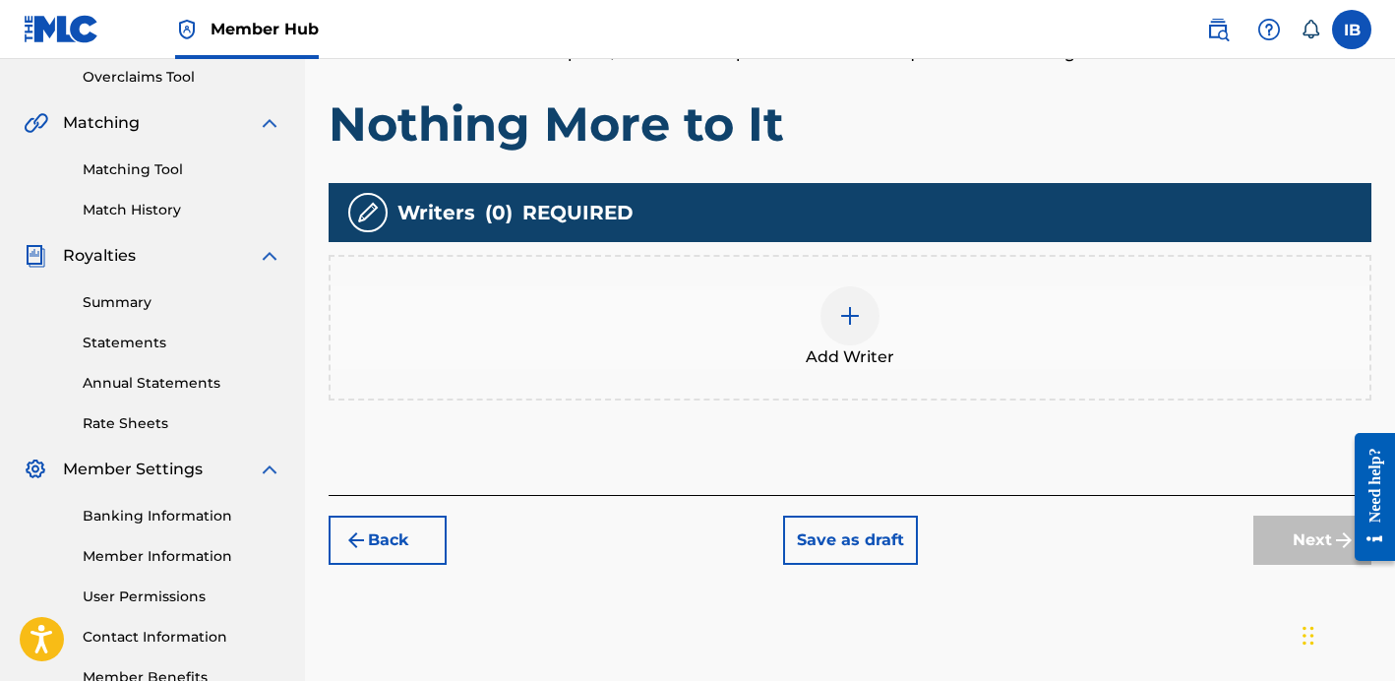
click at [838, 327] on div at bounding box center [849, 315] width 59 height 59
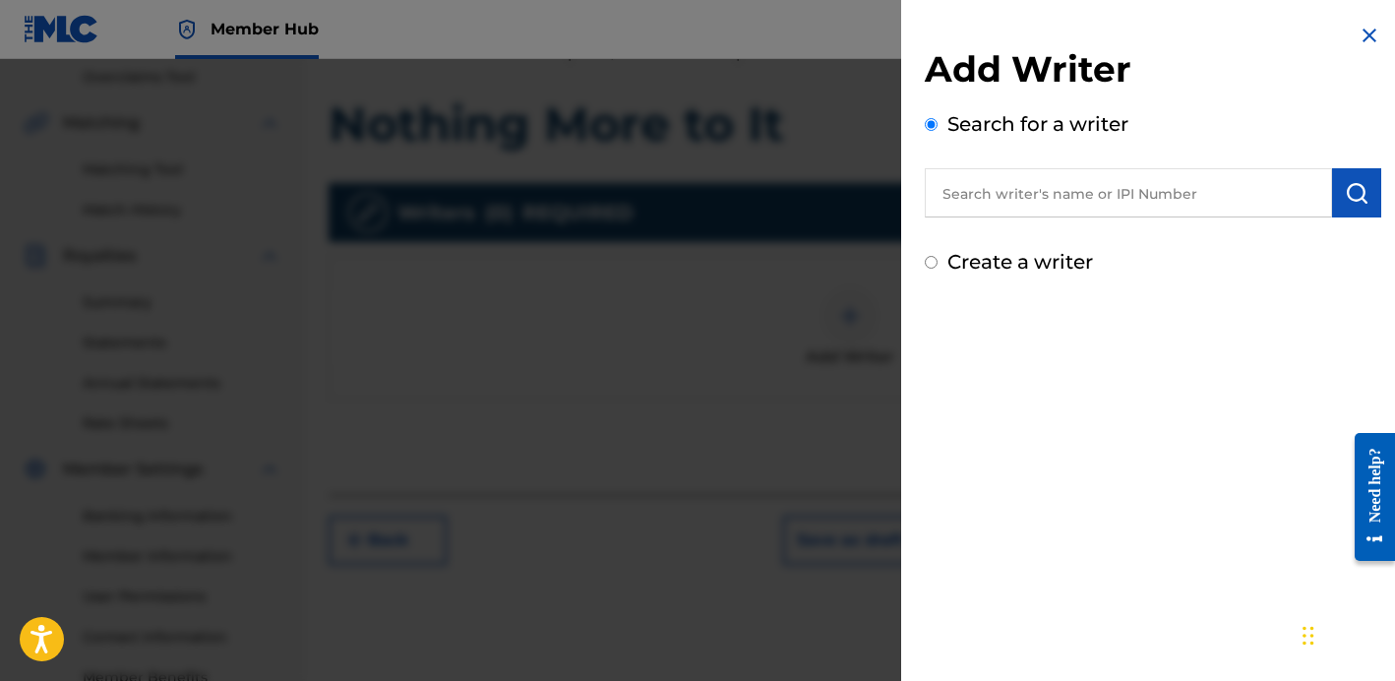
click at [994, 200] on input "text" at bounding box center [1128, 192] width 407 height 49
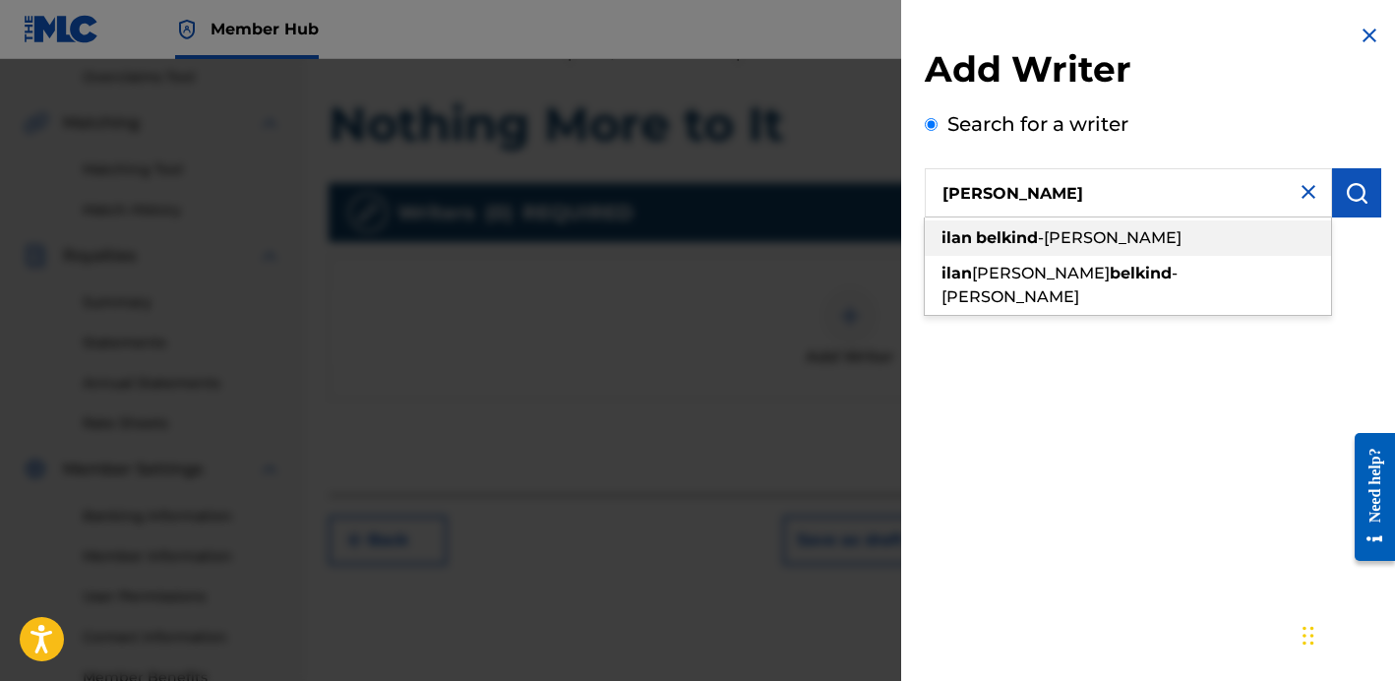
click at [1014, 240] on strong "belkind" at bounding box center [1007, 237] width 62 height 19
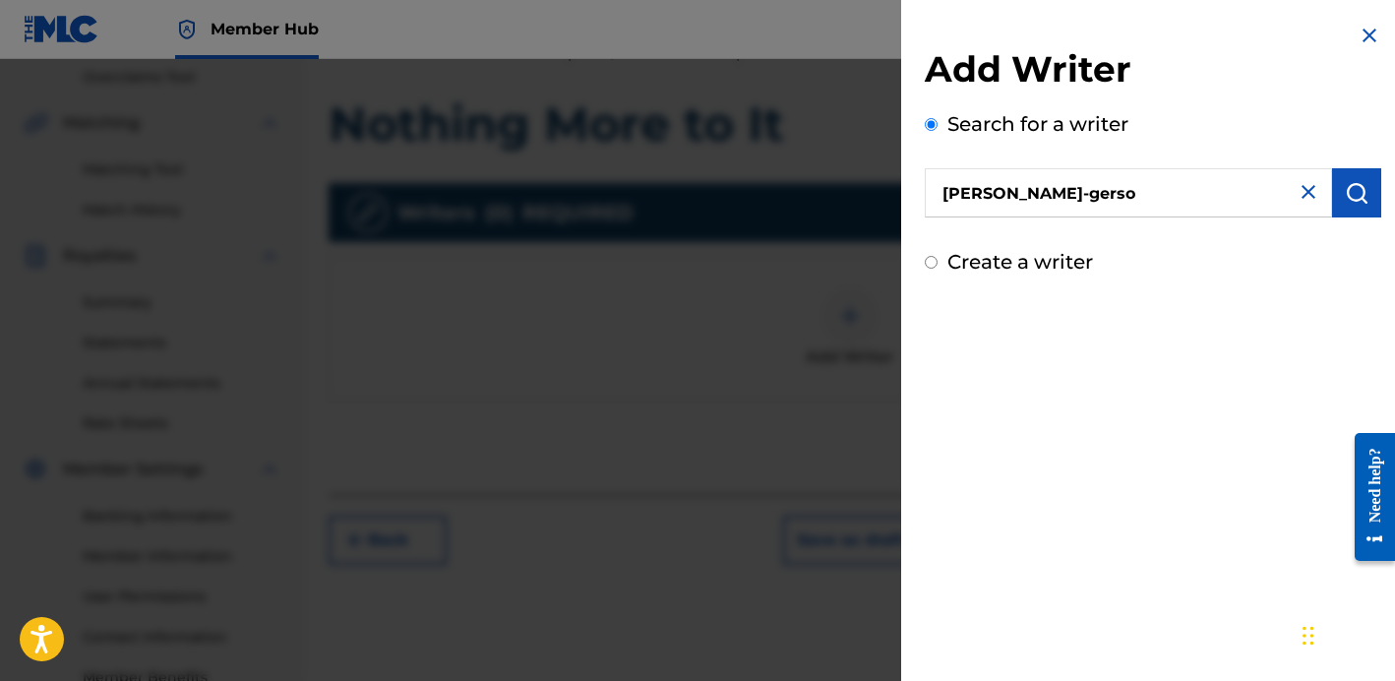
type input "[PERSON_NAME]"
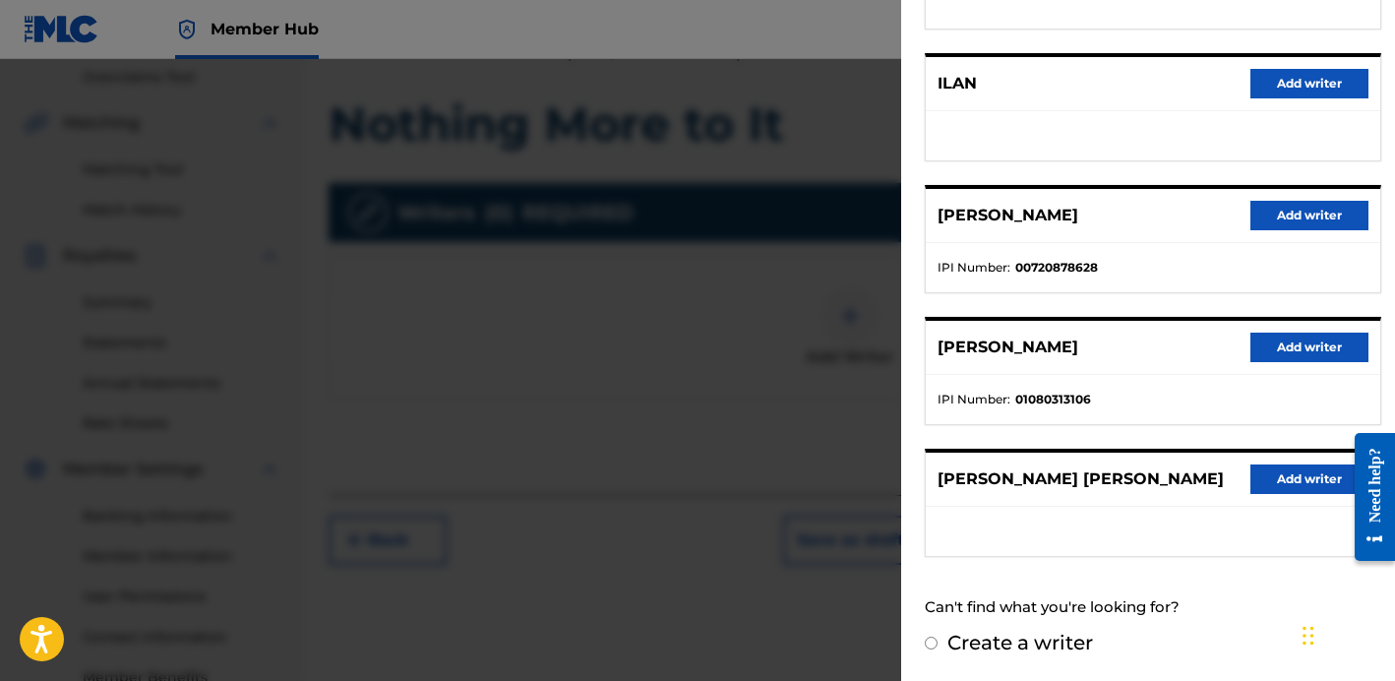
scroll to position [337, 0]
click at [1284, 342] on button "Add writer" at bounding box center [1309, 348] width 118 height 30
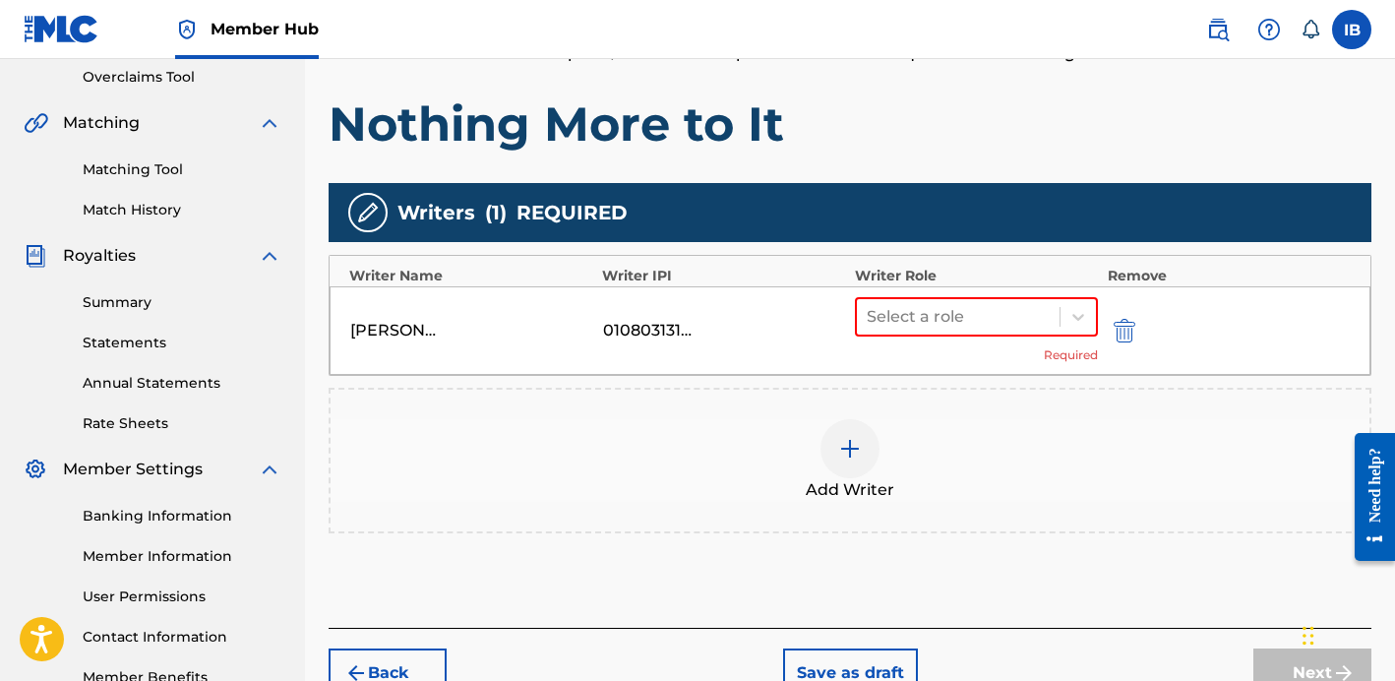
scroll to position [486, 0]
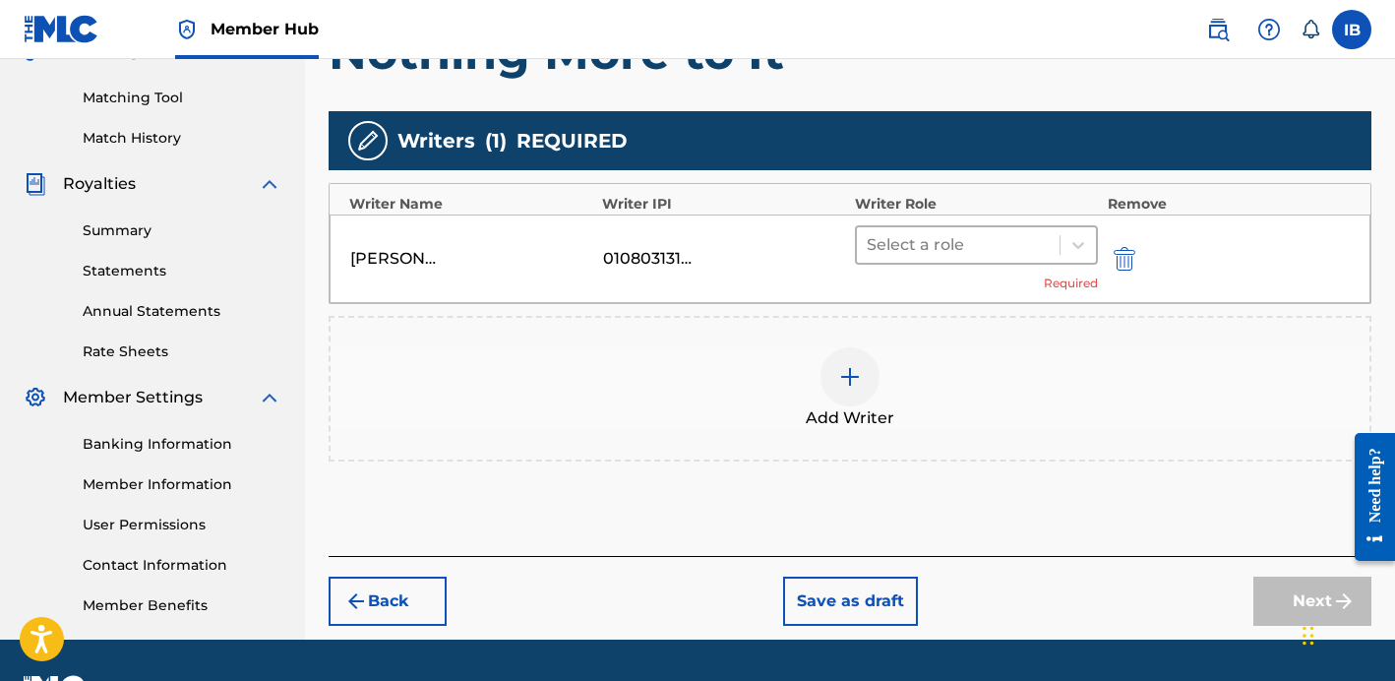
click at [1028, 244] on div at bounding box center [958, 245] width 183 height 28
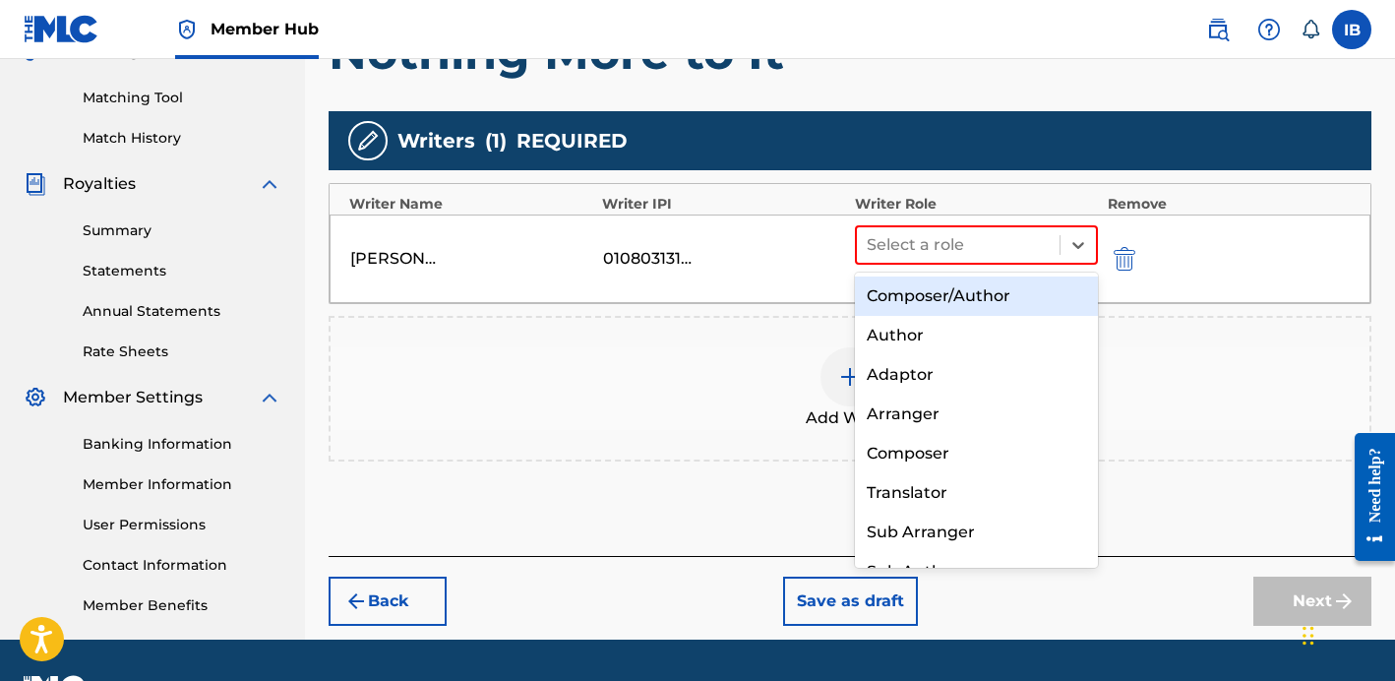
click at [957, 305] on div "Composer/Author" at bounding box center [976, 295] width 243 height 39
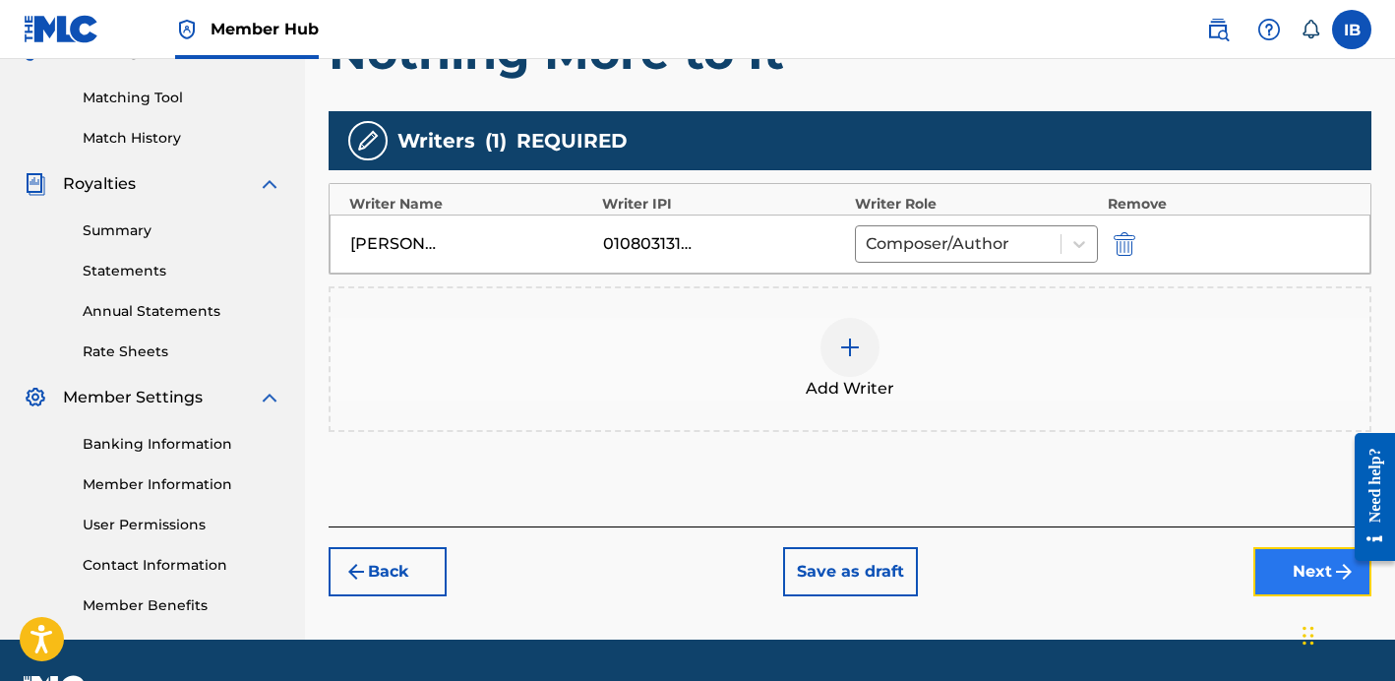
click at [1259, 572] on button "Next" at bounding box center [1312, 571] width 118 height 49
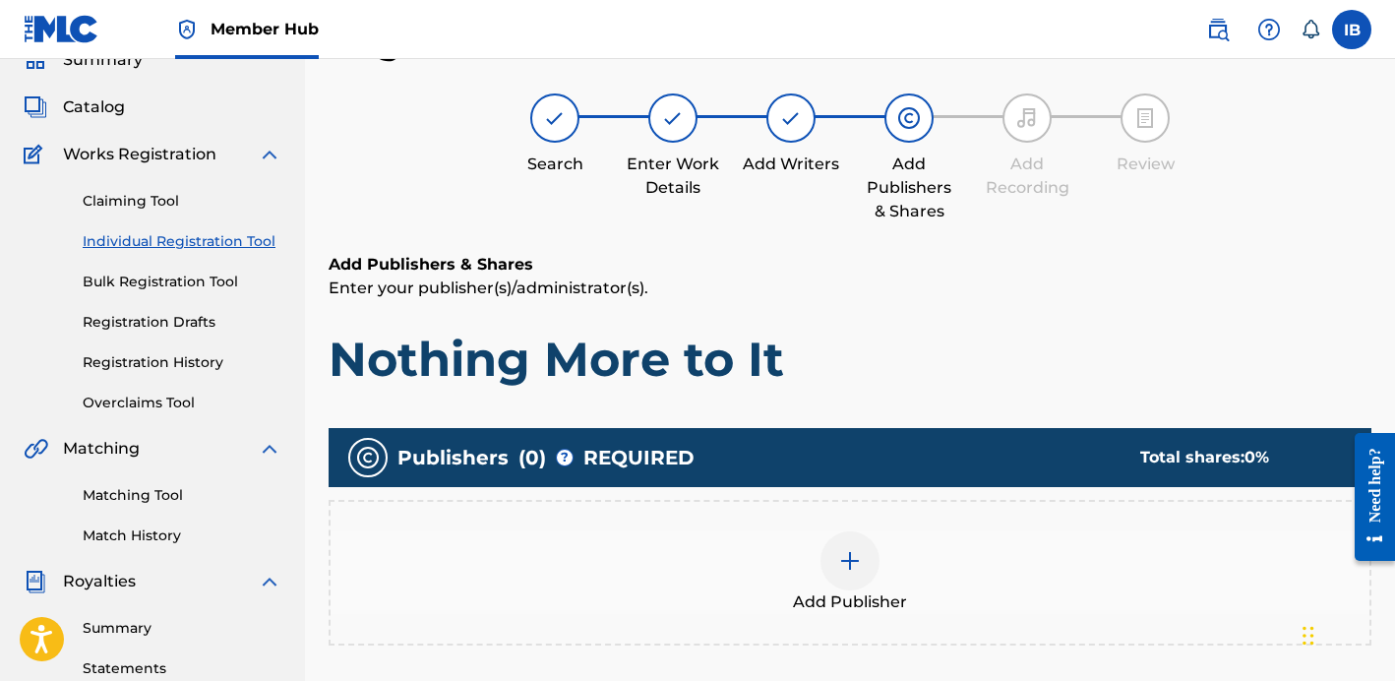
scroll to position [246, 0]
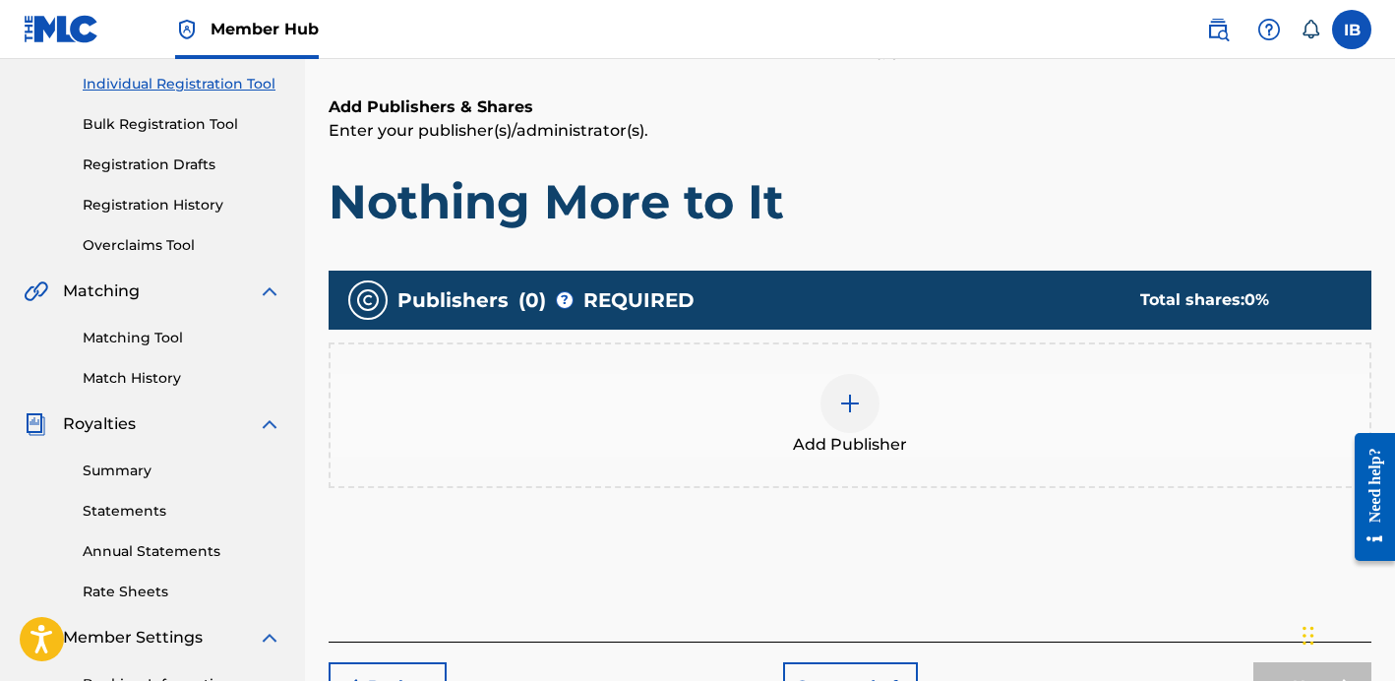
click at [827, 374] on div "Add Publisher" at bounding box center [849, 415] width 1039 height 83
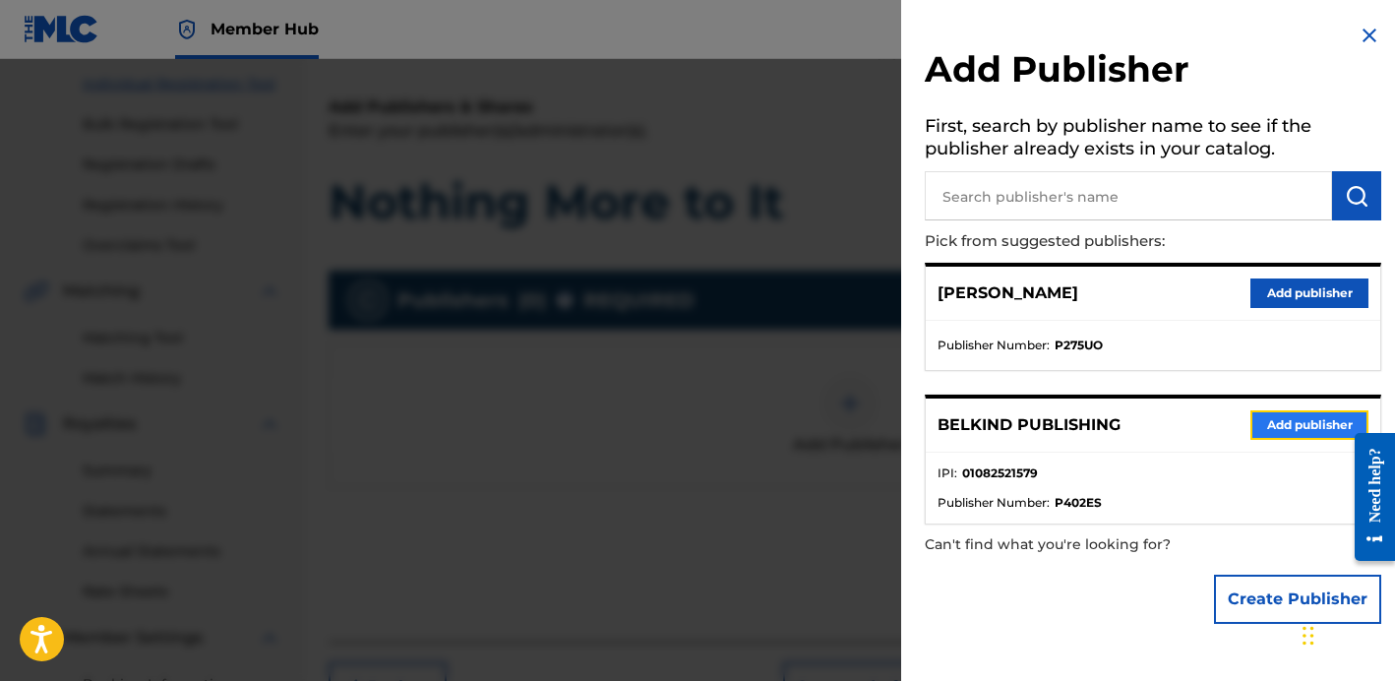
click at [1312, 419] on button "Add publisher" at bounding box center [1309, 425] width 118 height 30
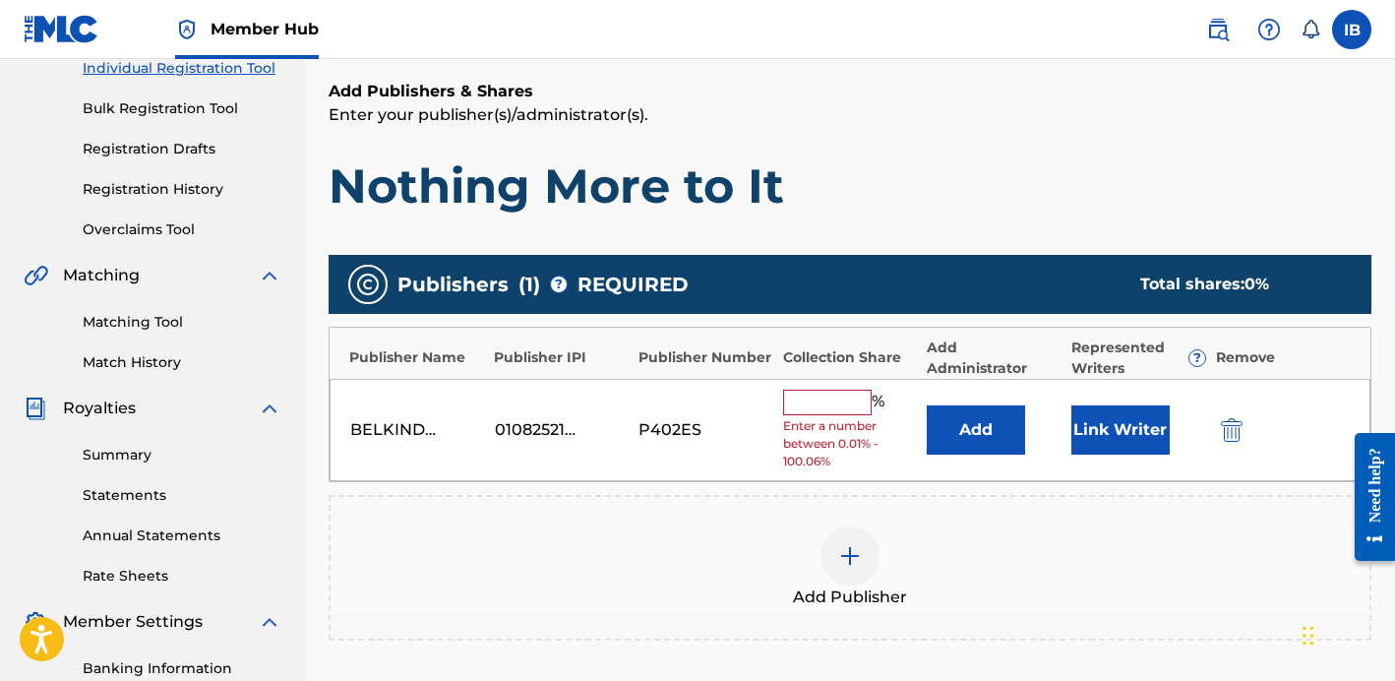
scroll to position [267, 0]
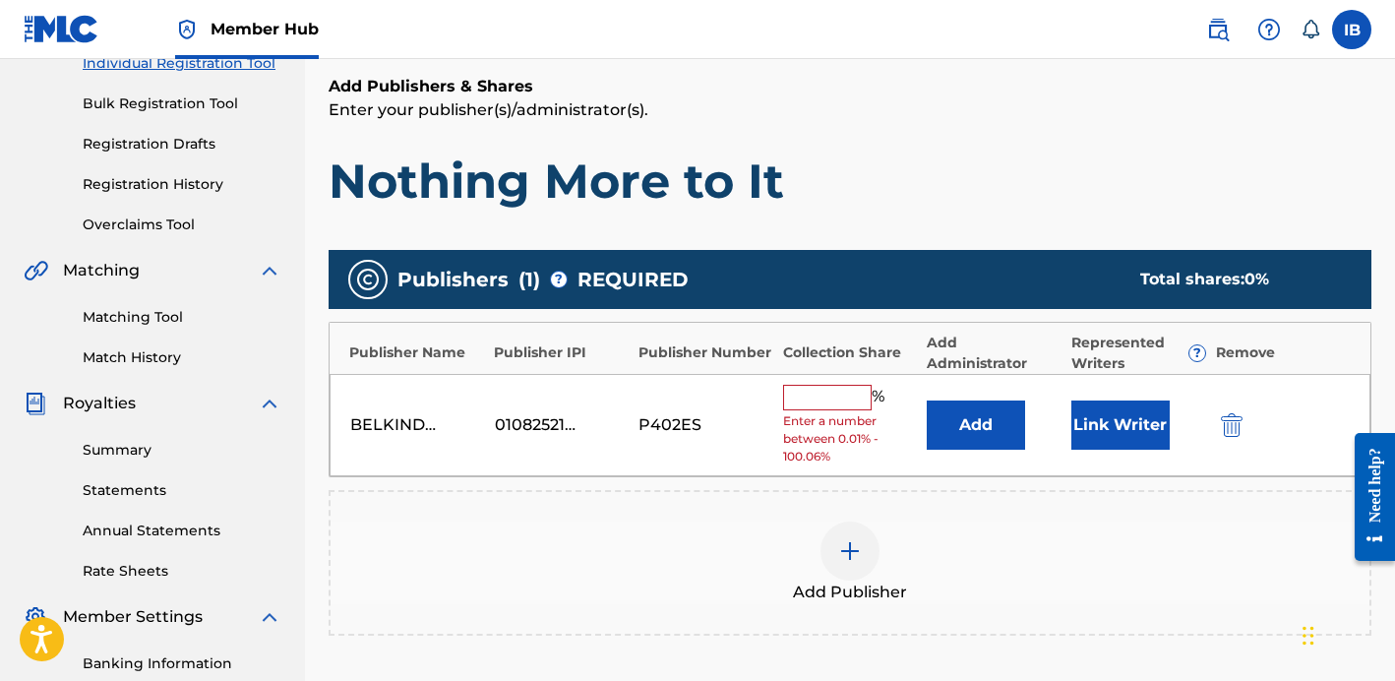
click at [855, 403] on input "text" at bounding box center [827, 398] width 89 height 26
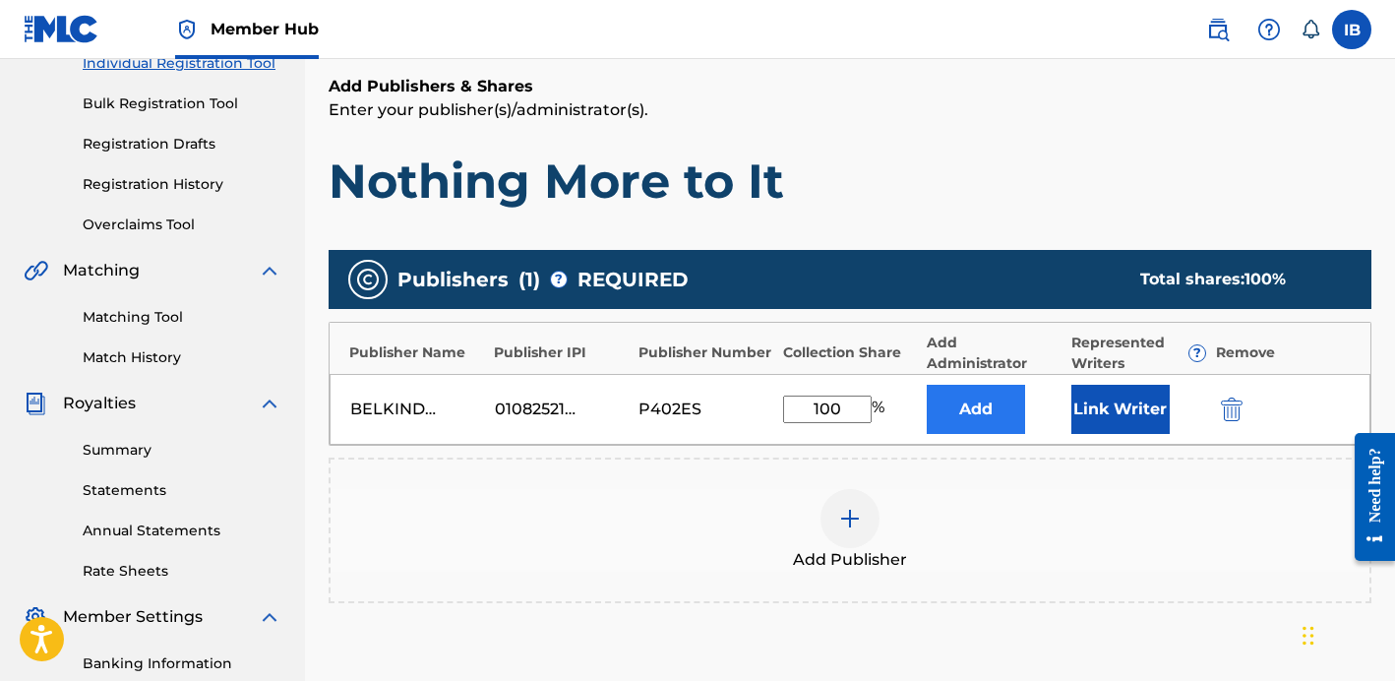
type input "100"
click at [998, 404] on button "Add" at bounding box center [976, 409] width 98 height 49
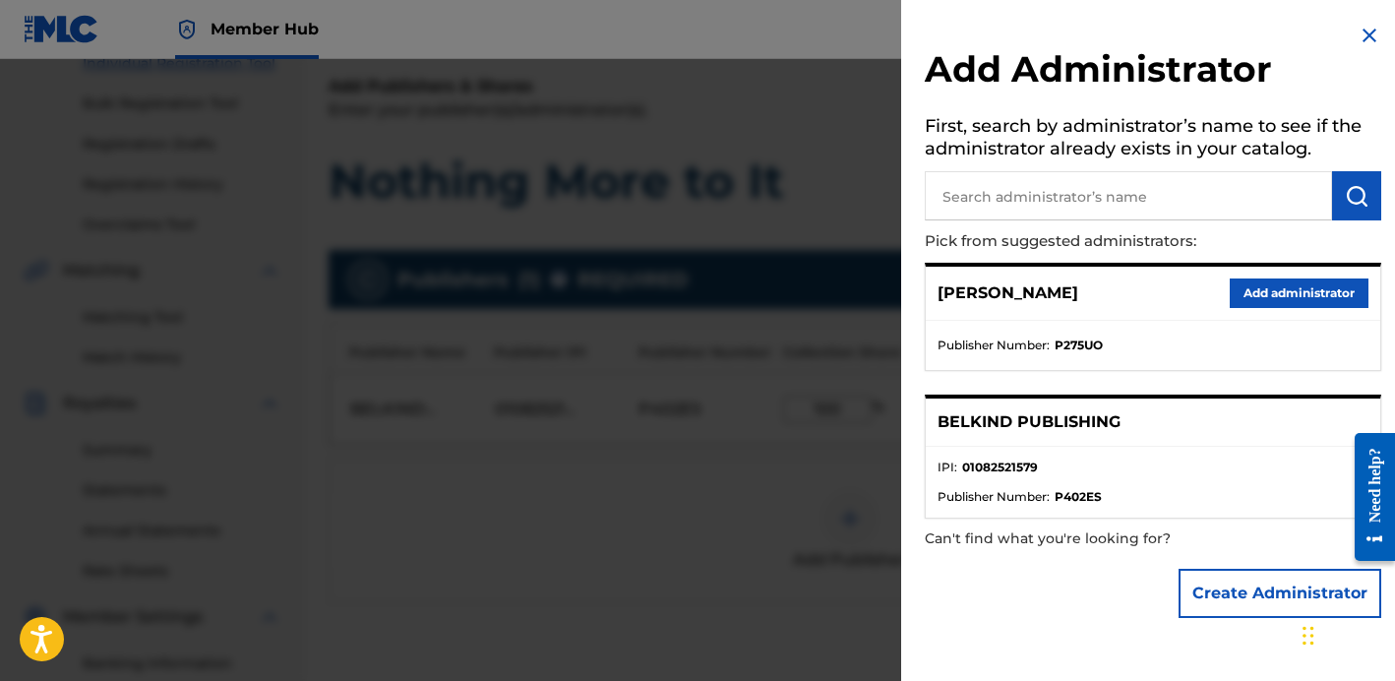
click at [1359, 43] on img at bounding box center [1369, 36] width 24 height 24
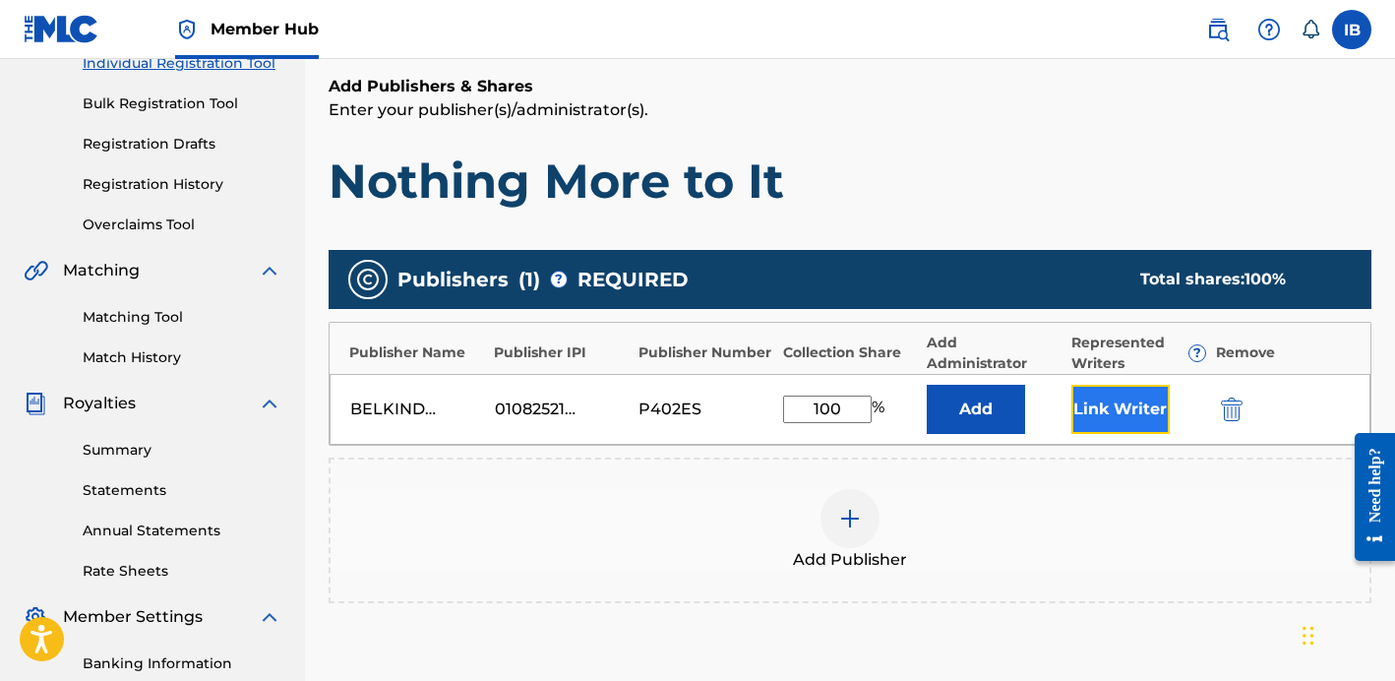
click at [1101, 406] on button "Link Writer" at bounding box center [1120, 409] width 98 height 49
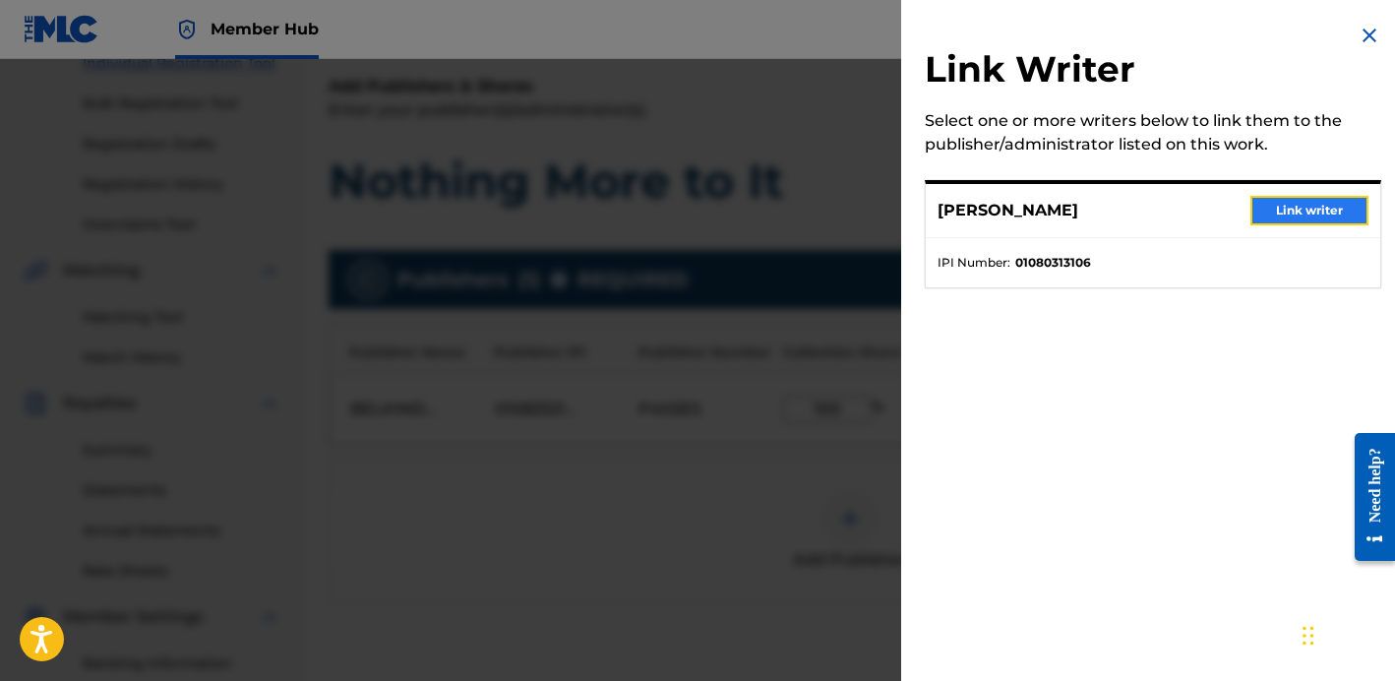
click at [1290, 199] on button "Link writer" at bounding box center [1309, 211] width 118 height 30
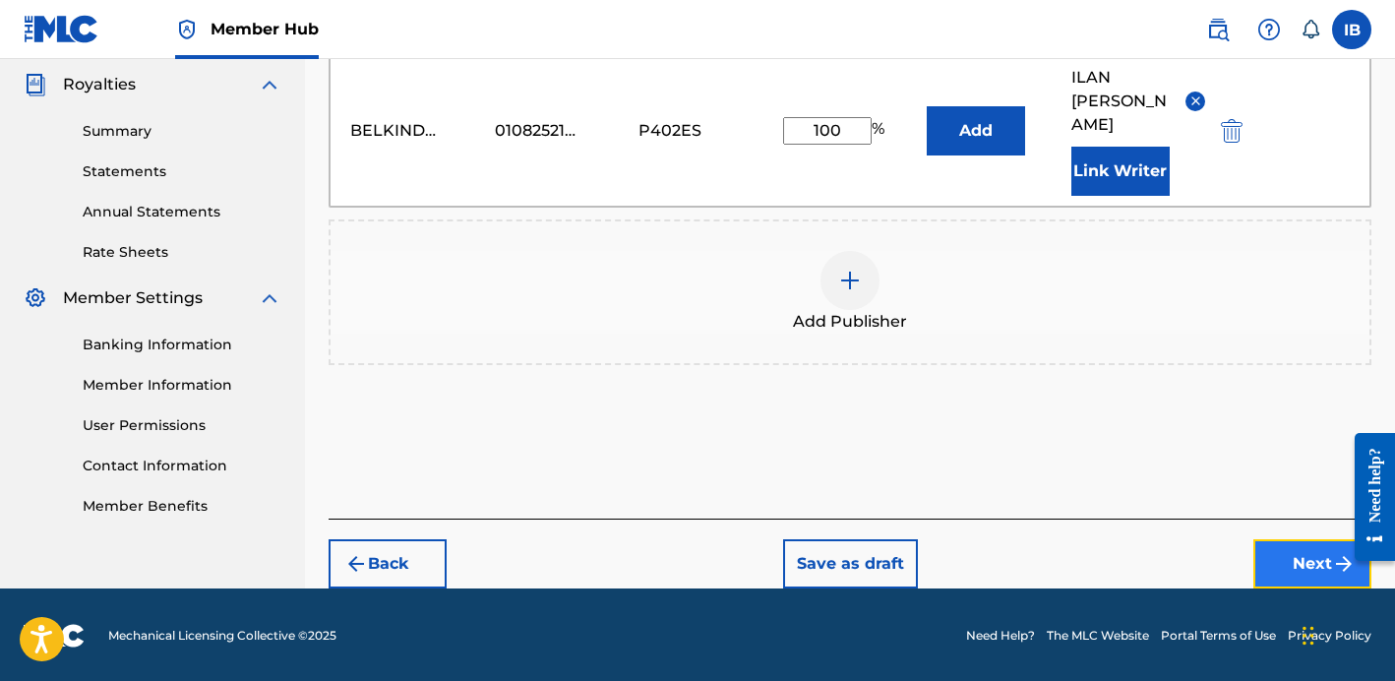
click at [1273, 561] on button "Next" at bounding box center [1312, 563] width 118 height 49
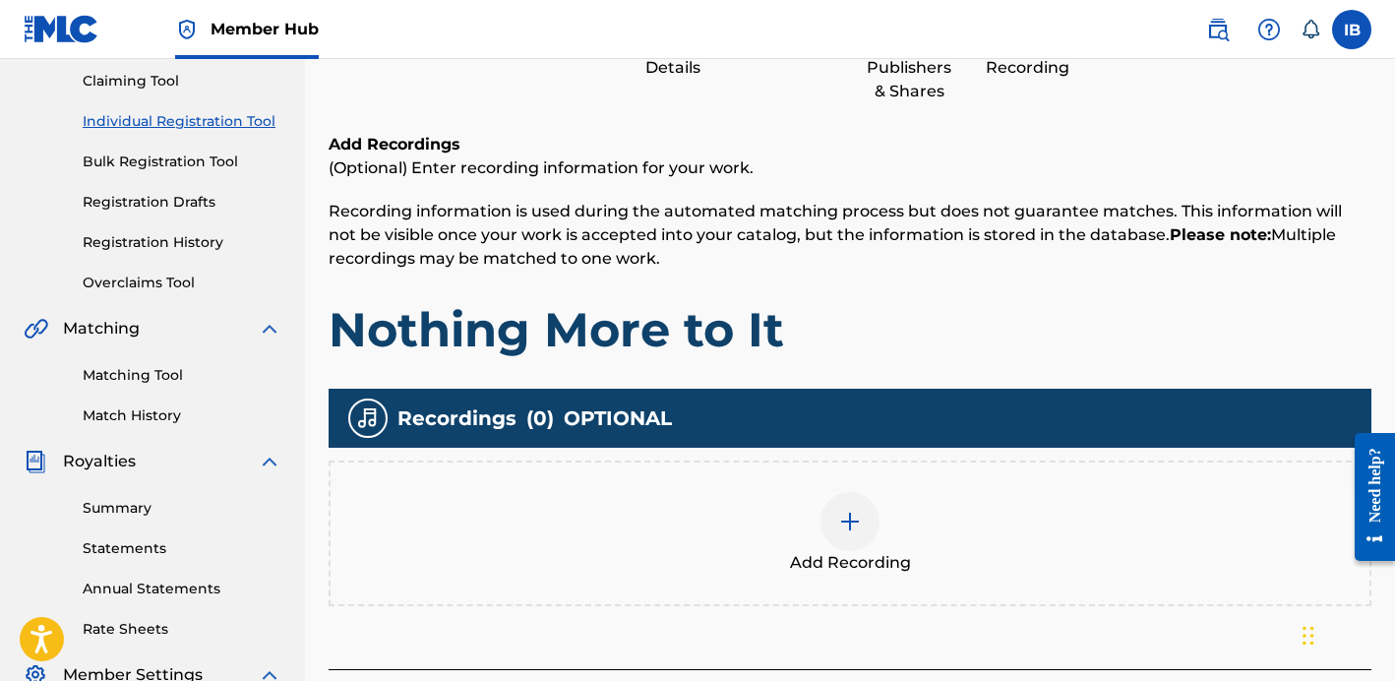
scroll to position [270, 0]
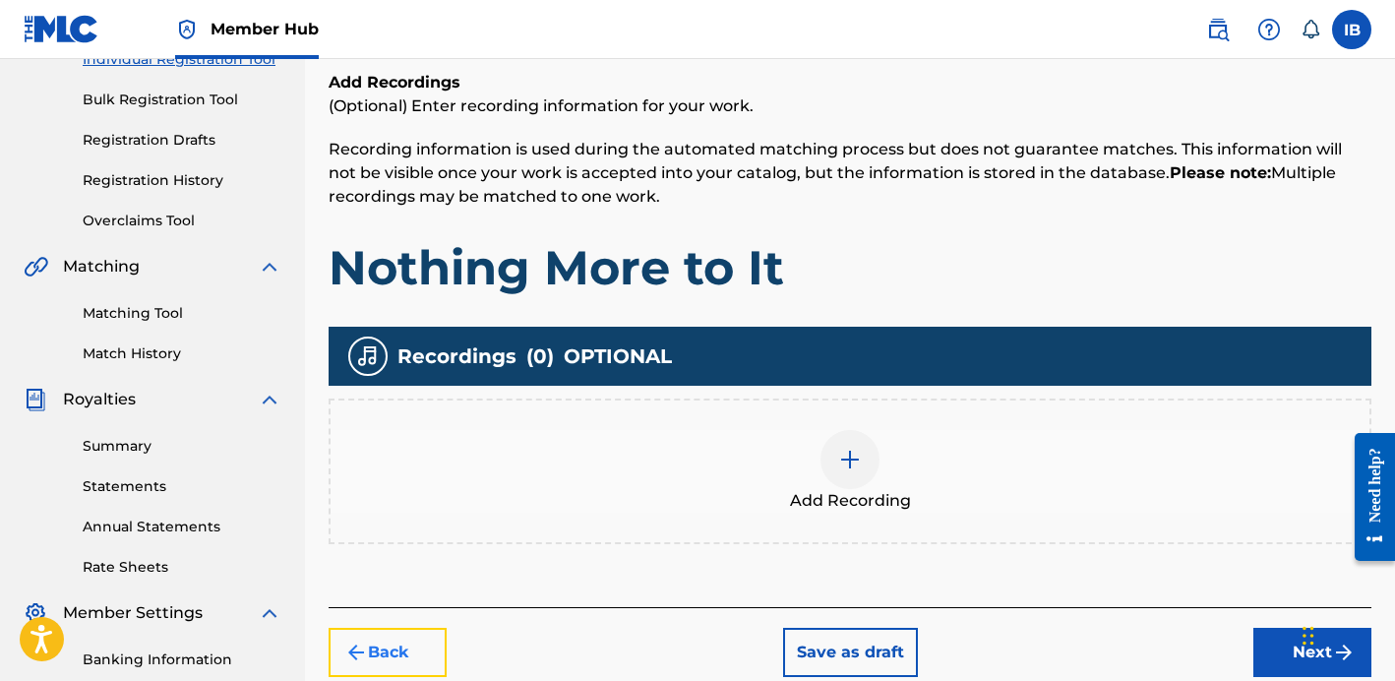
click at [439, 632] on button "Back" at bounding box center [388, 652] width 118 height 49
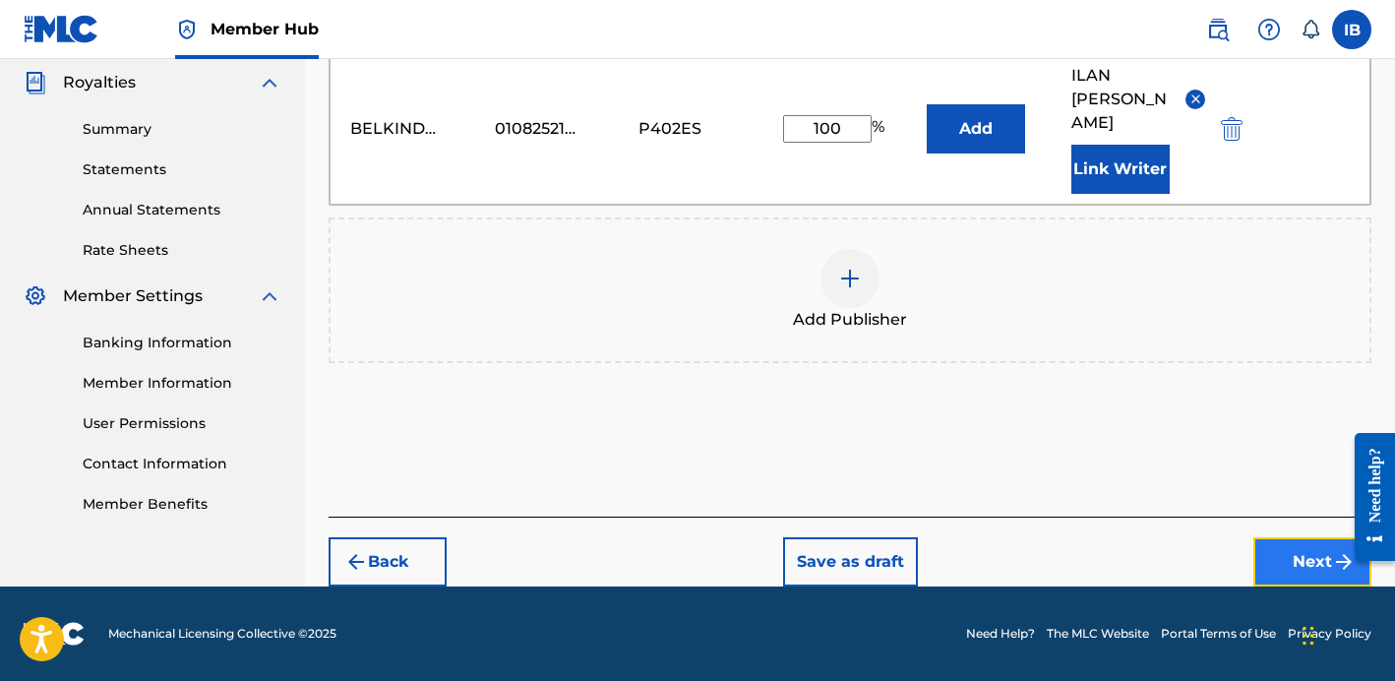
click at [1283, 553] on button "Next" at bounding box center [1312, 561] width 118 height 49
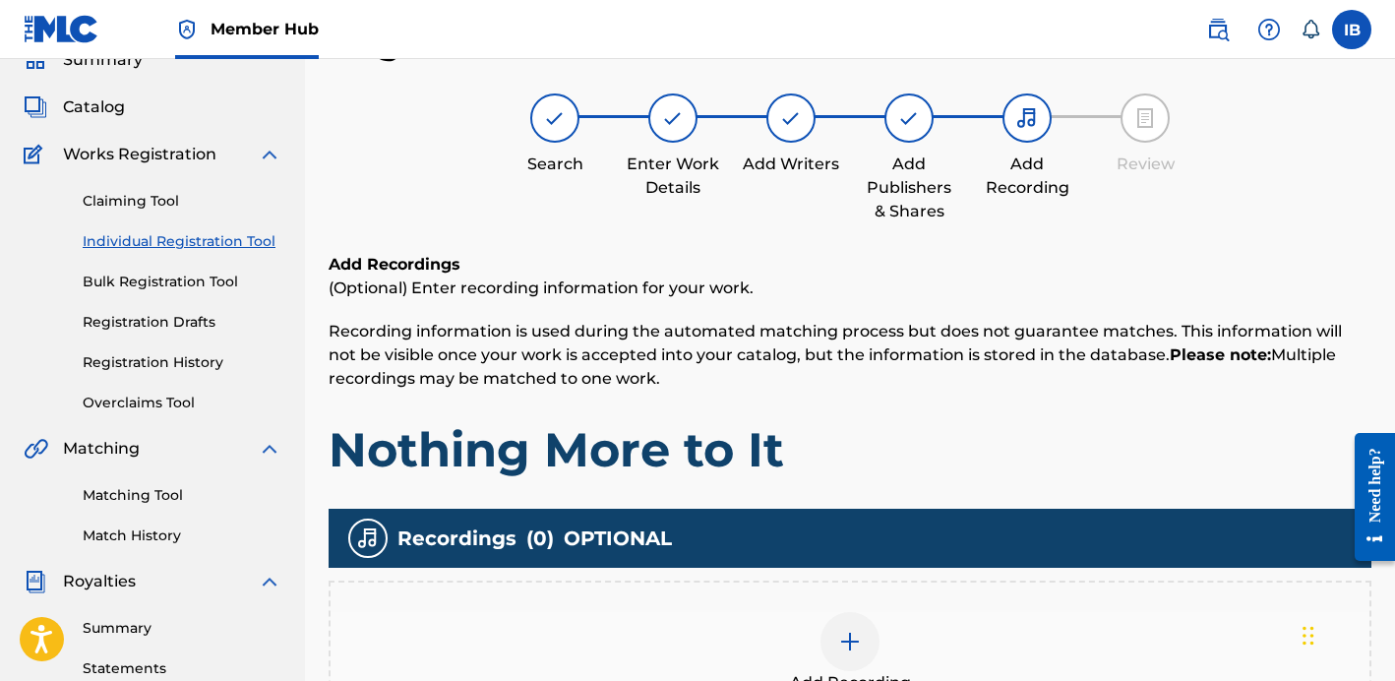
scroll to position [226, 0]
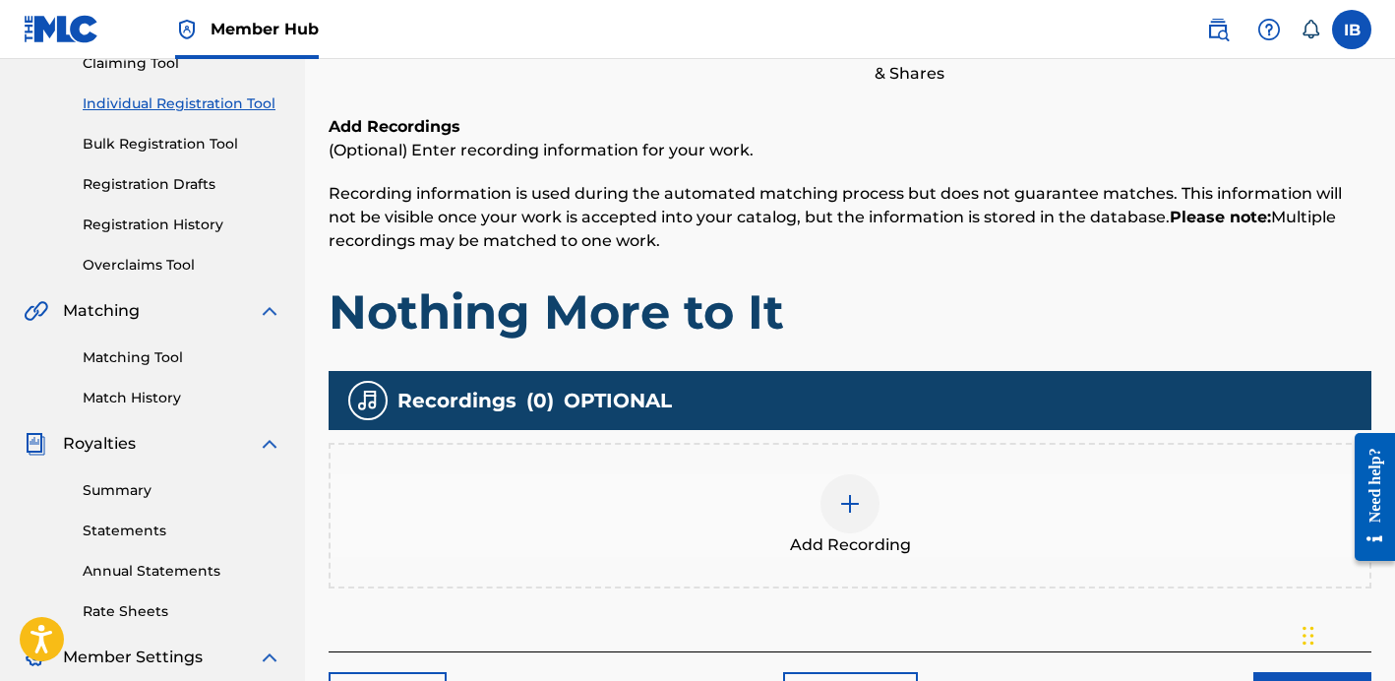
click at [826, 478] on div "Add Recording" at bounding box center [849, 515] width 1039 height 83
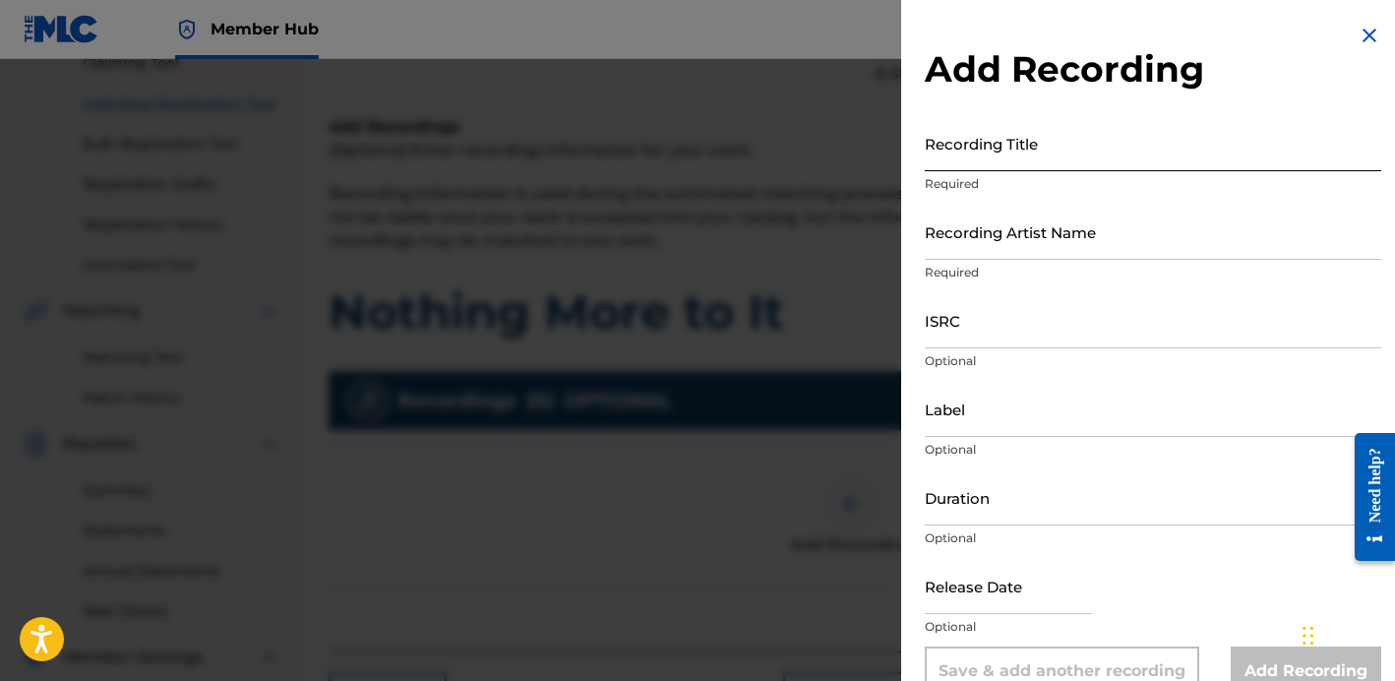
click at [1086, 159] on input "Recording Title" at bounding box center [1153, 143] width 456 height 56
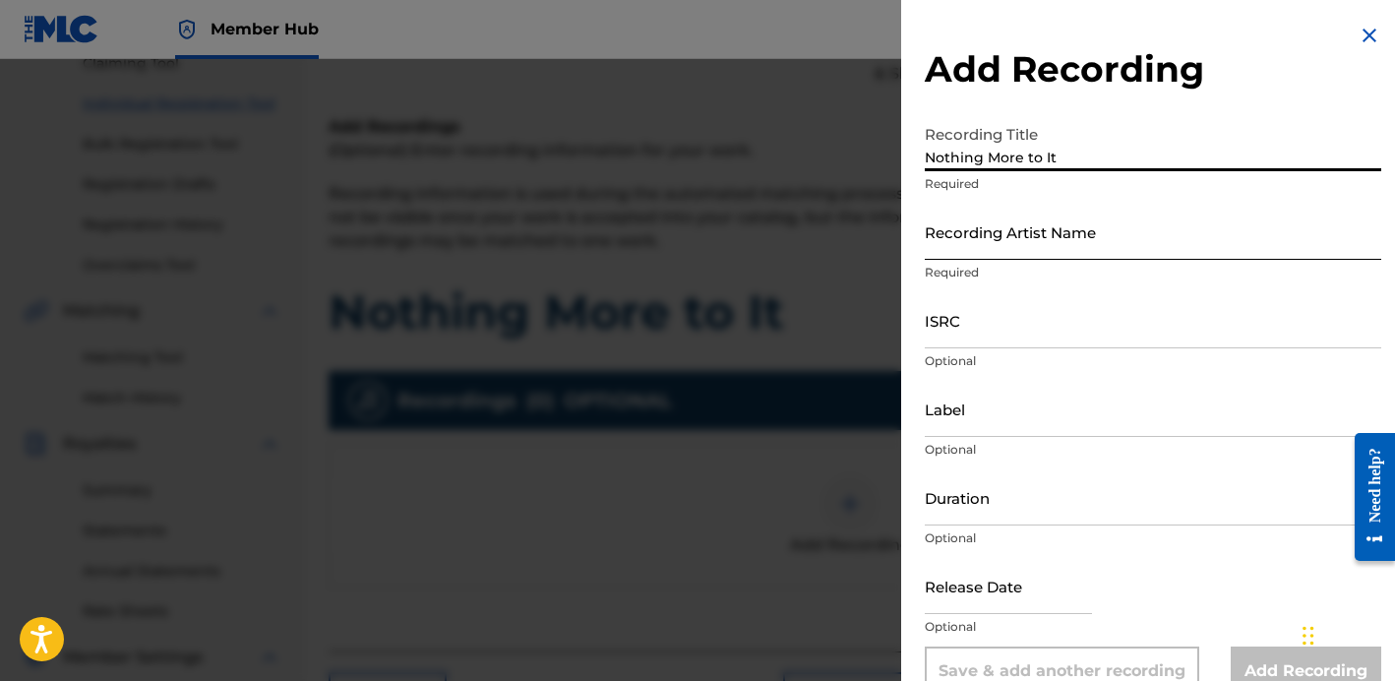
type input "Nothing More to It"
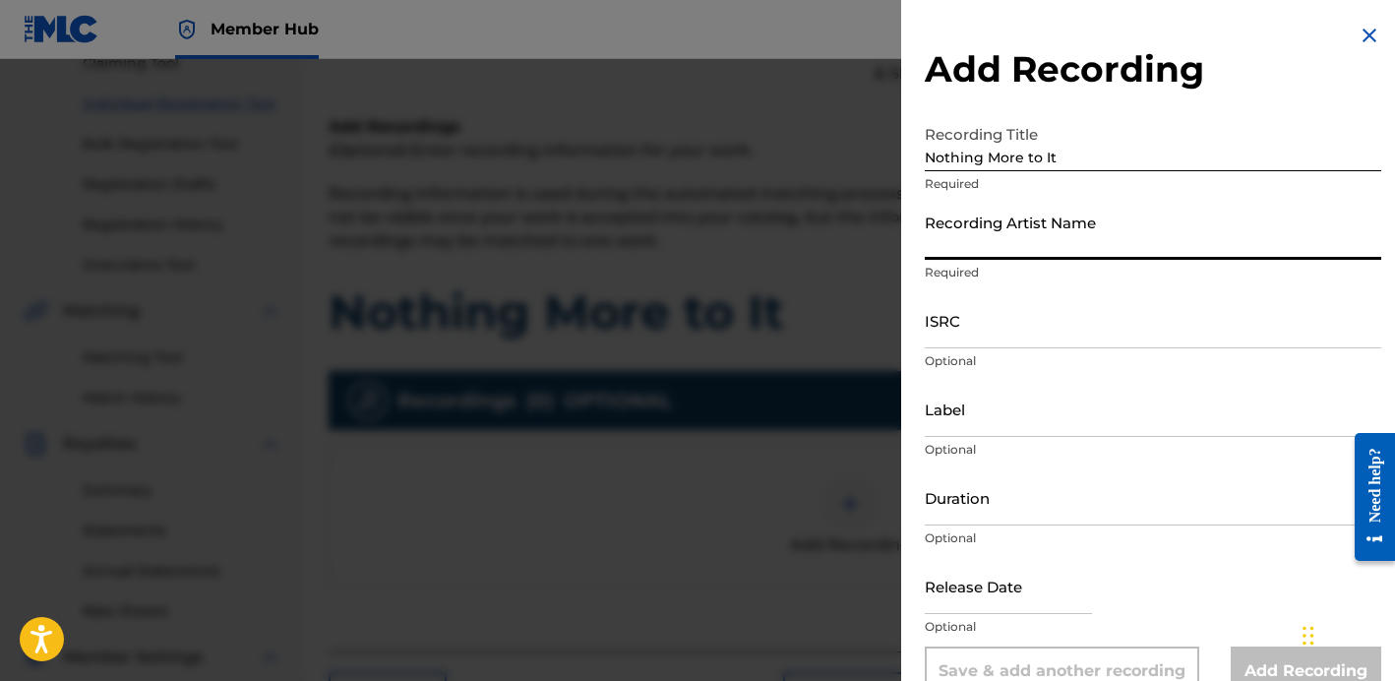
click at [1011, 225] on input "Recording Artist Name" at bounding box center [1153, 232] width 456 height 56
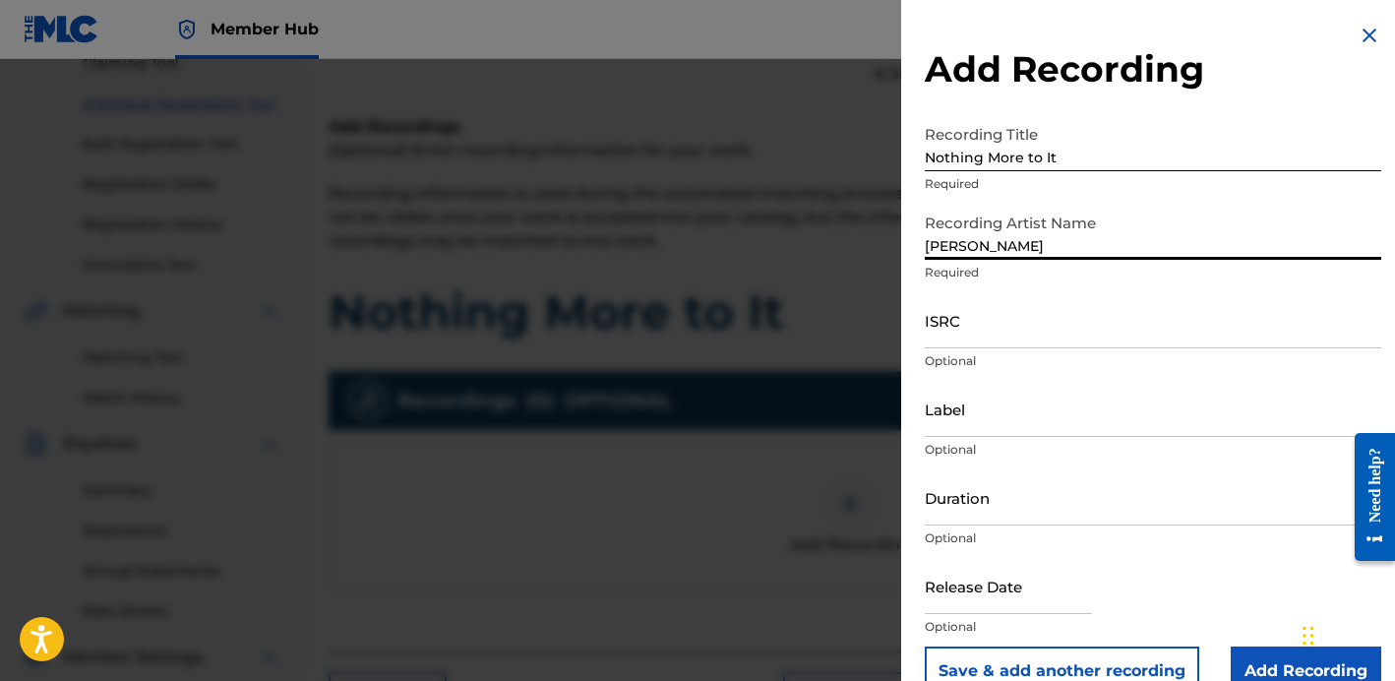
type input "[PERSON_NAME]"
click at [1013, 341] on input "ISRC" at bounding box center [1153, 320] width 456 height 56
paste input "QZHN62531908"
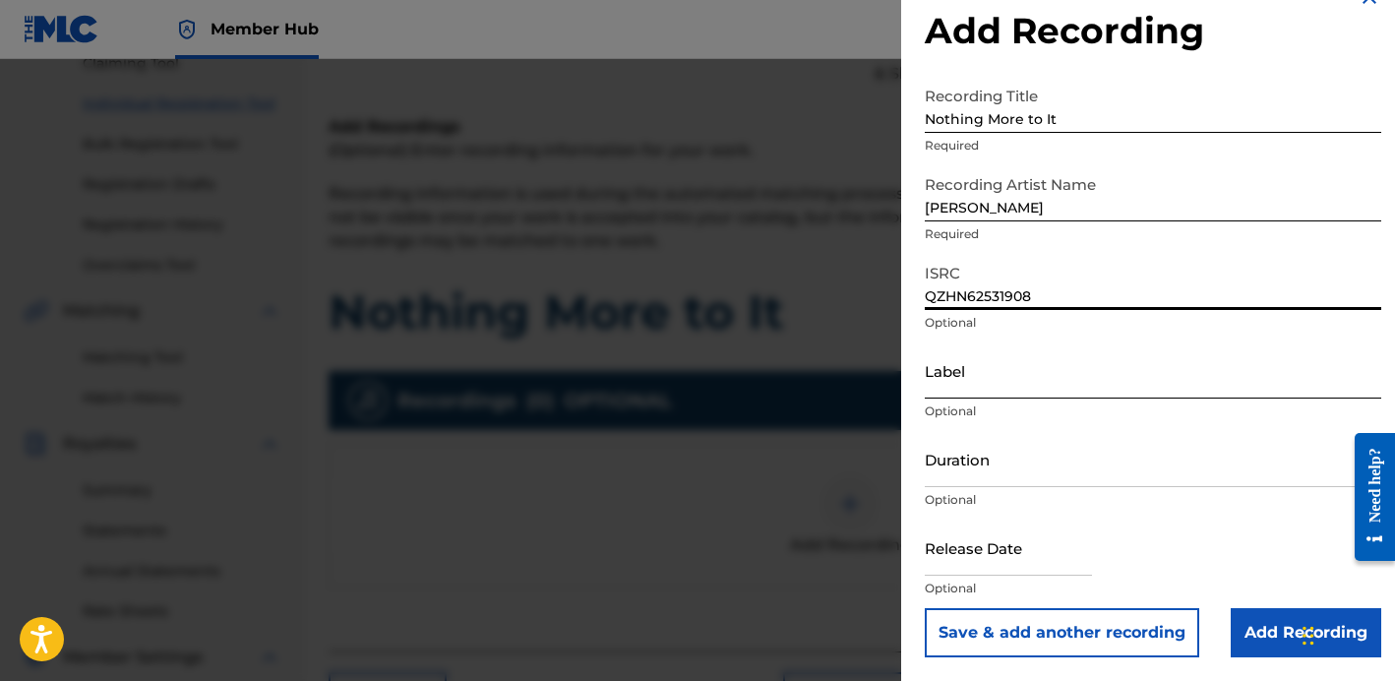
scroll to position [281, 0]
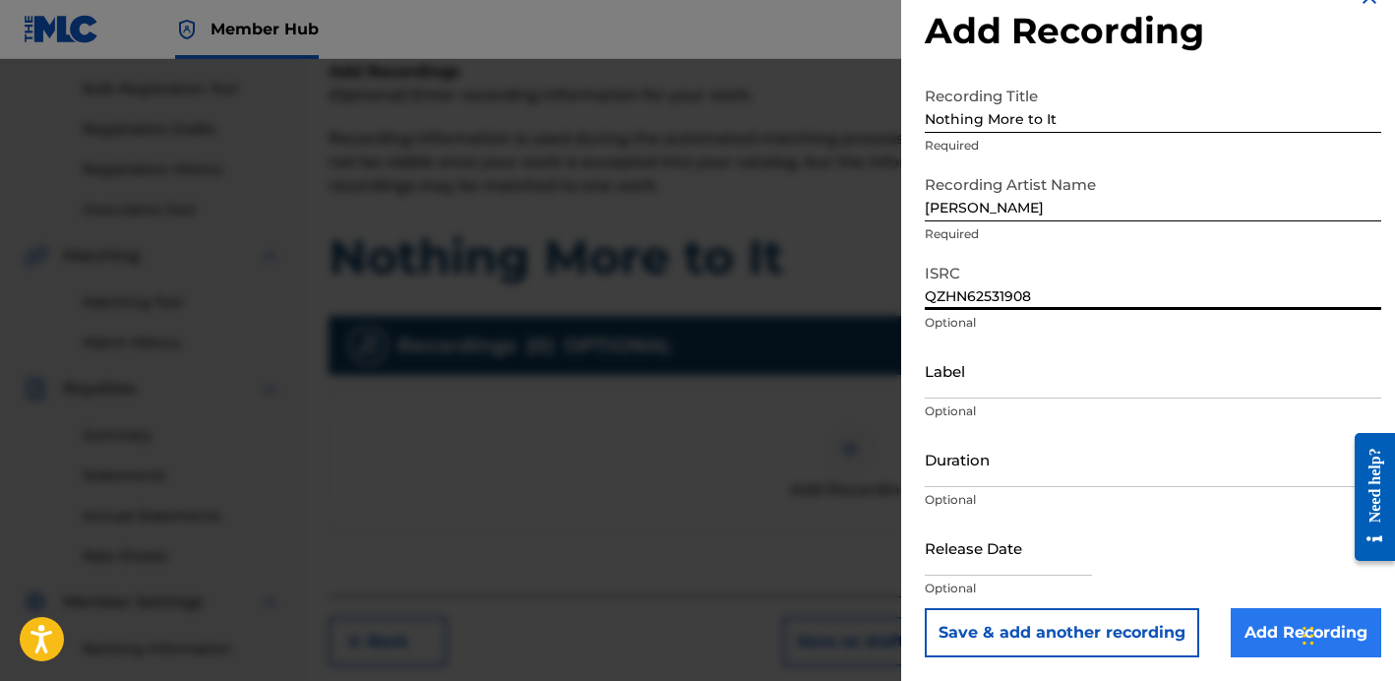
type input "QZHN62531908"
click at [1243, 624] on input "Add Recording" at bounding box center [1305, 632] width 150 height 49
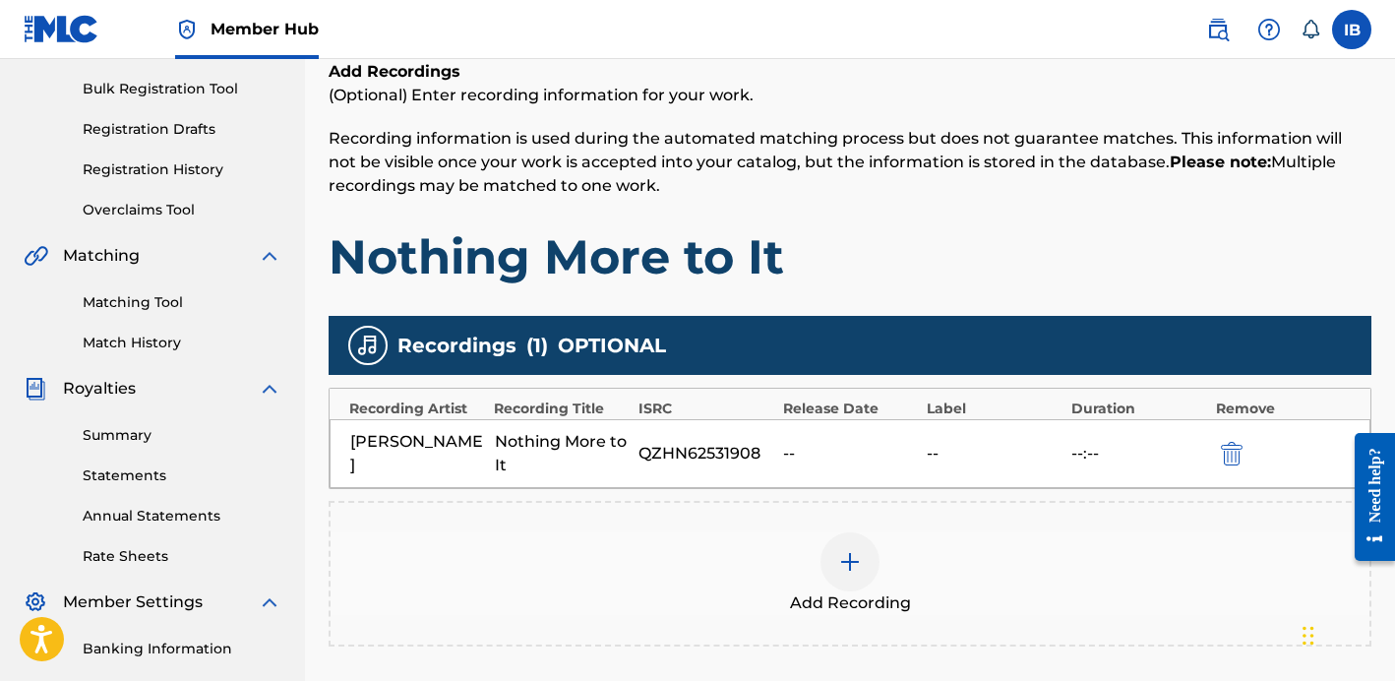
scroll to position [443, 0]
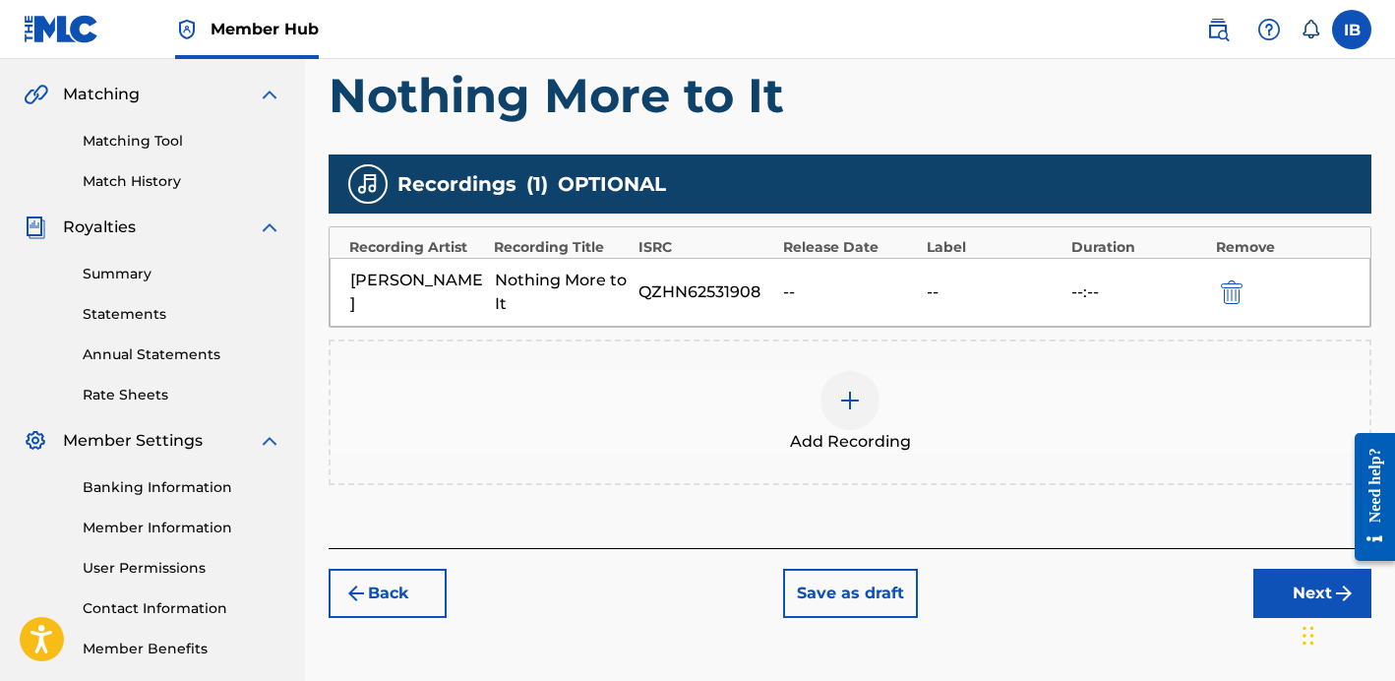
click at [1102, 323] on div "[PERSON_NAME] Nothing More to It QZHN62531908 -- -- --:--" at bounding box center [849, 292] width 1041 height 69
click at [1054, 290] on div "--" at bounding box center [994, 292] width 135 height 24
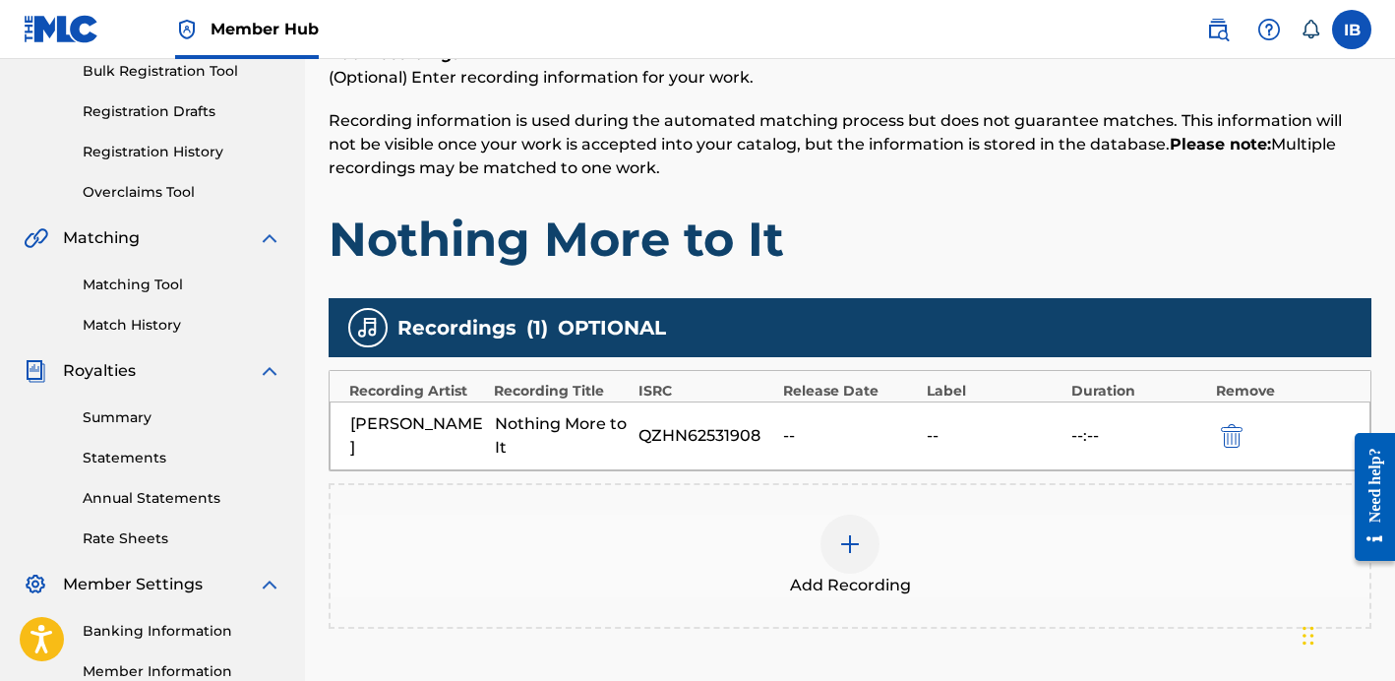
scroll to position [355, 0]
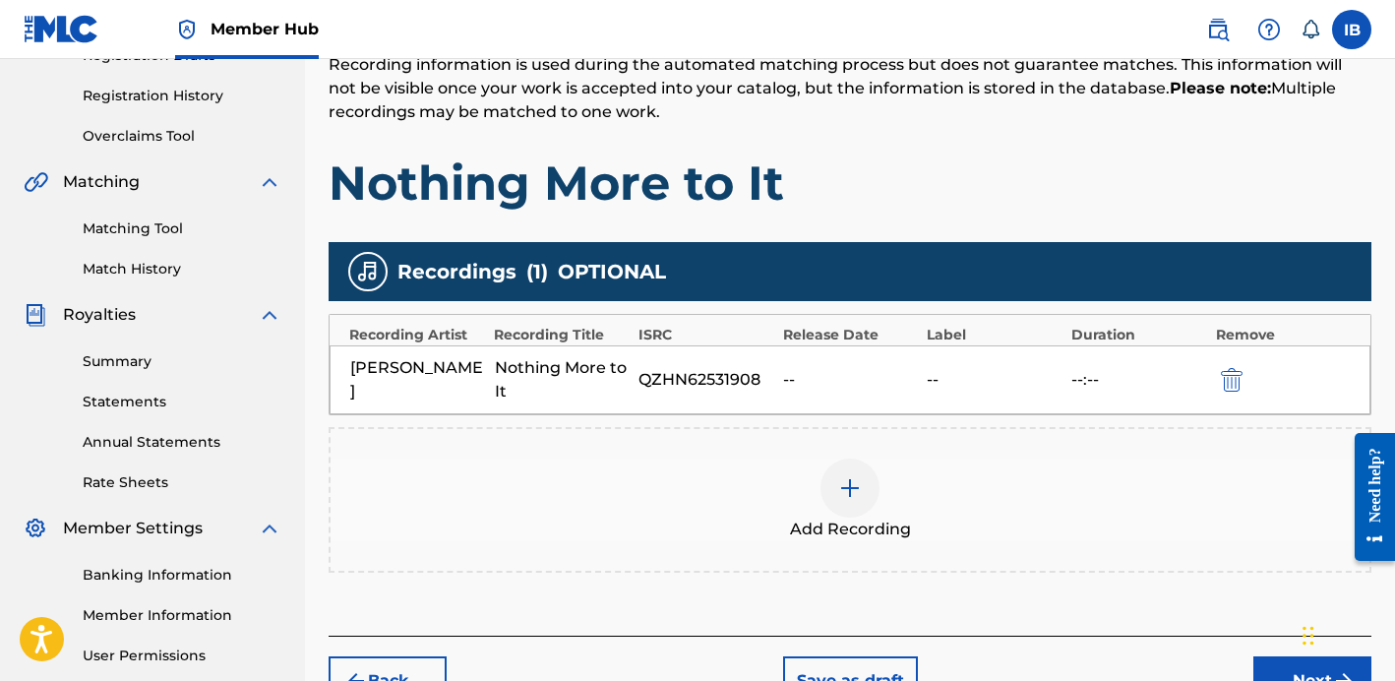
click at [1226, 366] on div "[PERSON_NAME] Nothing More to It QZHN62531908 -- -- --:--" at bounding box center [849, 379] width 1041 height 69
click at [867, 507] on div at bounding box center [849, 487] width 59 height 59
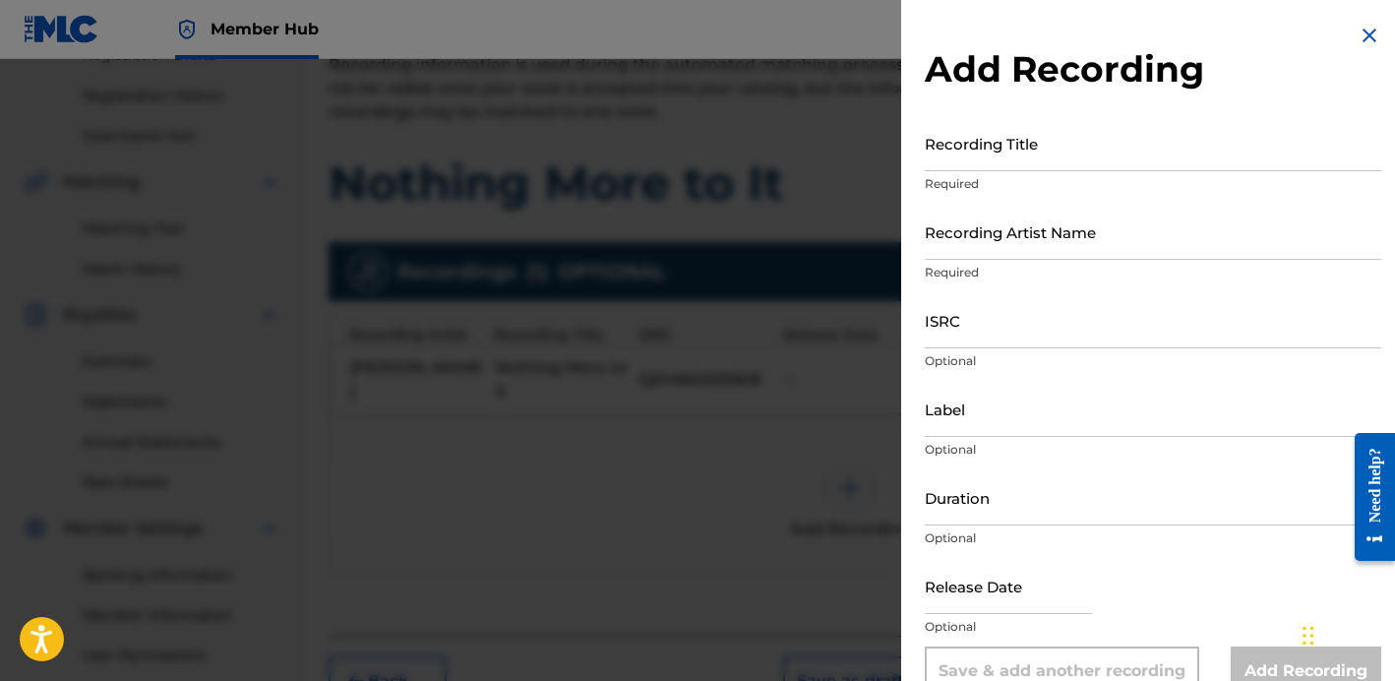
click at [1373, 42] on img at bounding box center [1369, 36] width 24 height 24
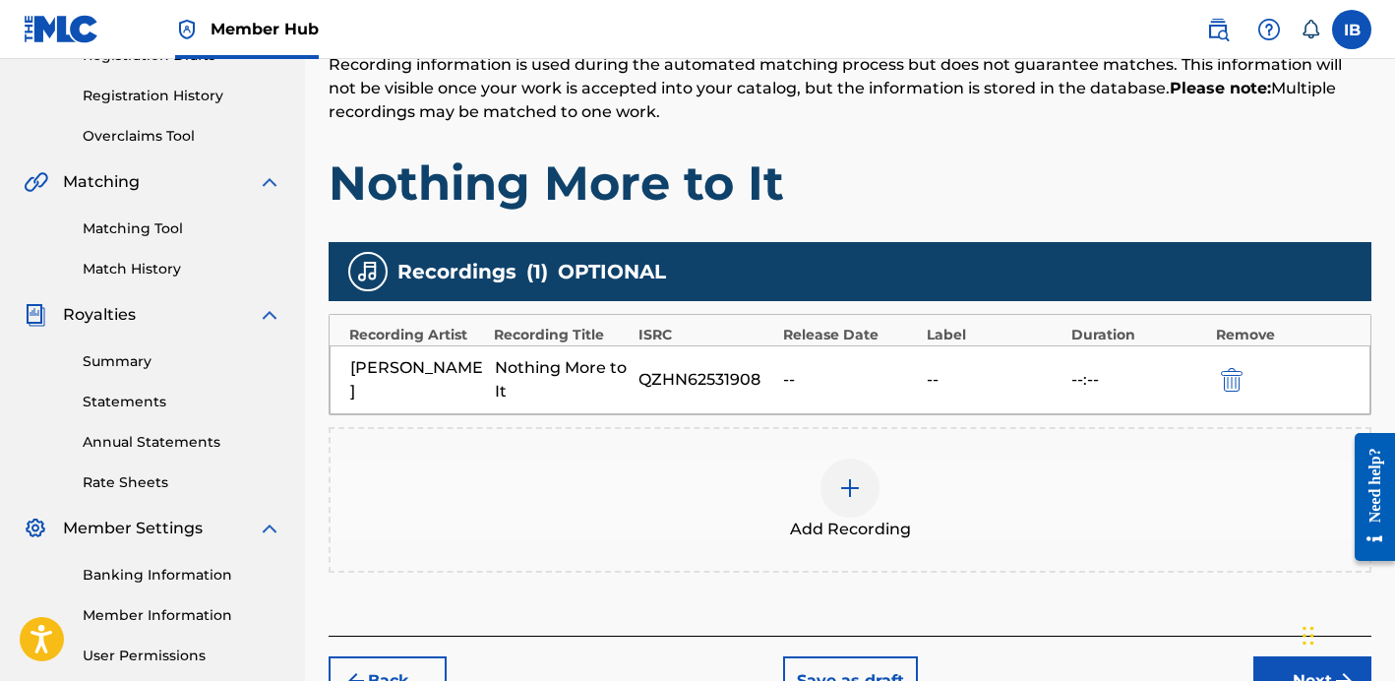
click at [1234, 392] on div "[PERSON_NAME] Nothing More to It QZHN62531908 -- -- --:--" at bounding box center [849, 379] width 1041 height 69
click at [1244, 376] on div at bounding box center [1259, 379] width 89 height 23
click at [1229, 377] on img "submit" at bounding box center [1232, 380] width 22 height 24
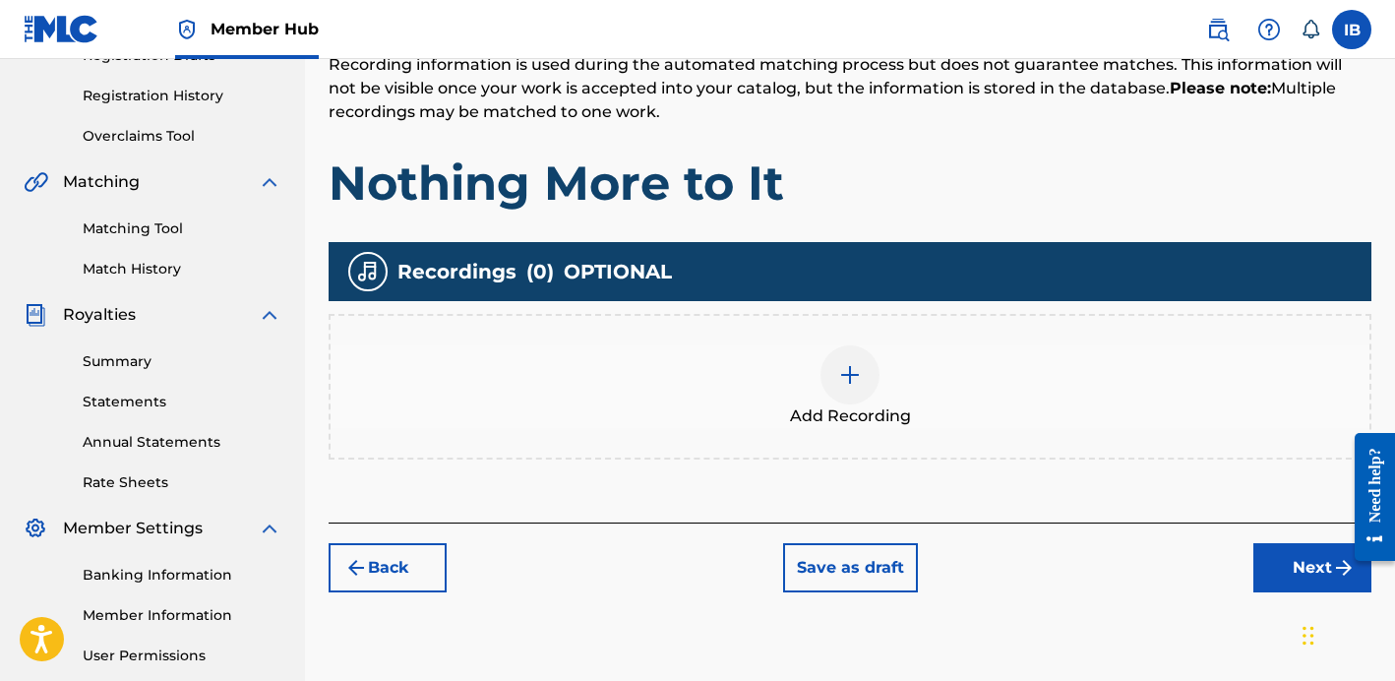
click at [858, 390] on div at bounding box center [849, 374] width 59 height 59
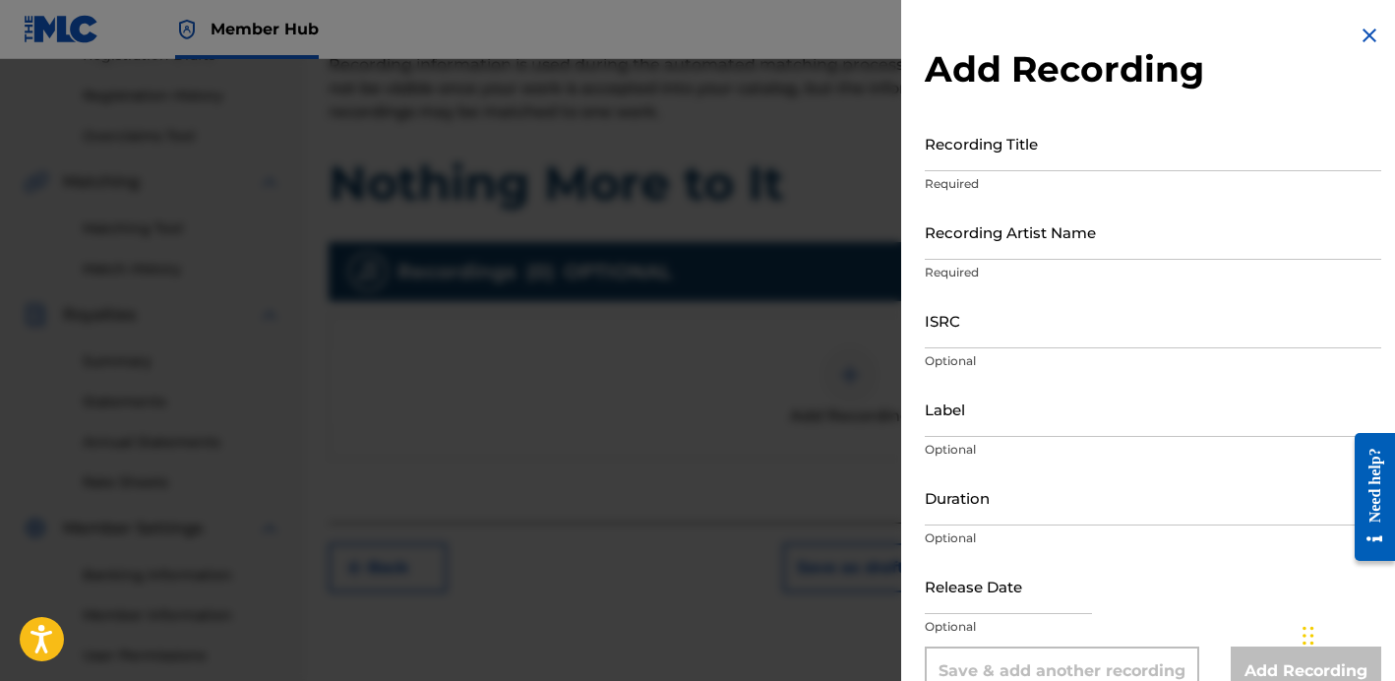
click at [1019, 172] on div "Recording Title Required" at bounding box center [1153, 159] width 456 height 89
click at [1020, 153] on input "Recording Title" at bounding box center [1153, 143] width 456 height 56
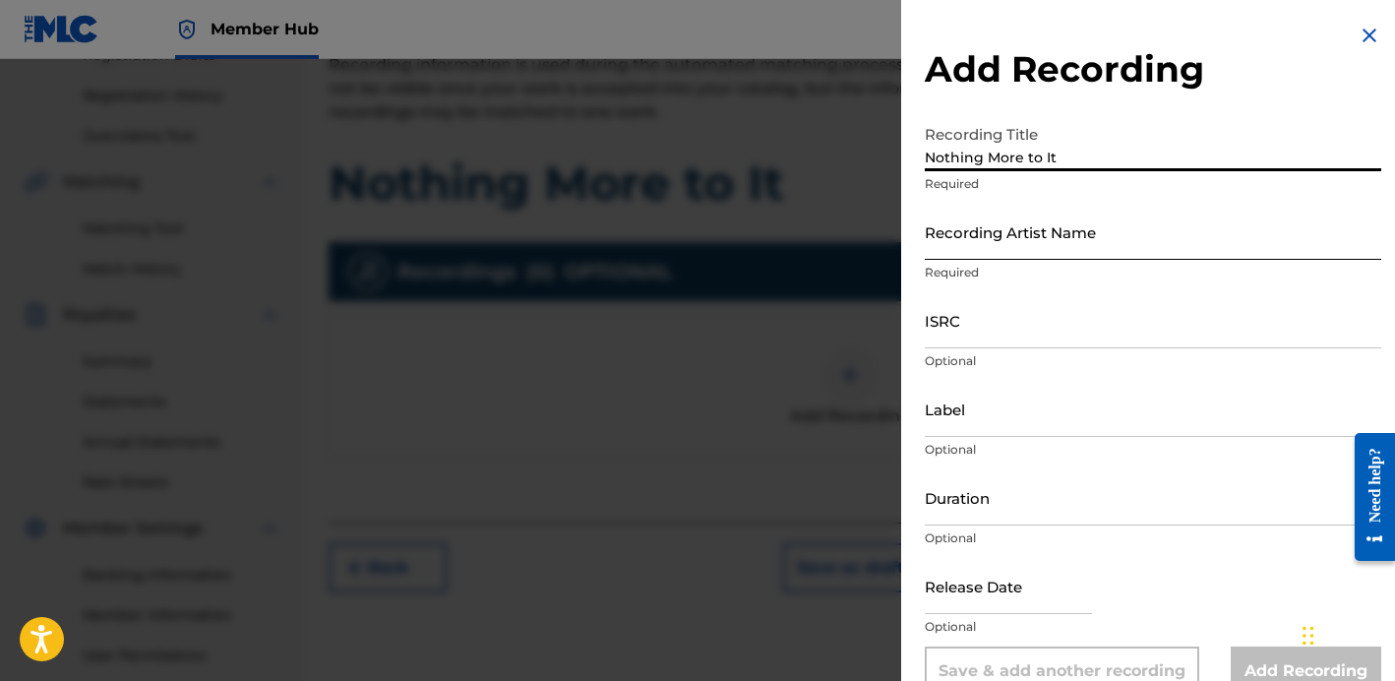
type input "Nothing More to It"
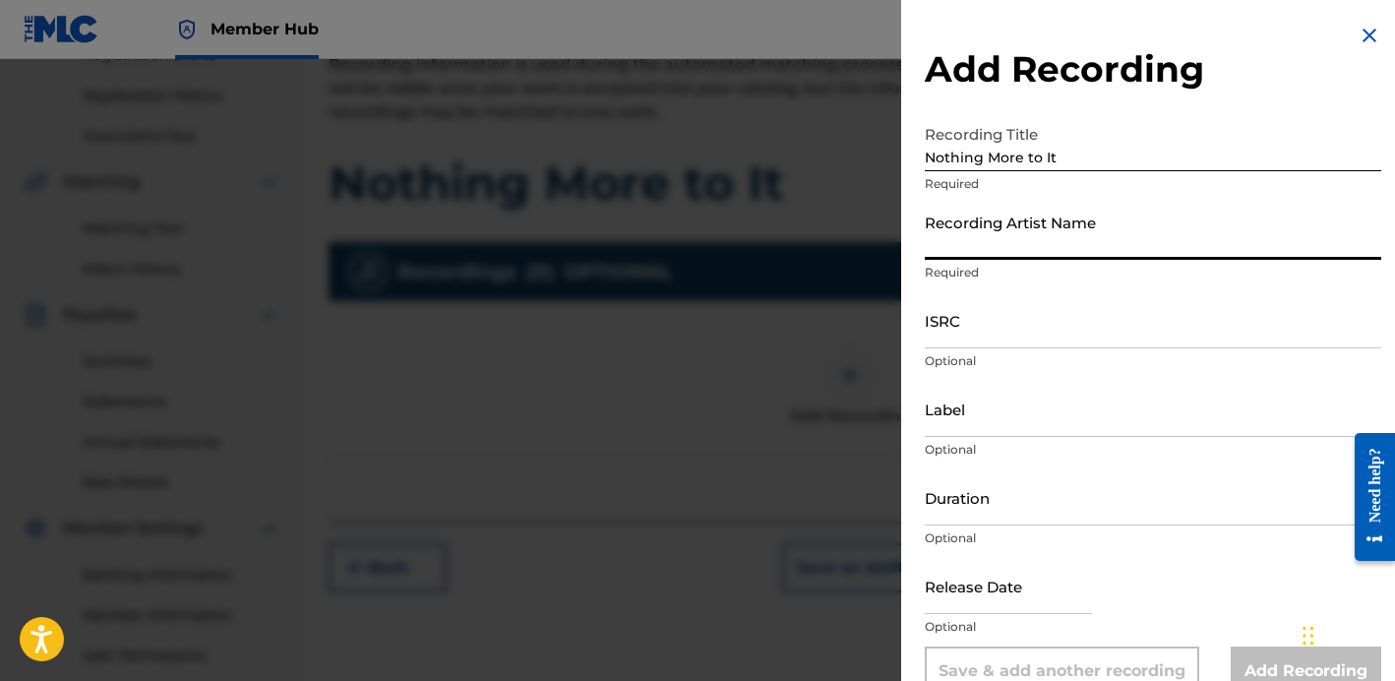
click at [980, 228] on input "Recording Artist Name" at bounding box center [1153, 232] width 456 height 56
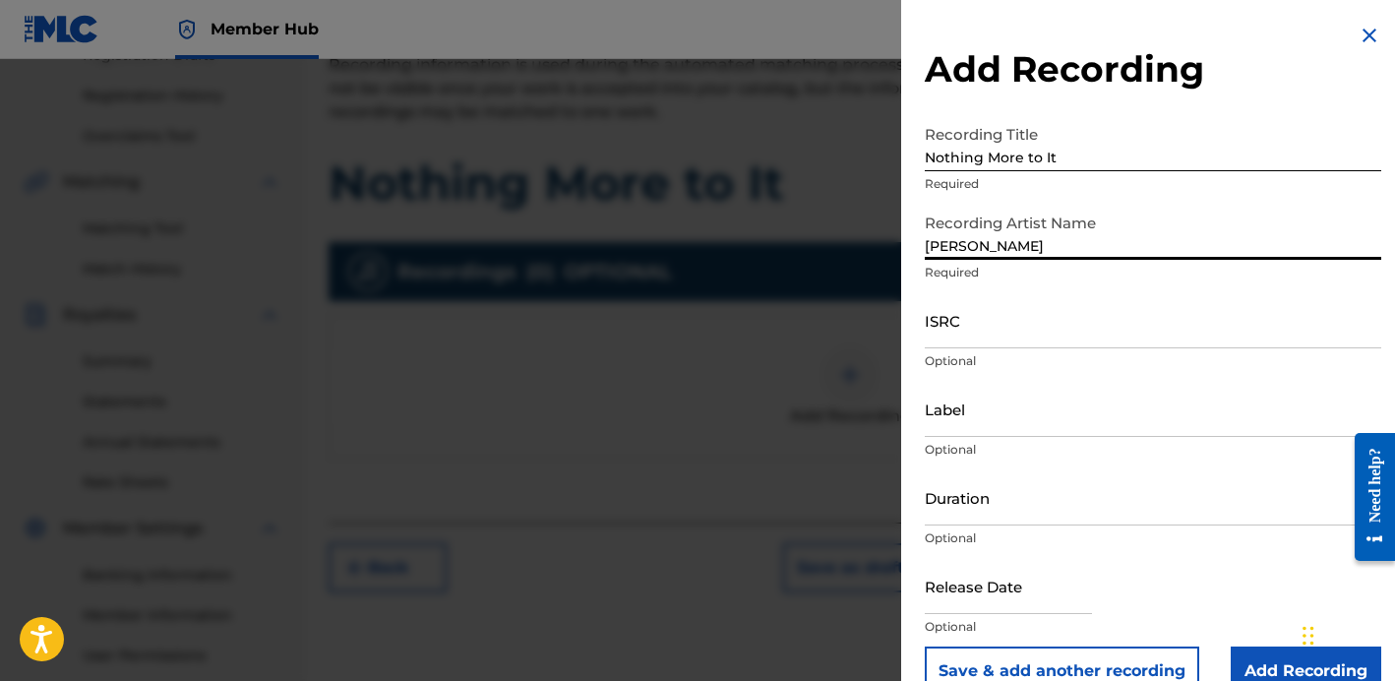
type input "[PERSON_NAME]"
click at [1015, 337] on input "ISRC" at bounding box center [1153, 320] width 456 height 56
paste input "QZHN62531908"
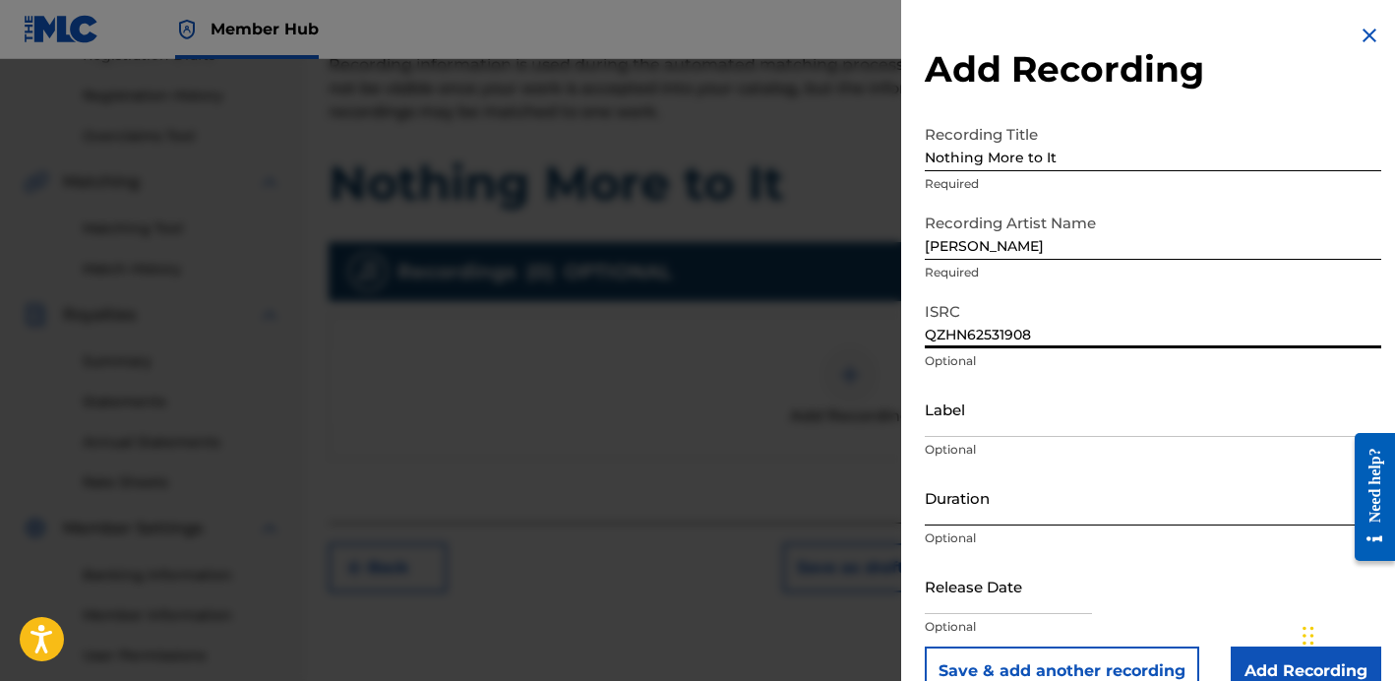
scroll to position [38, 0]
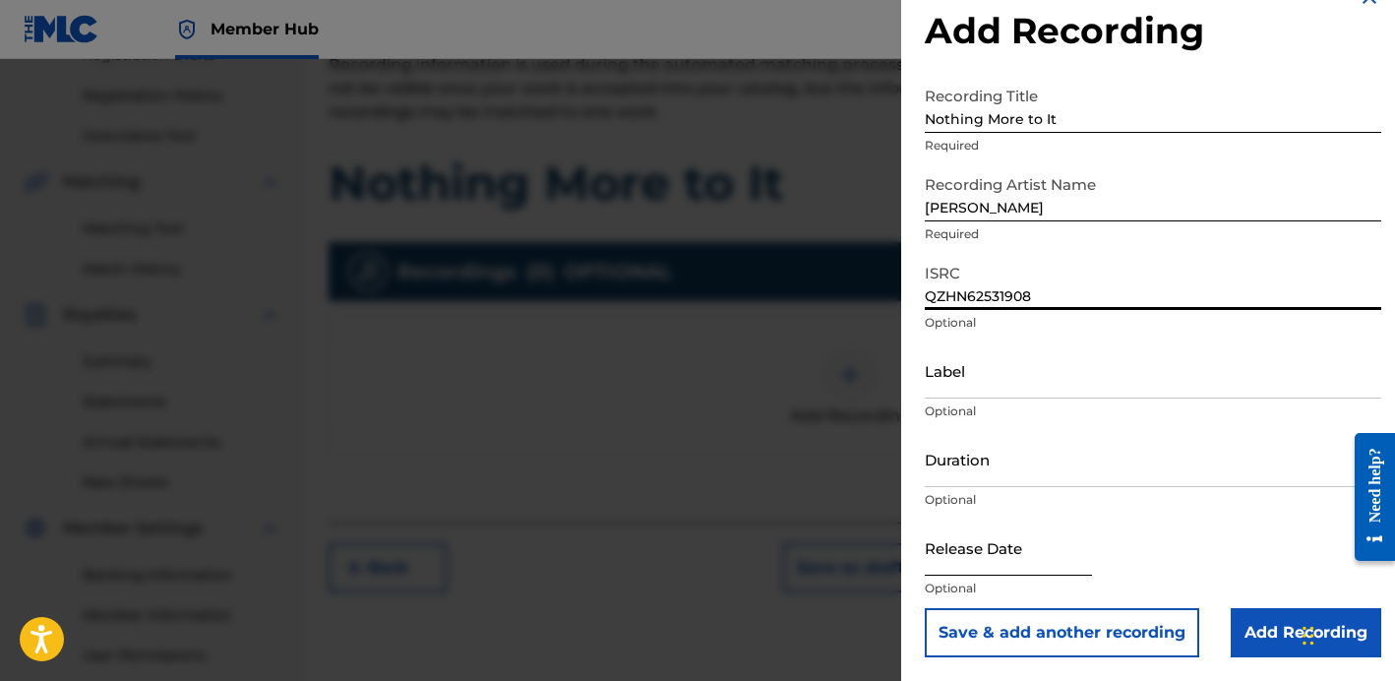
type input "QZHN62531908"
click at [982, 550] on input "text" at bounding box center [1008, 547] width 167 height 56
select select "8"
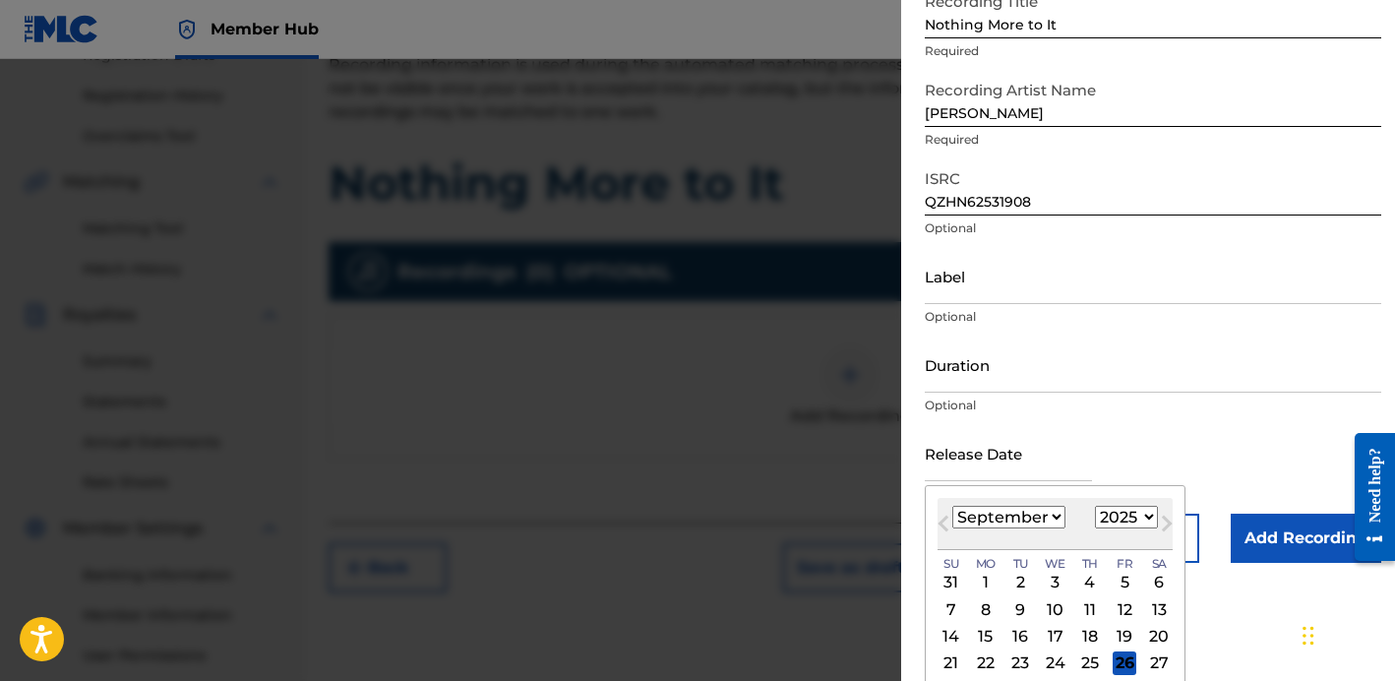
scroll to position [137, 0]
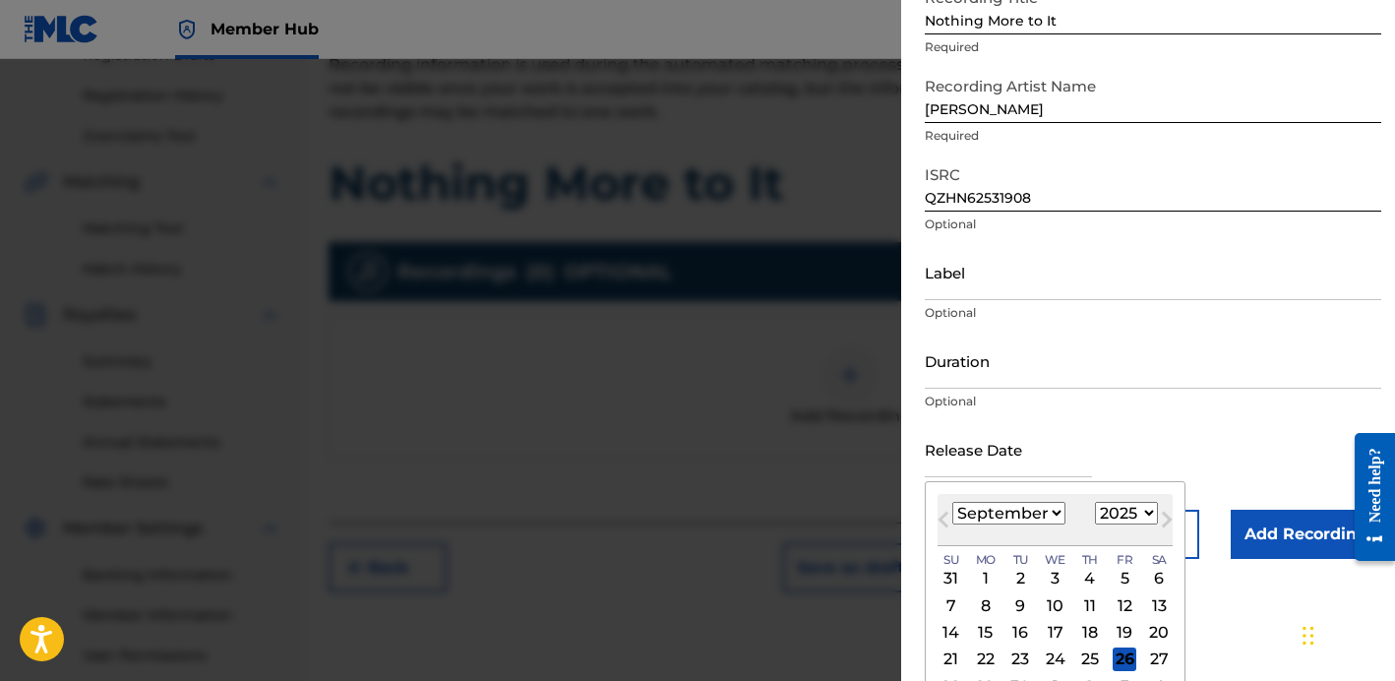
click at [1120, 512] on select "1899 1900 1901 1902 1903 1904 1905 1906 1907 1908 1909 1910 1911 1912 1913 1914…" at bounding box center [1126, 513] width 63 height 23
select select "2024"
click at [1095, 502] on select "1899 1900 1901 1902 1903 1904 1905 1906 1907 1908 1909 1910 1911 1912 1913 1914…" at bounding box center [1126, 513] width 63 height 23
click at [1046, 518] on select "January February March April May June July August September October November De…" at bounding box center [1008, 513] width 113 height 23
select select "4"
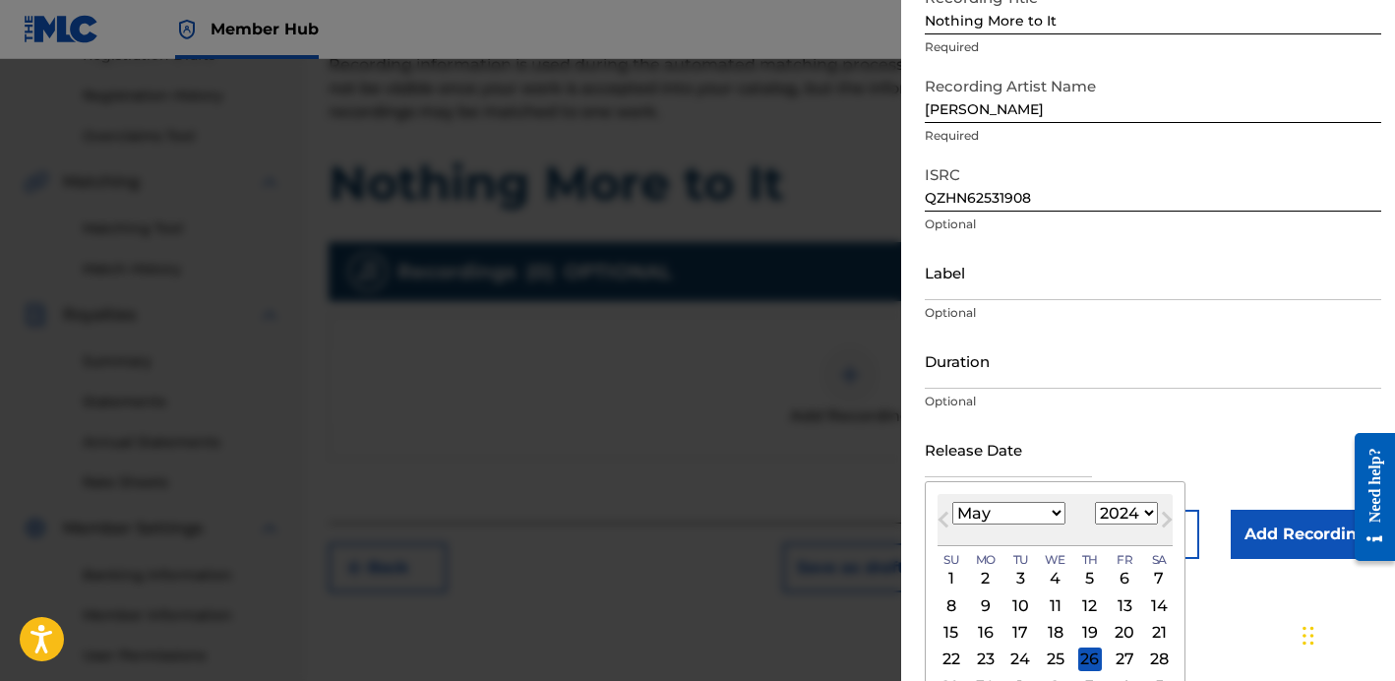
click at [952, 502] on select "January February March April May June July August September October November De…" at bounding box center [1008, 513] width 113 height 23
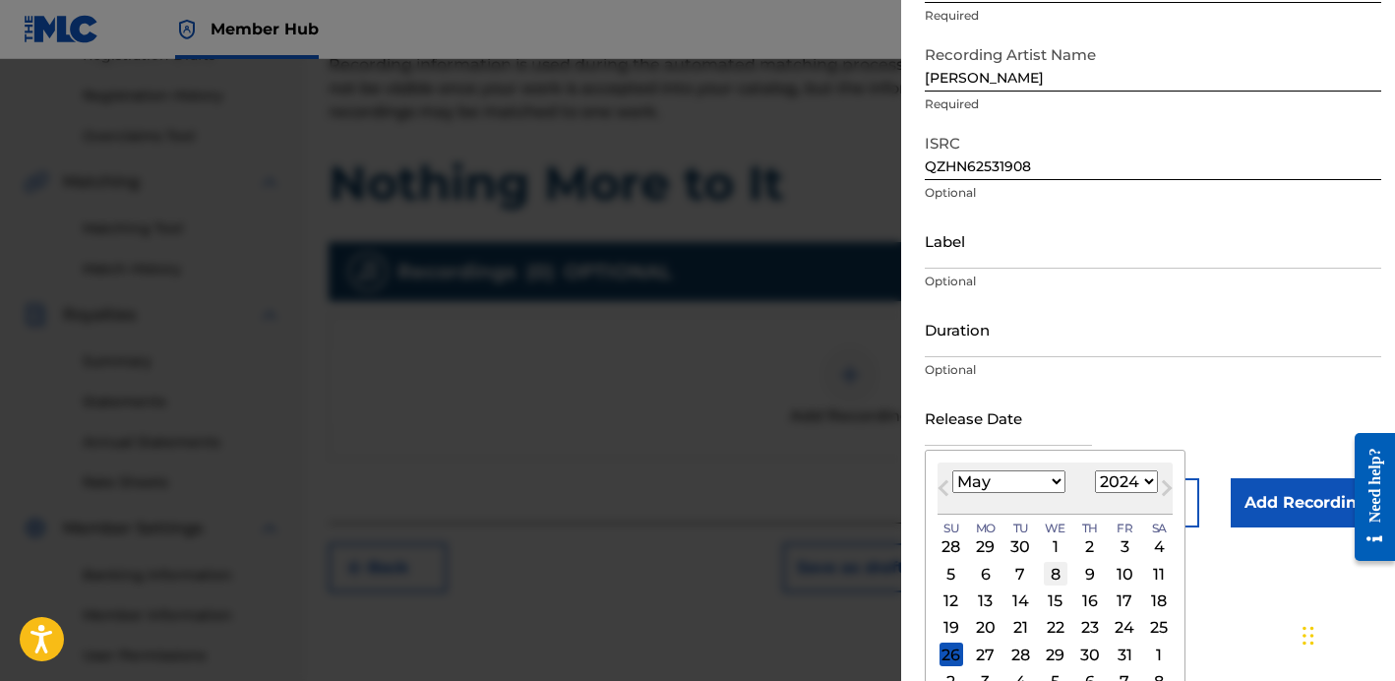
scroll to position [170, 0]
click at [1084, 603] on div "16" at bounding box center [1090, 599] width 24 height 24
type input "[DATE]"
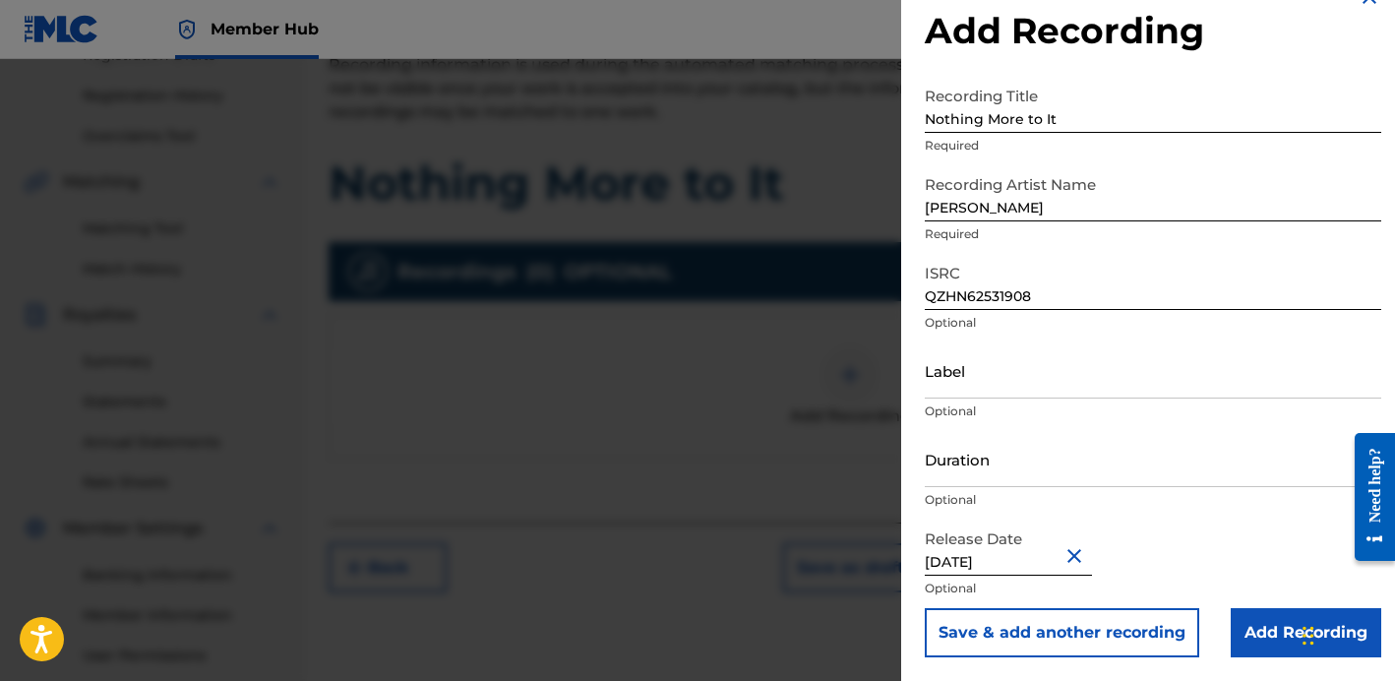
scroll to position [397, 0]
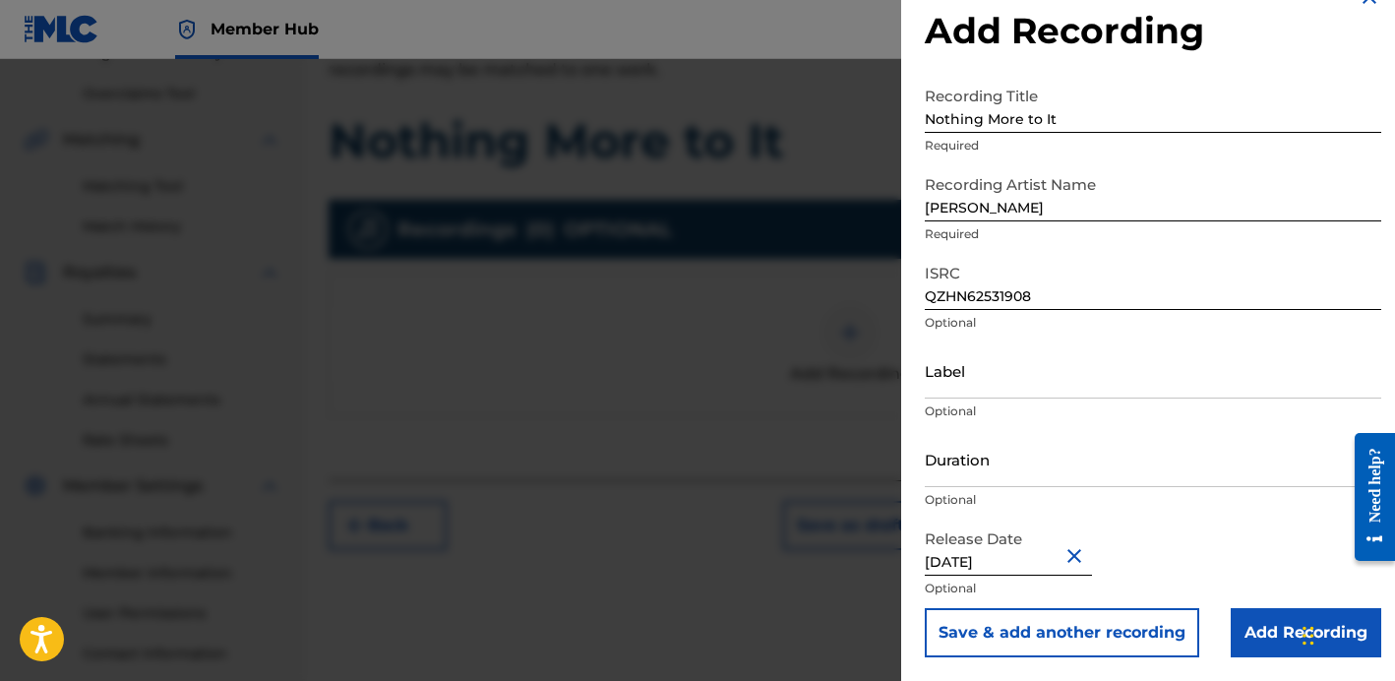
click at [1015, 550] on input "[DATE]" at bounding box center [1008, 547] width 167 height 56
select select "4"
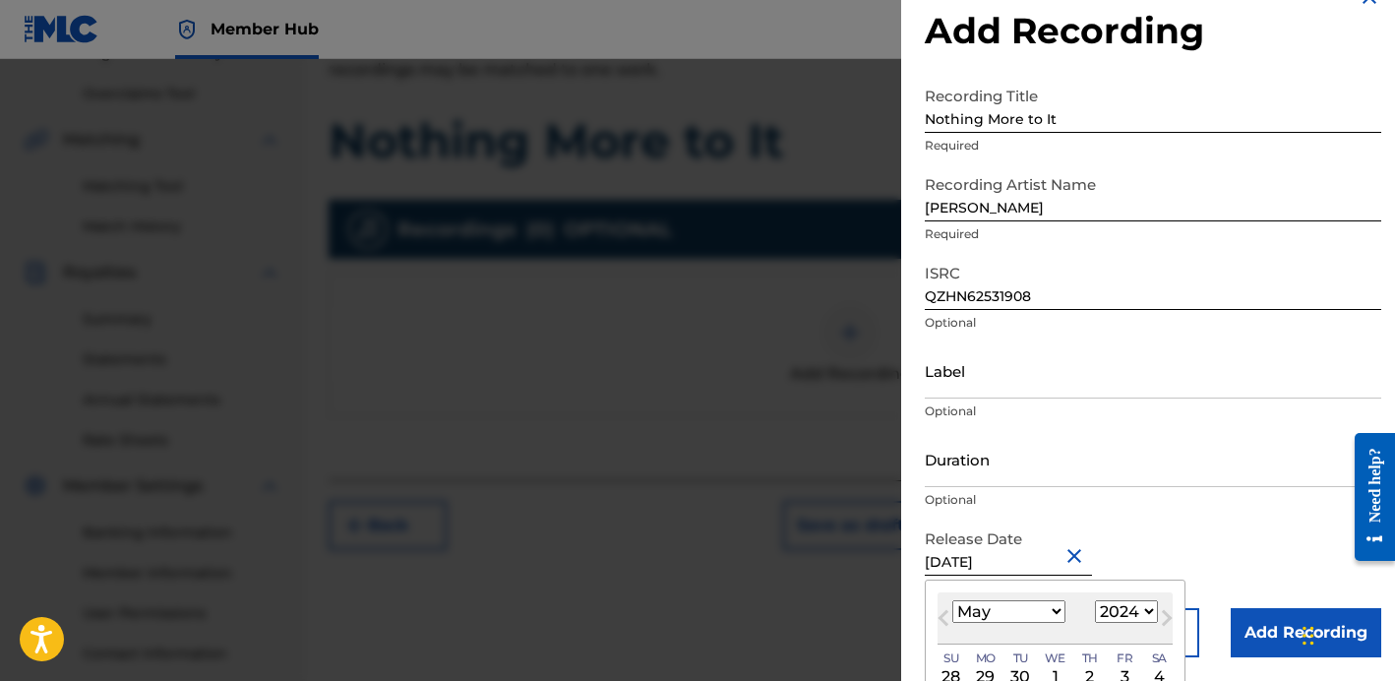
click at [1119, 604] on select "1899 1900 1901 1902 1903 1904 1905 1906 1907 1908 1909 1910 1911 1912 1913 1914…" at bounding box center [1126, 611] width 63 height 23
select select "2025"
click at [1095, 600] on select "1899 1900 1901 1902 1903 1904 1905 1906 1907 1908 1909 1910 1911 1912 1913 1914…" at bounding box center [1126, 611] width 63 height 23
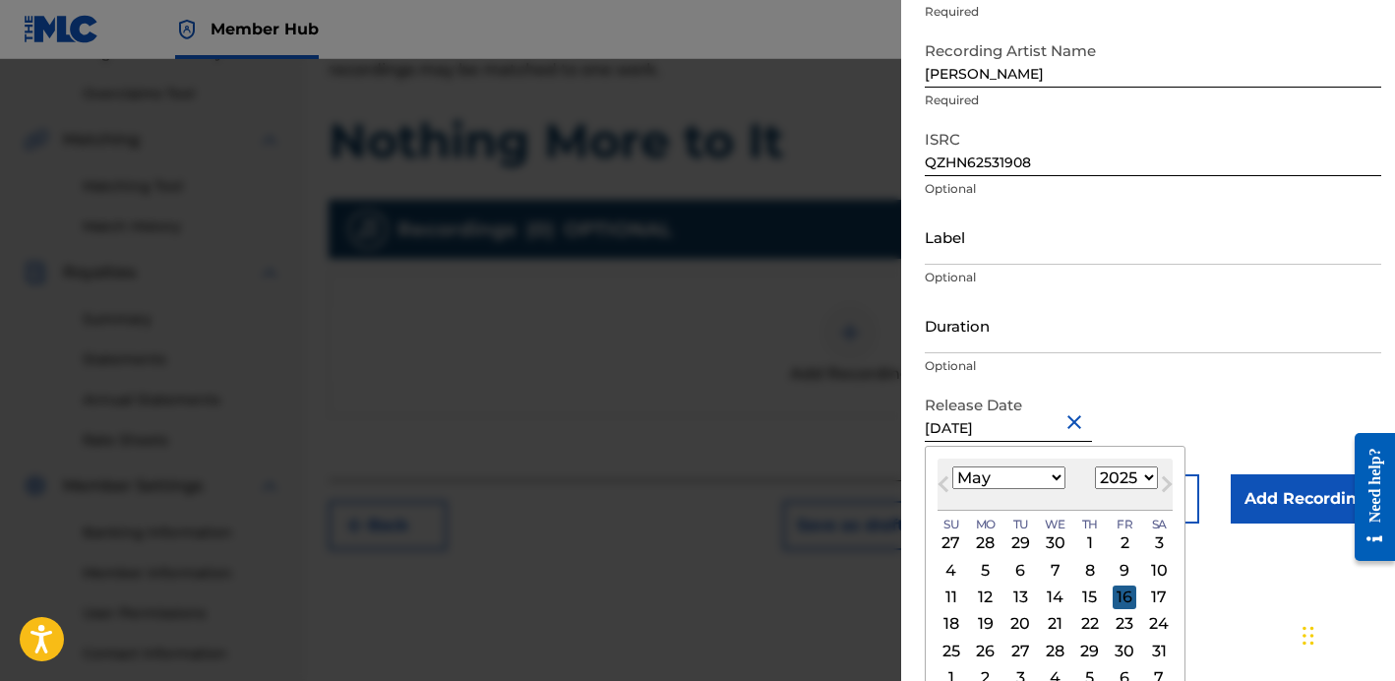
click at [1119, 594] on div "16" at bounding box center [1124, 597] width 24 height 24
type input "[DATE]"
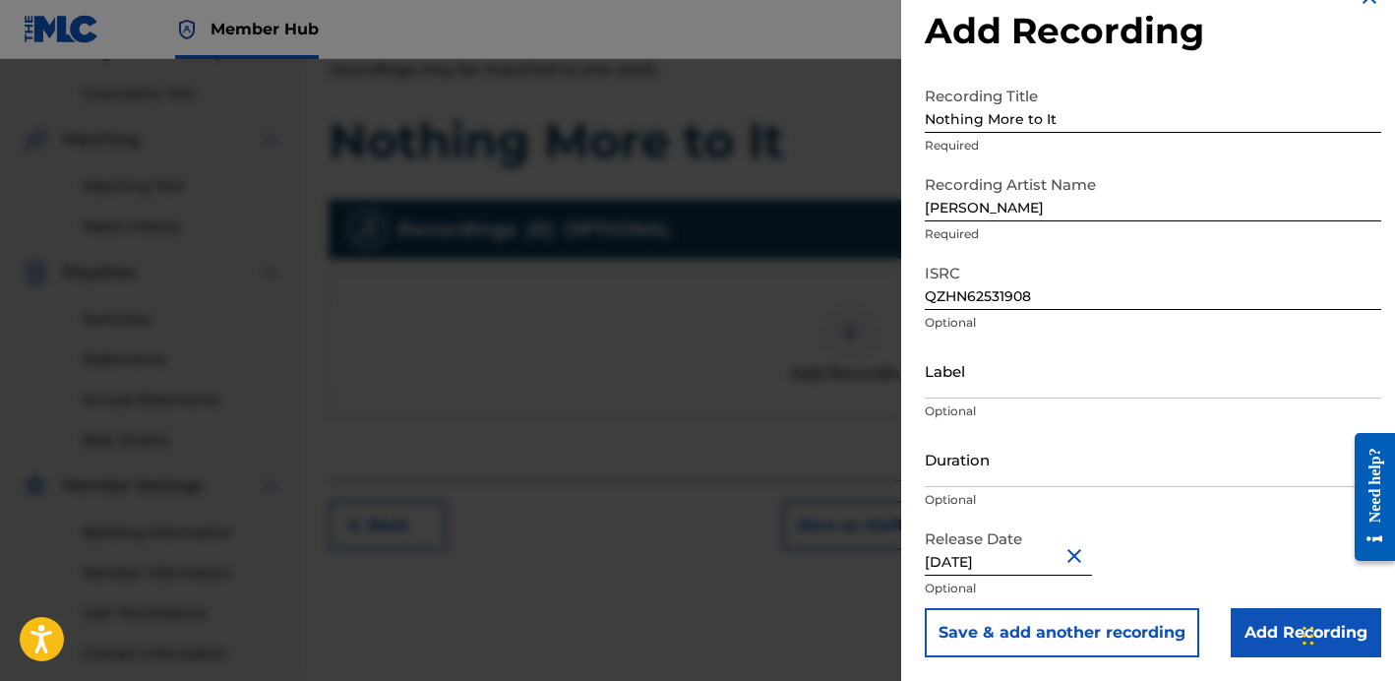
scroll to position [38, 0]
click at [1251, 618] on input "Add Recording" at bounding box center [1305, 632] width 150 height 49
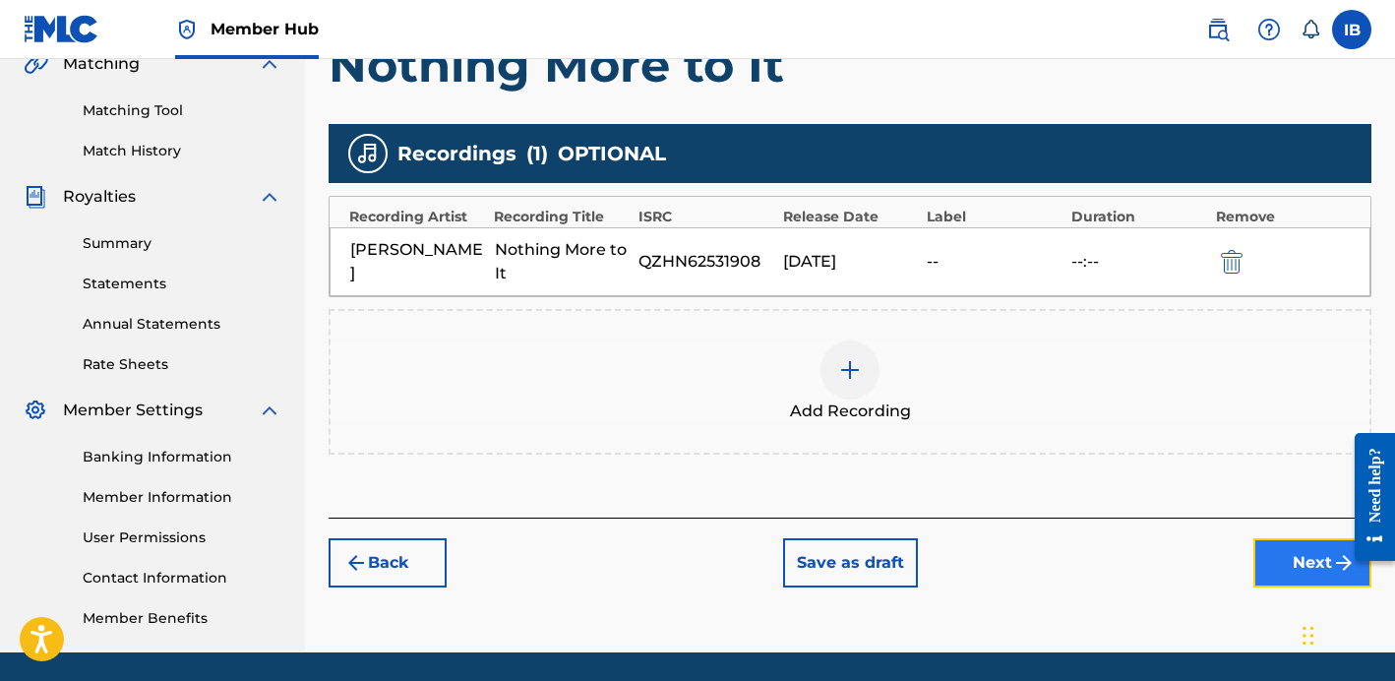
click at [1273, 547] on button "Next" at bounding box center [1312, 562] width 118 height 49
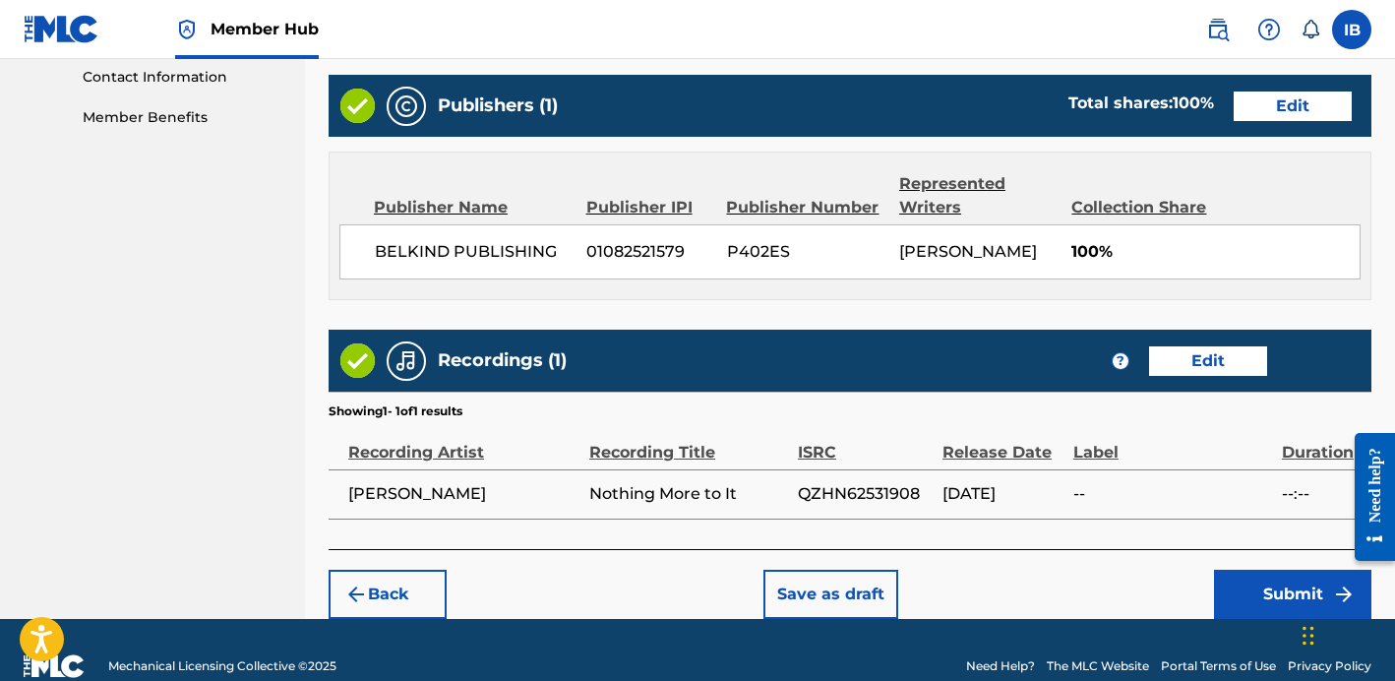
scroll to position [1028, 0]
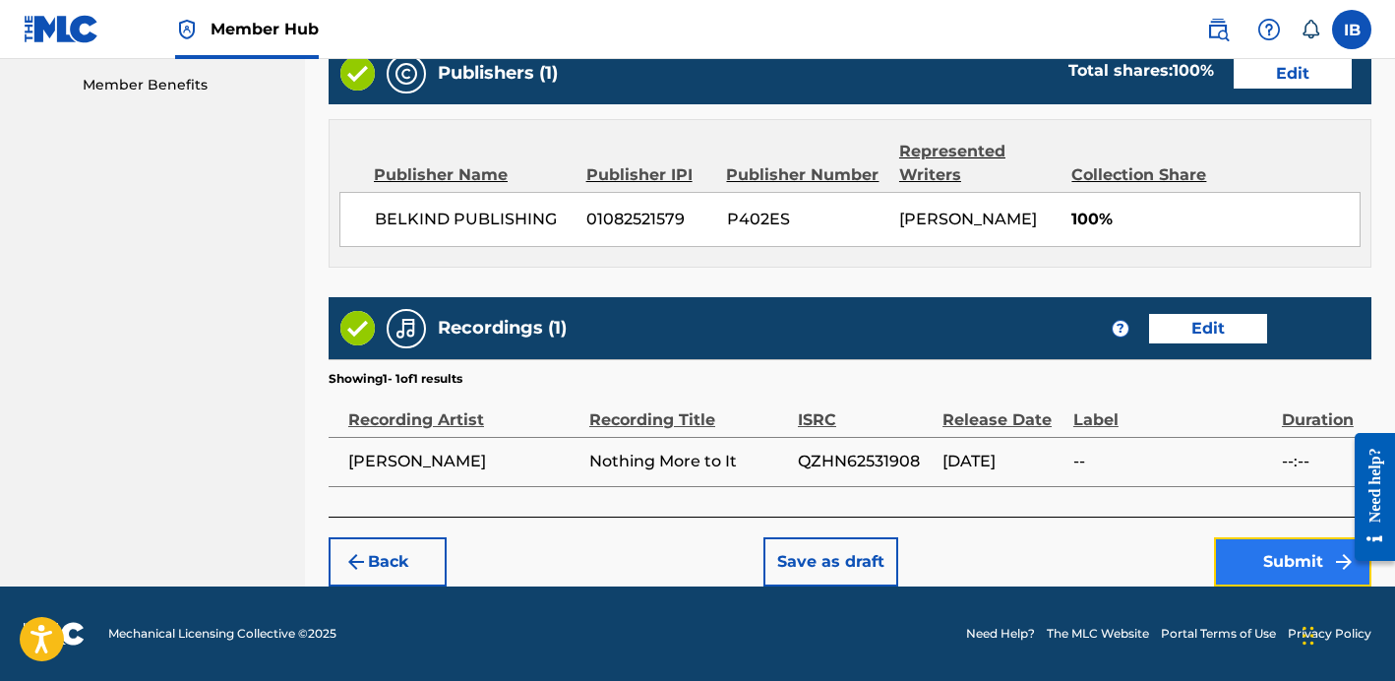
click at [1266, 569] on button "Submit" at bounding box center [1292, 561] width 157 height 49
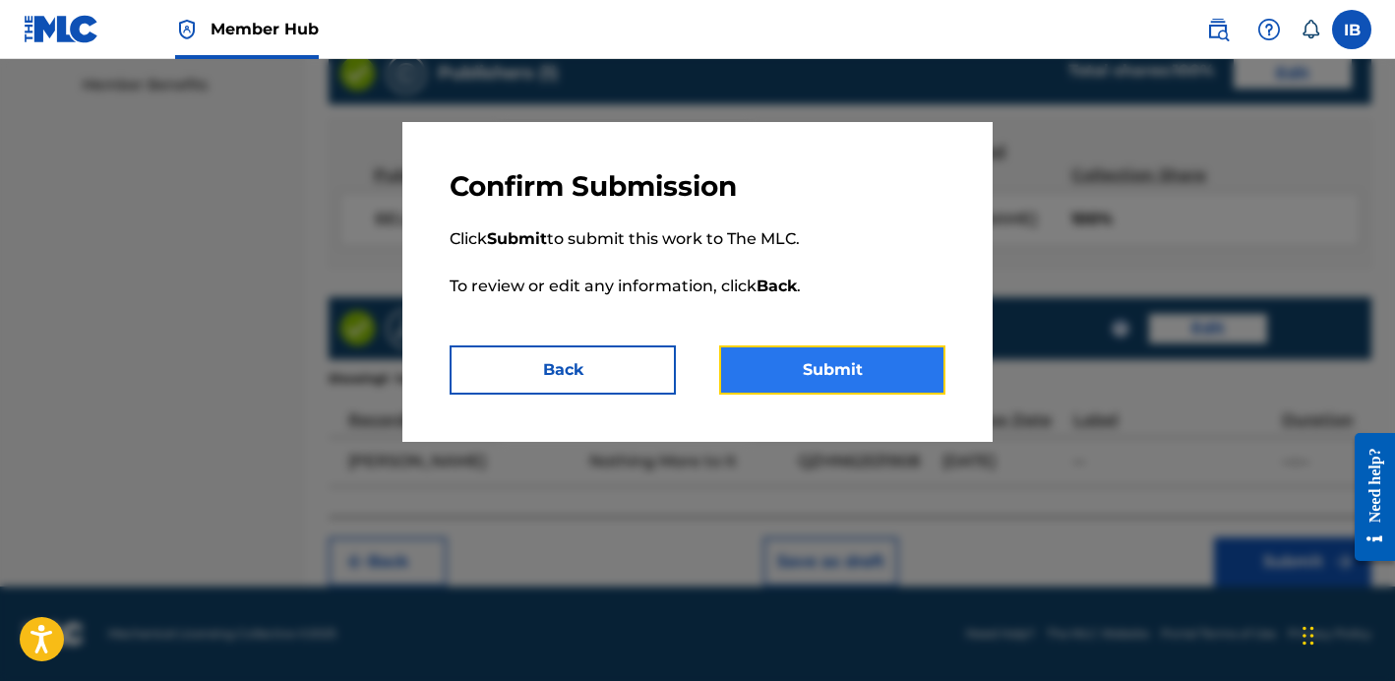
click at [895, 367] on button "Submit" at bounding box center [832, 369] width 226 height 49
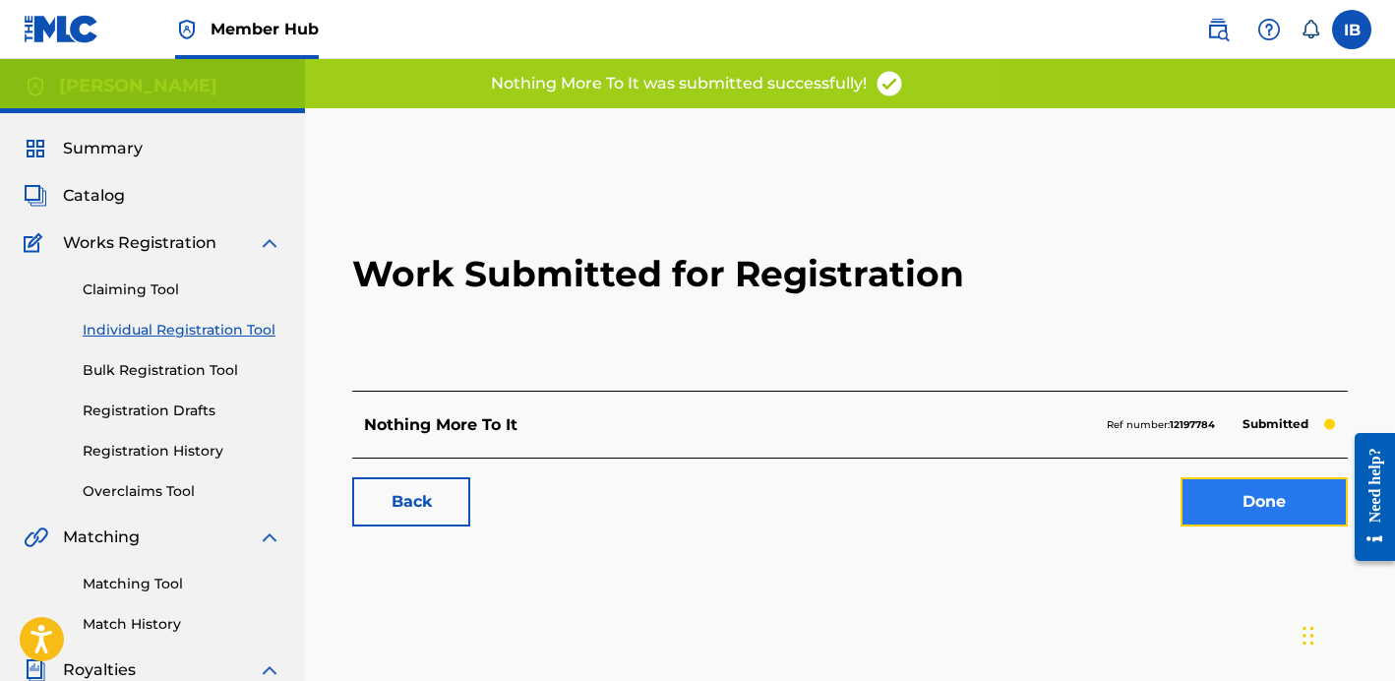
click at [1274, 515] on link "Done" at bounding box center [1263, 501] width 167 height 49
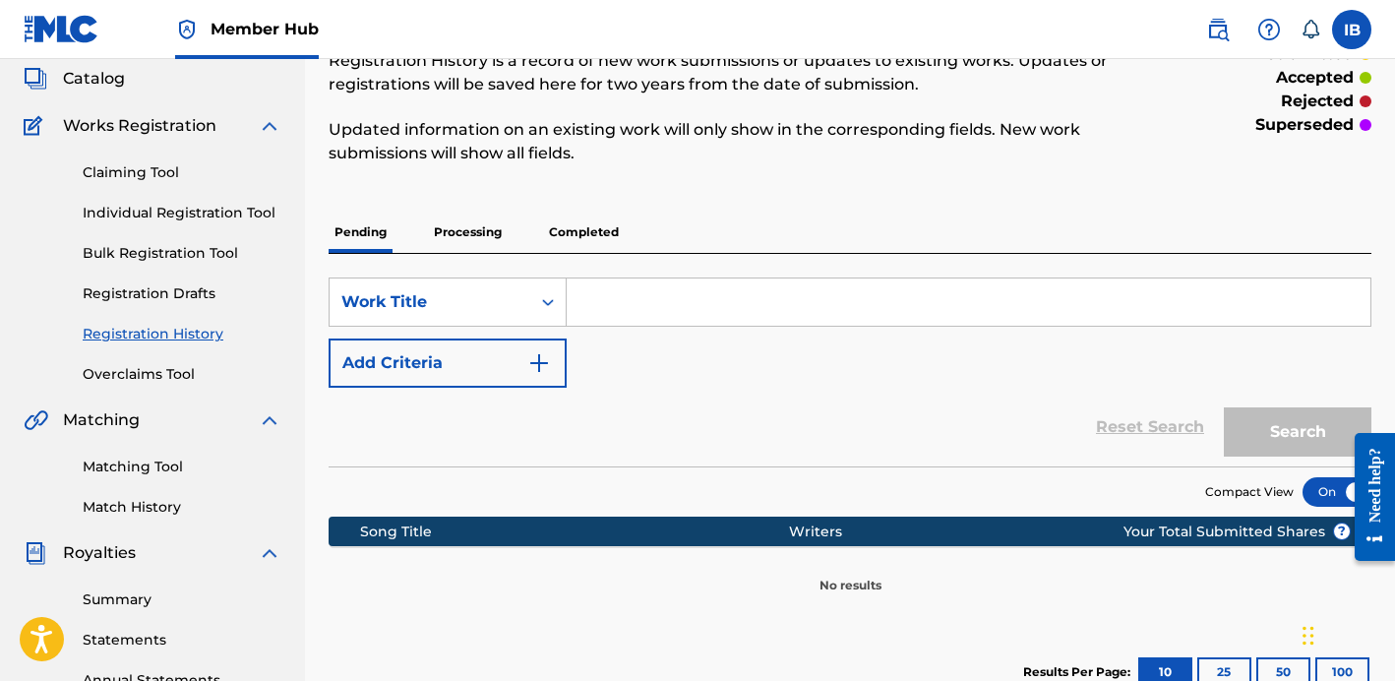
scroll to position [92, 0]
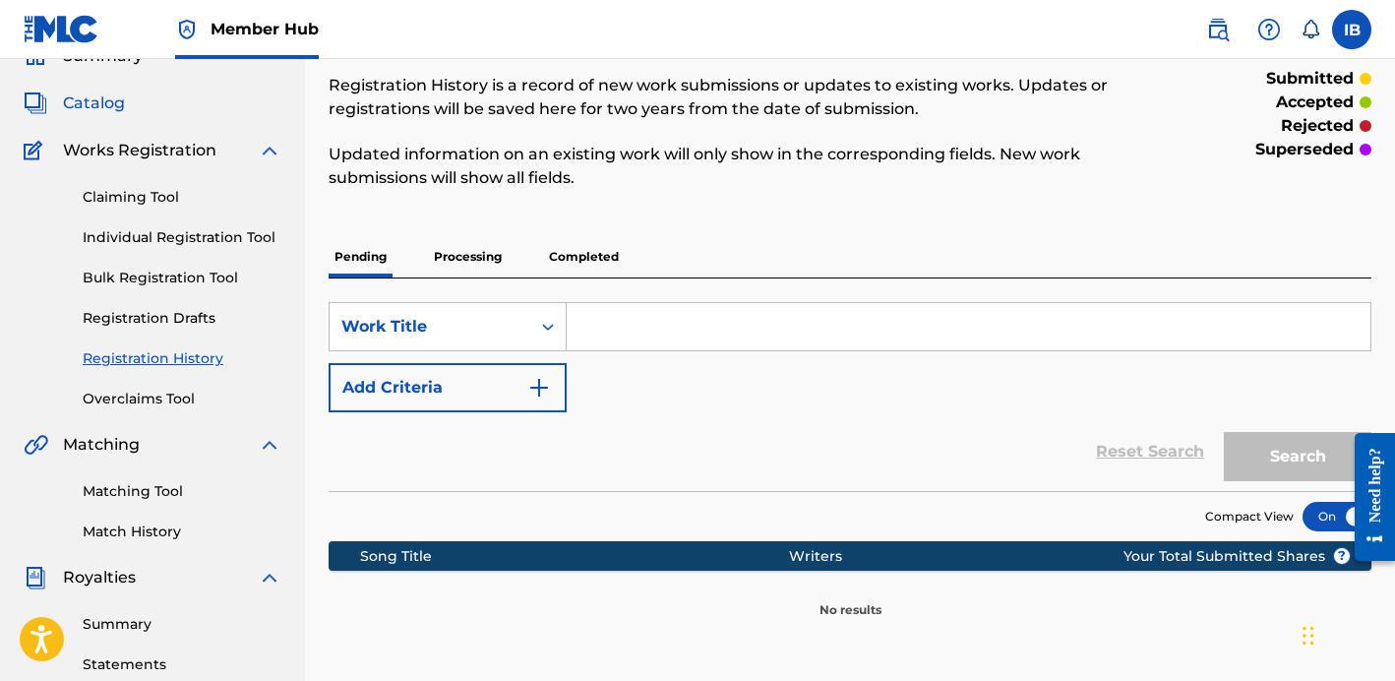
click at [107, 101] on span "Catalog" at bounding box center [94, 103] width 62 height 24
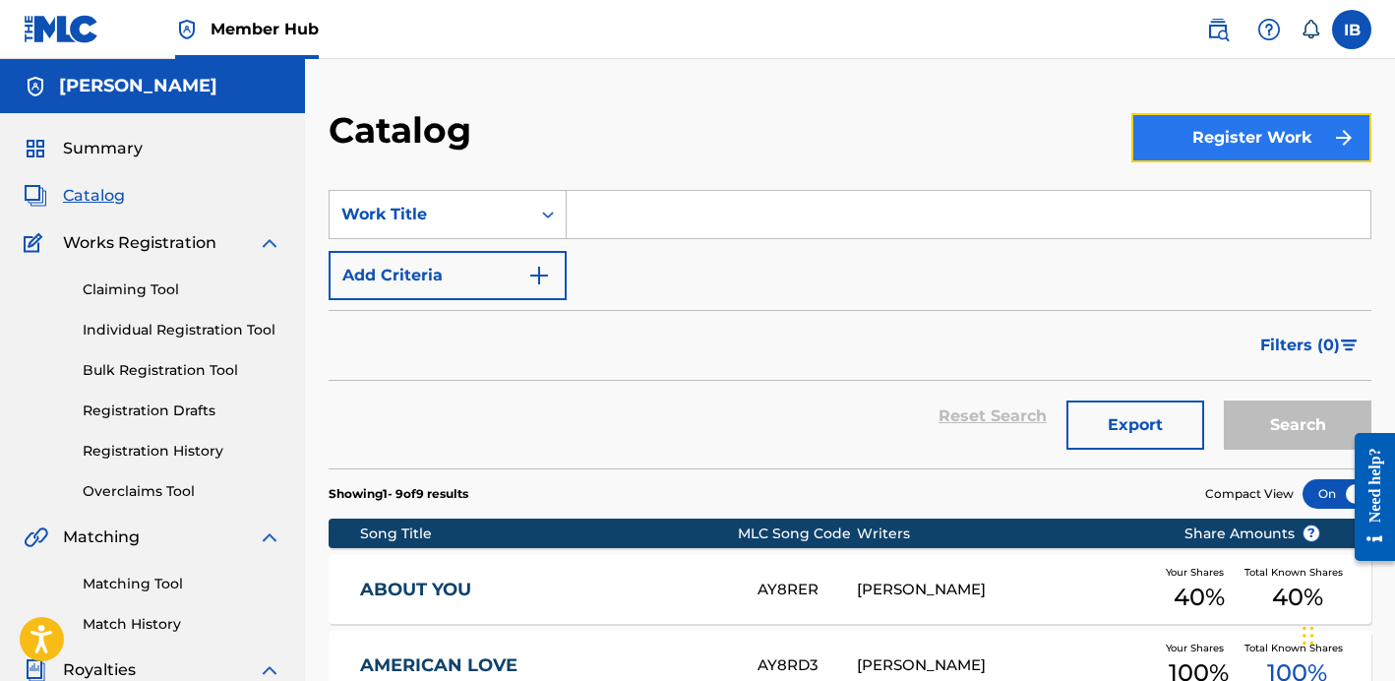
click at [1163, 131] on button "Register Work" at bounding box center [1251, 137] width 240 height 49
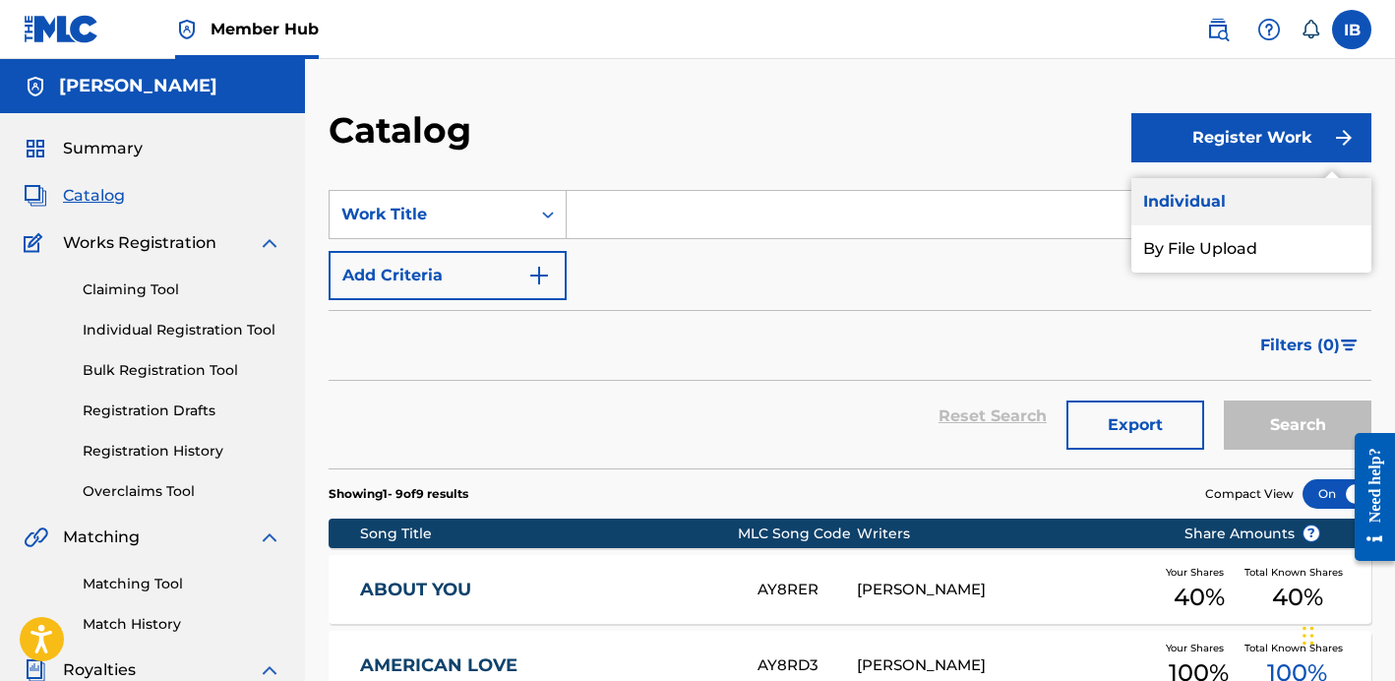
click at [1185, 212] on link "Individual" at bounding box center [1251, 201] width 240 height 47
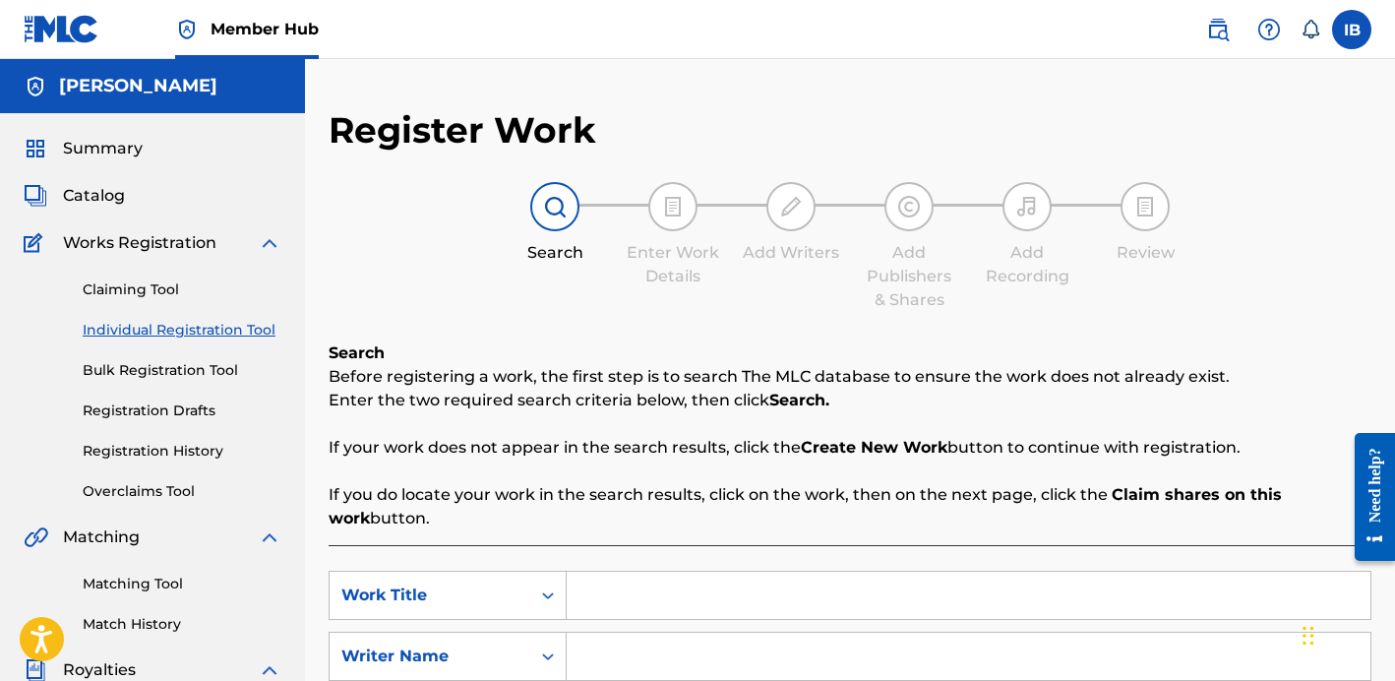
scroll to position [155, 0]
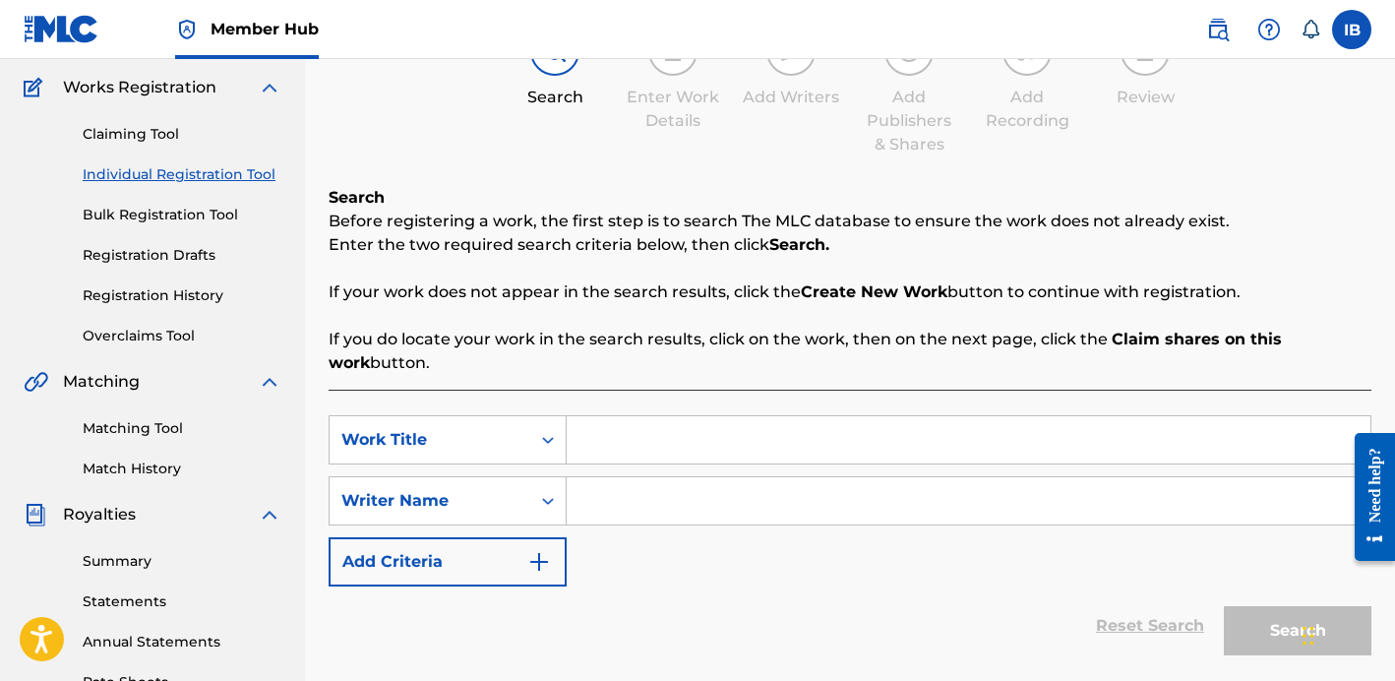
click at [670, 445] on input "Search Form" at bounding box center [969, 439] width 804 height 47
type input "Eventually"
click at [657, 531] on div "SearchWithCriteriadd9e131f-6765-4c48-a085-3057dd3ee86c Work Title Eventually Se…" at bounding box center [850, 500] width 1043 height 171
click at [663, 503] on input "Search Form" at bounding box center [969, 500] width 804 height 47
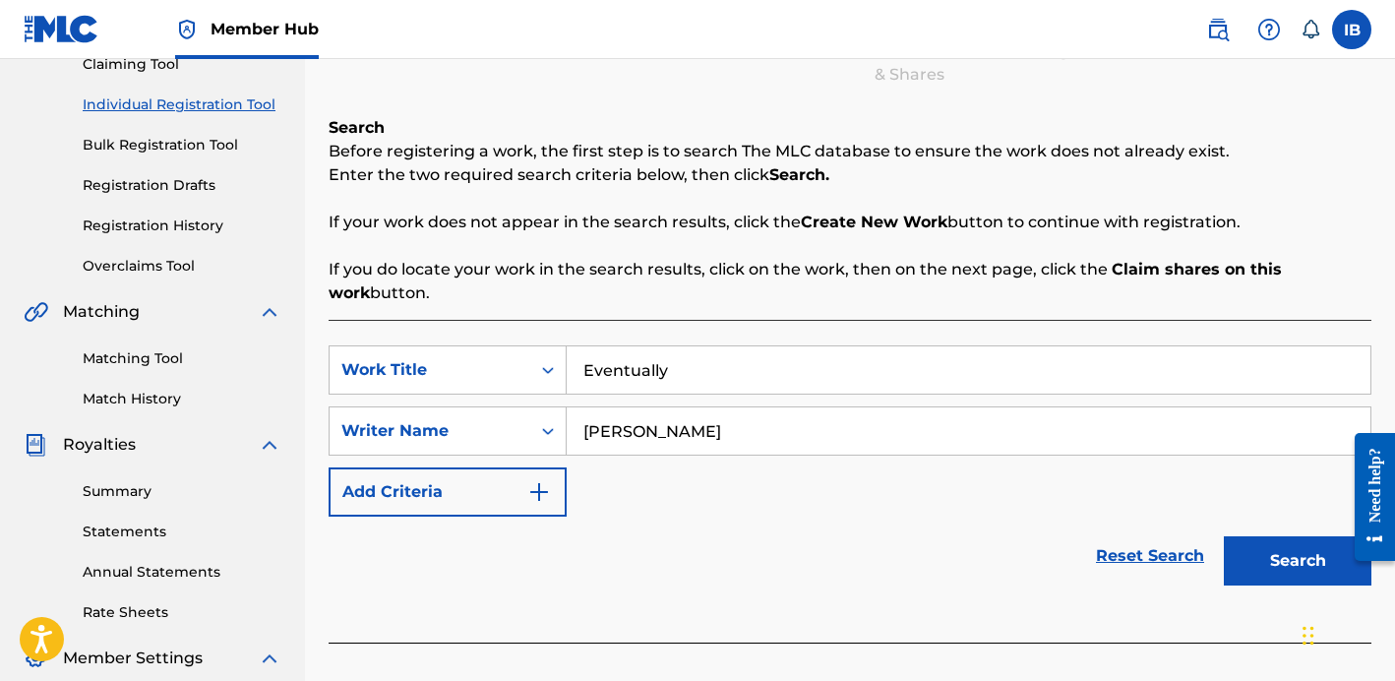
scroll to position [268, 0]
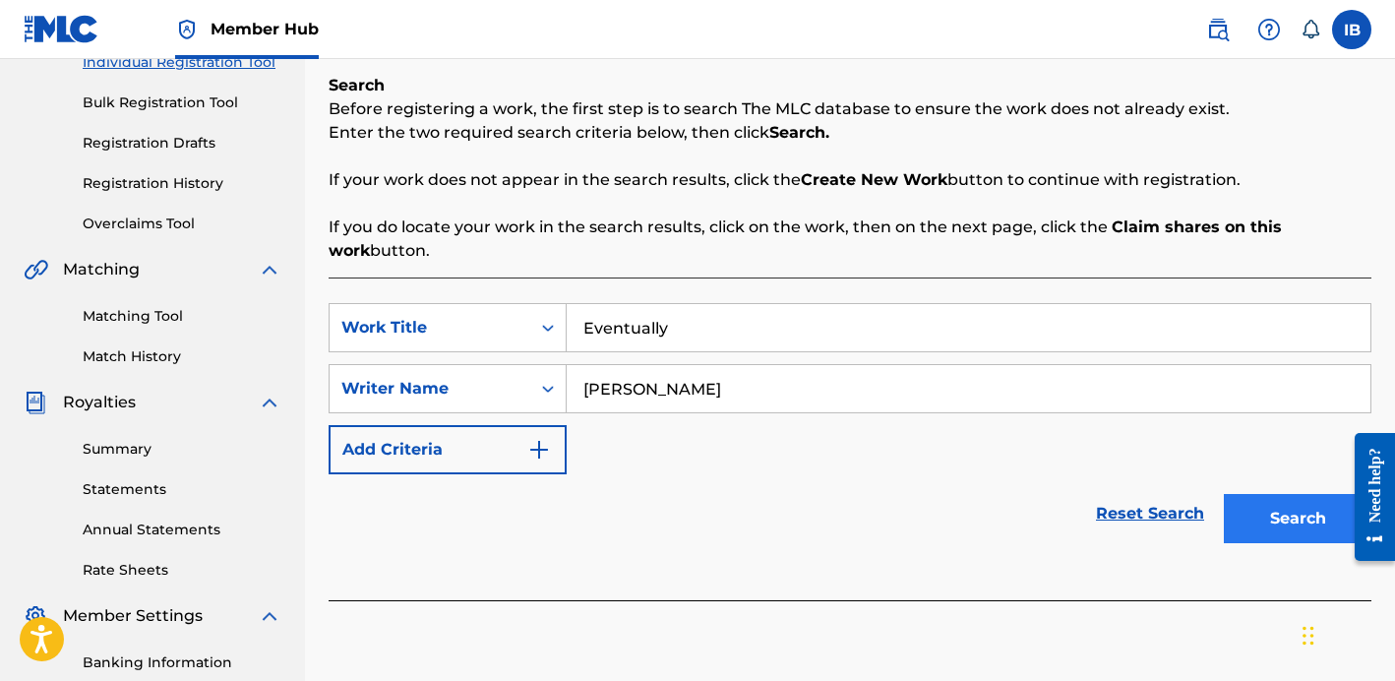
type input "[PERSON_NAME]"
click at [1266, 507] on button "Search" at bounding box center [1298, 518] width 148 height 49
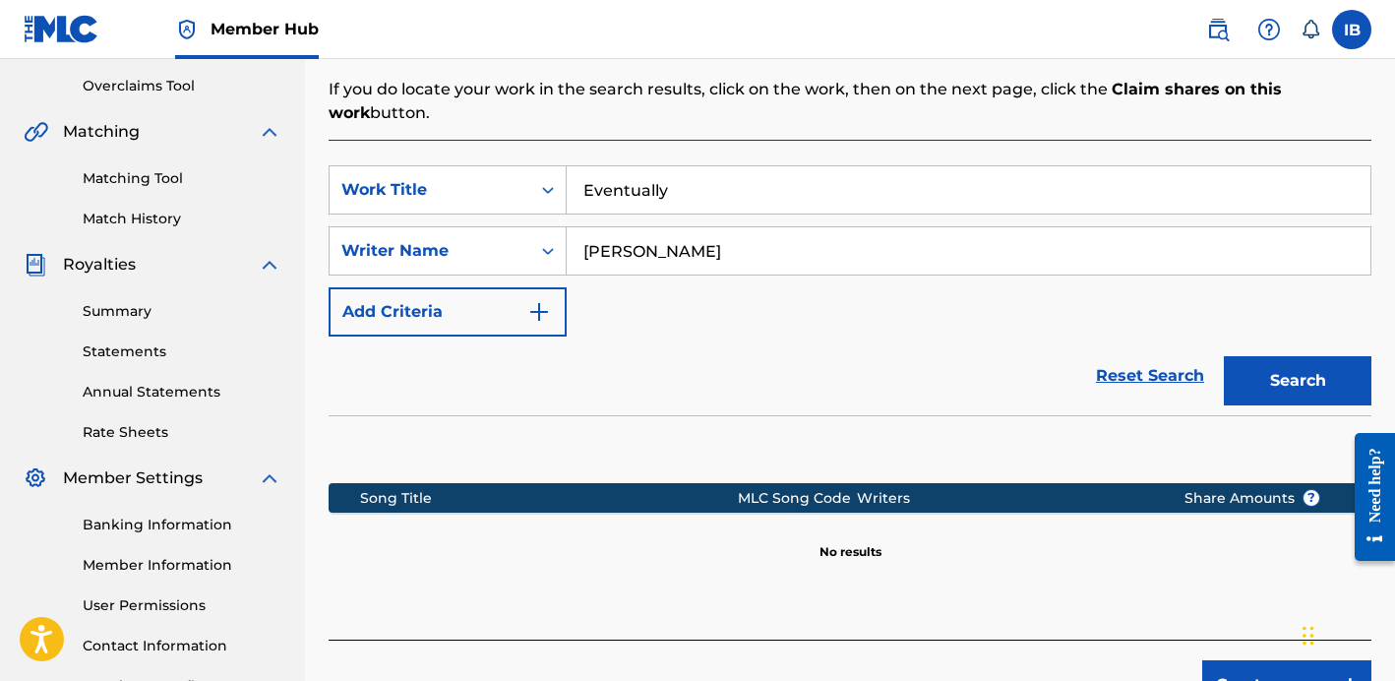
scroll to position [539, 0]
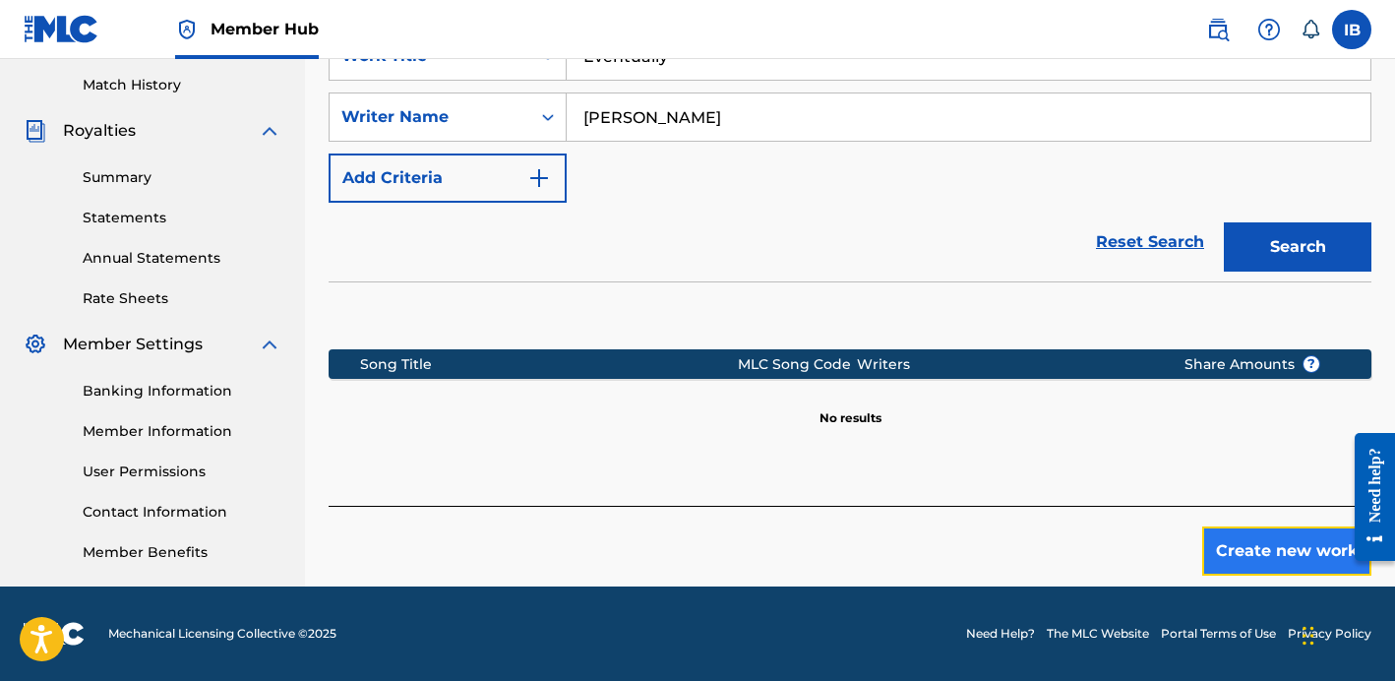
click at [1257, 546] on button "Create new work" at bounding box center [1286, 550] width 169 height 49
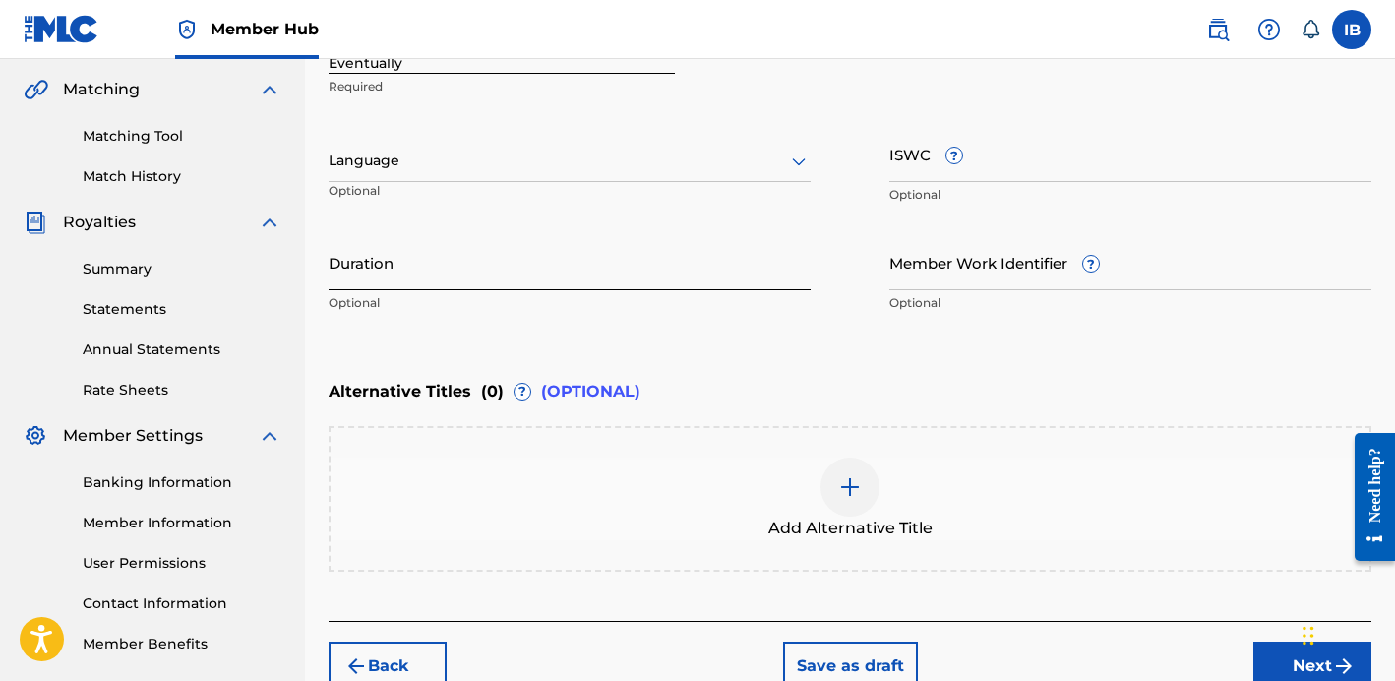
scroll to position [365, 0]
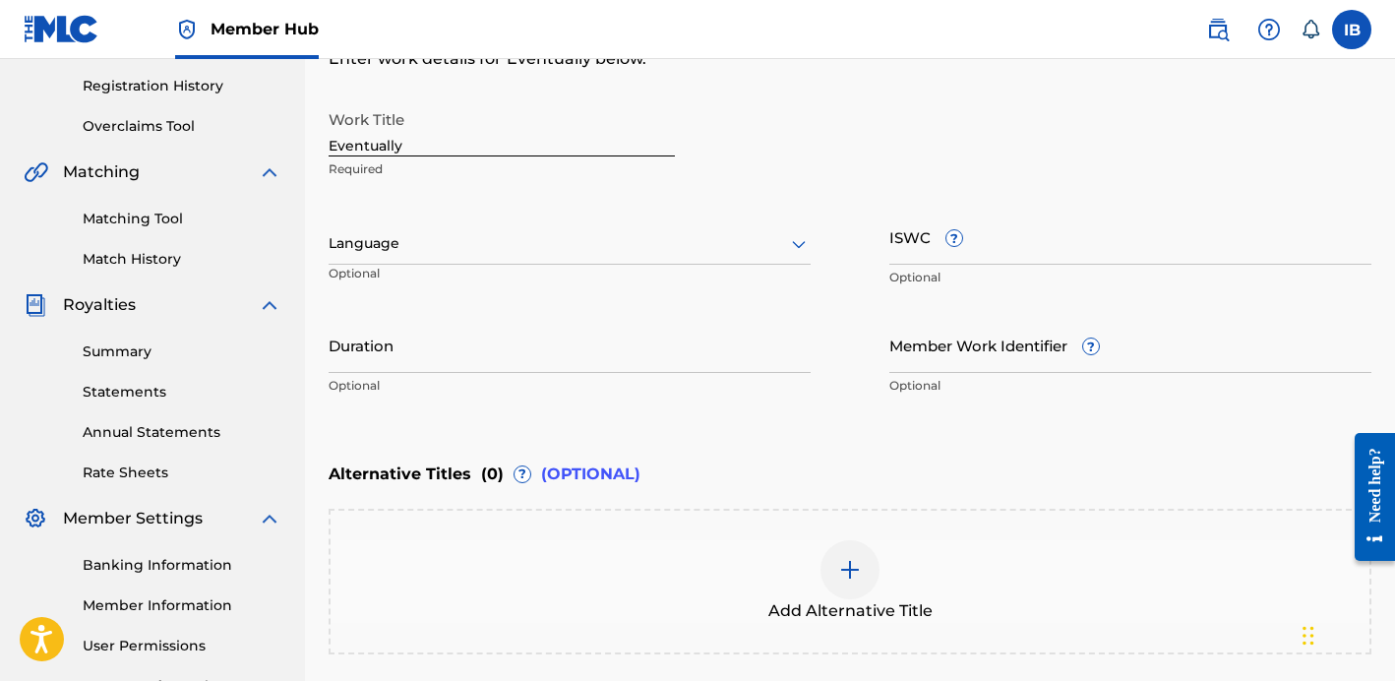
click at [534, 140] on input "Eventually" at bounding box center [502, 128] width 346 height 56
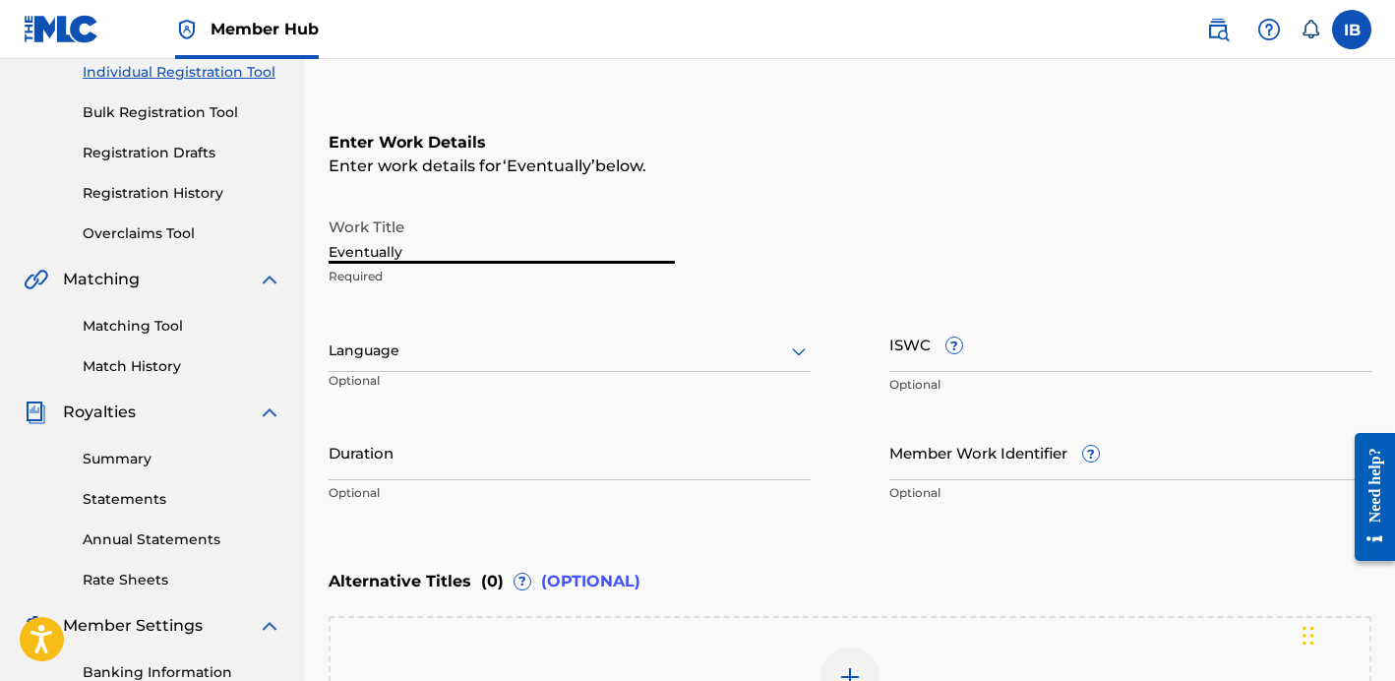
scroll to position [239, 0]
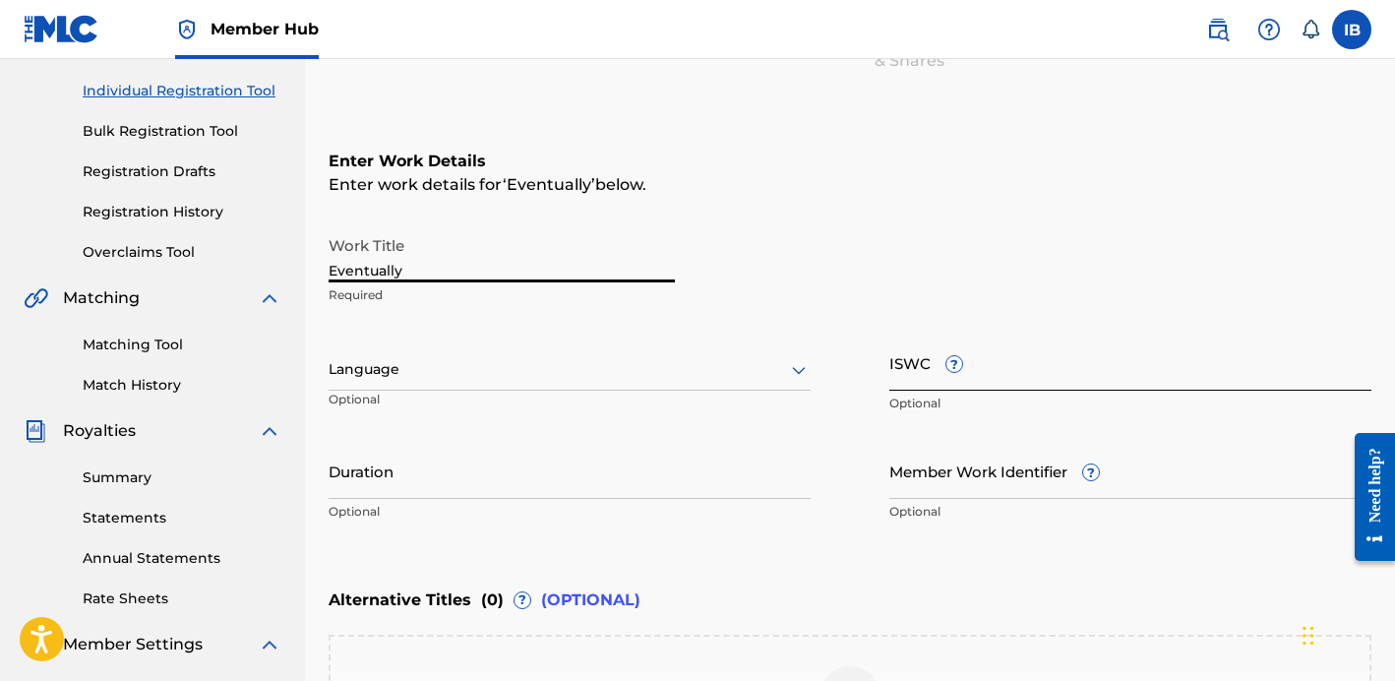
click at [922, 381] on input "ISWC ?" at bounding box center [1130, 362] width 482 height 56
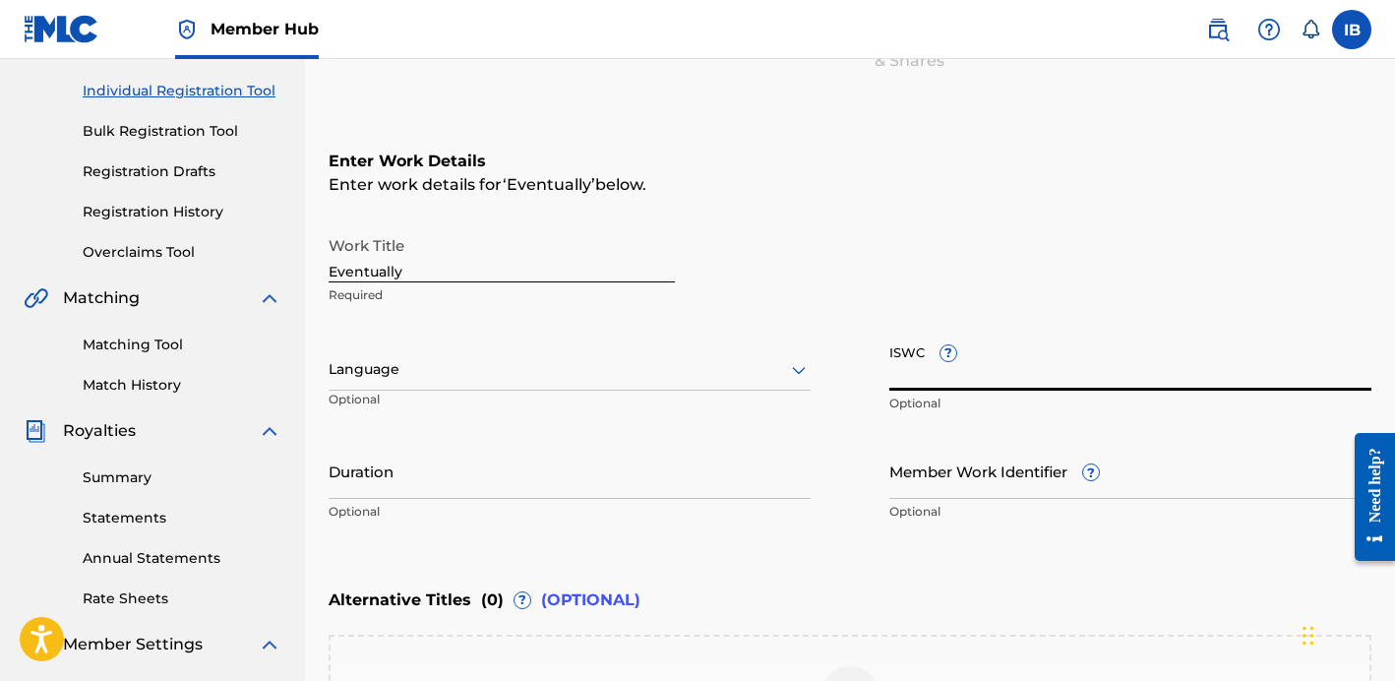
paste input "T-319.217.472-0"
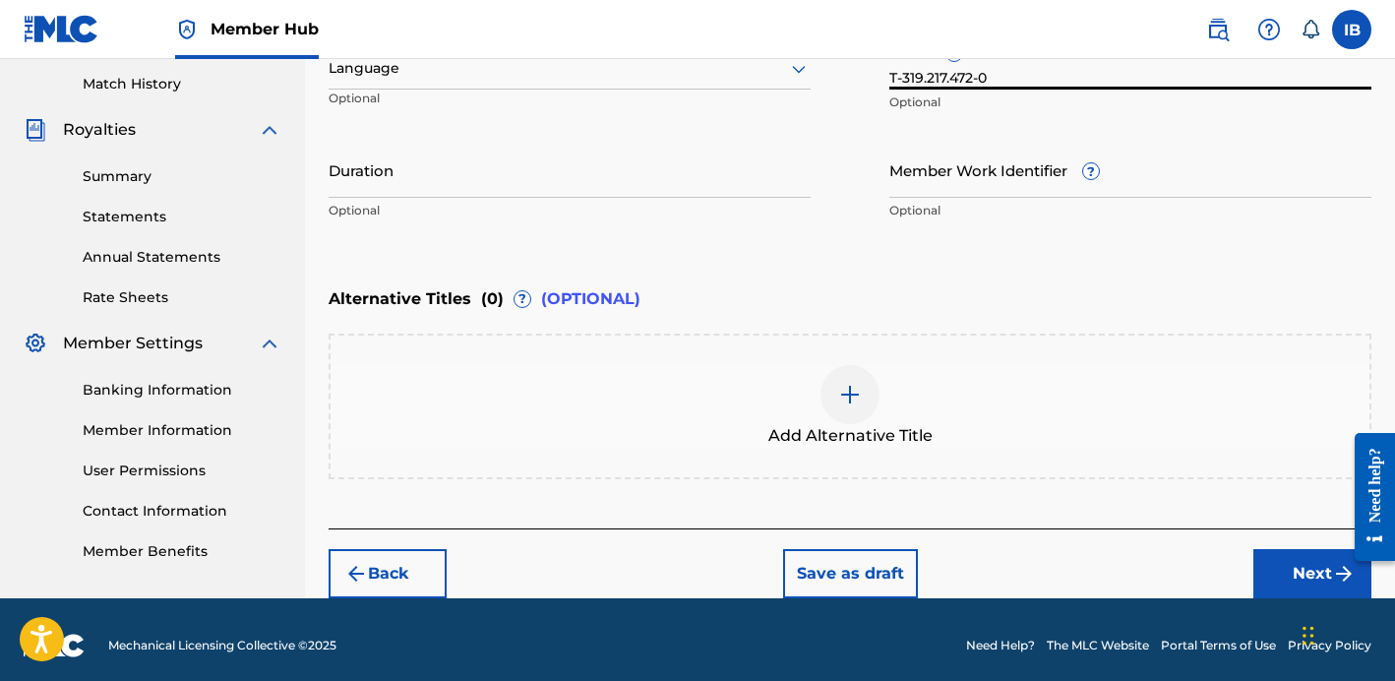
scroll to position [551, 0]
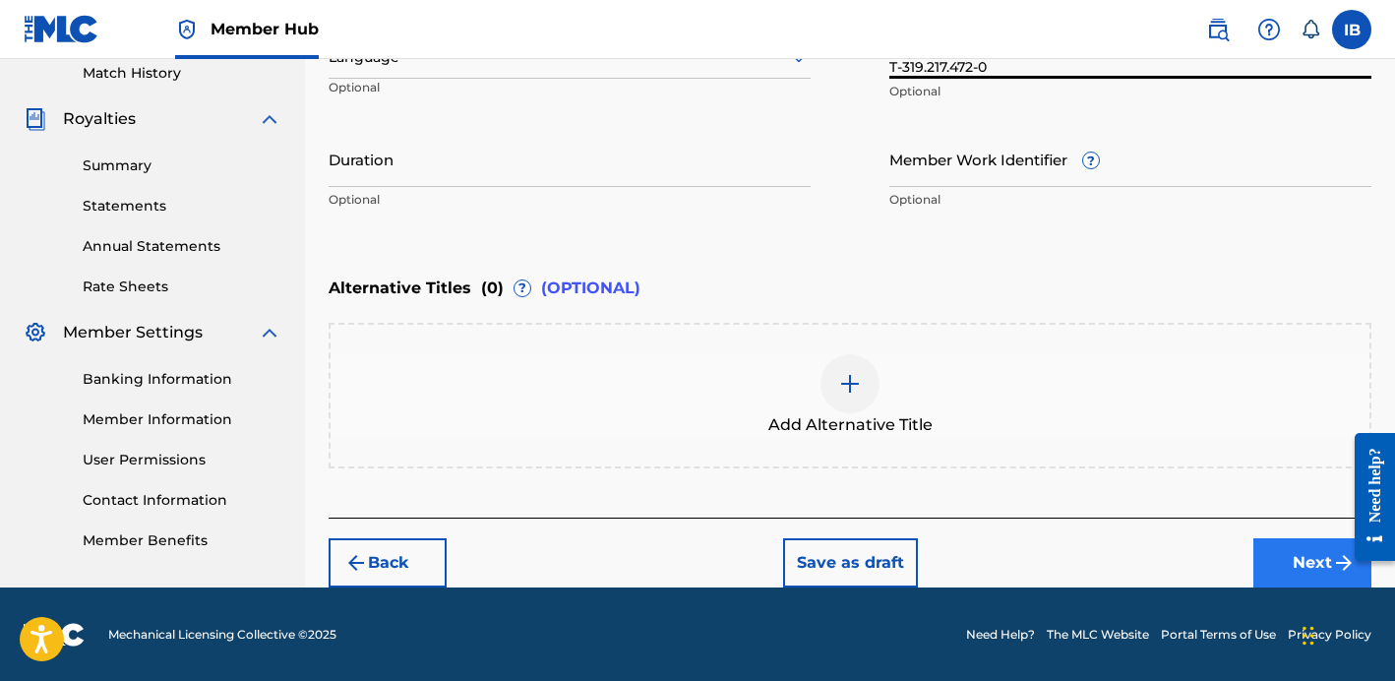
type input "T-319.217.472-0"
click at [1265, 547] on button "Next" at bounding box center [1312, 562] width 118 height 49
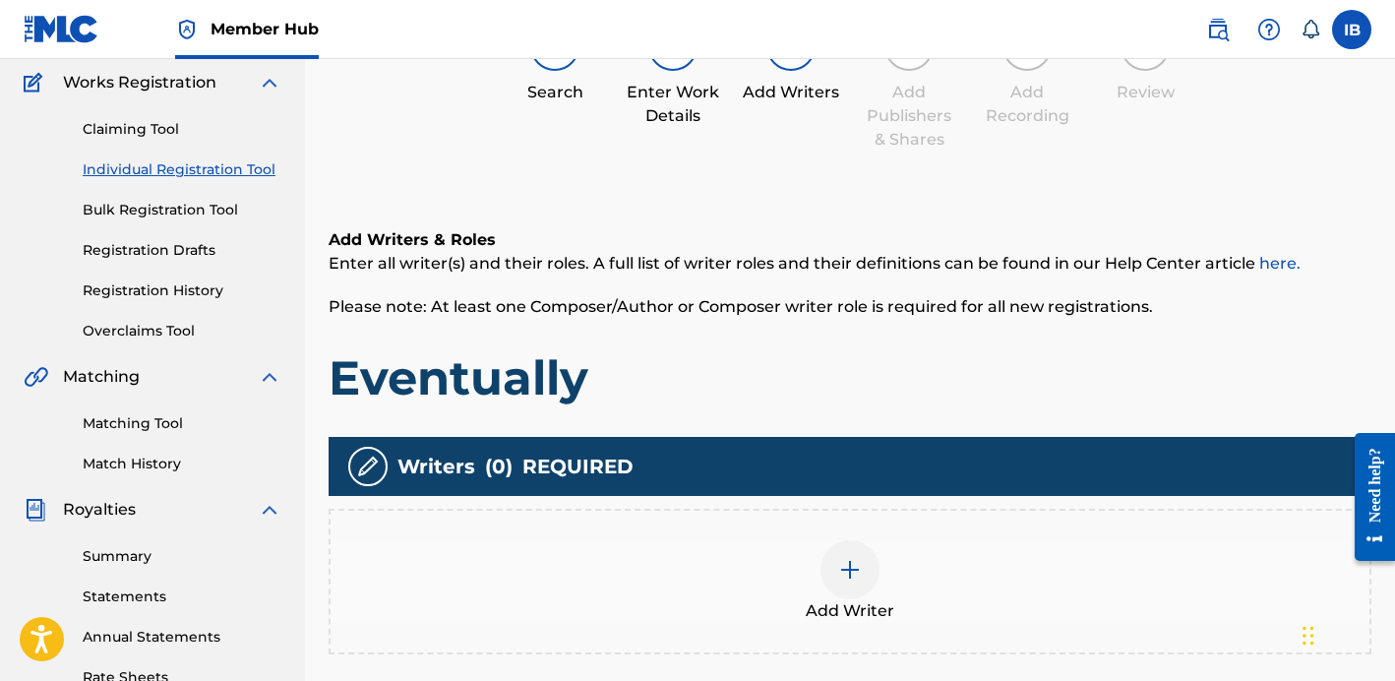
scroll to position [245, 0]
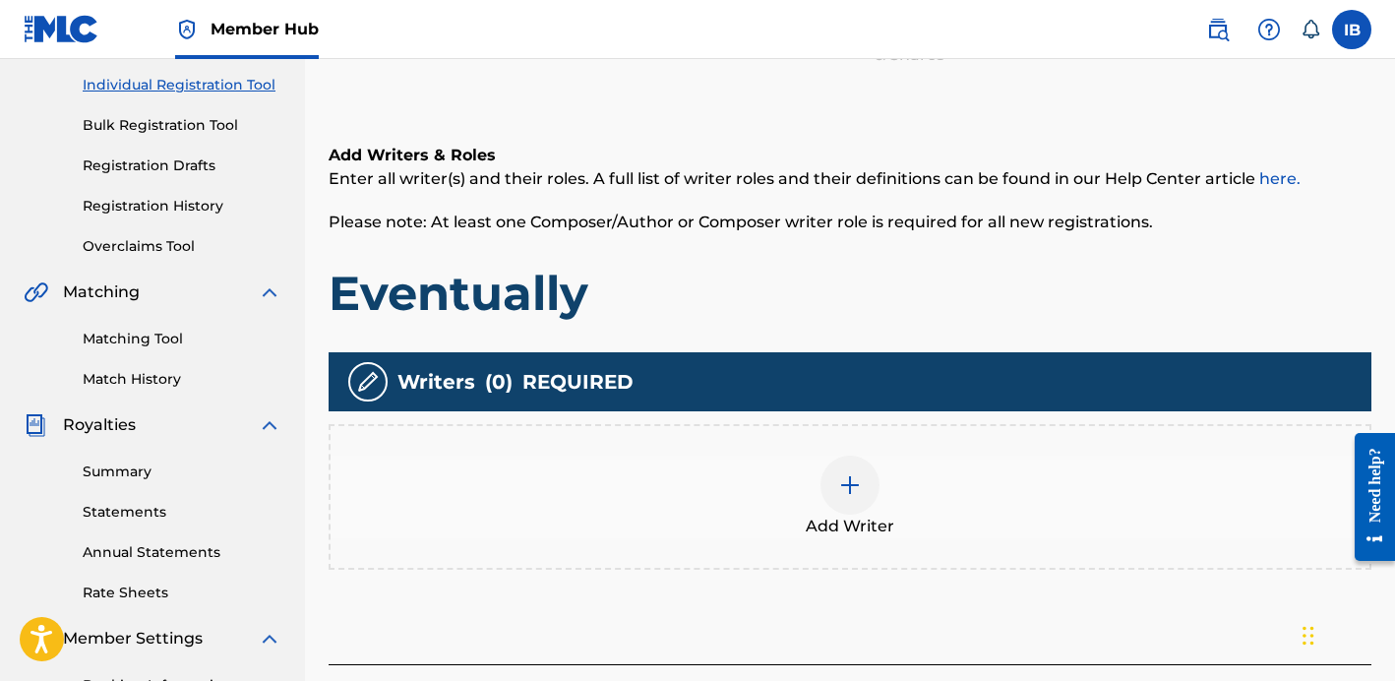
click at [860, 486] on img at bounding box center [850, 485] width 24 height 24
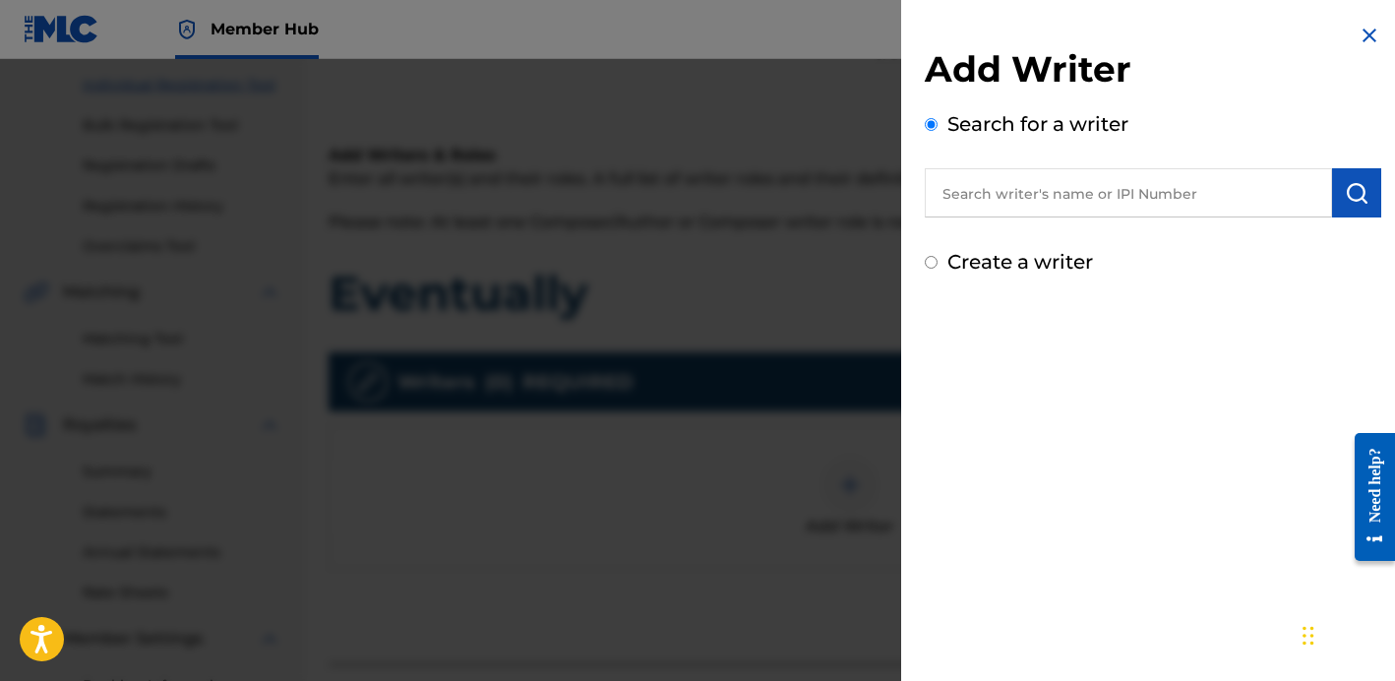
drag, startPoint x: 1036, startPoint y: 197, endPoint x: 1037, endPoint y: 187, distance: 9.9
click at [1037, 197] on input "text" at bounding box center [1128, 192] width 407 height 49
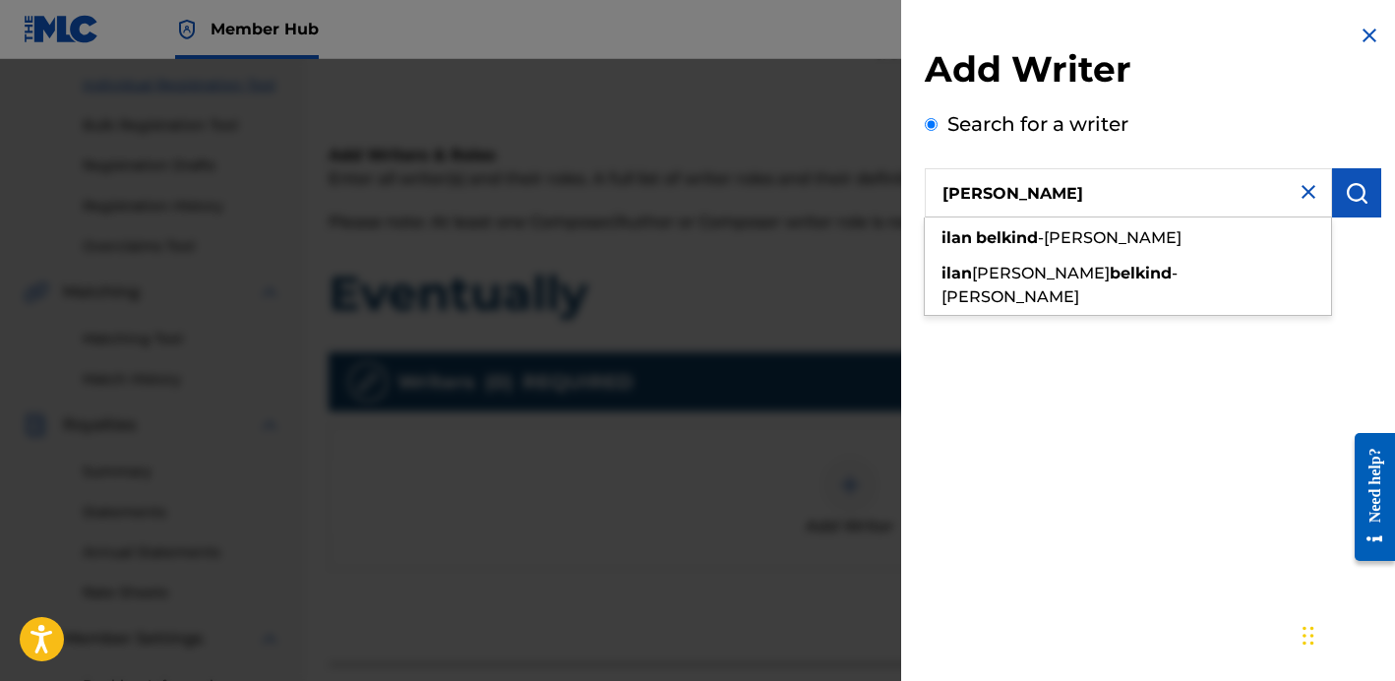
click at [1015, 220] on div "[PERSON_NAME]" at bounding box center [1128, 237] width 406 height 35
type input "[PERSON_NAME]"
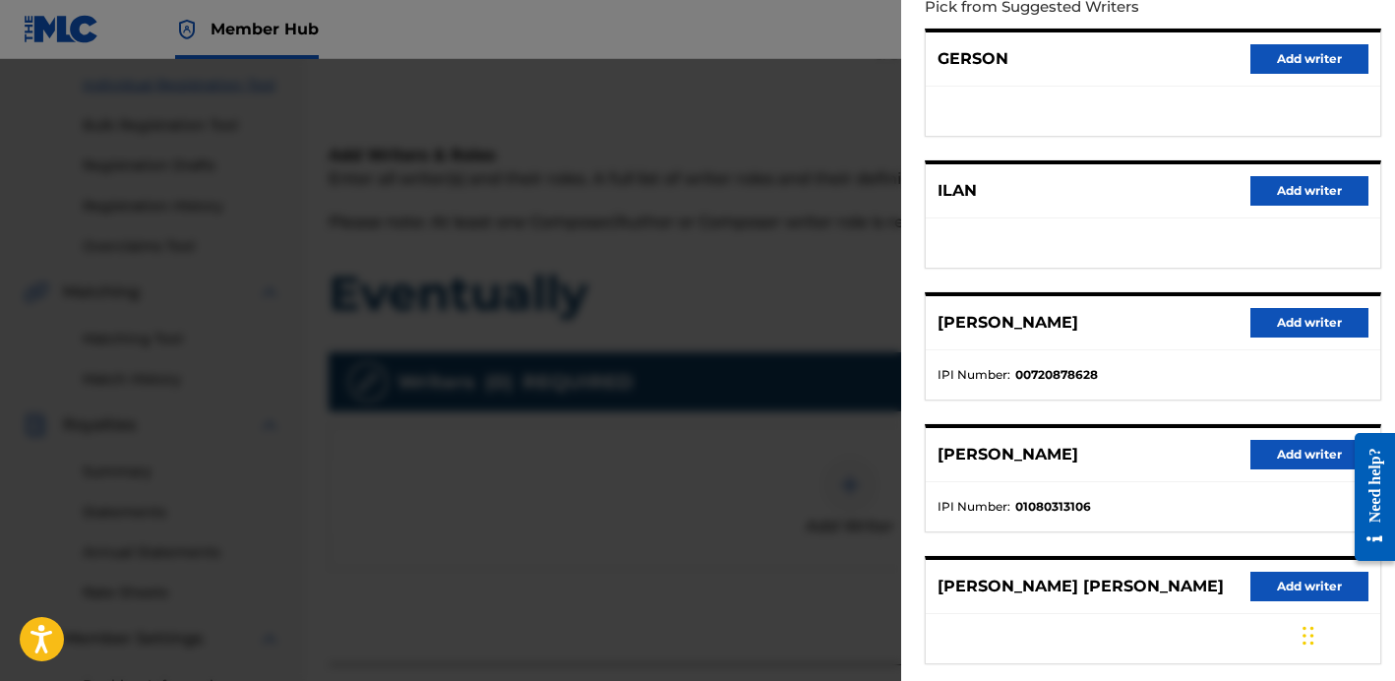
scroll to position [256, 0]
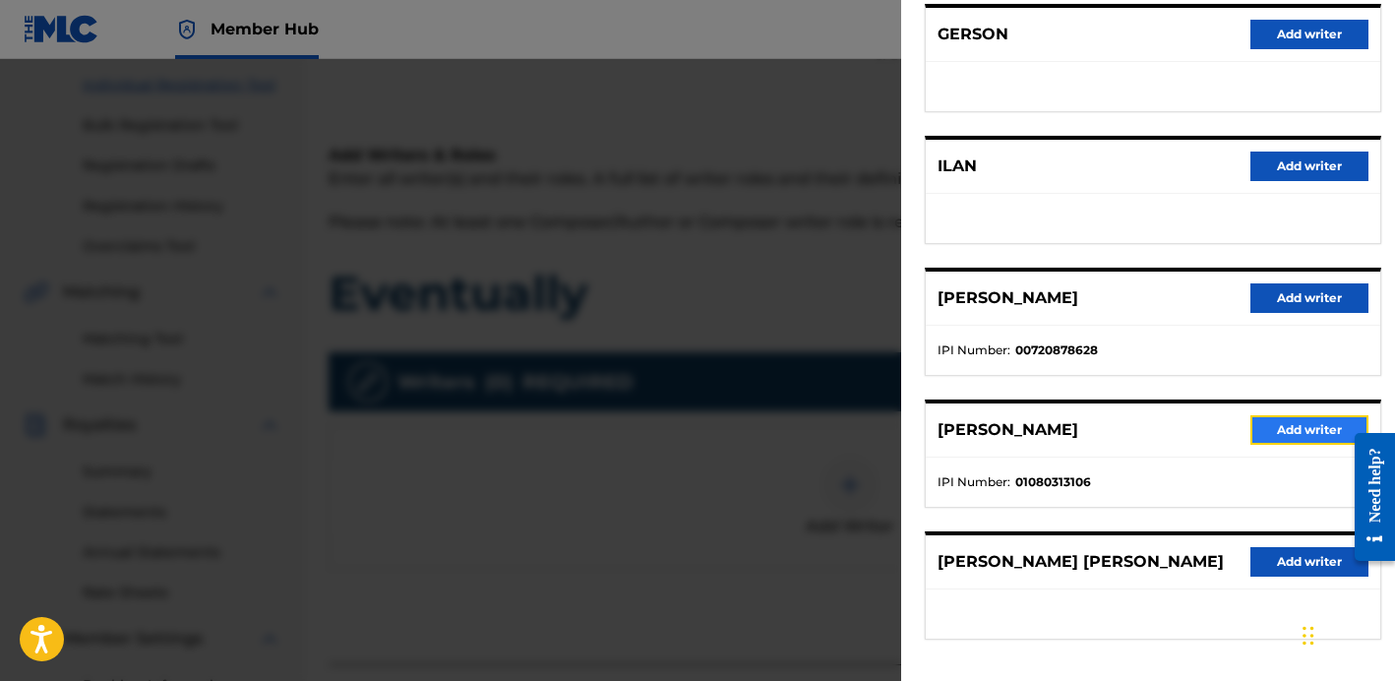
click at [1290, 438] on button "Add writer" at bounding box center [1309, 430] width 118 height 30
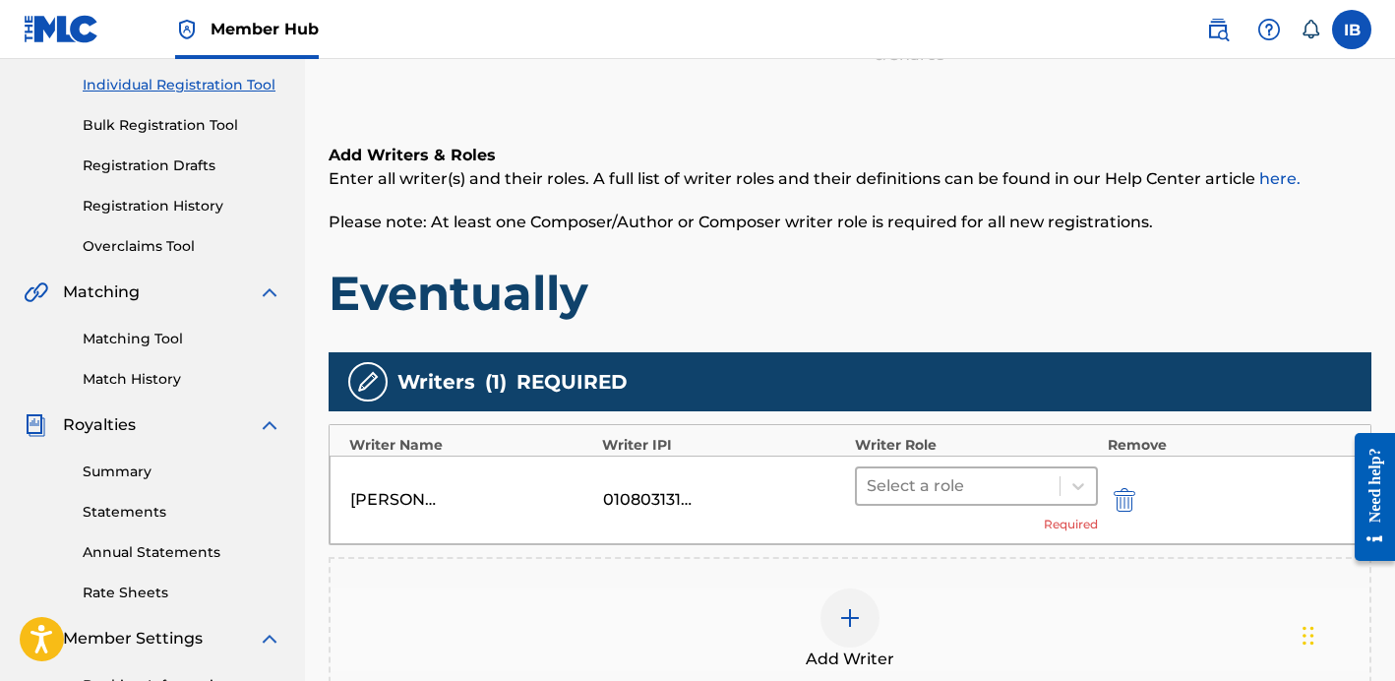
click at [1037, 493] on div at bounding box center [958, 486] width 183 height 28
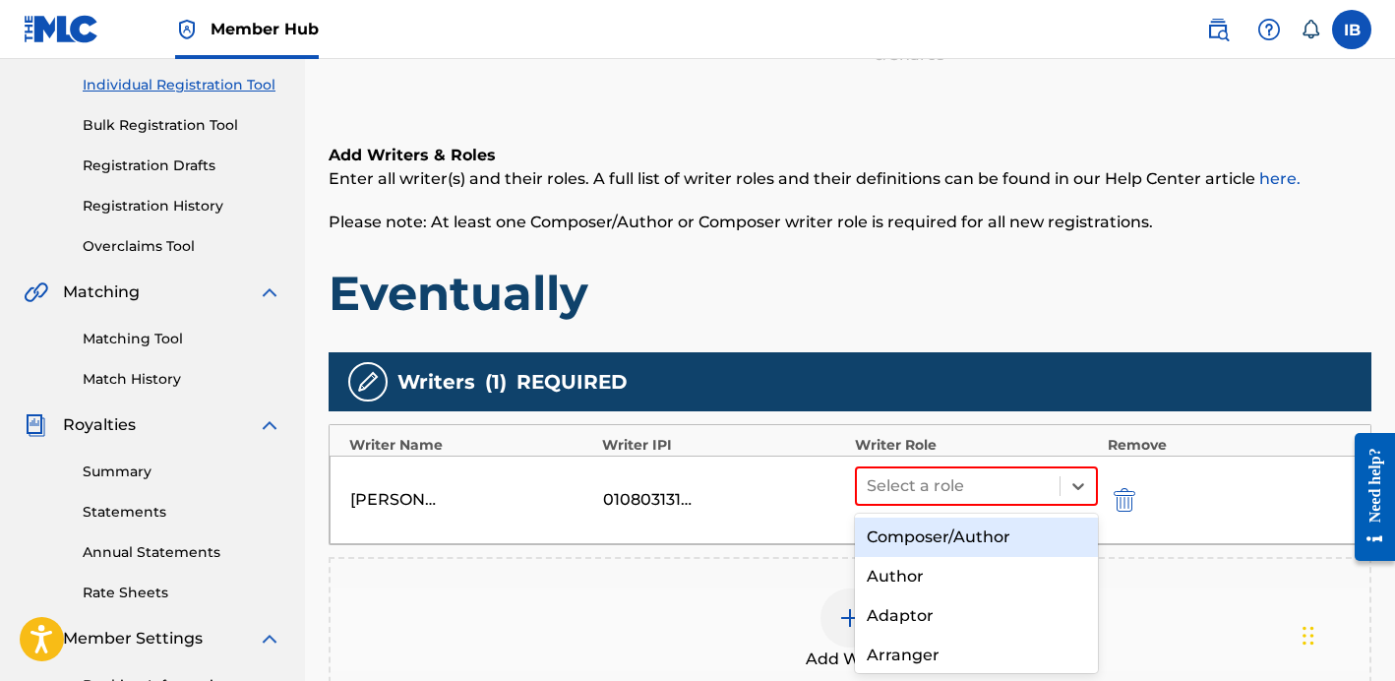
click at [993, 515] on div "Composer/Author Author Adaptor Arranger Composer Translator Sub Arranger Sub Au…" at bounding box center [976, 593] width 243 height 160
click at [993, 533] on div "Composer/Author" at bounding box center [976, 536] width 243 height 39
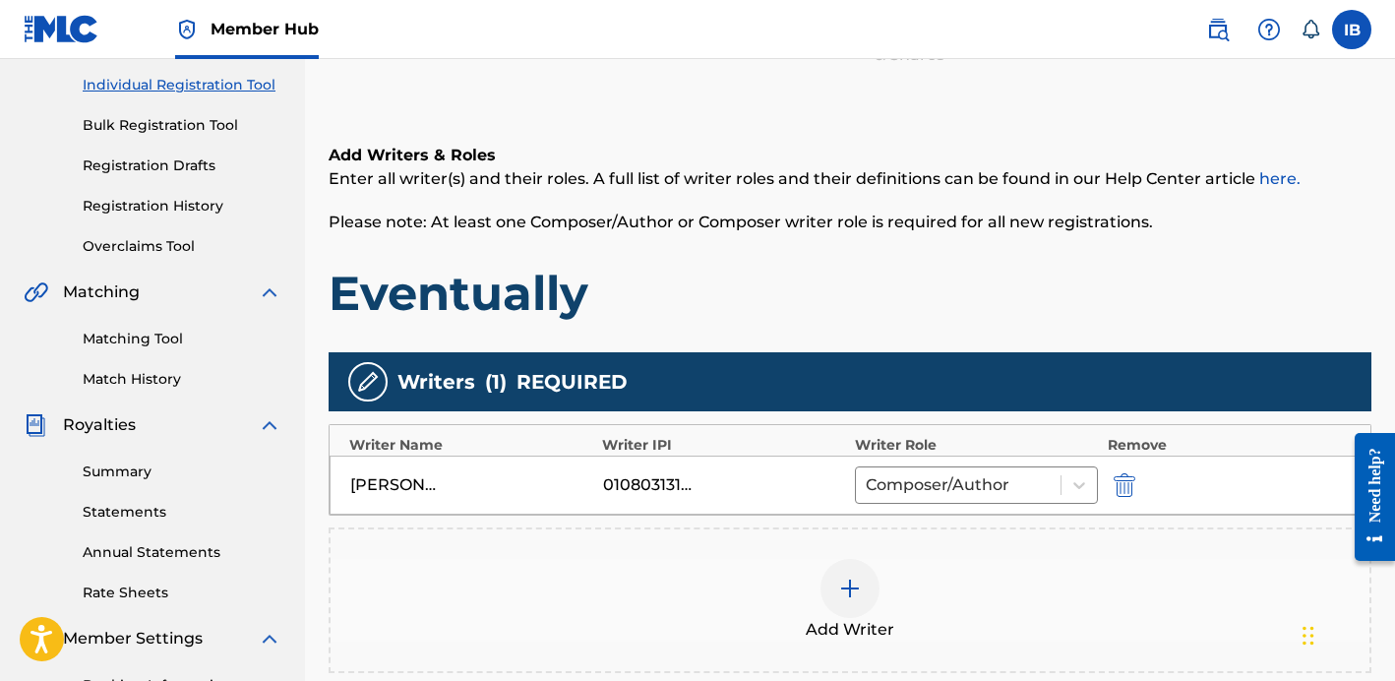
click at [852, 598] on img at bounding box center [850, 588] width 24 height 24
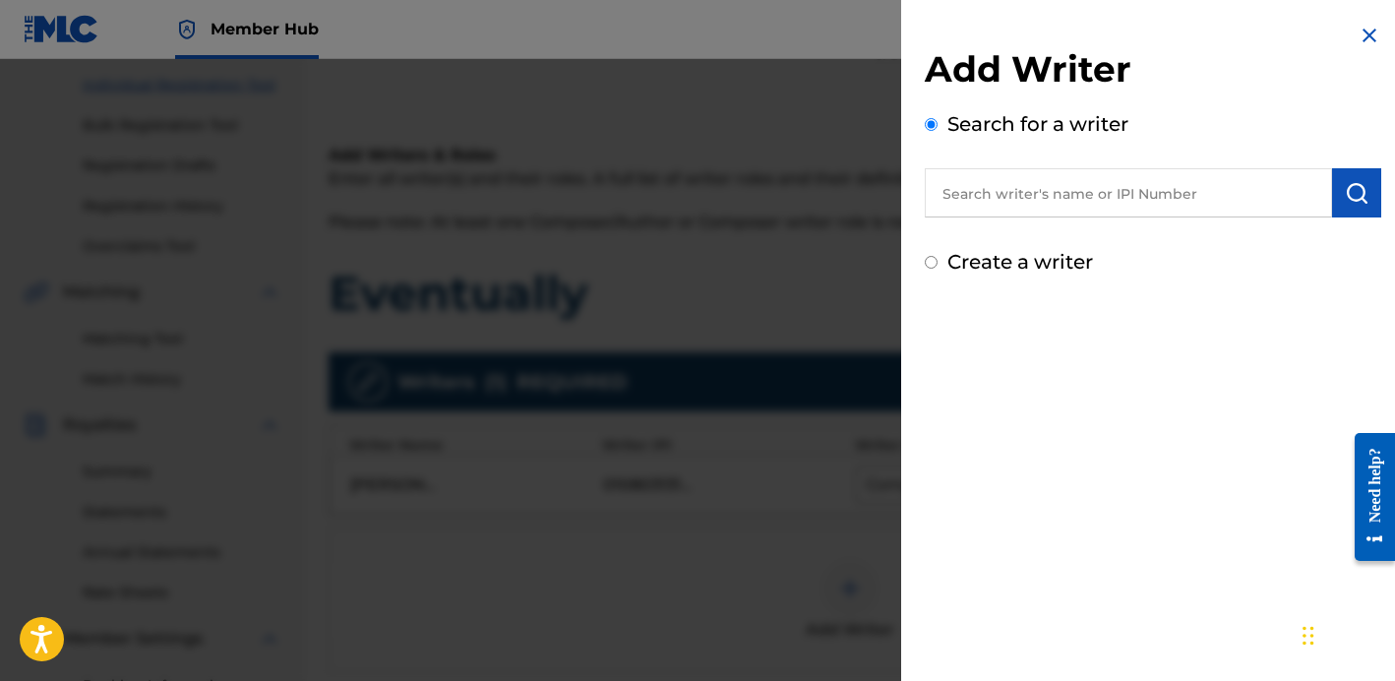
click at [1098, 182] on input "text" at bounding box center [1128, 192] width 407 height 49
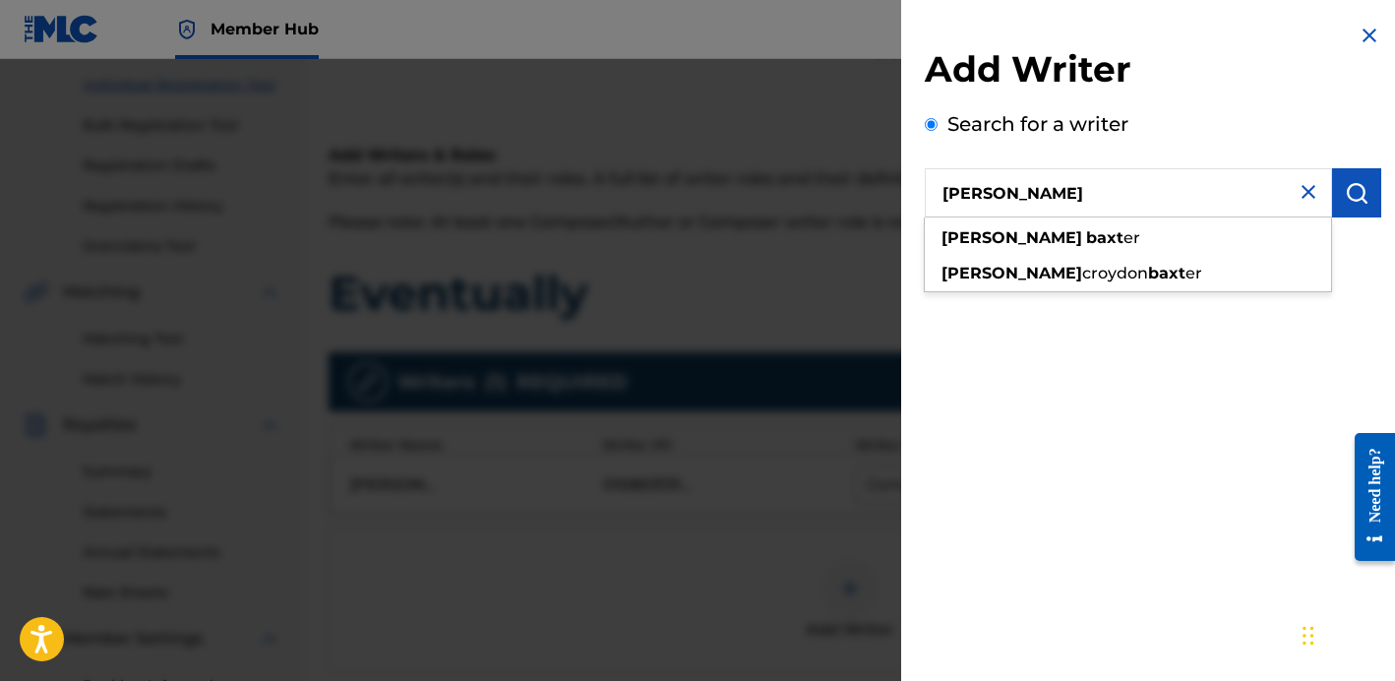
type input "[PERSON_NAME]"
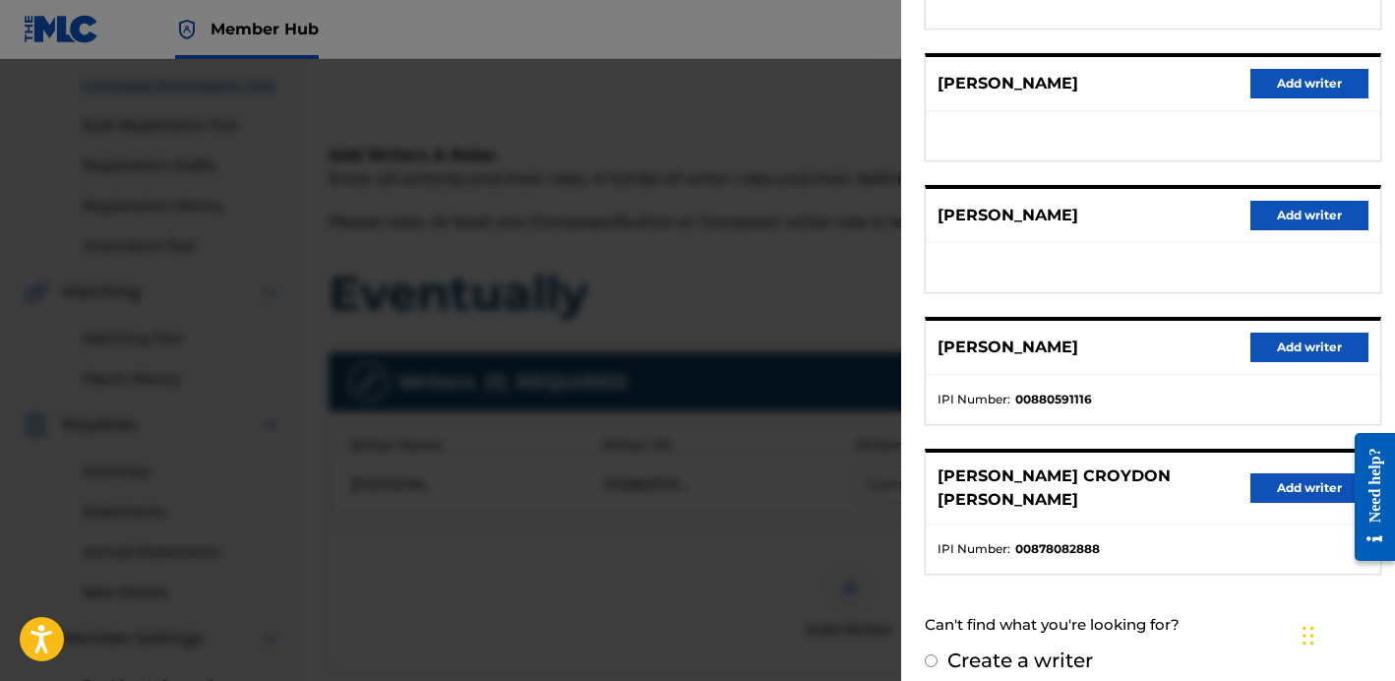
scroll to position [254, 0]
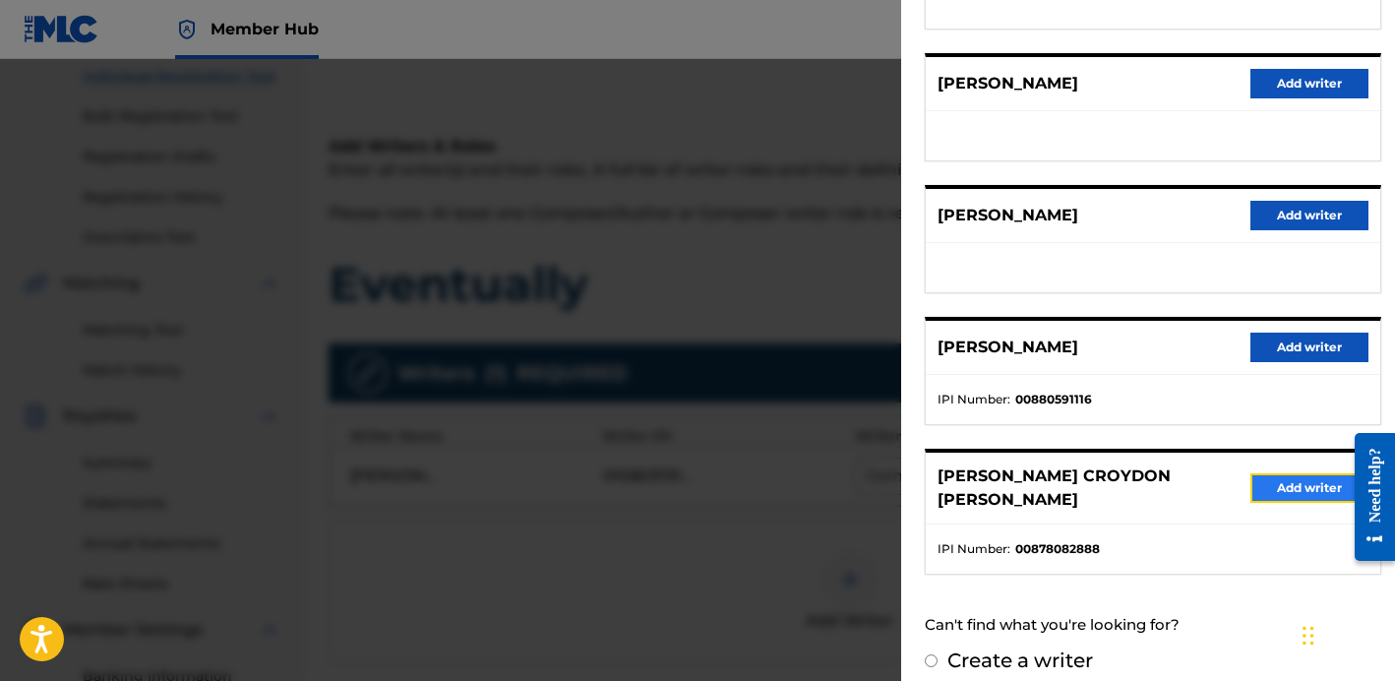
click at [1261, 478] on button "Add writer" at bounding box center [1309, 488] width 118 height 30
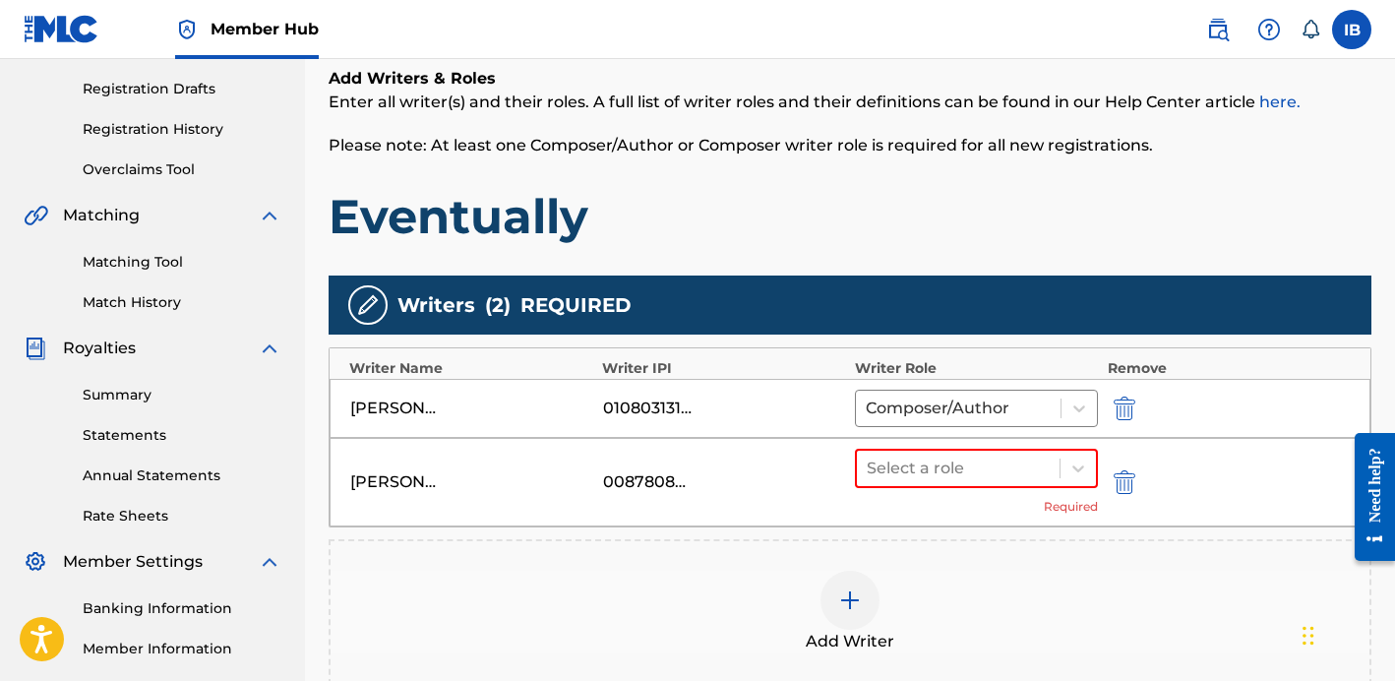
scroll to position [340, 0]
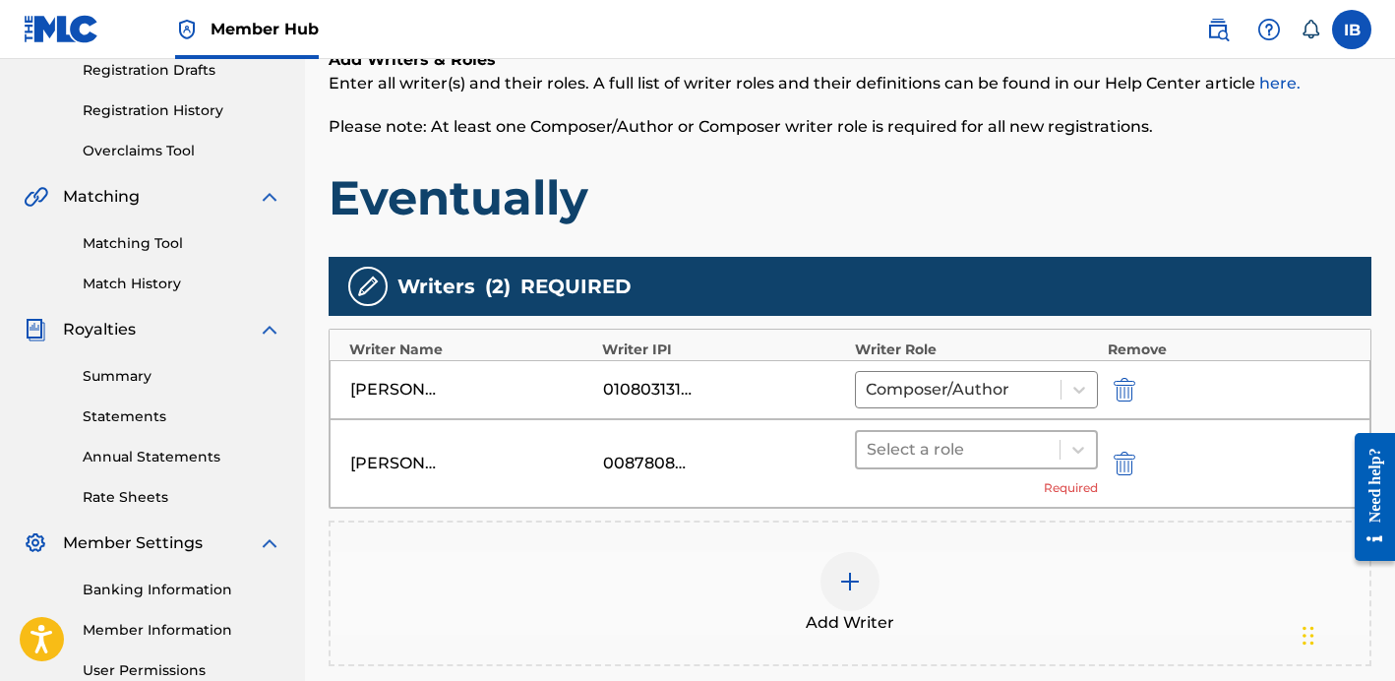
click at [1014, 450] on div at bounding box center [958, 450] width 183 height 28
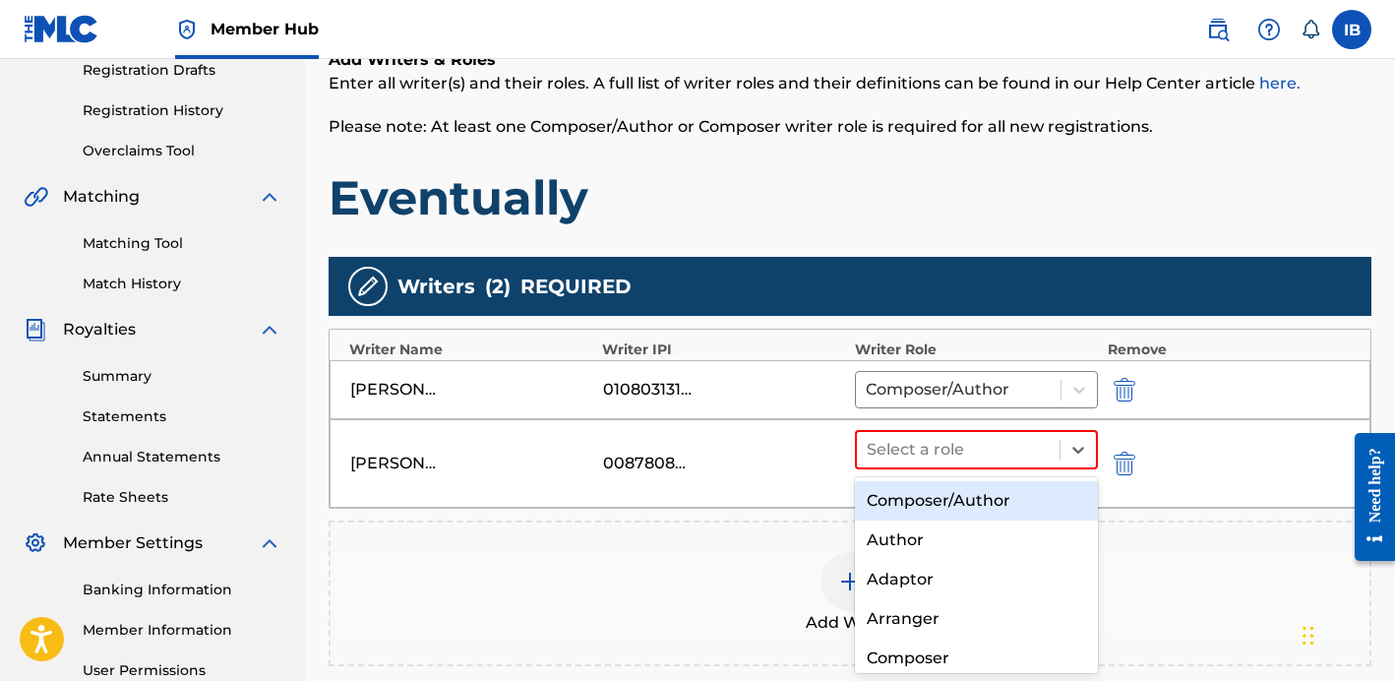
click at [976, 494] on div "Composer/Author" at bounding box center [976, 500] width 243 height 39
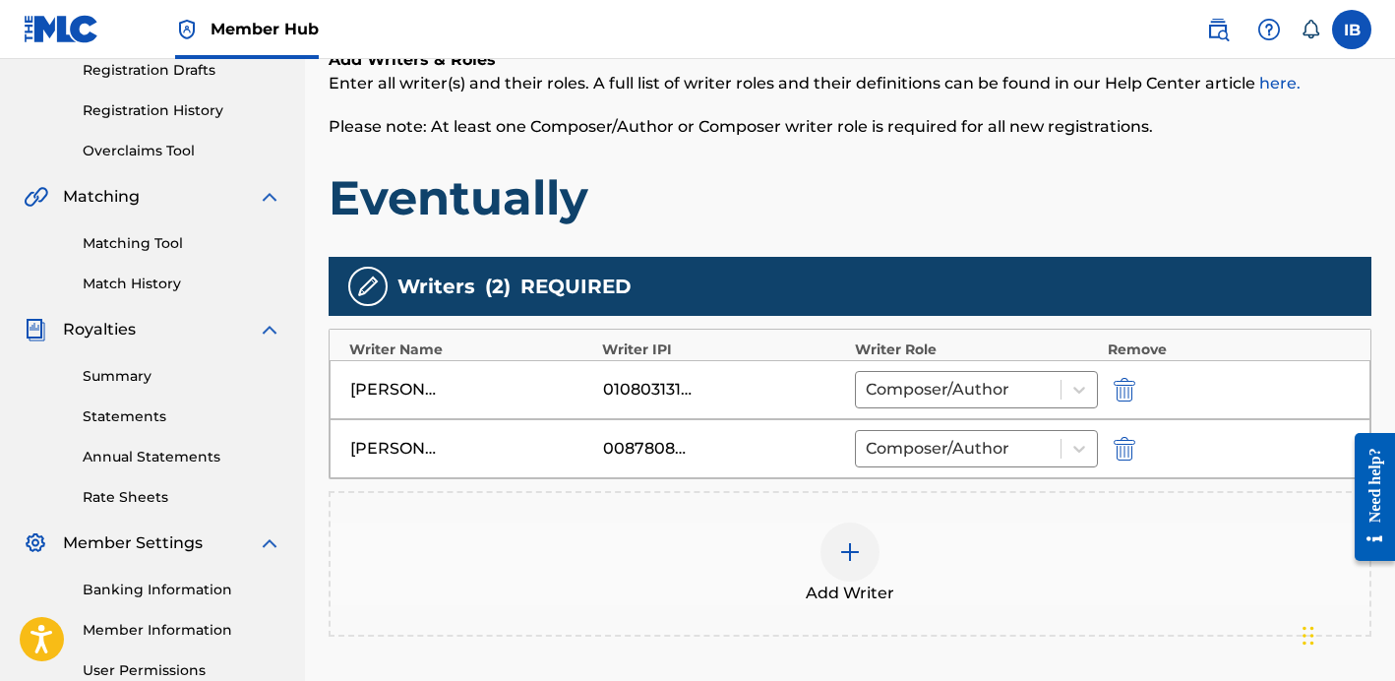
scroll to position [555, 0]
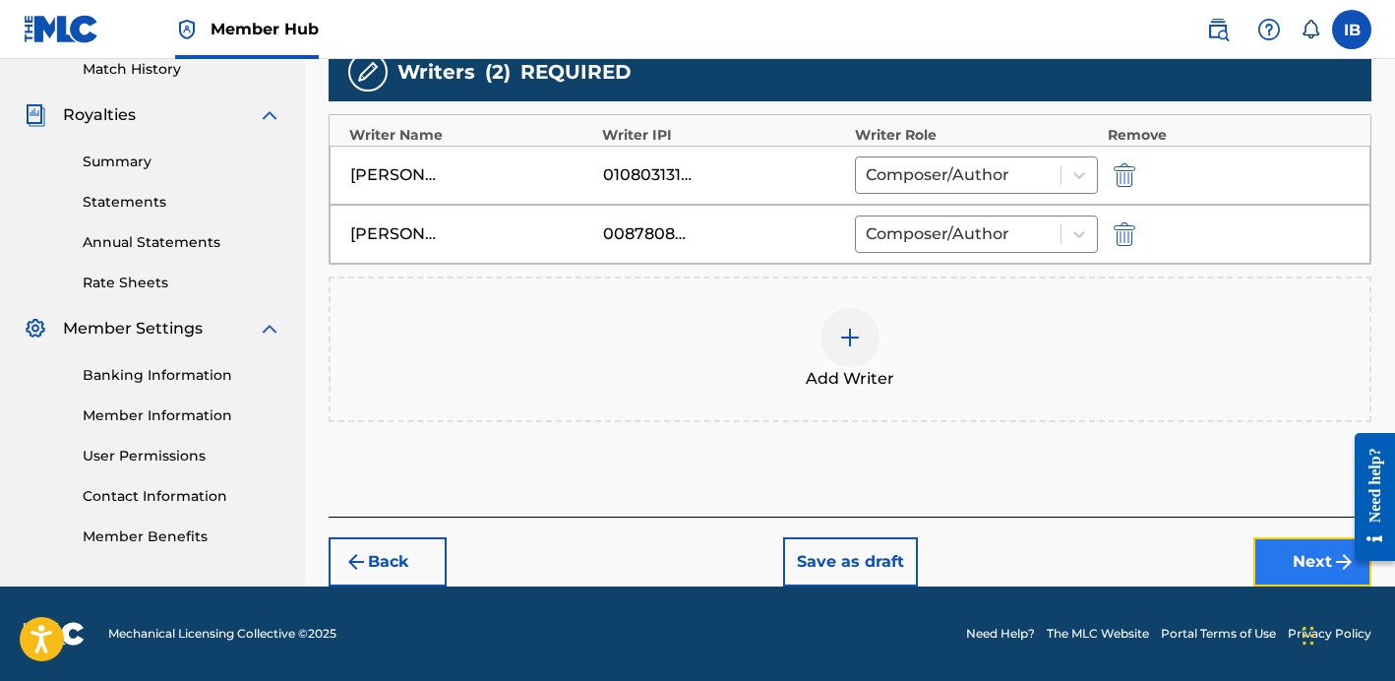
click at [1283, 553] on button "Next" at bounding box center [1312, 561] width 118 height 49
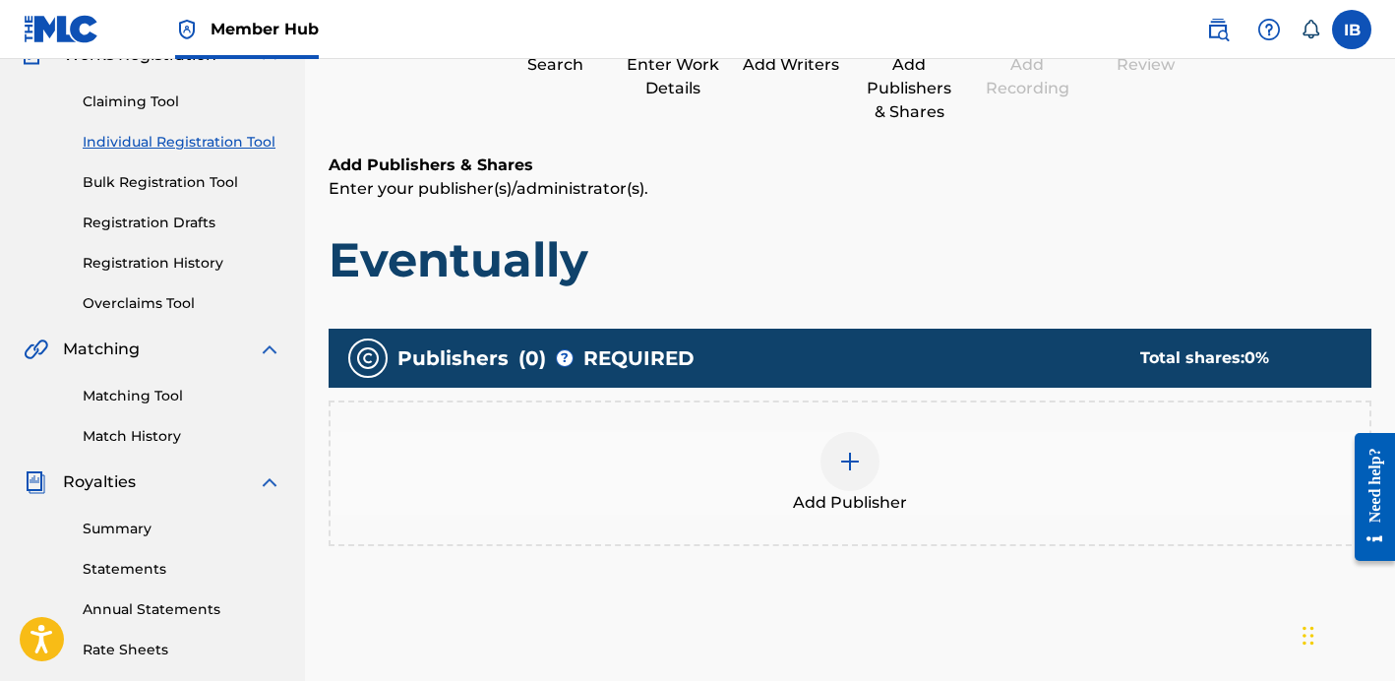
scroll to position [299, 0]
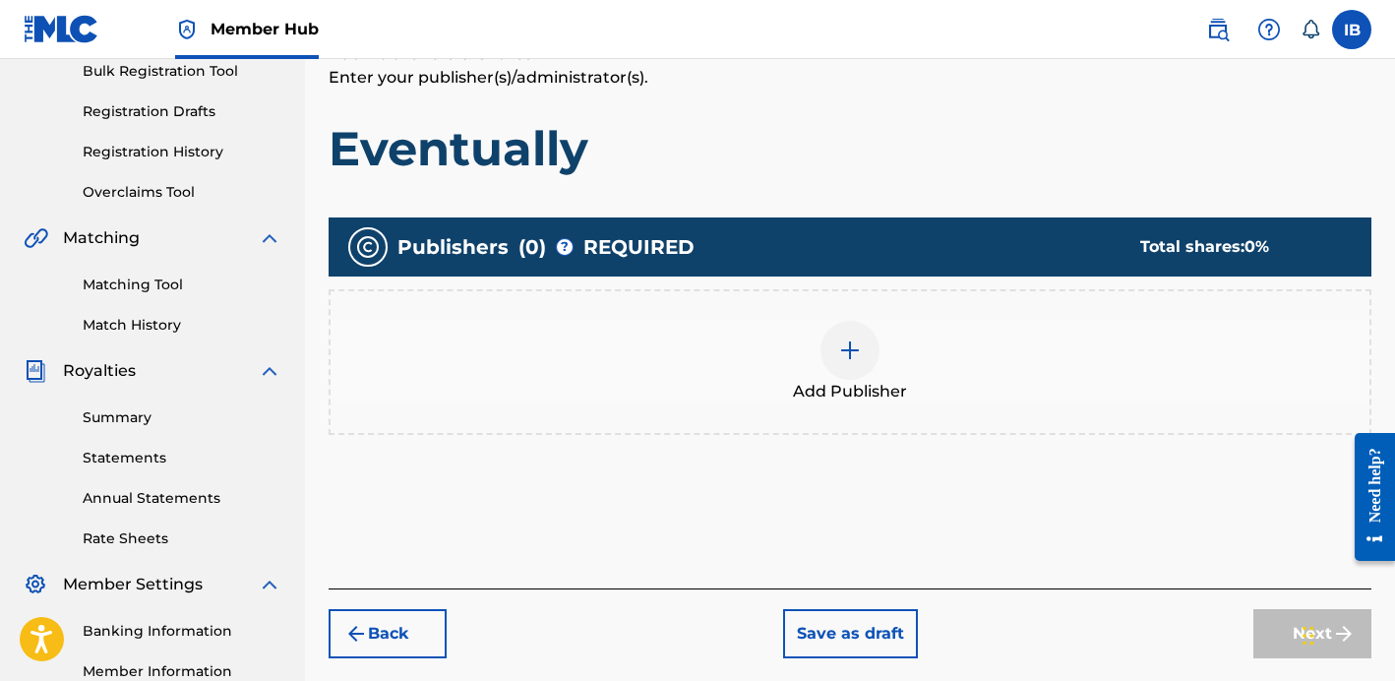
click at [860, 400] on span "Add Publisher" at bounding box center [850, 392] width 114 height 24
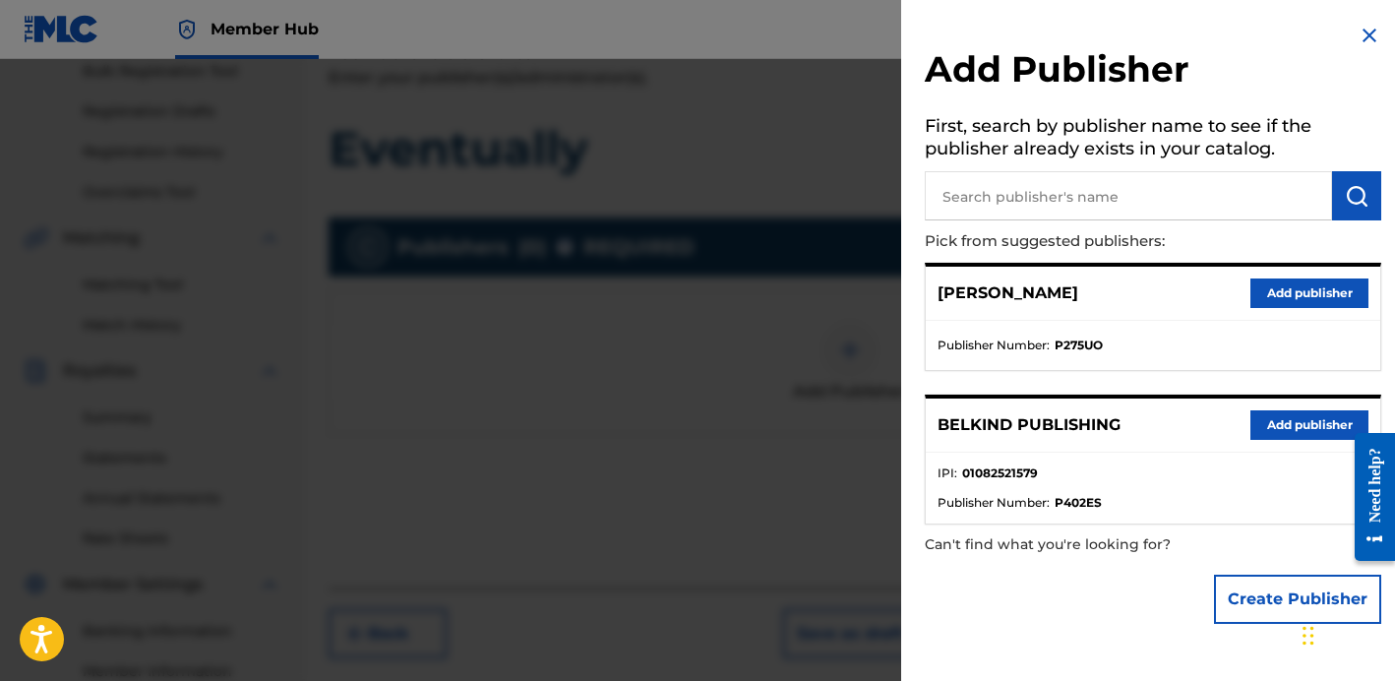
click at [983, 195] on input "text" at bounding box center [1128, 195] width 407 height 49
type input "belkind"
click at [1300, 427] on button "Add publisher" at bounding box center [1309, 425] width 118 height 30
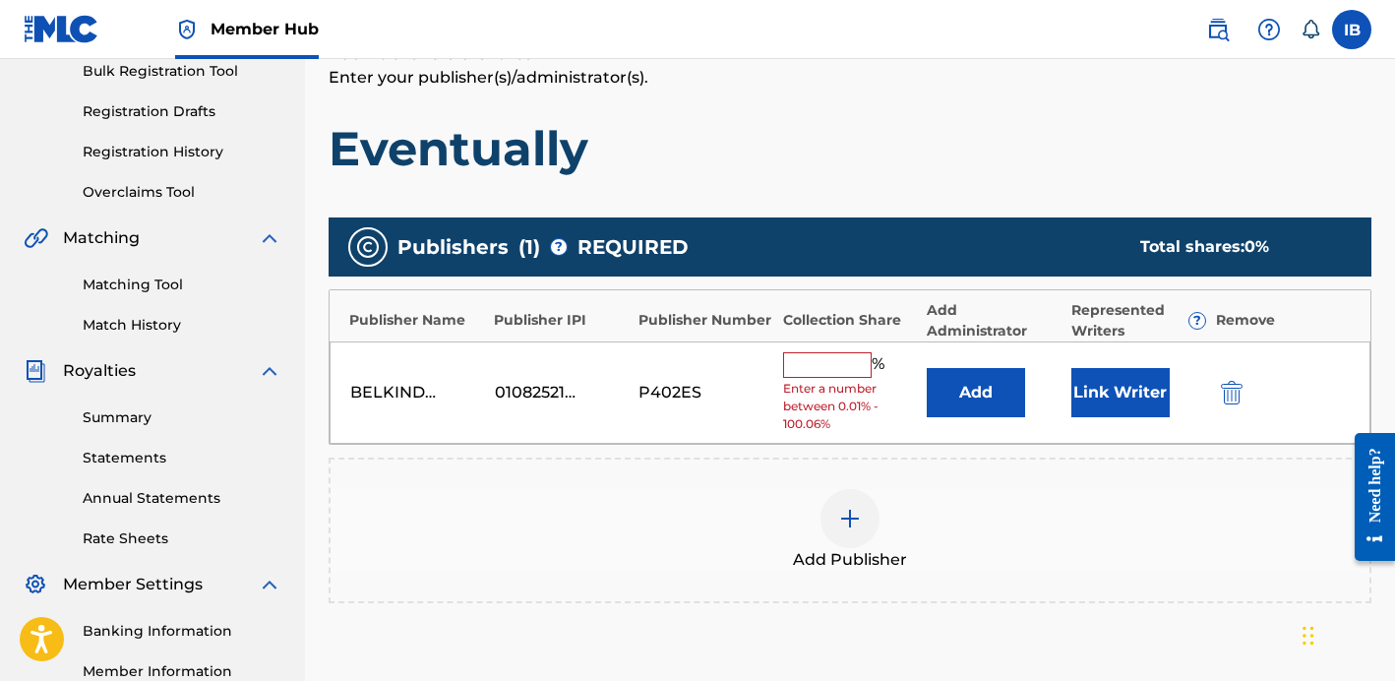
click at [850, 361] on input "text" at bounding box center [827, 365] width 89 height 26
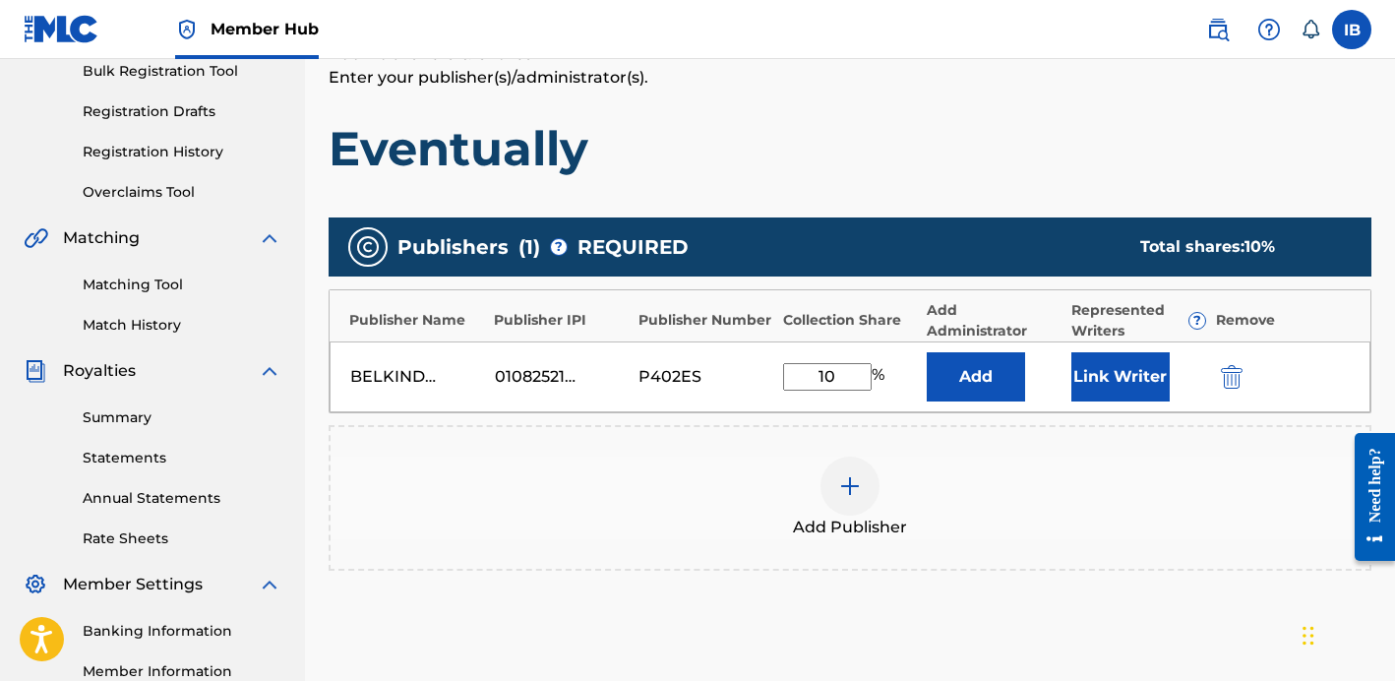
type input "1"
type input "50"
click at [999, 369] on button "Add" at bounding box center [976, 376] width 98 height 49
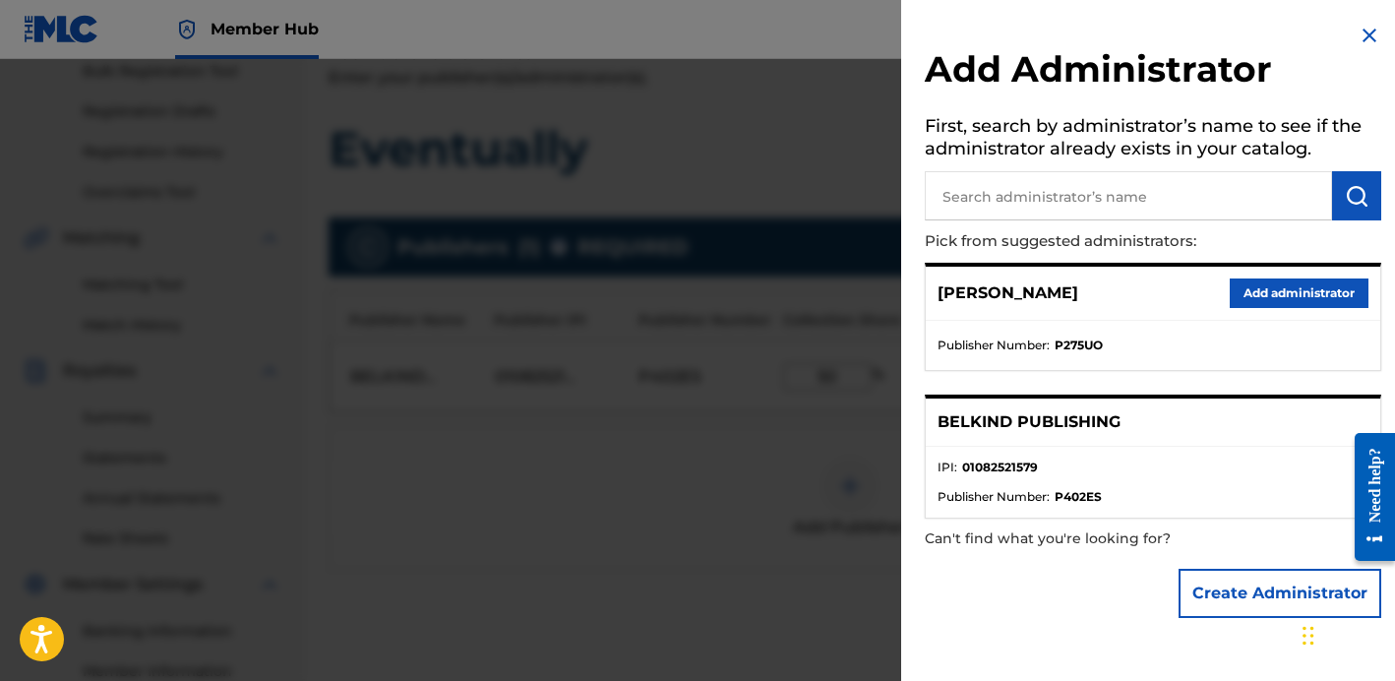
click at [1358, 25] on img at bounding box center [1369, 36] width 24 height 24
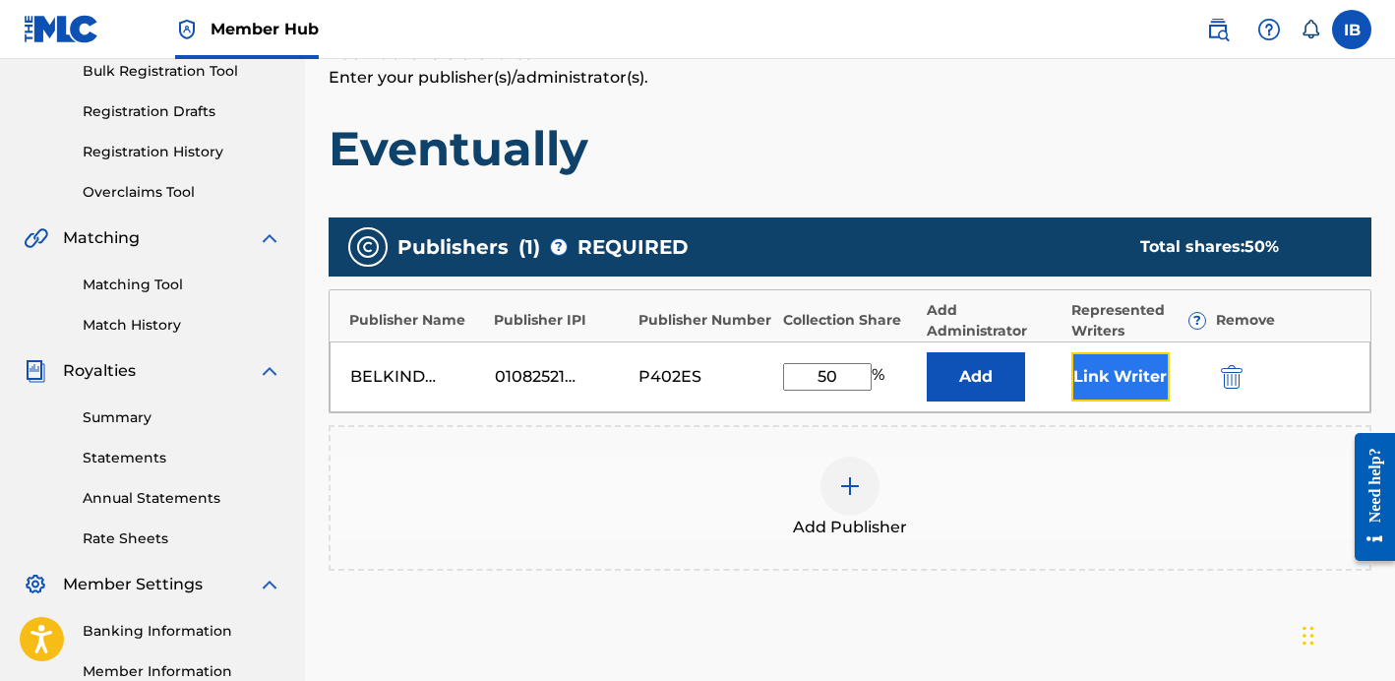
click at [1116, 374] on button "Link Writer" at bounding box center [1120, 376] width 98 height 49
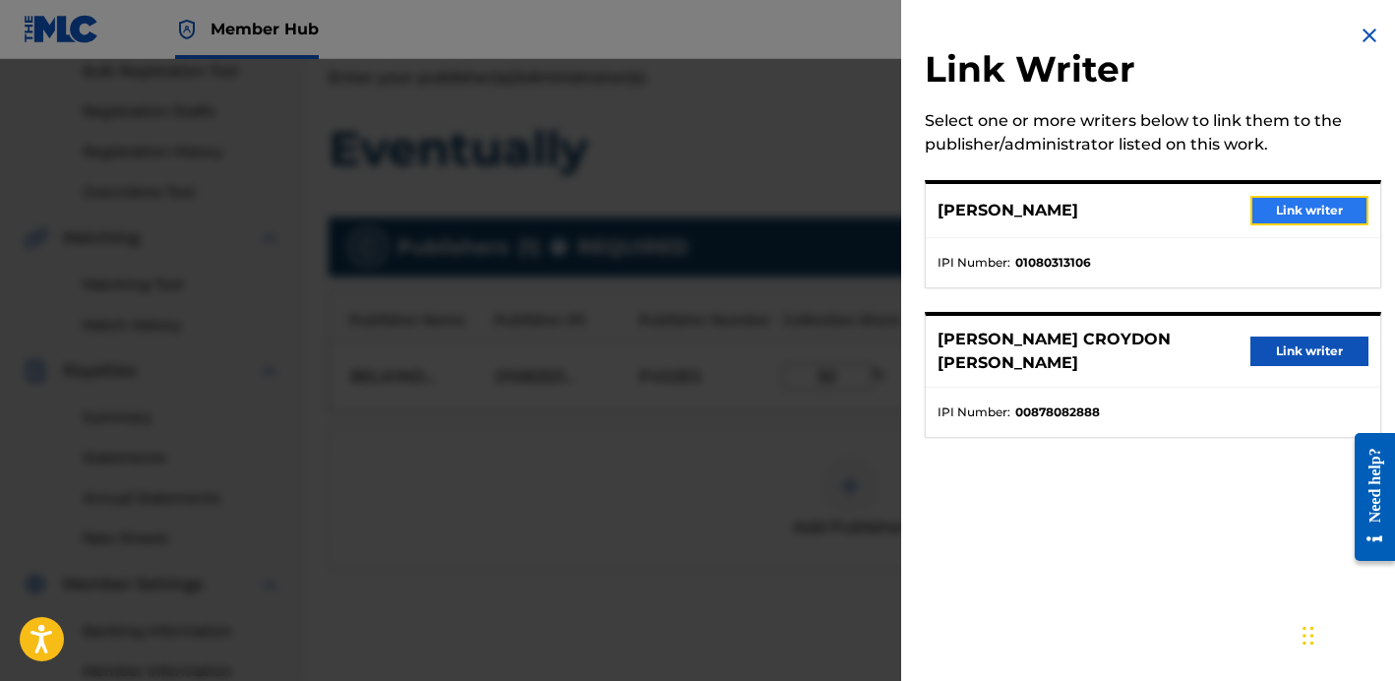
click at [1278, 215] on button "Link writer" at bounding box center [1309, 211] width 118 height 30
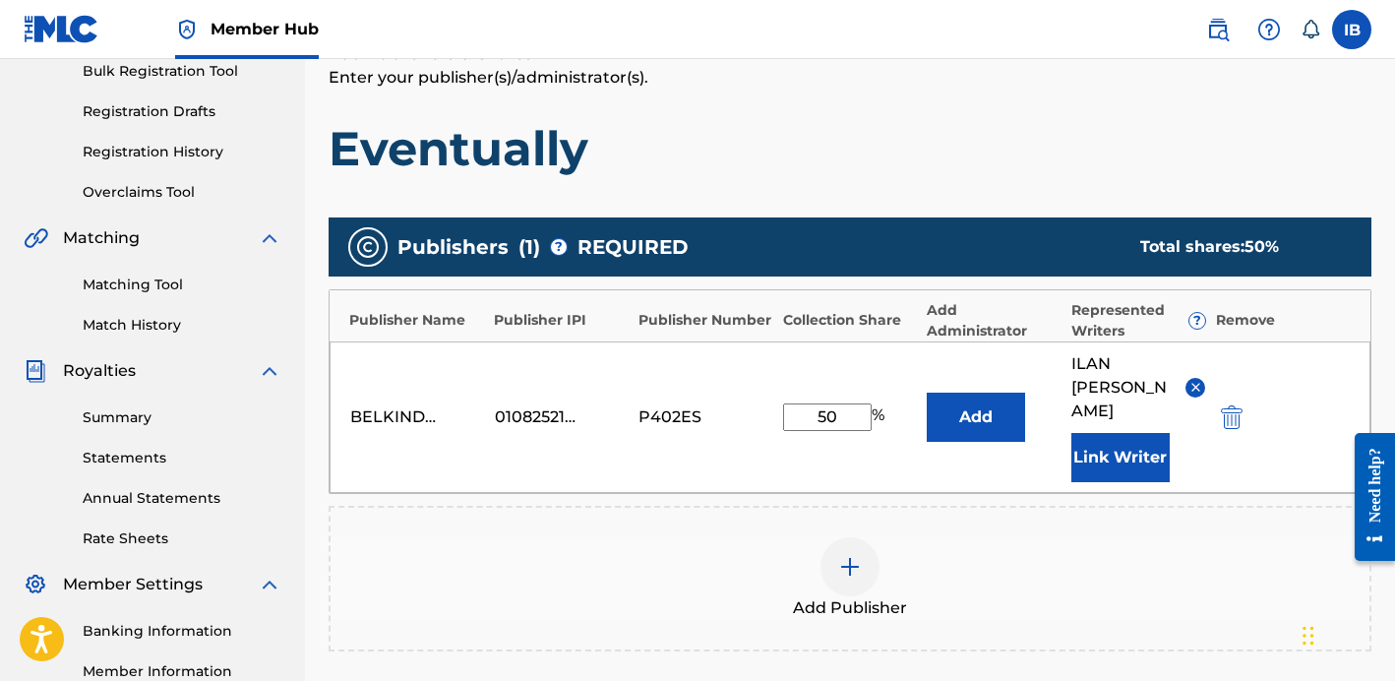
click at [845, 566] on img at bounding box center [850, 567] width 24 height 24
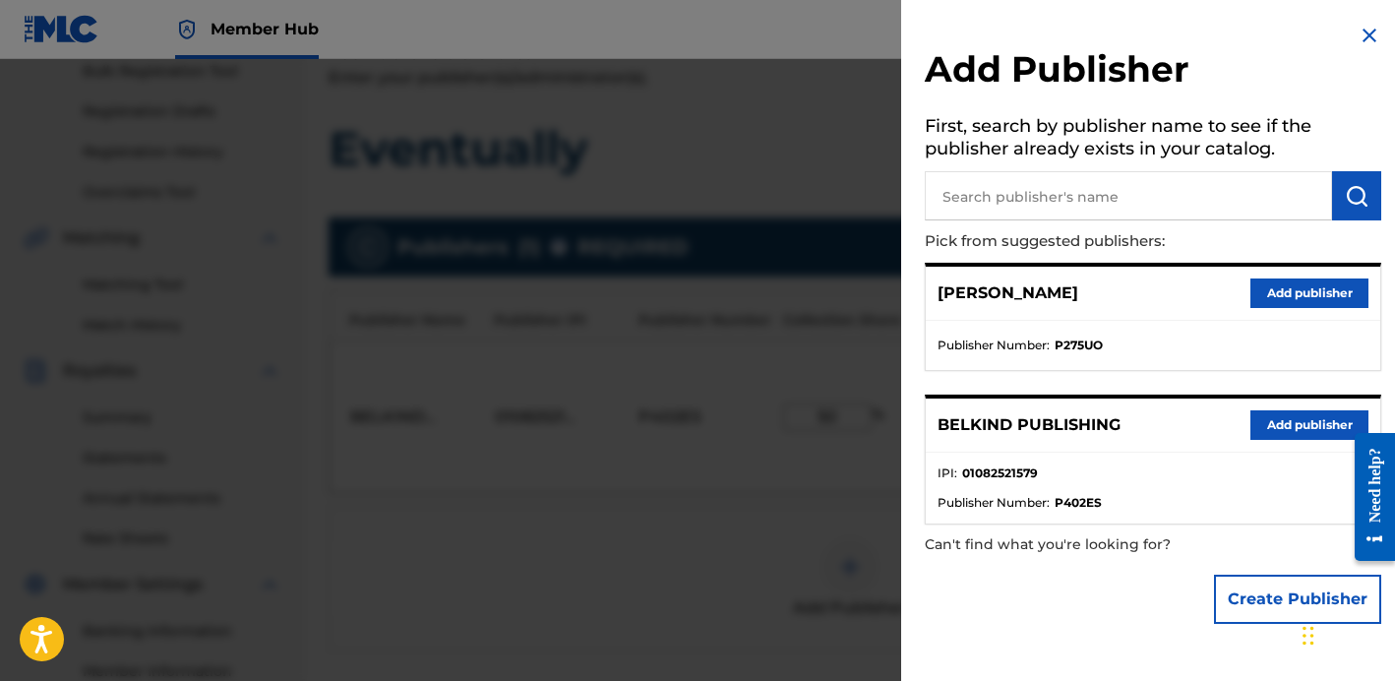
click at [1052, 203] on input "text" at bounding box center [1128, 195] width 407 height 49
type input "connection"
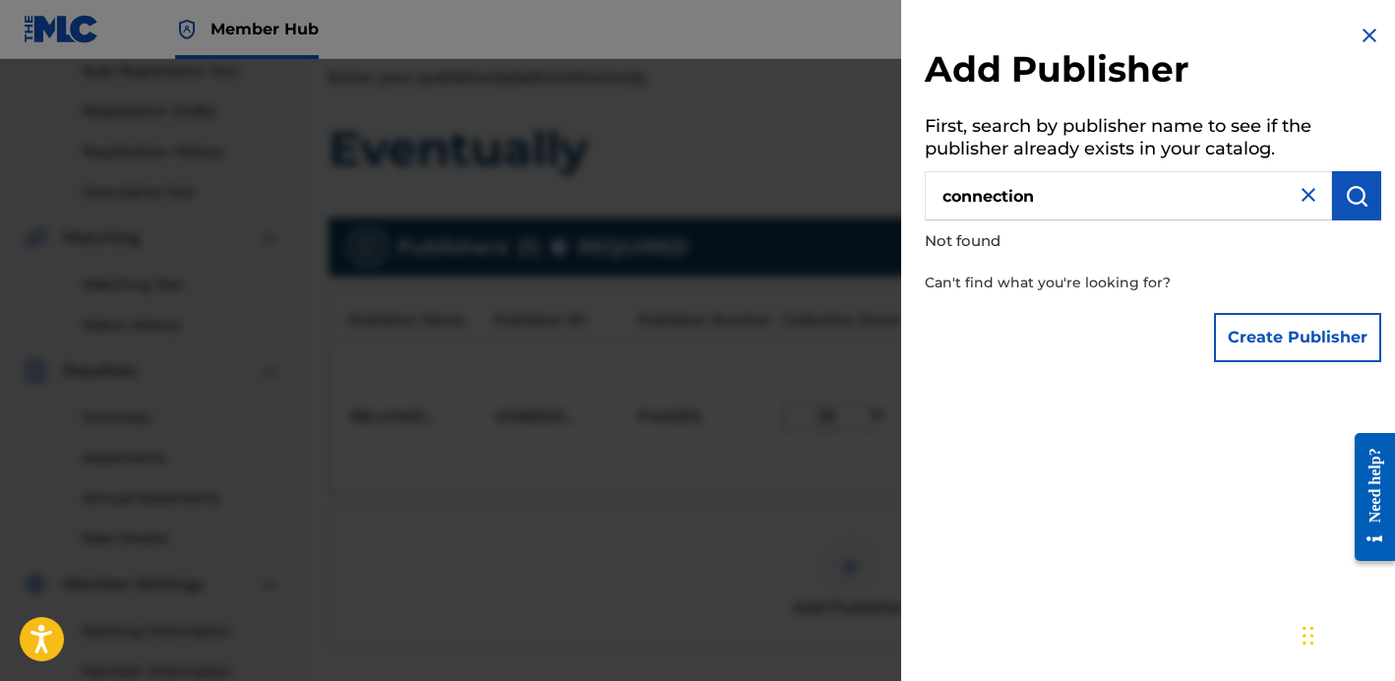
click at [1066, 210] on input "connection" at bounding box center [1128, 195] width 407 height 49
type input "glassnote"
click at [1040, 199] on input "glassnote" at bounding box center [1128, 195] width 407 height 49
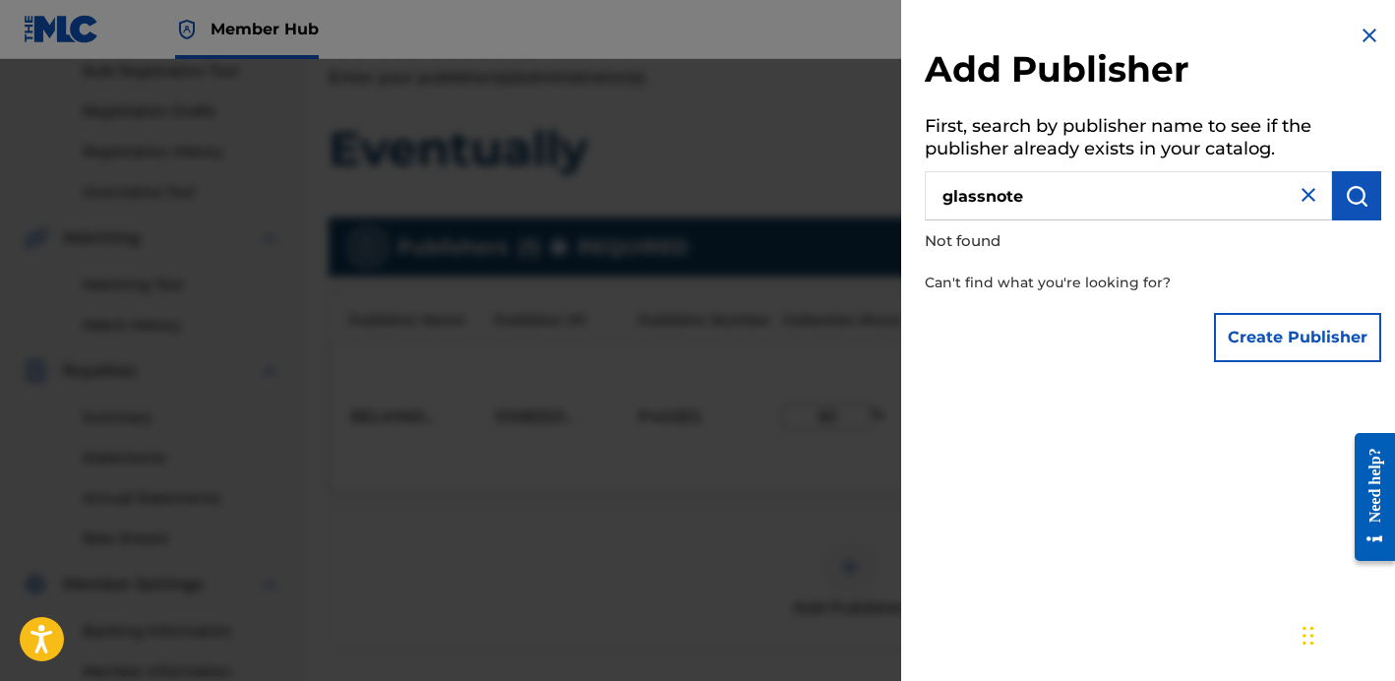
click at [1040, 199] on input "glassnote" at bounding box center [1128, 195] width 407 height 49
click at [1364, 21] on div "Add Publisher First, search by publisher name to see if the publisher already e…" at bounding box center [1153, 197] width 504 height 395
click at [1361, 38] on img at bounding box center [1369, 36] width 24 height 24
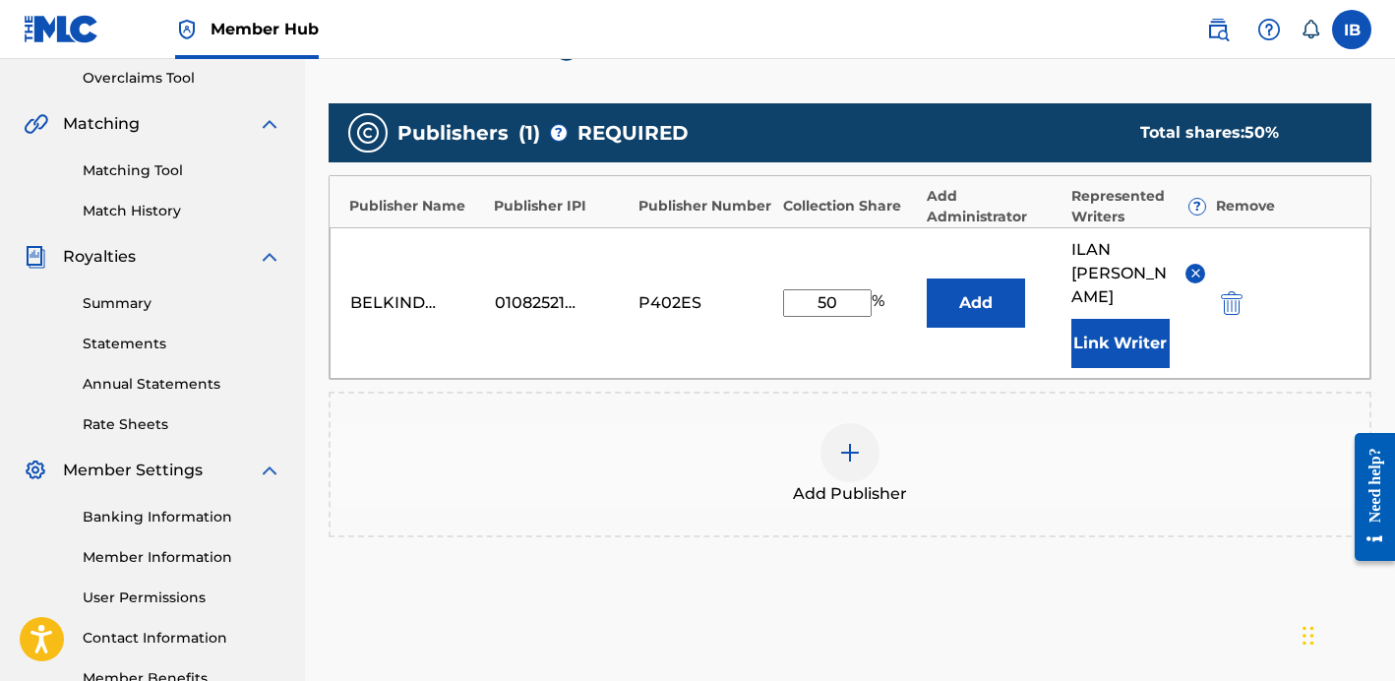
scroll to position [422, 0]
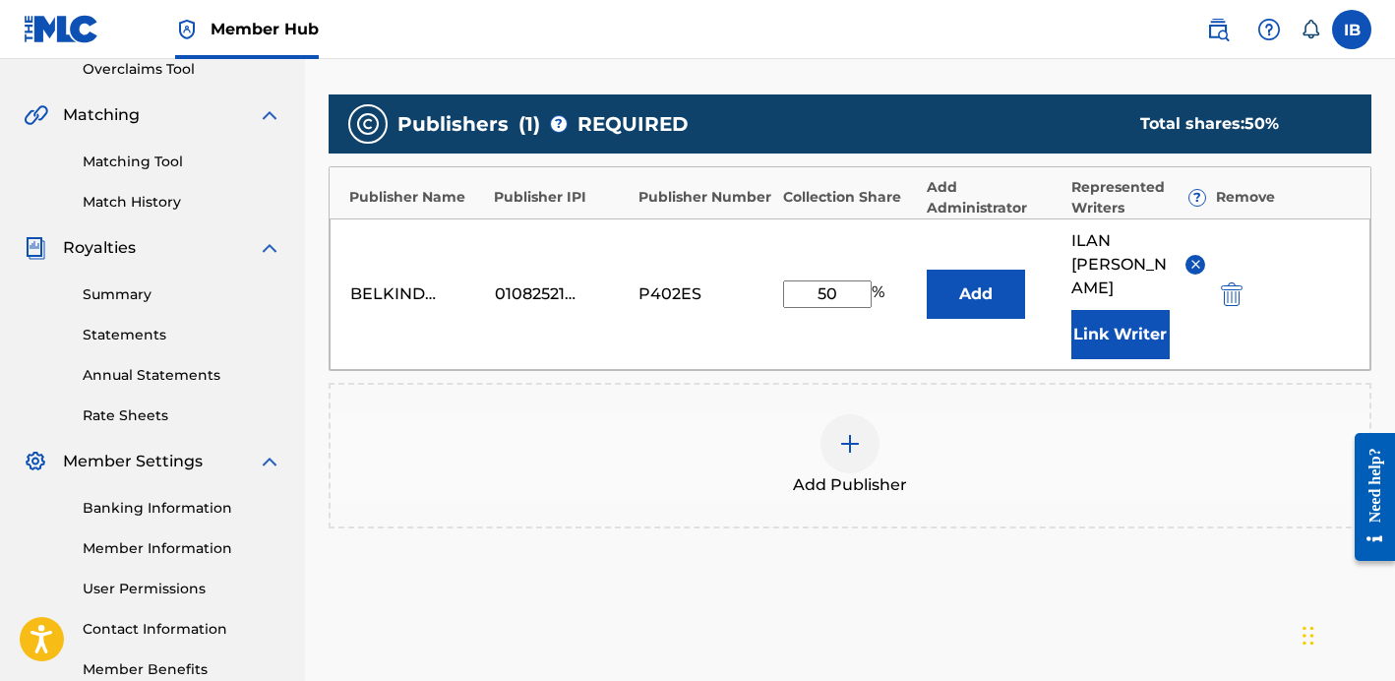
click at [868, 478] on span "Add Publisher" at bounding box center [850, 485] width 114 height 24
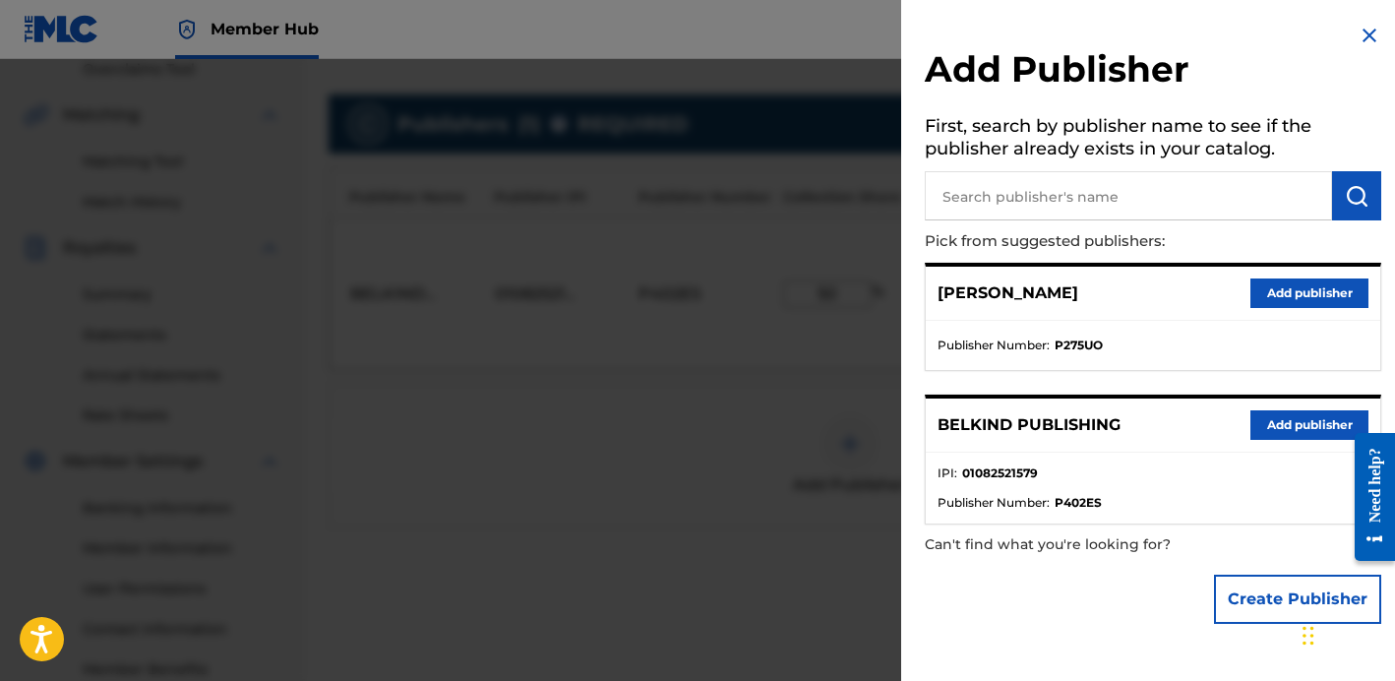
click at [1117, 211] on input "text" at bounding box center [1128, 195] width 407 height 49
type input "connection music publishing"
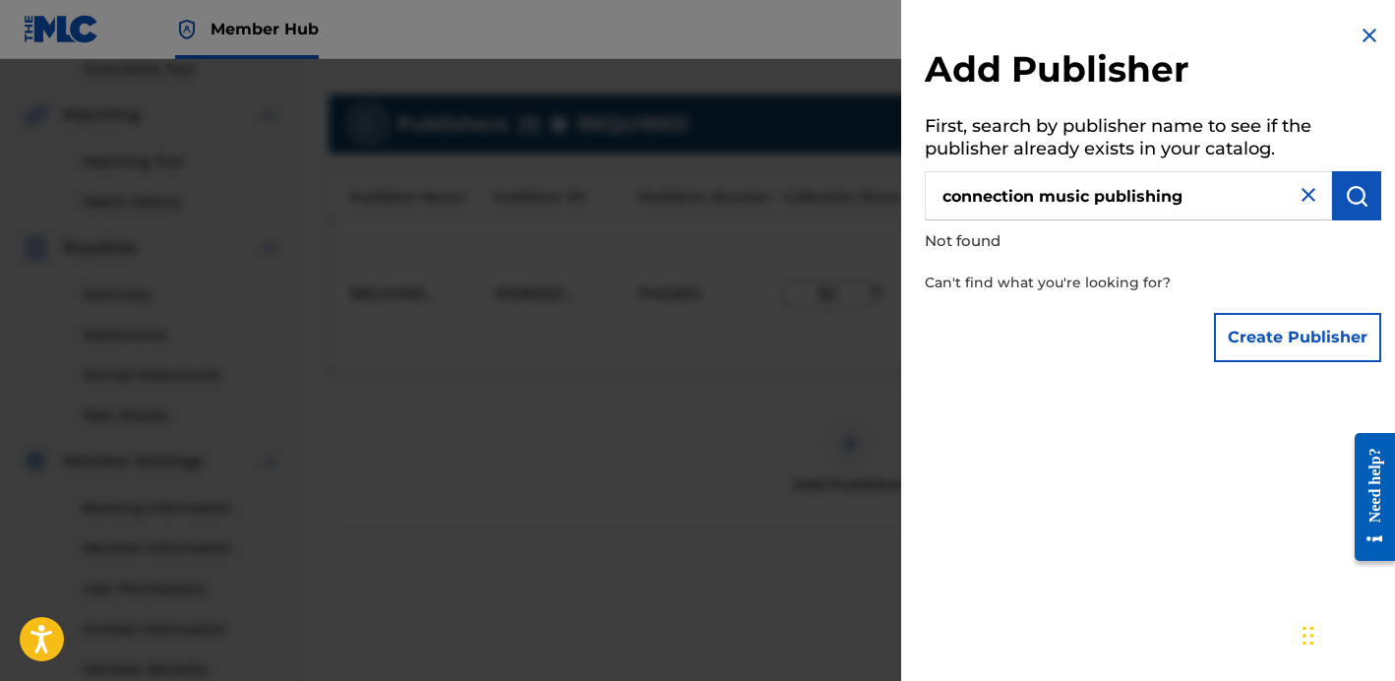
click at [1360, 36] on img at bounding box center [1369, 36] width 24 height 24
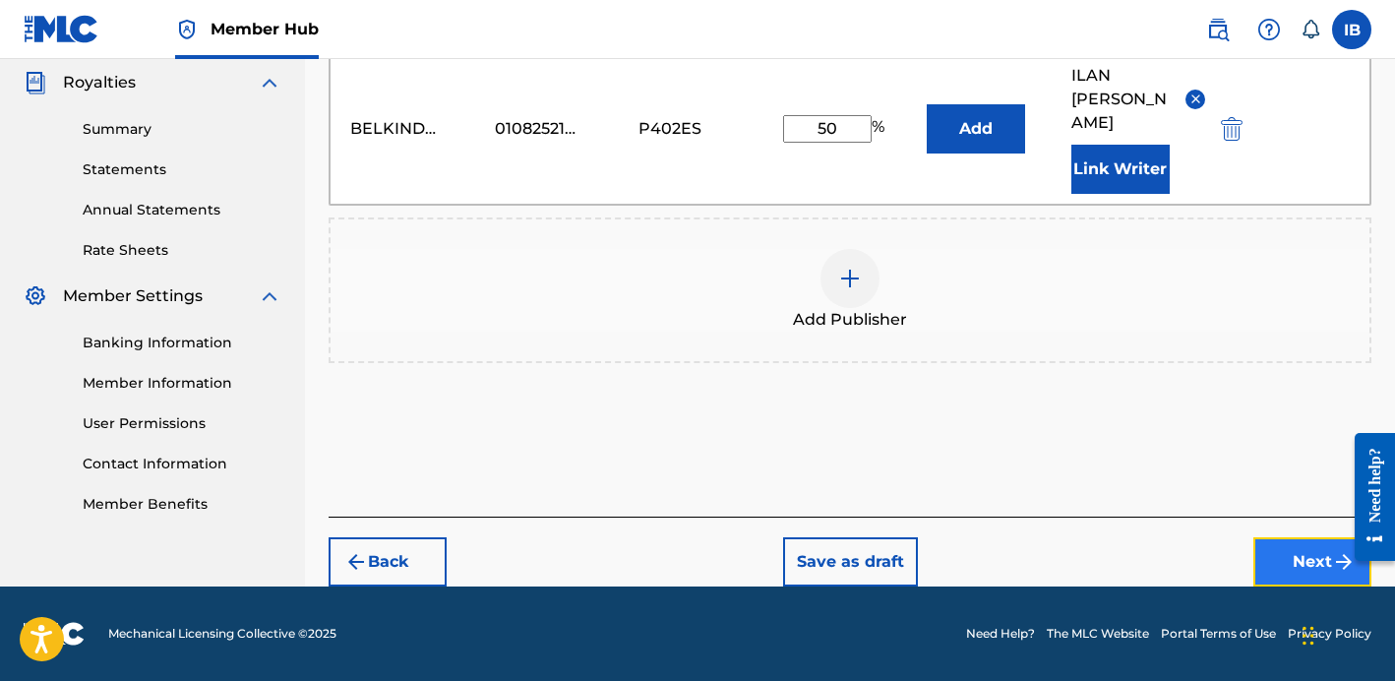
click at [1293, 552] on button "Next" at bounding box center [1312, 561] width 118 height 49
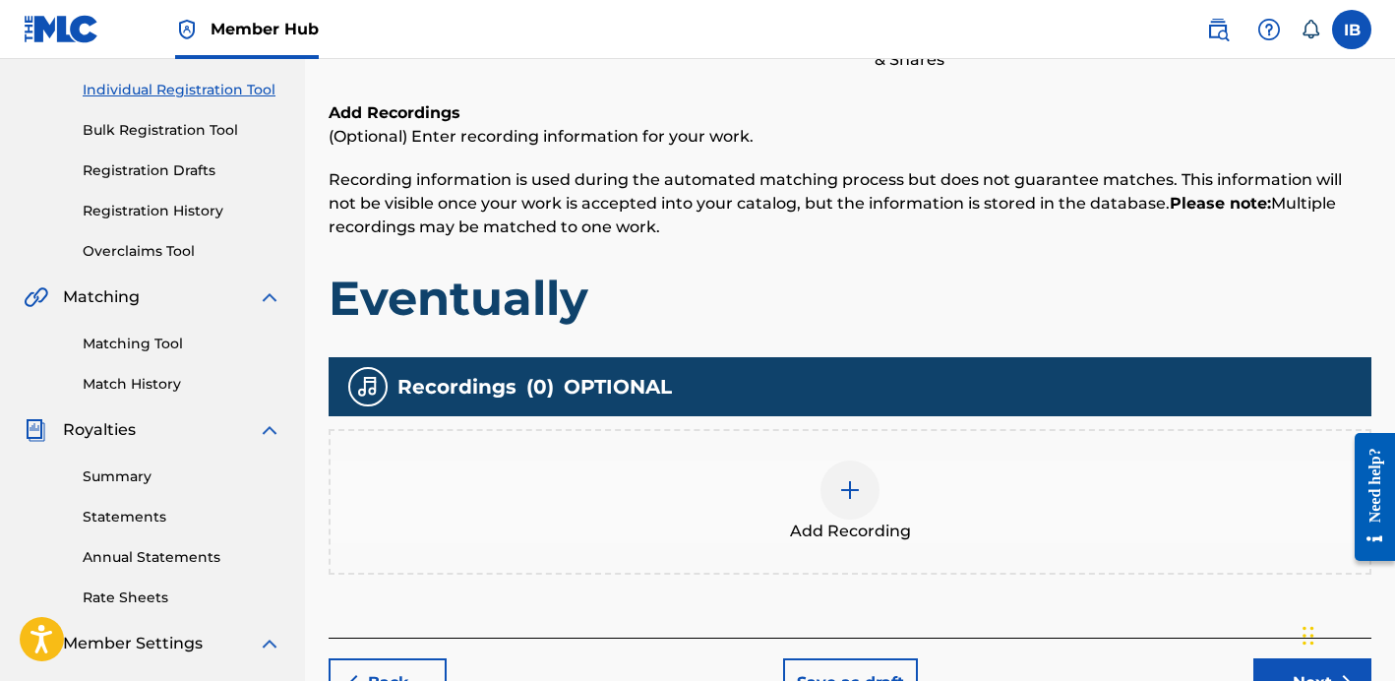
scroll to position [295, 0]
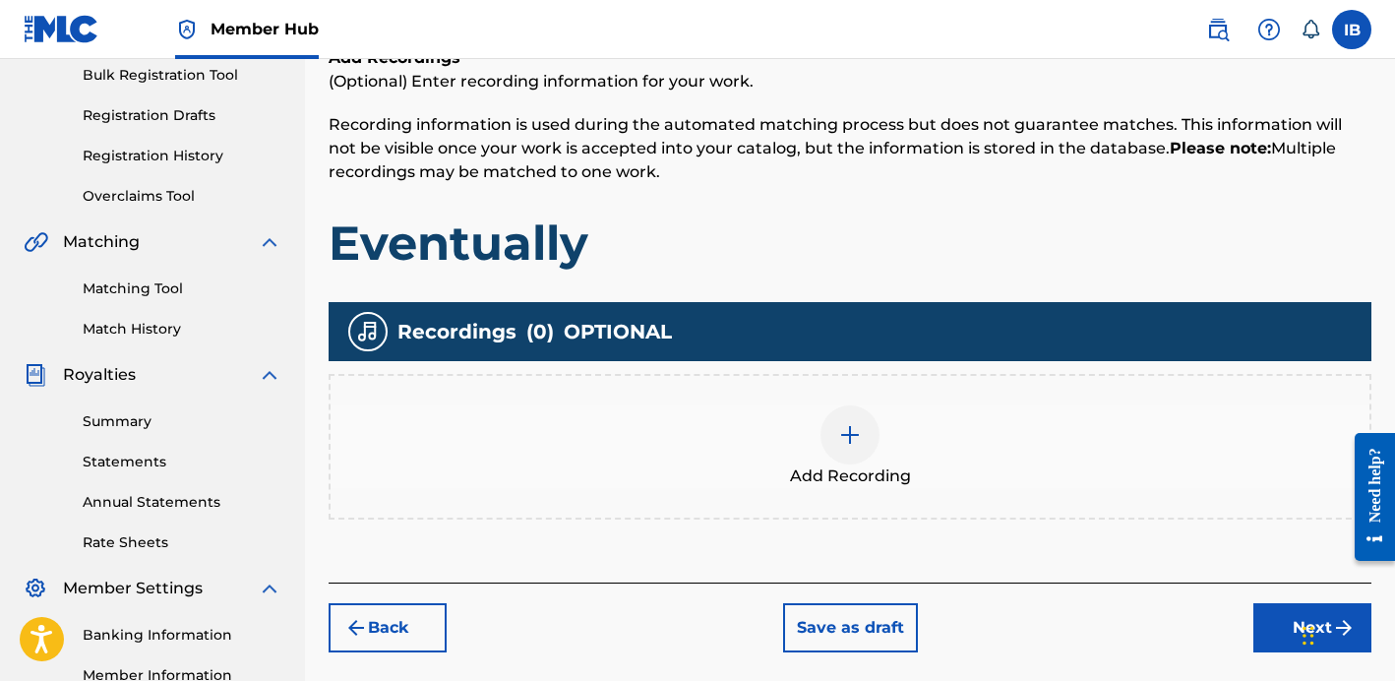
click at [858, 449] on div at bounding box center [849, 434] width 59 height 59
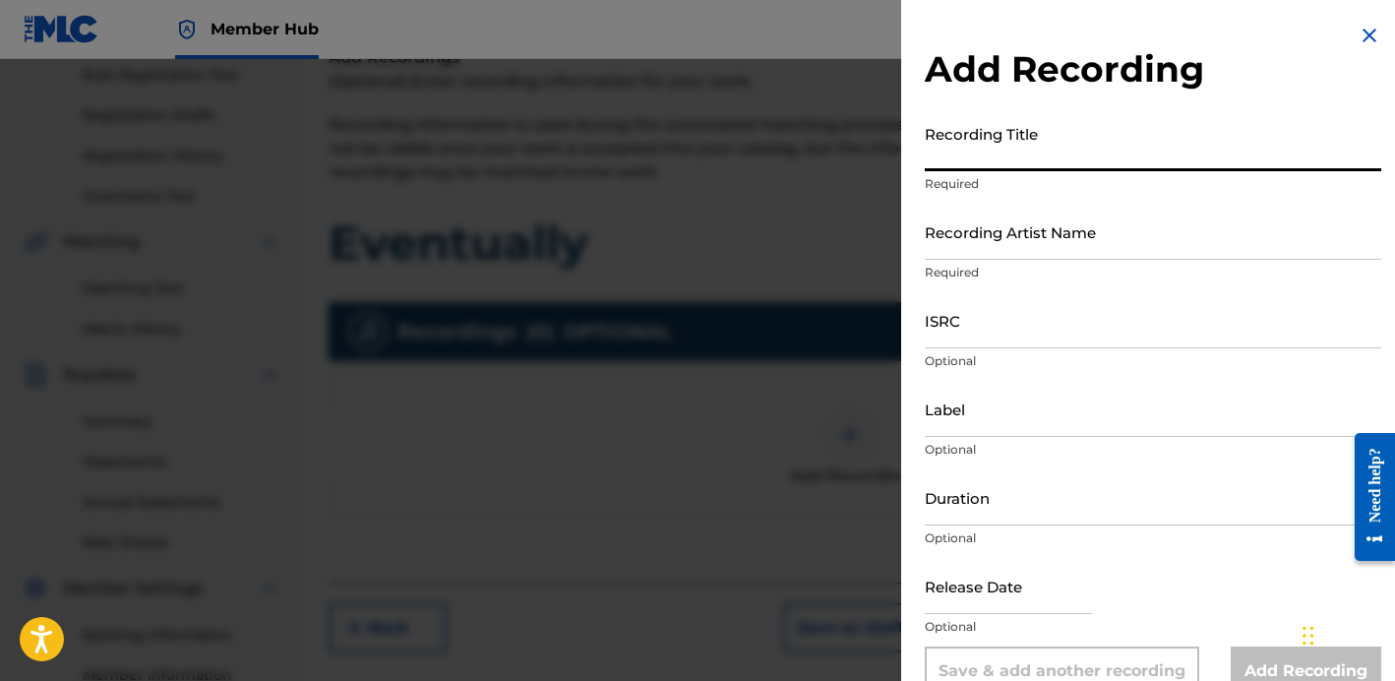
click at [1007, 142] on input "Recording Title" at bounding box center [1153, 143] width 456 height 56
type input "Eventually"
click at [997, 277] on p "Required" at bounding box center [1153, 273] width 456 height 18
click at [997, 264] on p "Required" at bounding box center [1153, 273] width 456 height 18
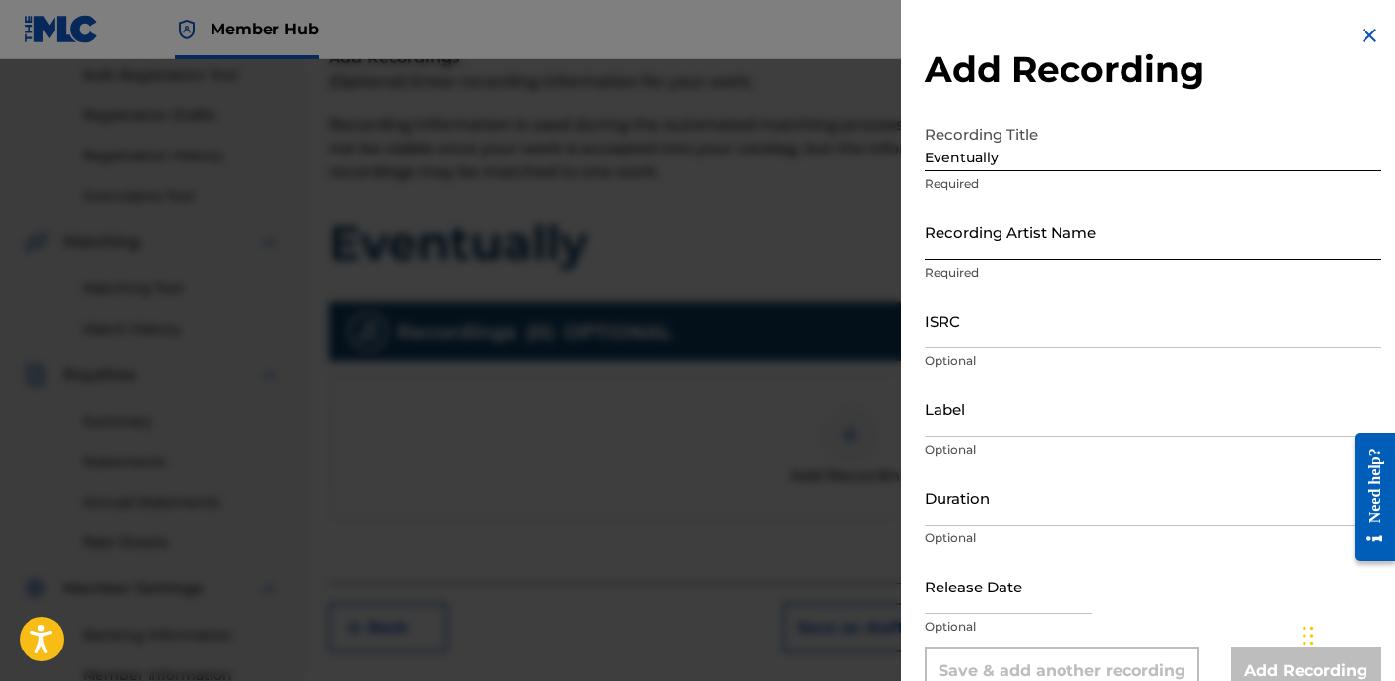
click at [997, 235] on input "Recording Artist Name" at bounding box center [1153, 232] width 456 height 56
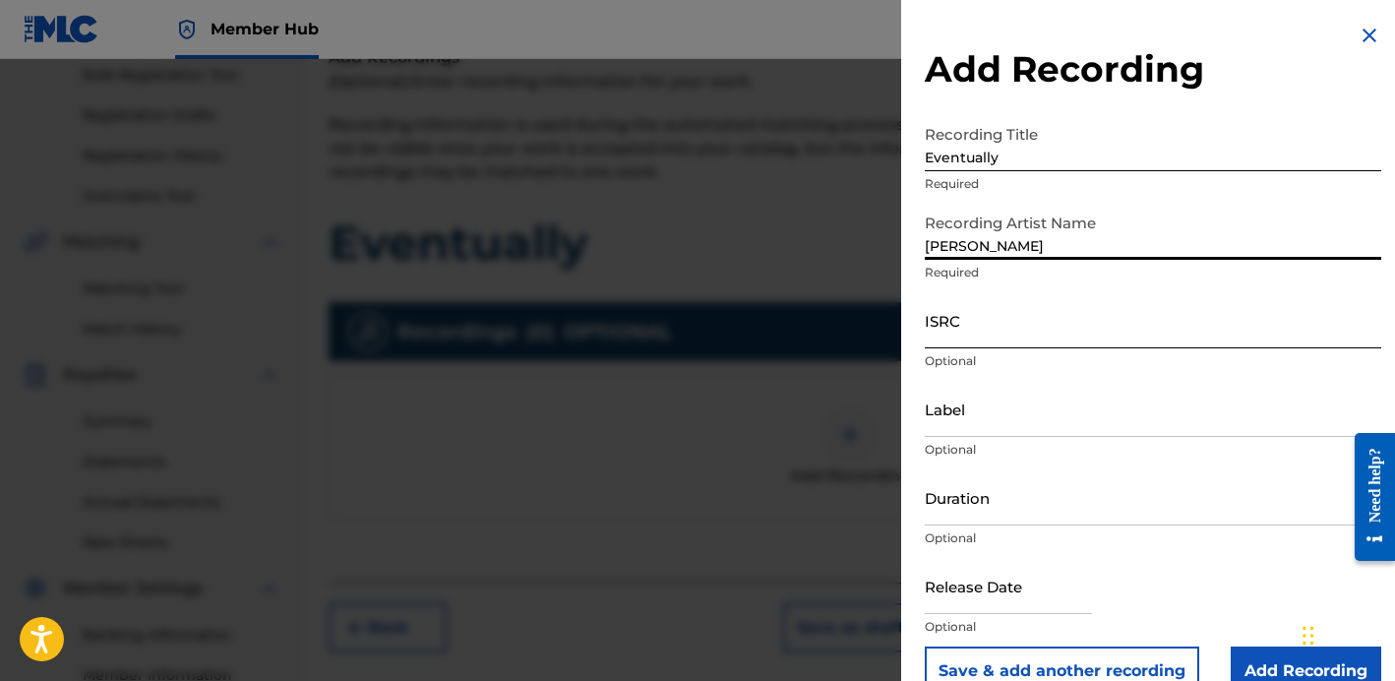
type input "[PERSON_NAME]"
click at [957, 322] on input "ISRC" at bounding box center [1153, 320] width 456 height 56
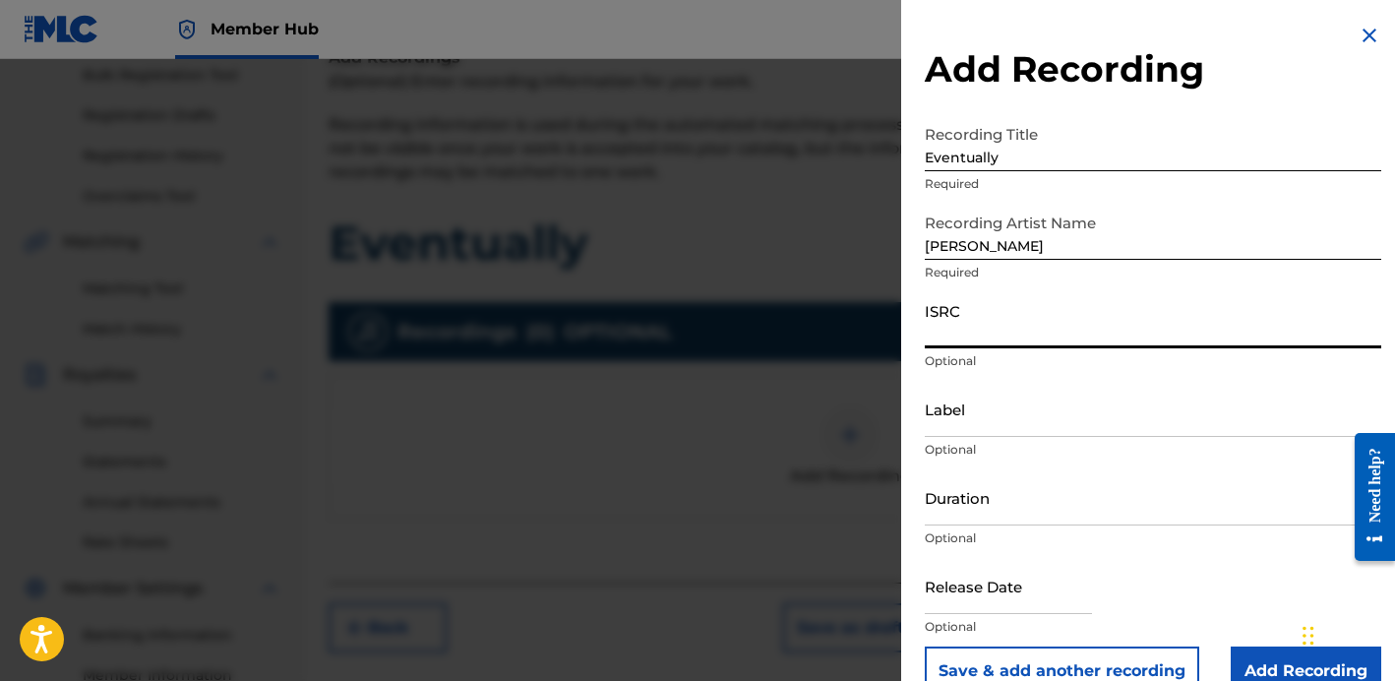
paste input "QM7282367032"
type input "QM7282367032"
click at [1002, 430] on input "Label" at bounding box center [1153, 409] width 456 height 56
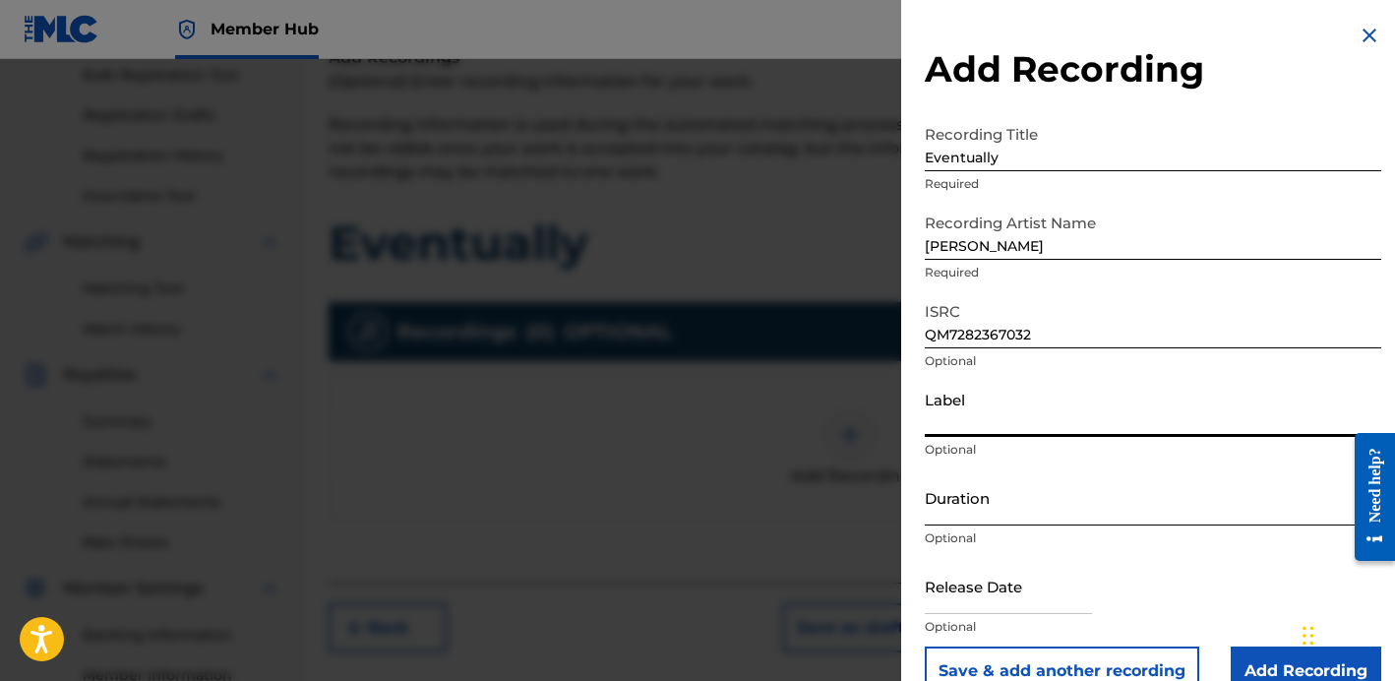
scroll to position [38, 0]
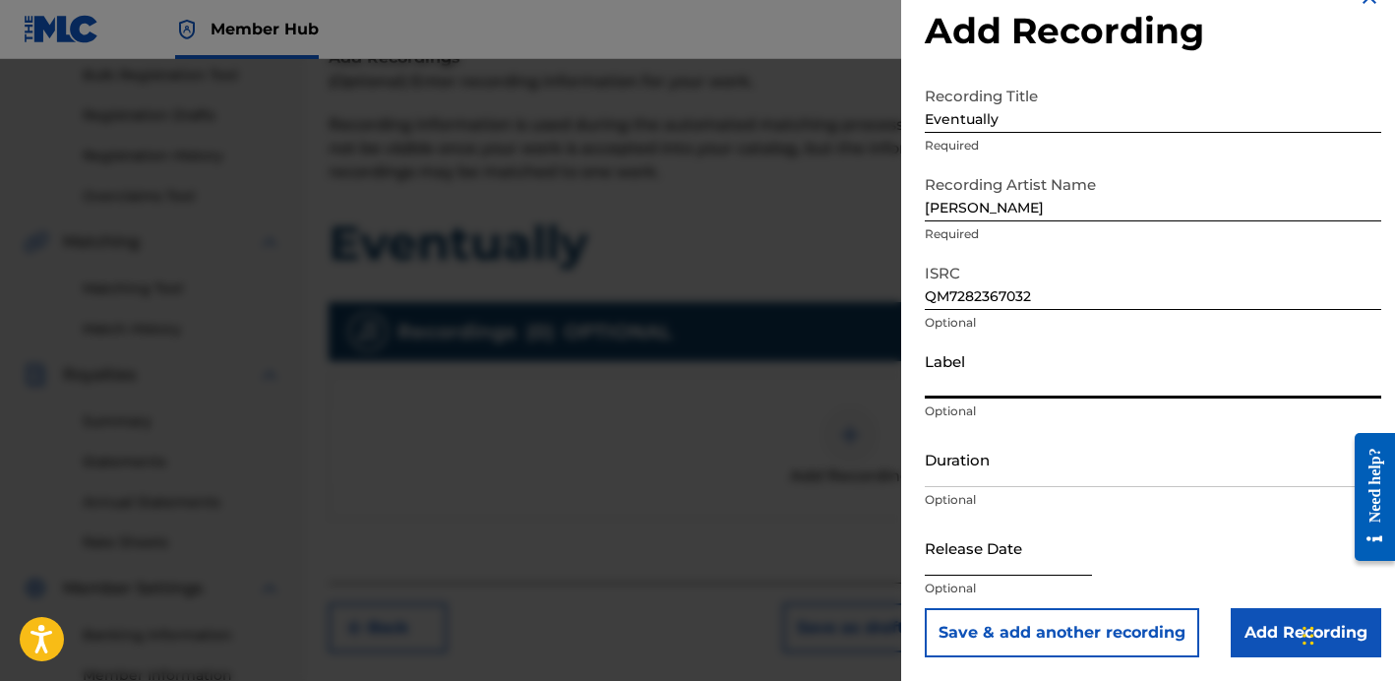
click at [1009, 560] on input "text" at bounding box center [1008, 547] width 167 height 56
select select "8"
select select "2025"
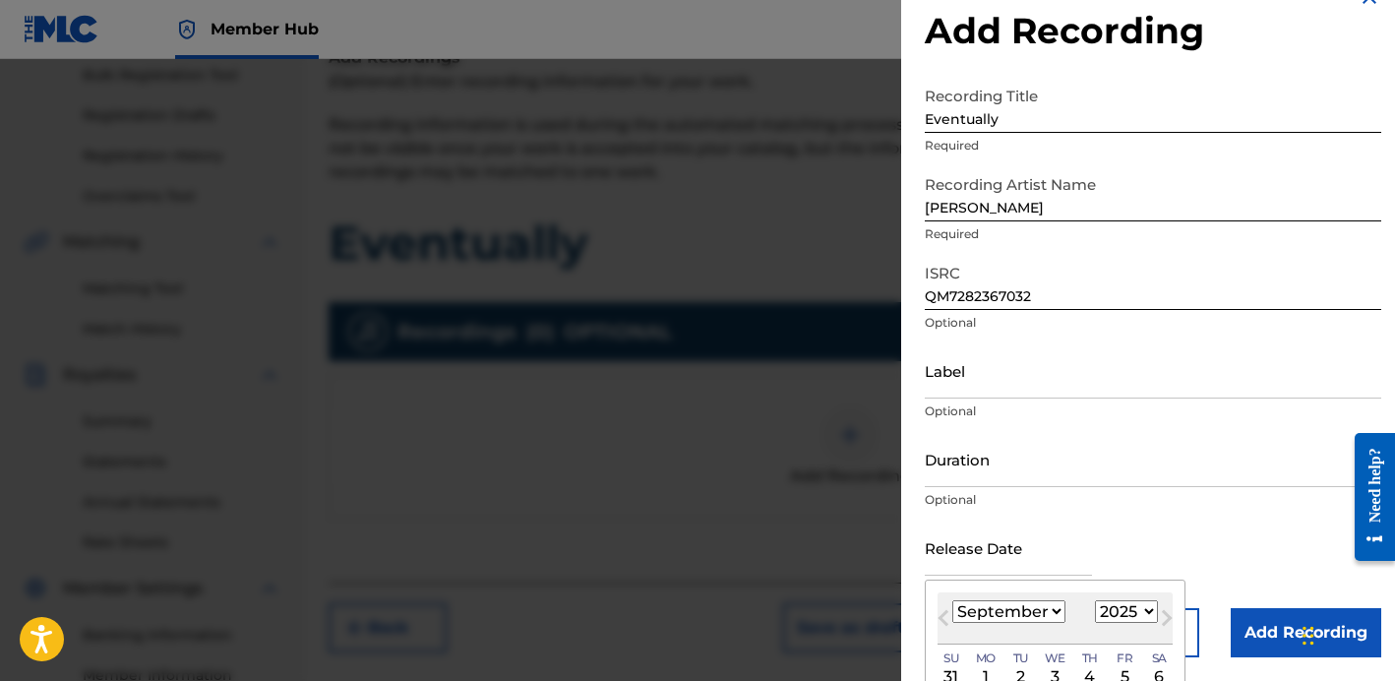
click at [1135, 539] on div "Release Date Previous Month Next Month [DATE] January February March April May …" at bounding box center [1153, 563] width 456 height 89
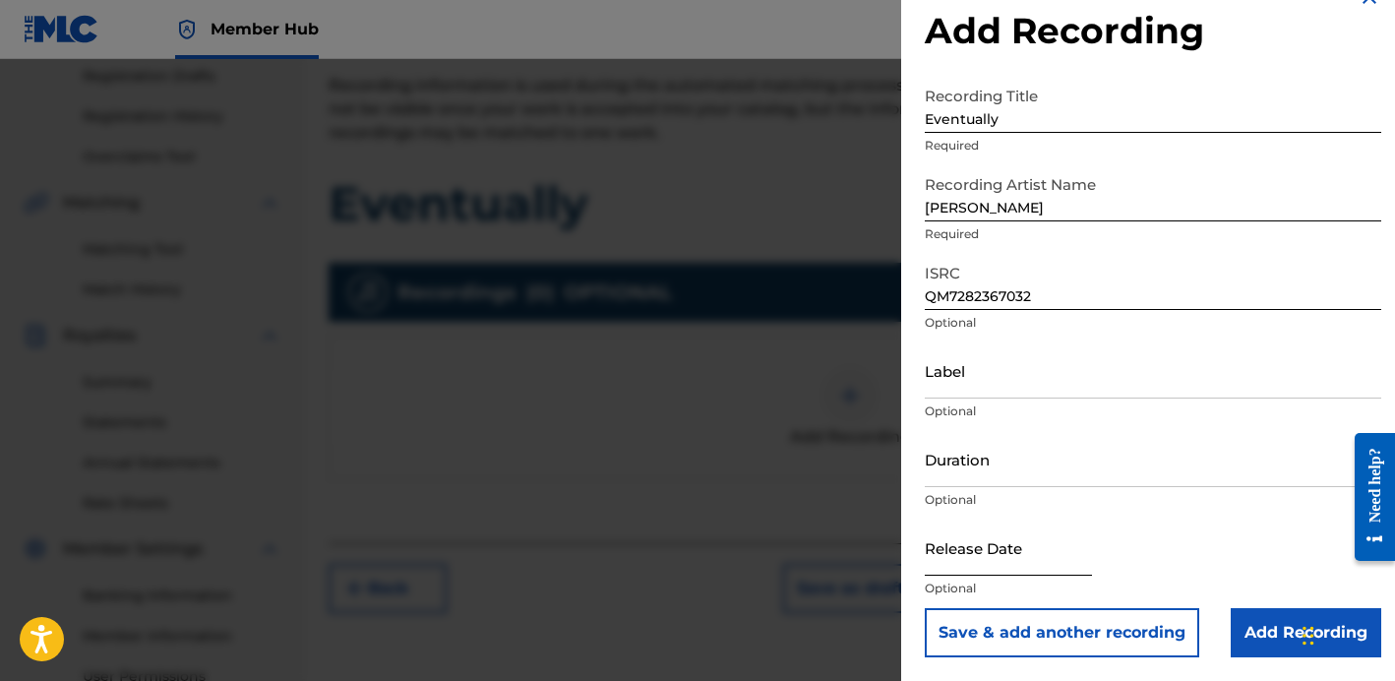
scroll to position [362, 0]
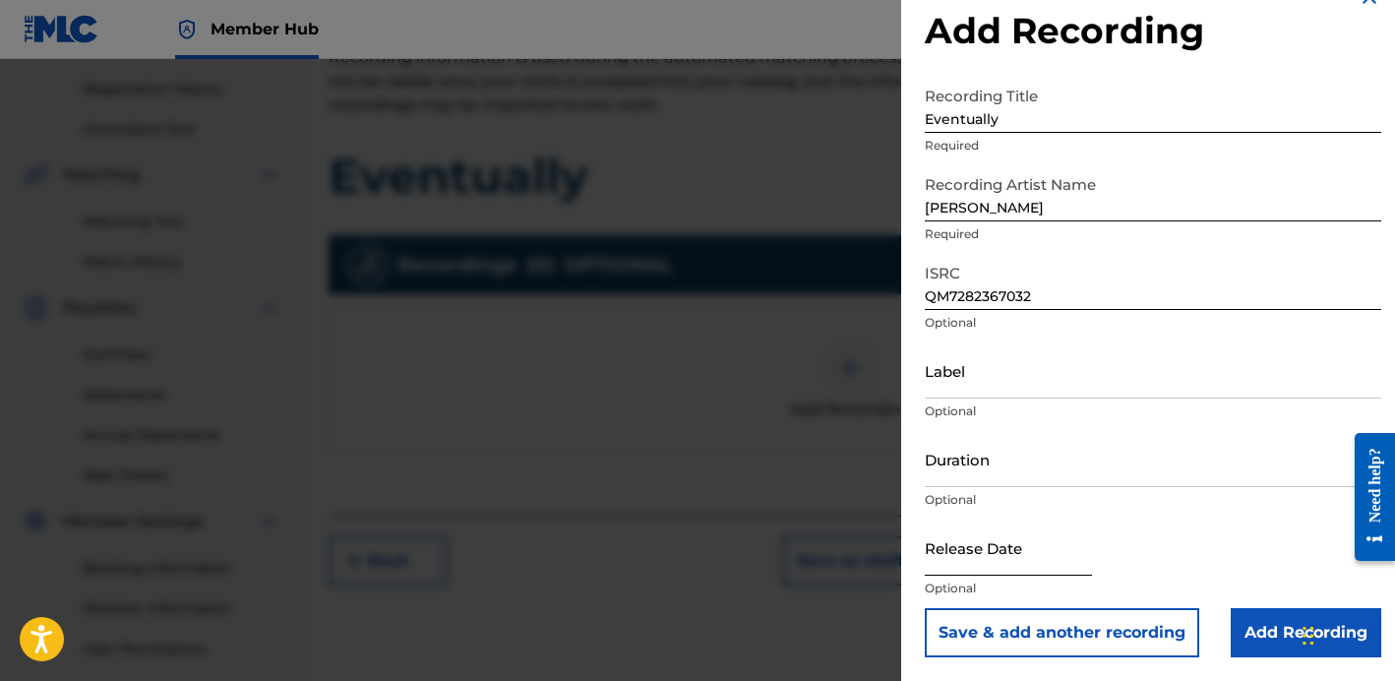
click at [1041, 541] on input "text" at bounding box center [1008, 547] width 167 height 56
select select "8"
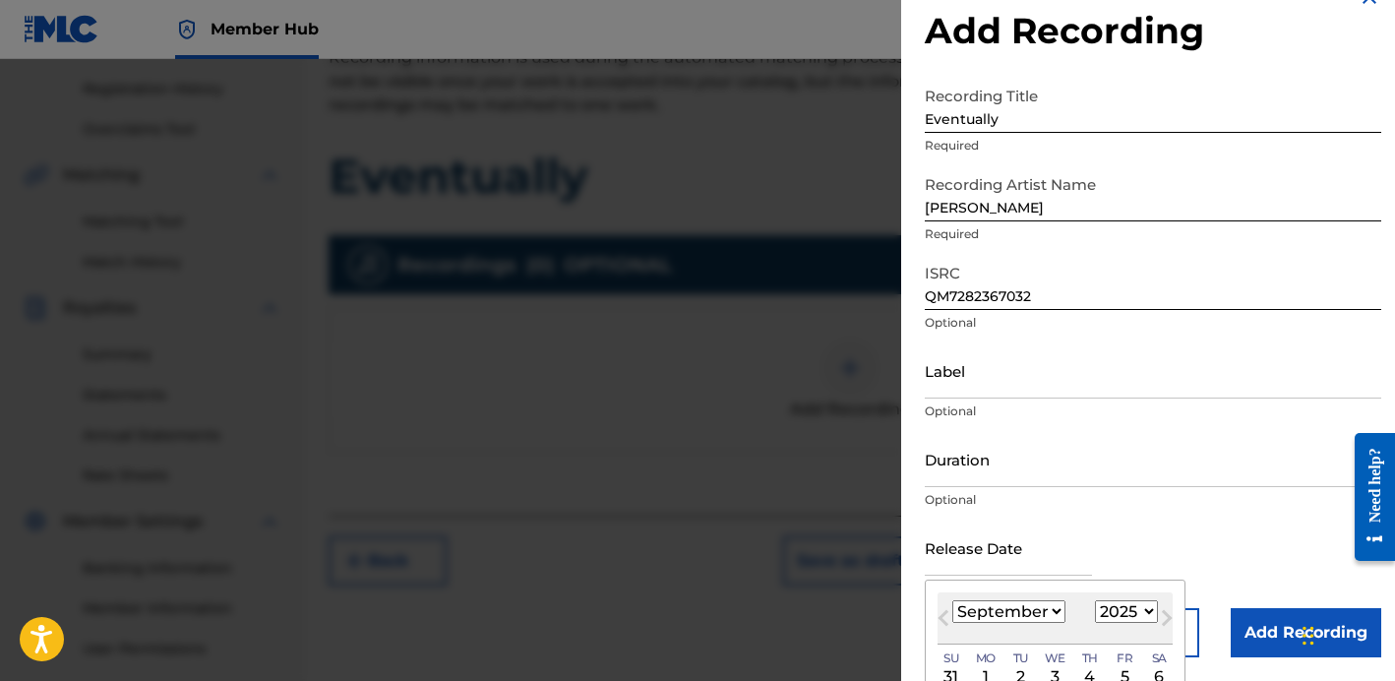
click at [1149, 603] on select "1899 1900 1901 1902 1903 1904 1905 1906 1907 1908 1909 1910 1911 1912 1913 1914…" at bounding box center [1126, 611] width 63 height 23
select select "2024"
click at [1095, 600] on select "1899 1900 1901 1902 1903 1904 1905 1906 1907 1908 1909 1910 1911 1912 1913 1914…" at bounding box center [1126, 611] width 63 height 23
click at [1064, 614] on div "January February March April May June July August September October November [D…" at bounding box center [1054, 612] width 235 height 24
click at [1048, 607] on select "January February March April May June July August September October November De…" at bounding box center [1008, 611] width 113 height 23
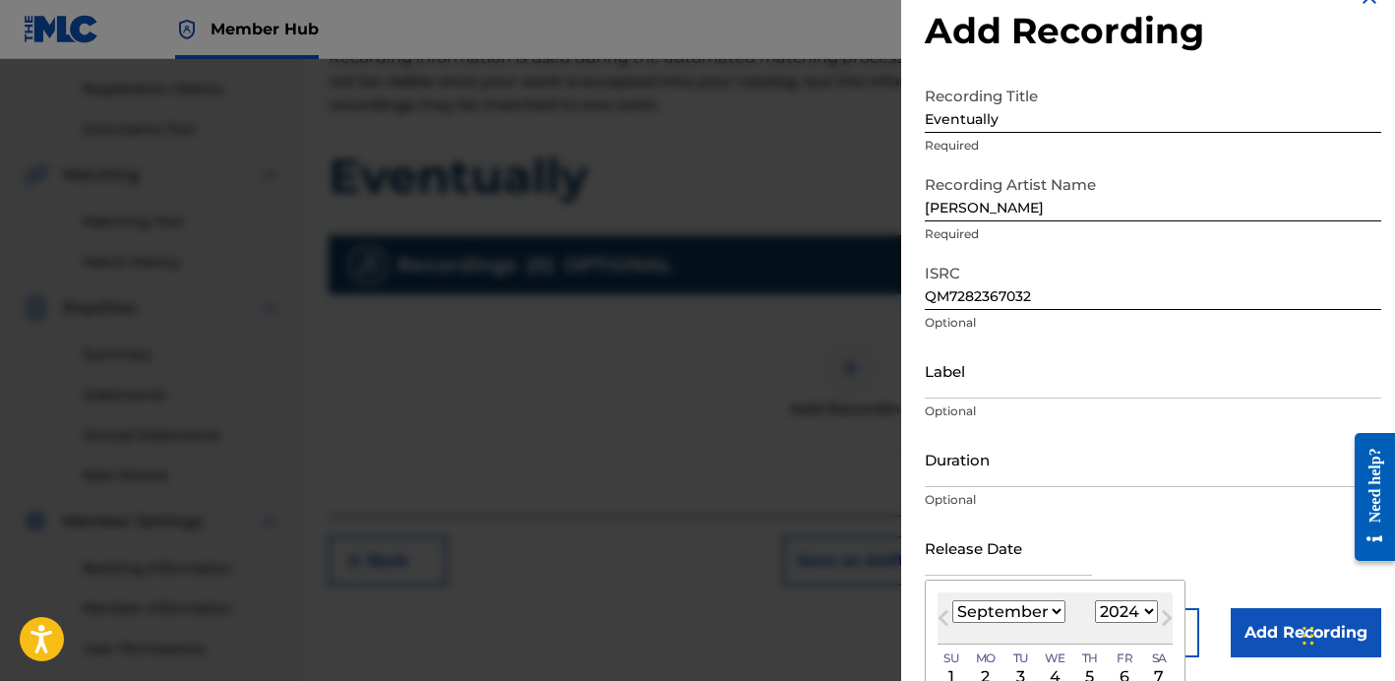
select select "6"
click at [952, 600] on select "January February March April May June July August September October November De…" at bounding box center [1008, 611] width 113 height 23
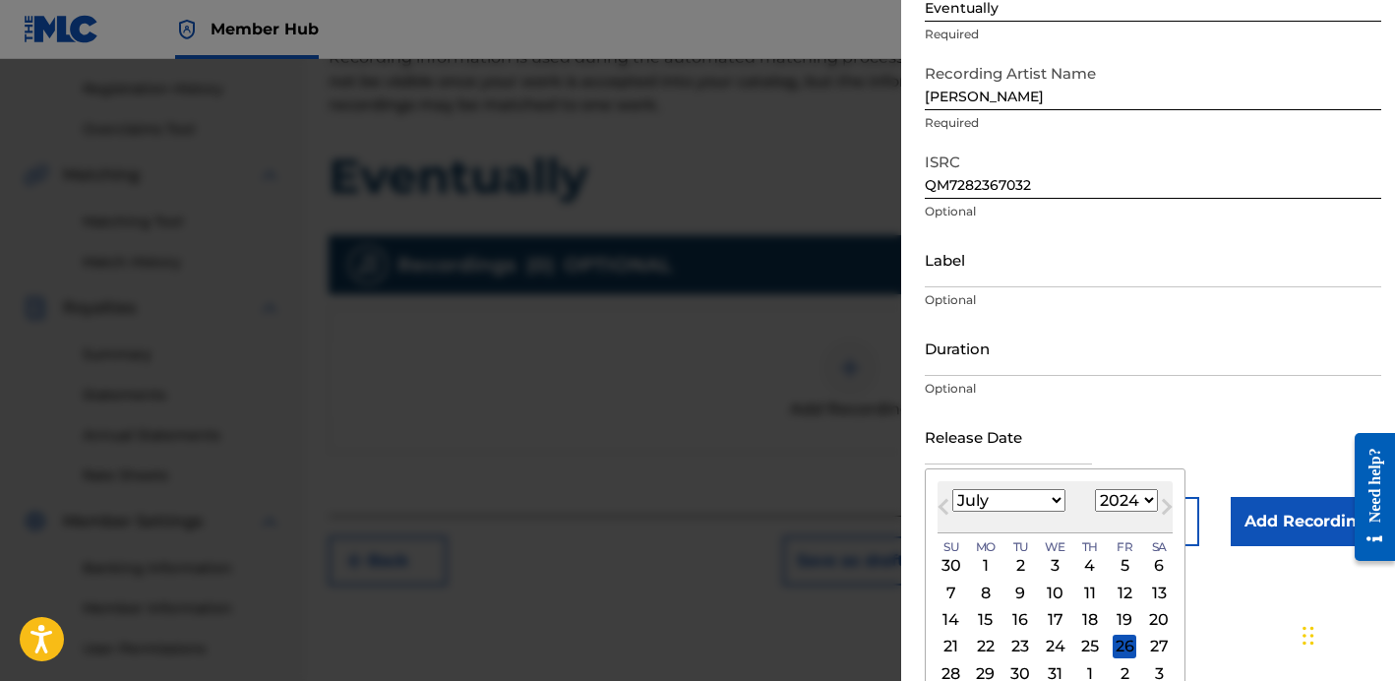
scroll to position [152, 0]
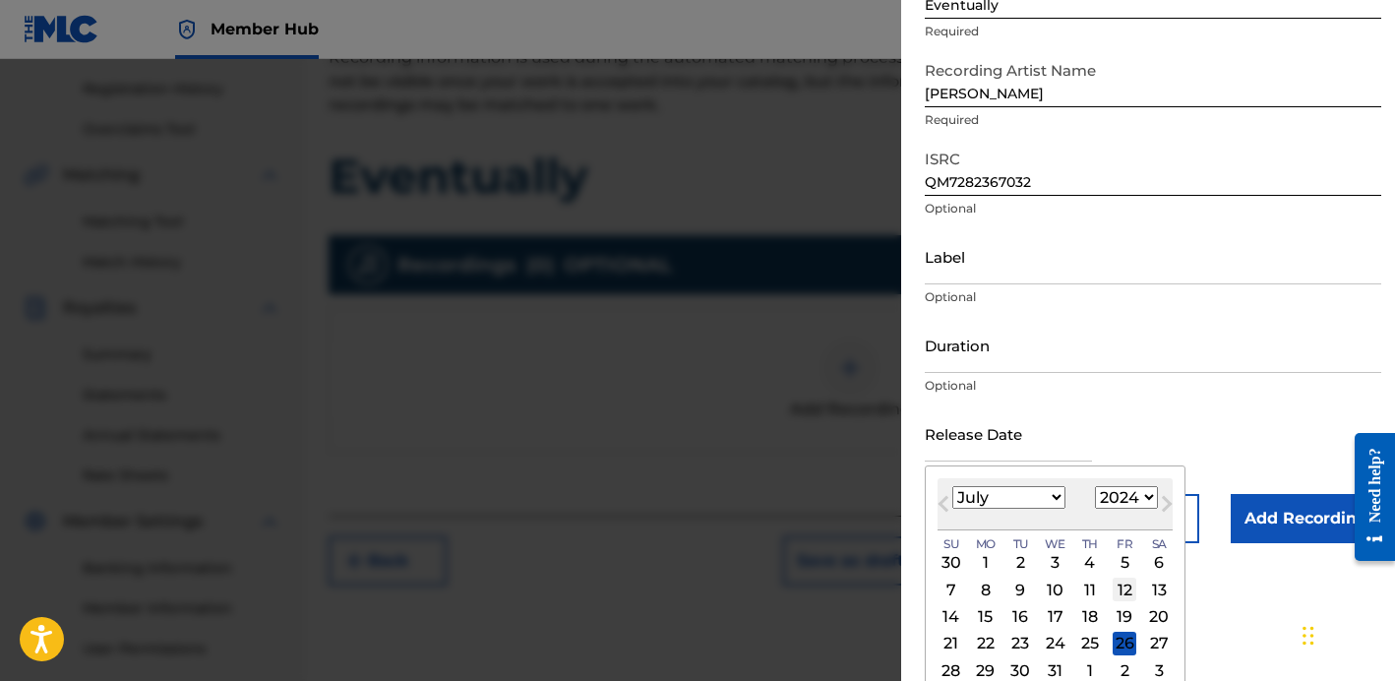
click at [1112, 592] on div "12" at bounding box center [1124, 589] width 24 height 24
type input "[DATE]"
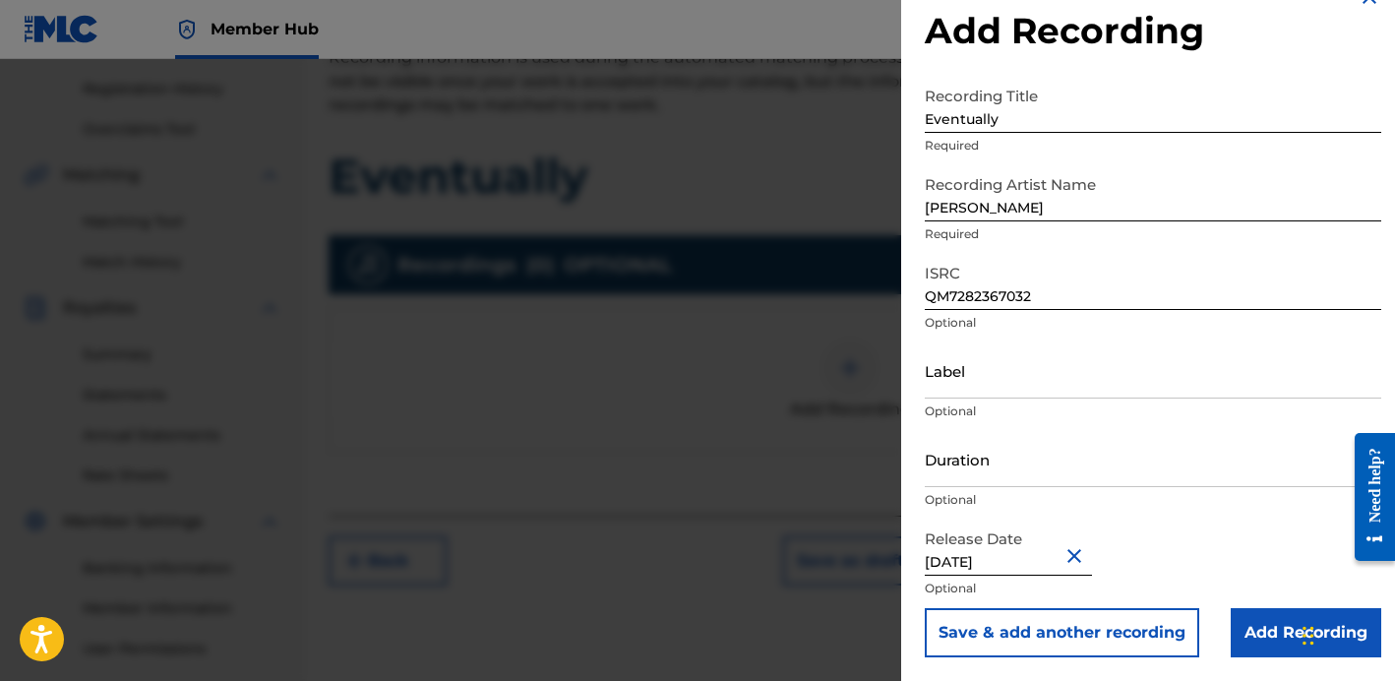
scroll to position [471, 0]
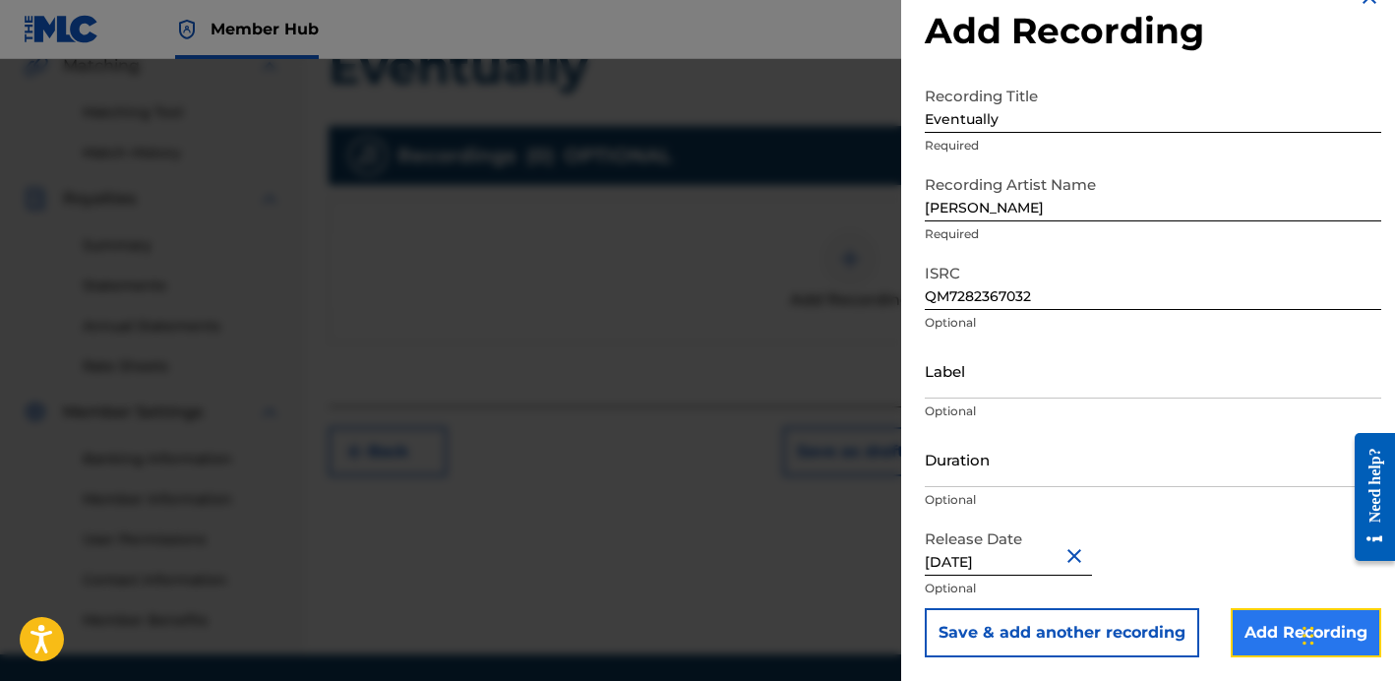
click at [1245, 615] on input "Add Recording" at bounding box center [1305, 632] width 150 height 49
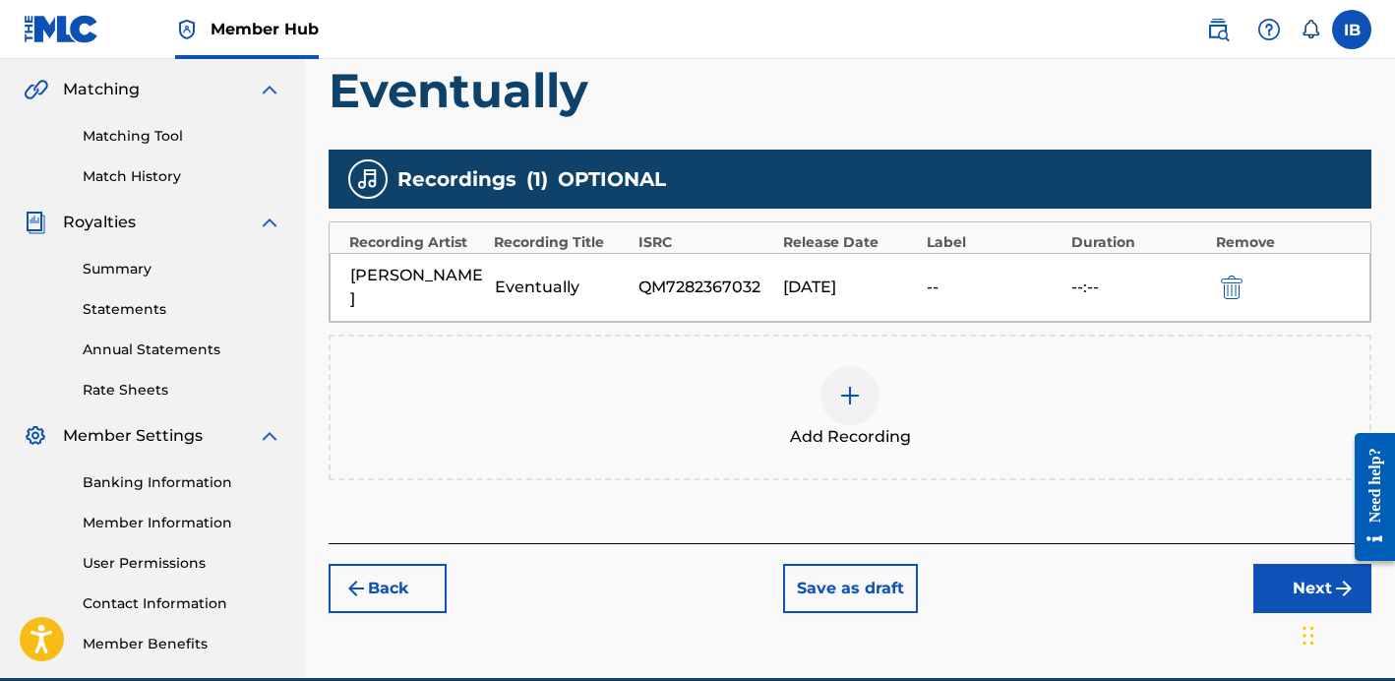
scroll to position [445, 0]
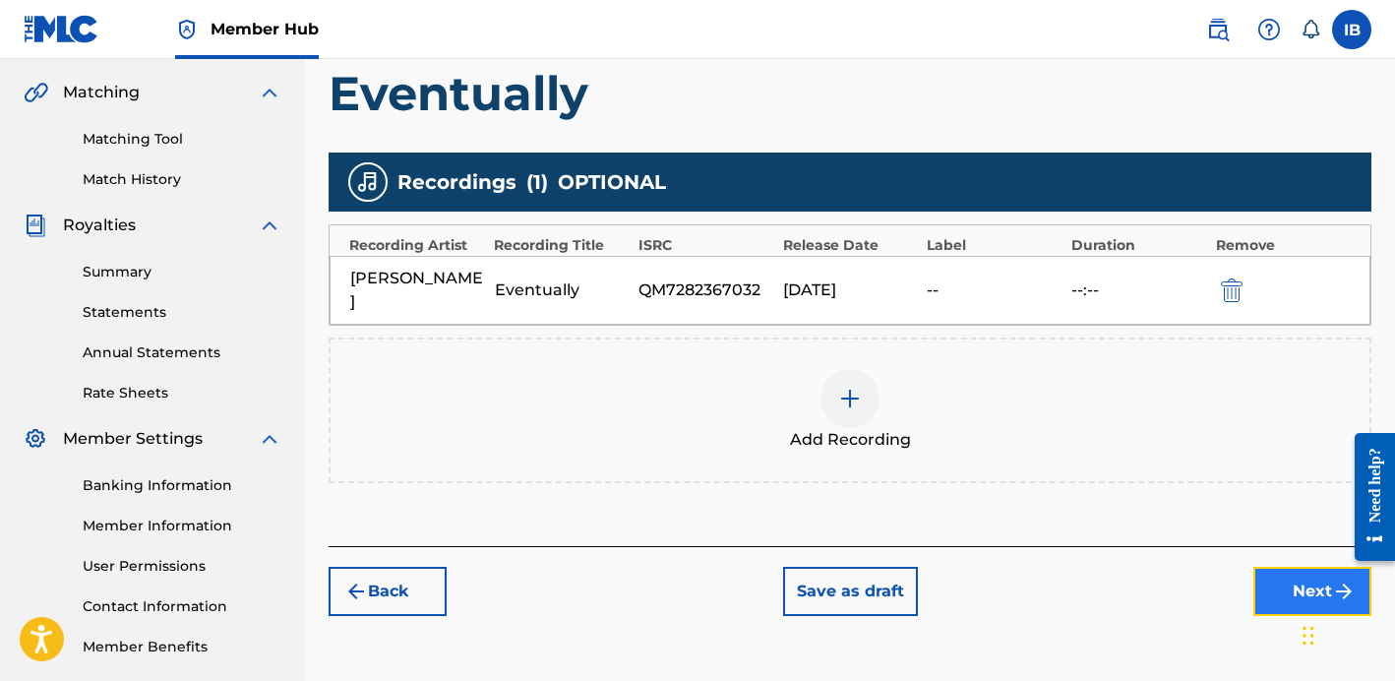
click at [1279, 567] on button "Next" at bounding box center [1312, 591] width 118 height 49
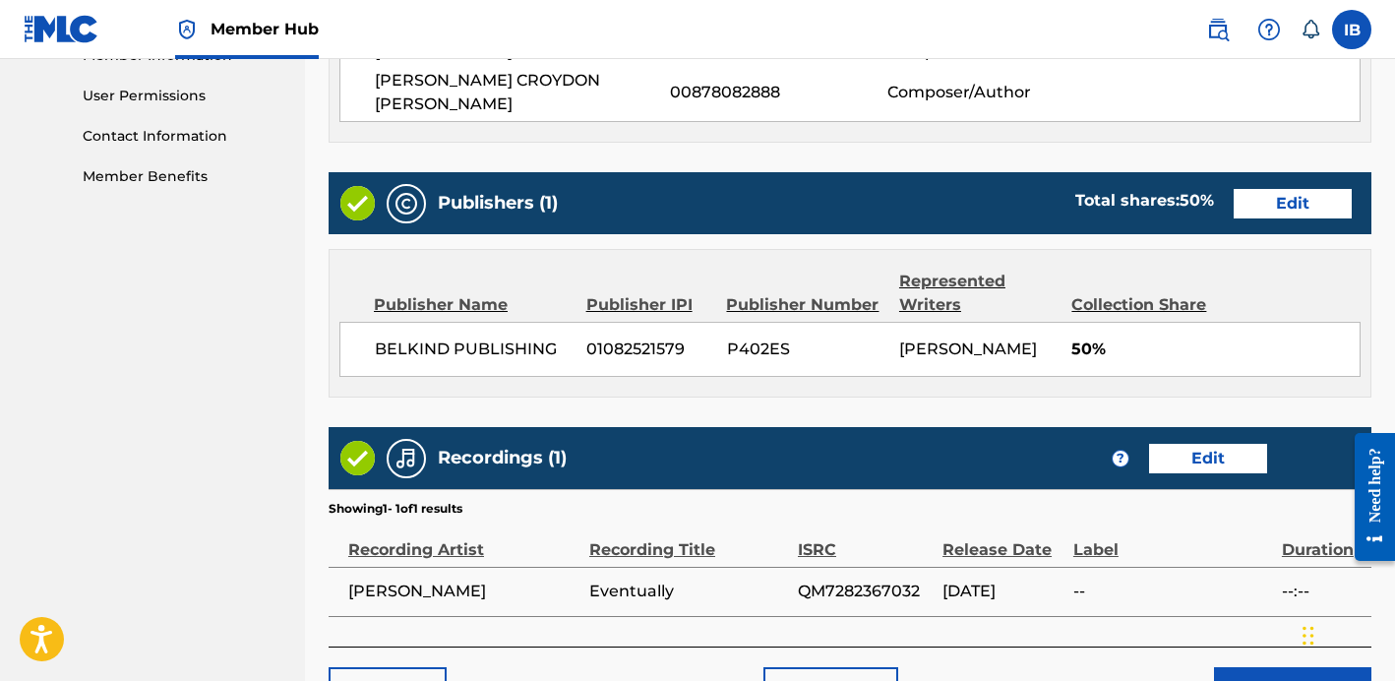
scroll to position [1042, 0]
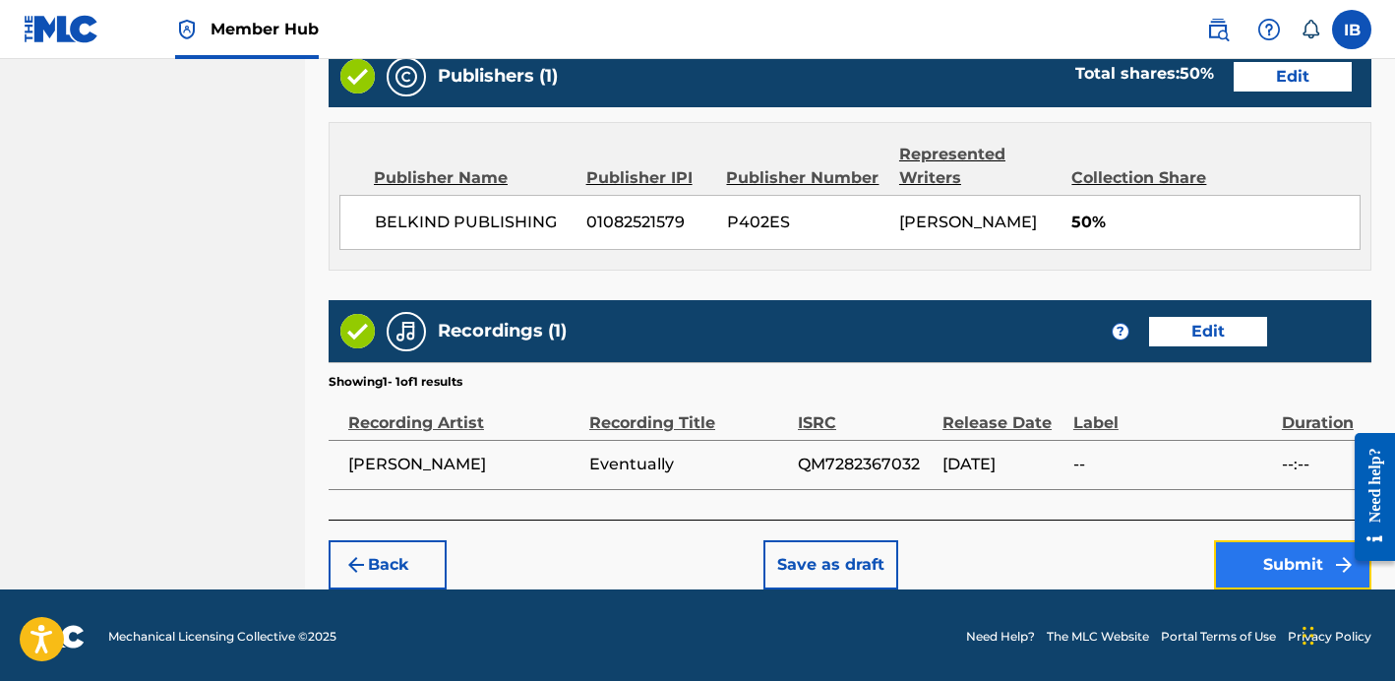
click at [1264, 563] on button "Submit" at bounding box center [1292, 564] width 157 height 49
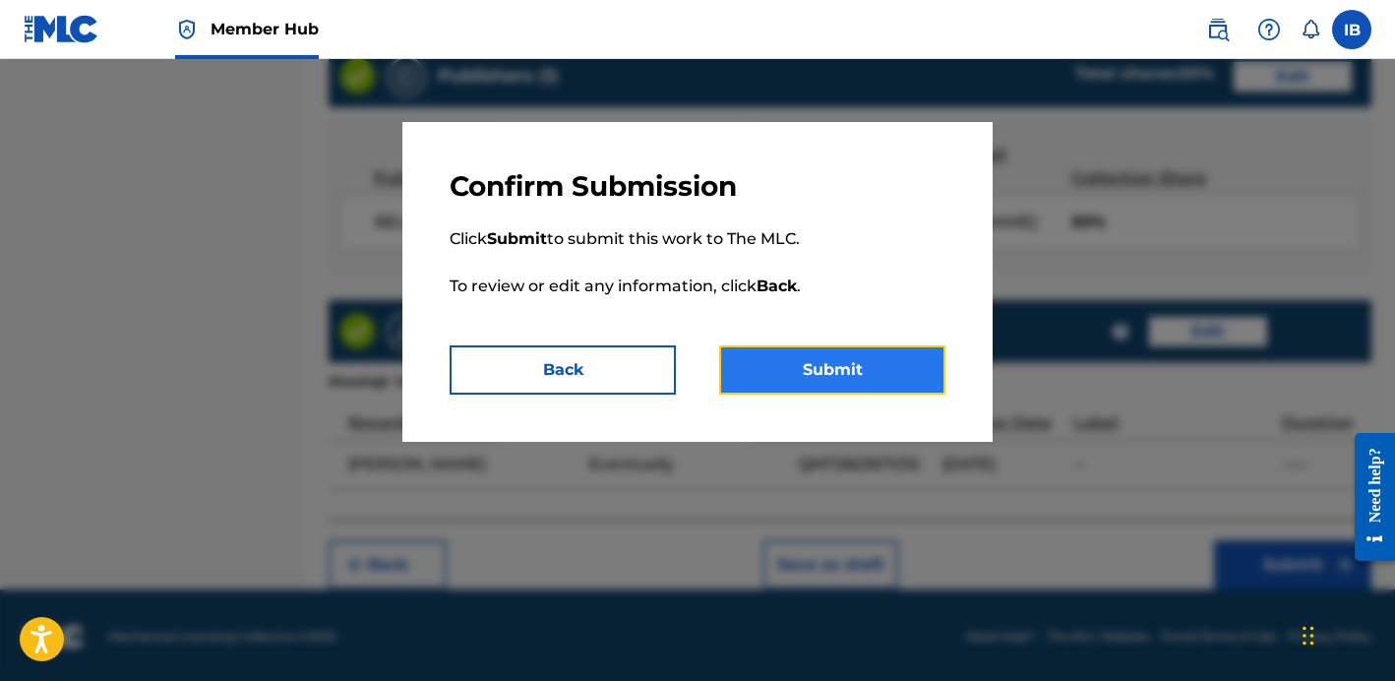
click at [838, 376] on button "Submit" at bounding box center [832, 369] width 226 height 49
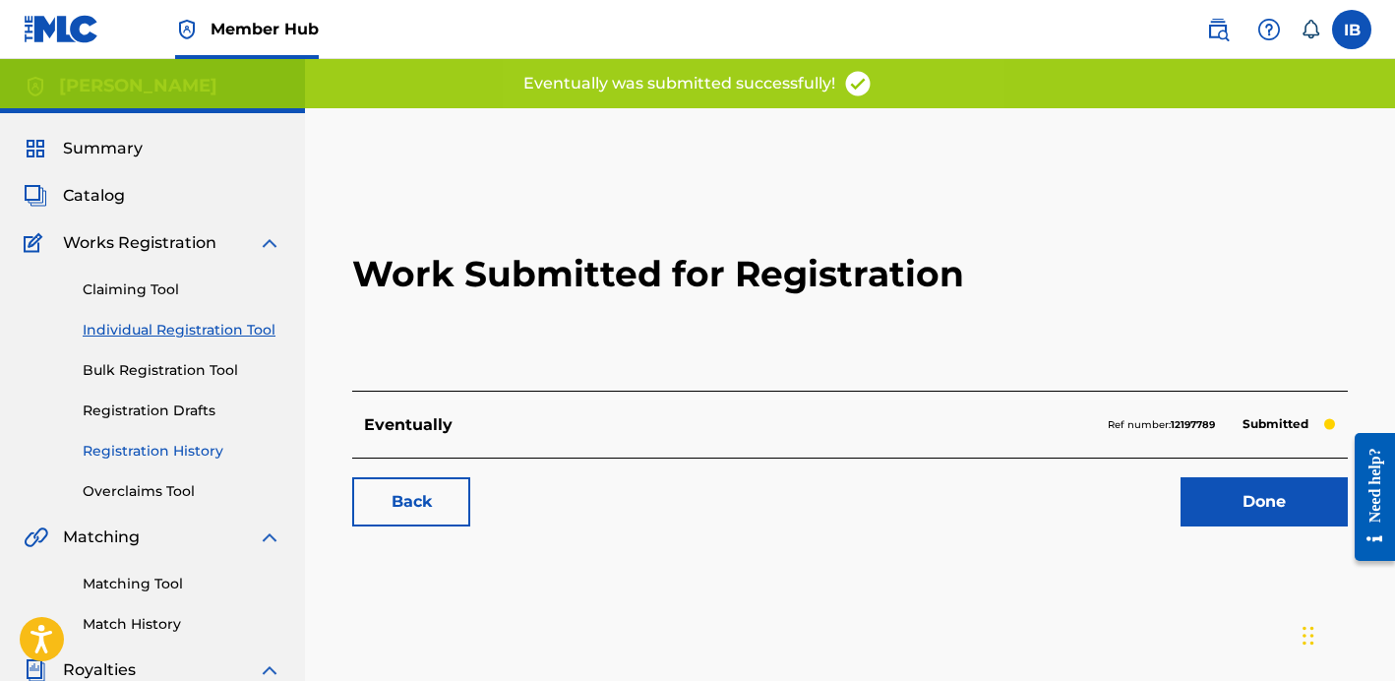
click at [162, 456] on link "Registration History" at bounding box center [182, 451] width 199 height 21
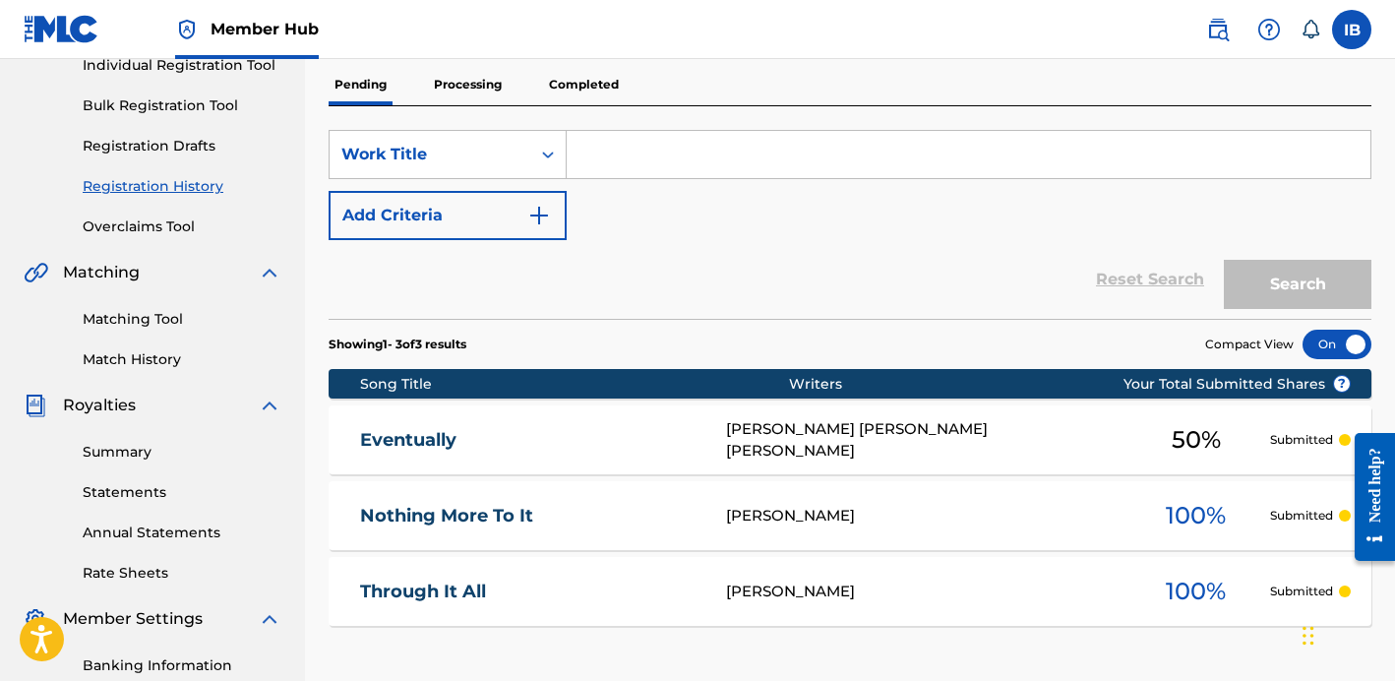
scroll to position [210, 0]
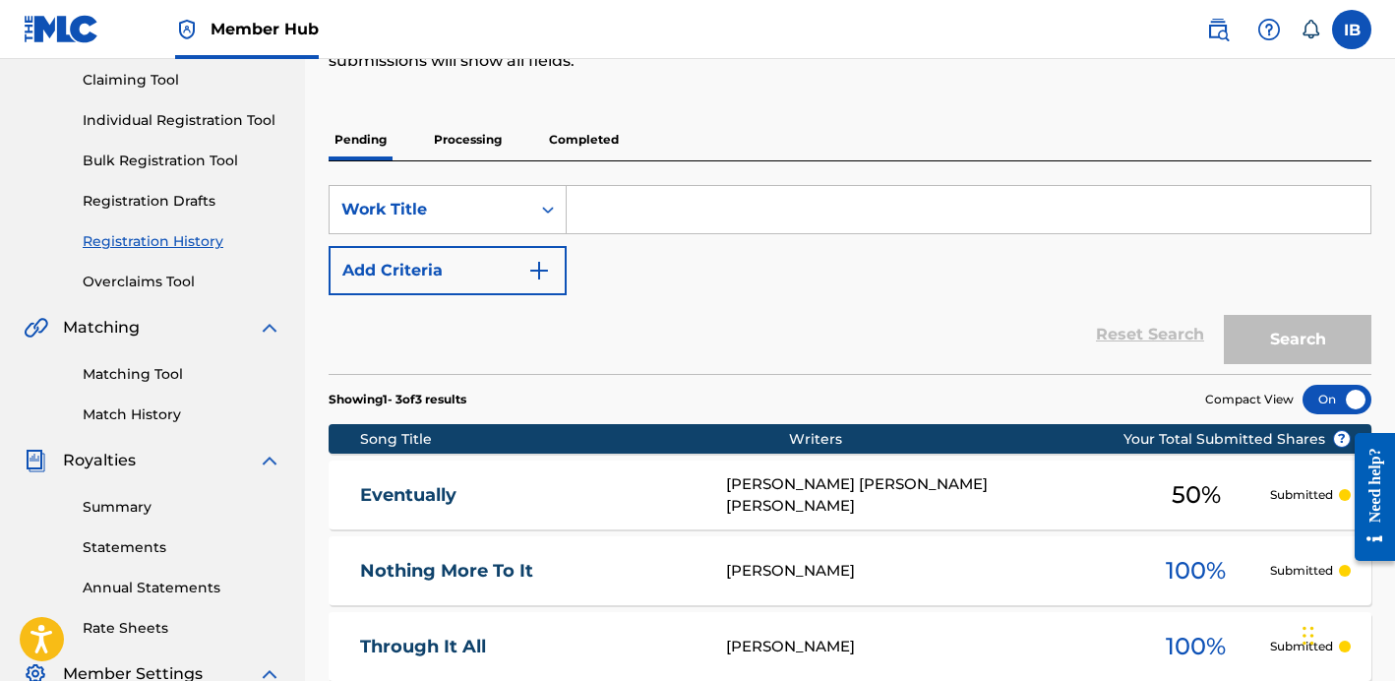
click at [469, 135] on p "Processing" at bounding box center [468, 139] width 80 height 41
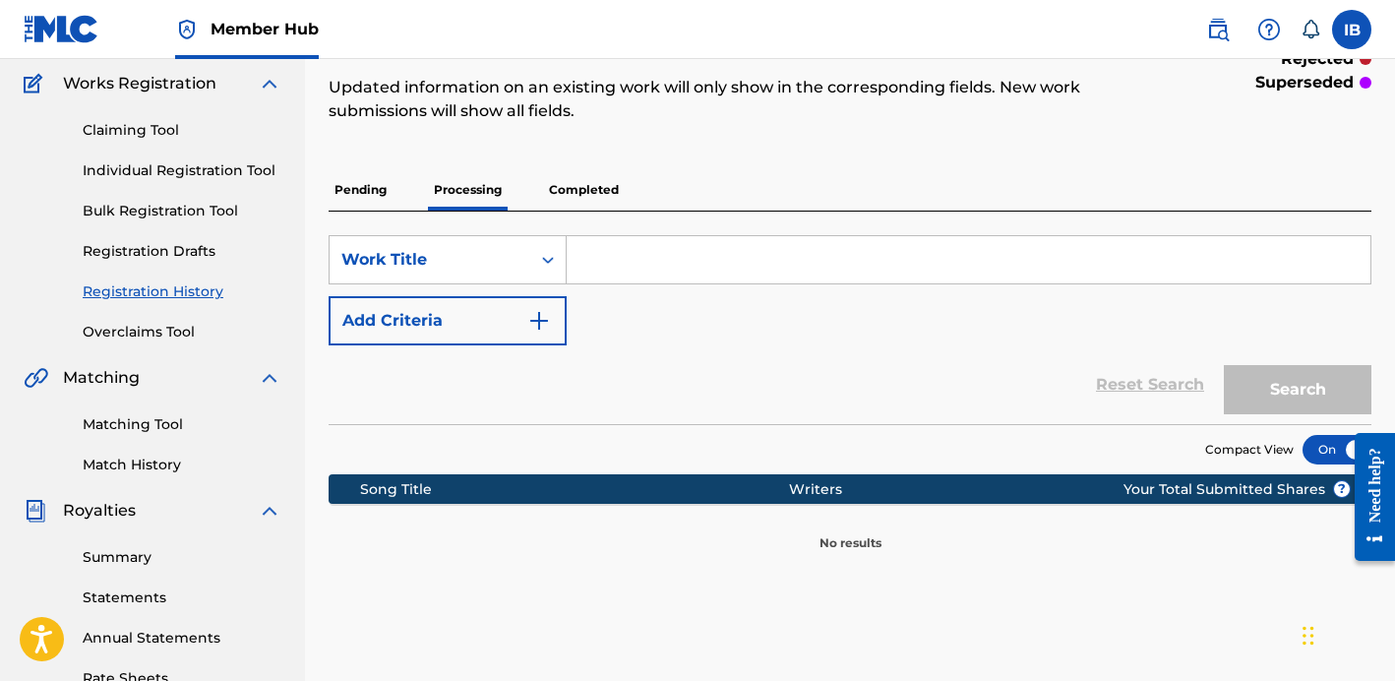
scroll to position [97, 0]
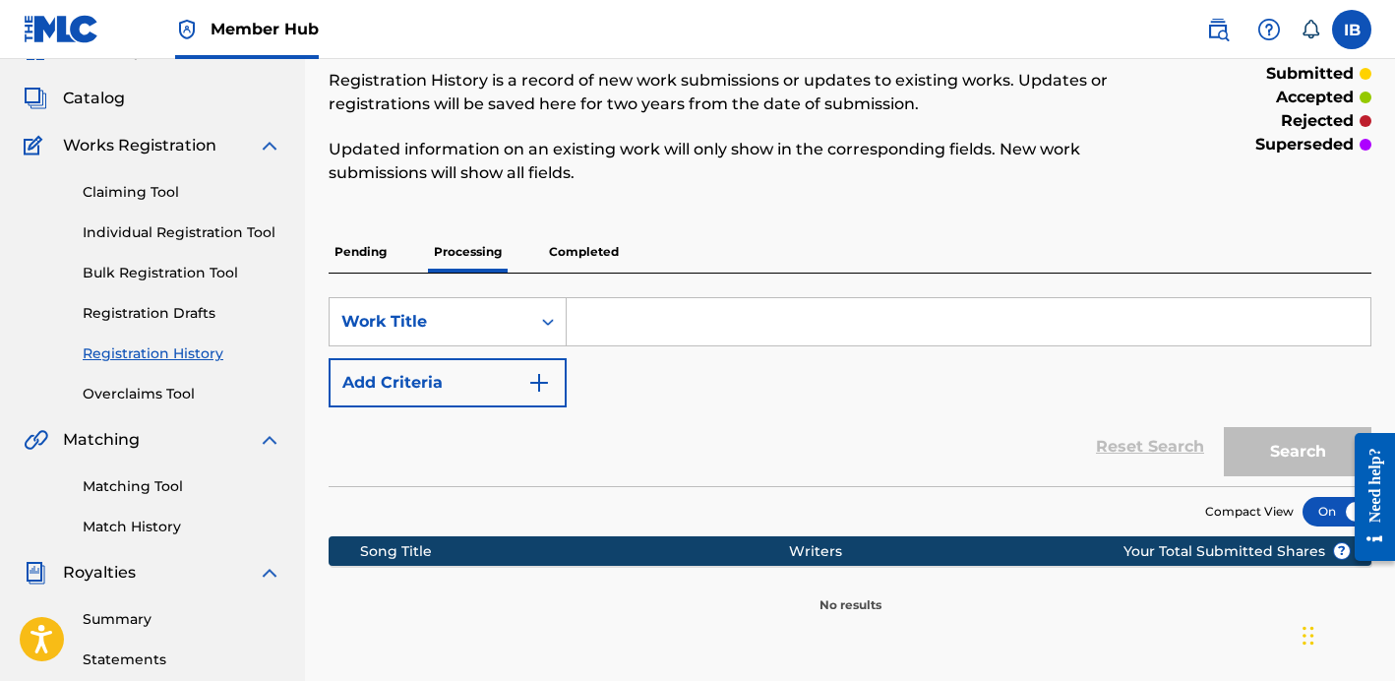
click at [591, 262] on p "Completed" at bounding box center [584, 251] width 82 height 41
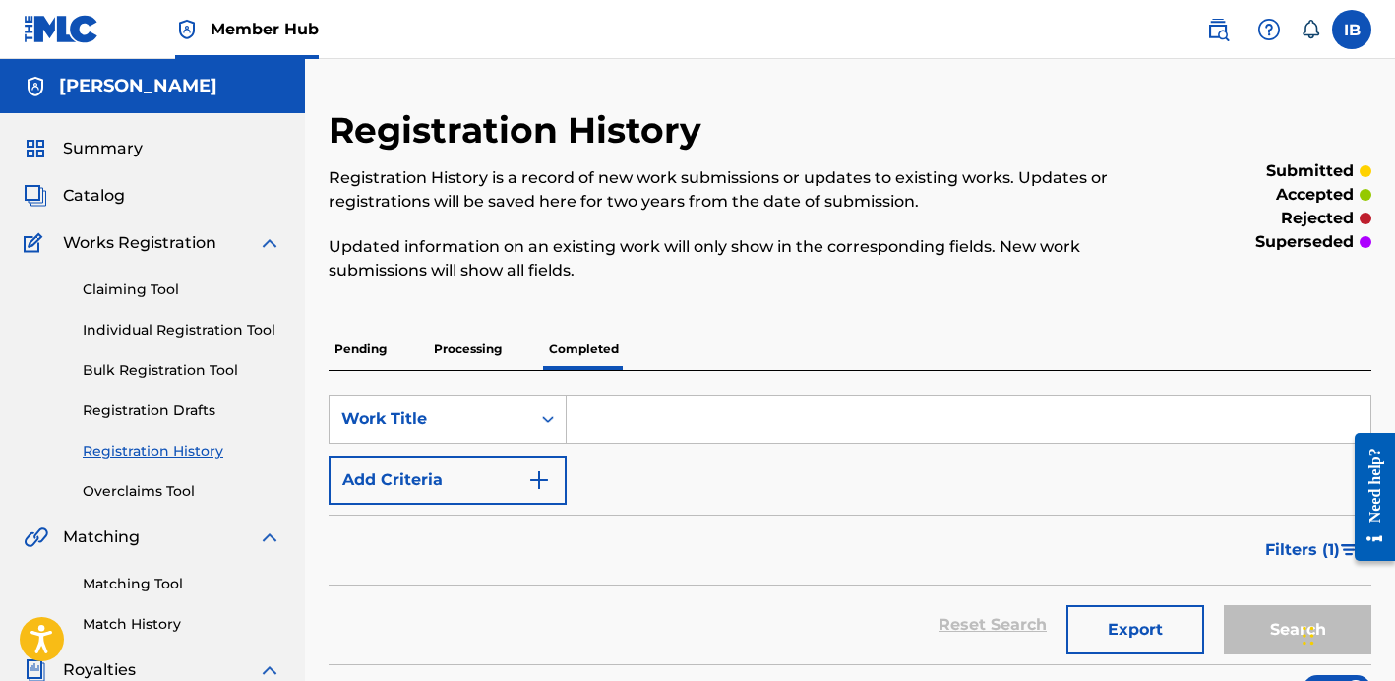
click at [386, 352] on p "Pending" at bounding box center [361, 349] width 64 height 41
